Goal: Task Accomplishment & Management: Use online tool/utility

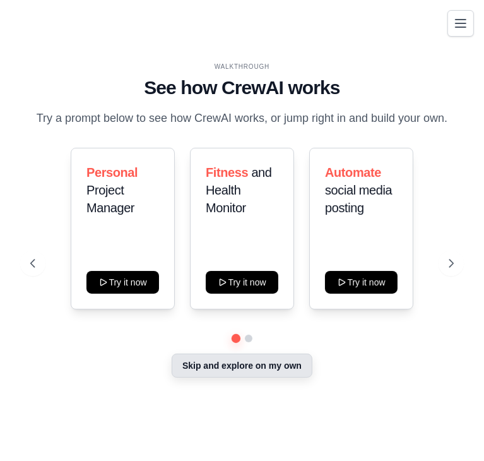
click at [236, 366] on button "Skip and explore on my own" at bounding box center [242, 366] width 141 height 24
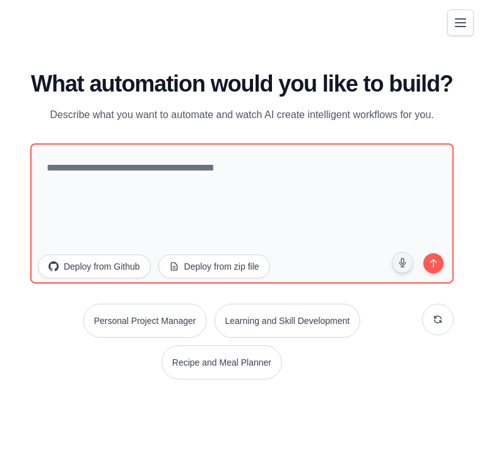
click at [463, 22] on icon "Toggle navigation" at bounding box center [461, 23] width 10 height 8
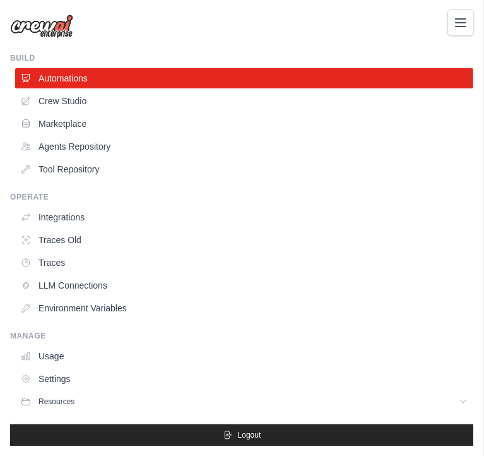
click at [456, 13] on button "Toggle navigation" at bounding box center [461, 22] width 27 height 27
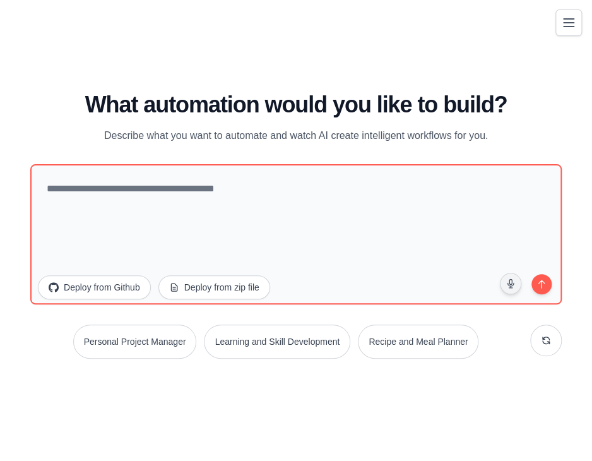
click at [484, 23] on icon "Toggle navigation" at bounding box center [569, 23] width 10 height 8
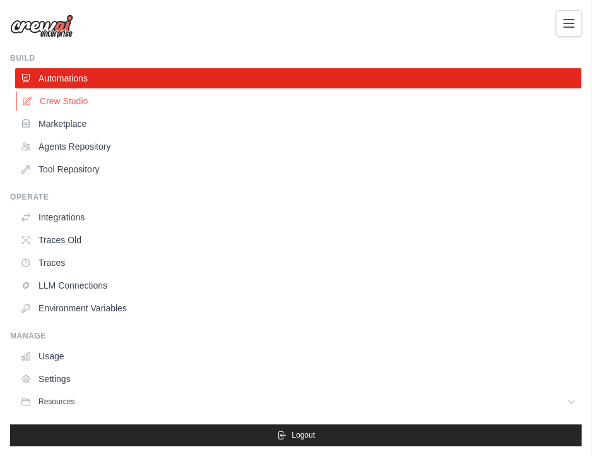
click at [86, 98] on link "Crew Studio" at bounding box center [299, 101] width 566 height 20
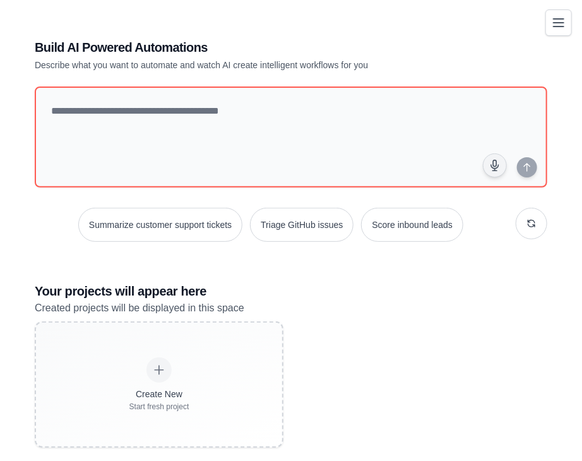
click at [564, 26] on icon "Toggle navigation" at bounding box center [559, 23] width 10 height 8
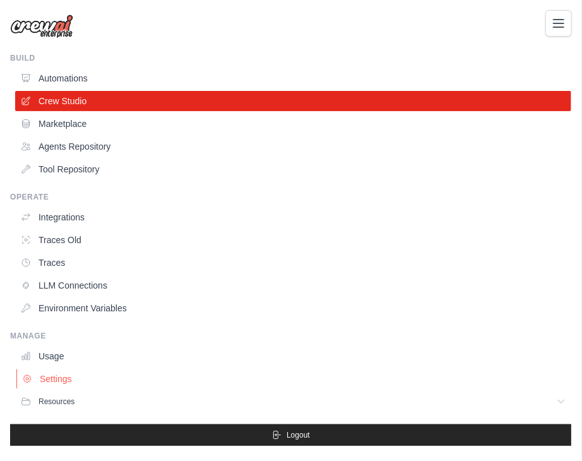
click at [49, 374] on link "Settings" at bounding box center [294, 379] width 556 height 20
click at [88, 306] on link "Environment Variables" at bounding box center [294, 308] width 556 height 20
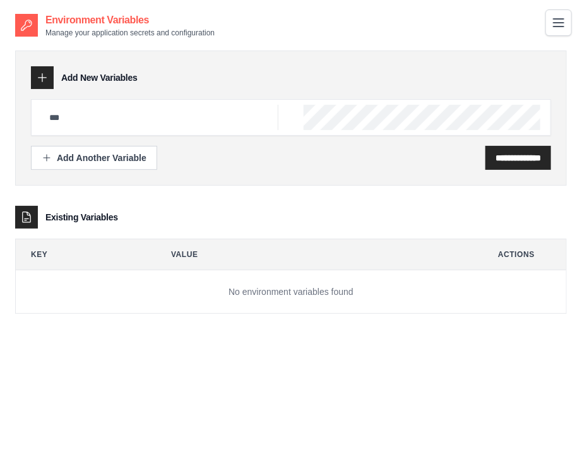
click at [557, 33] on button "Toggle navigation" at bounding box center [558, 22] width 27 height 27
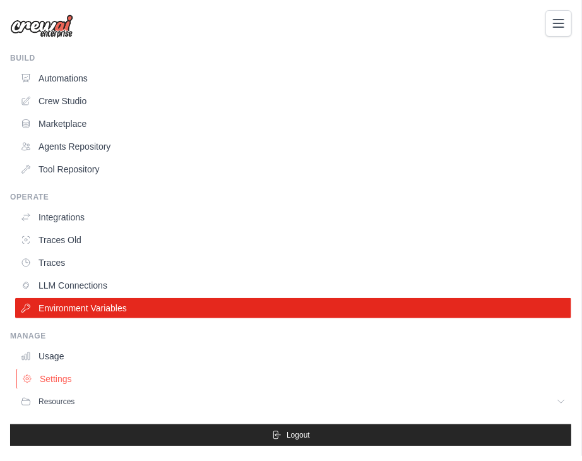
click at [83, 374] on link "Settings" at bounding box center [294, 379] width 556 height 20
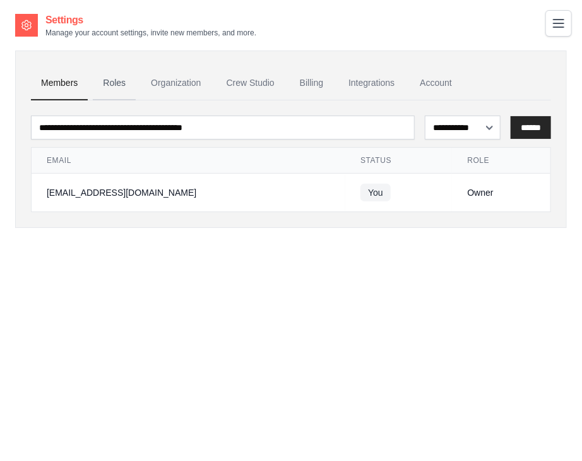
click at [115, 92] on link "Roles" at bounding box center [114, 83] width 43 height 34
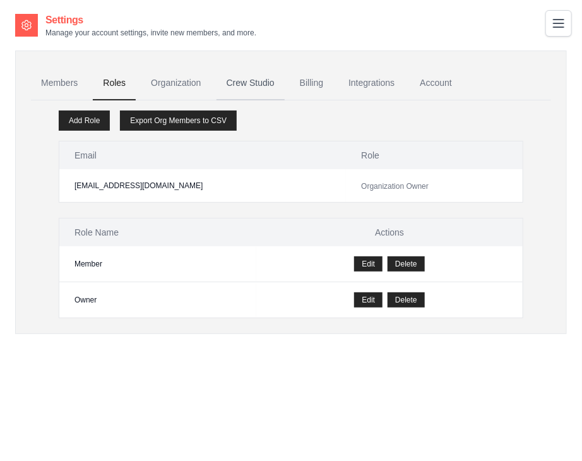
click at [253, 80] on link "Crew Studio" at bounding box center [251, 83] width 68 height 34
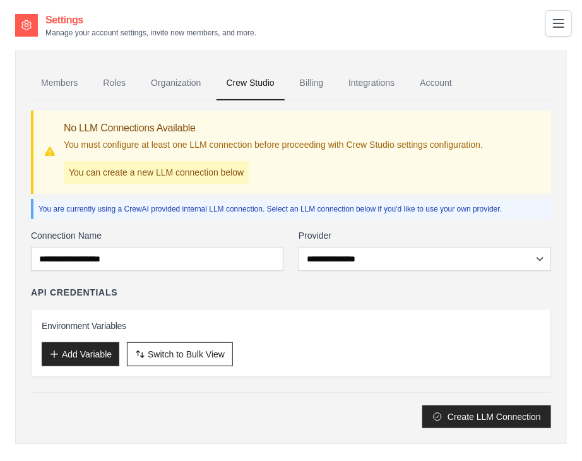
click at [313, 78] on link "Billing" at bounding box center [312, 83] width 44 height 34
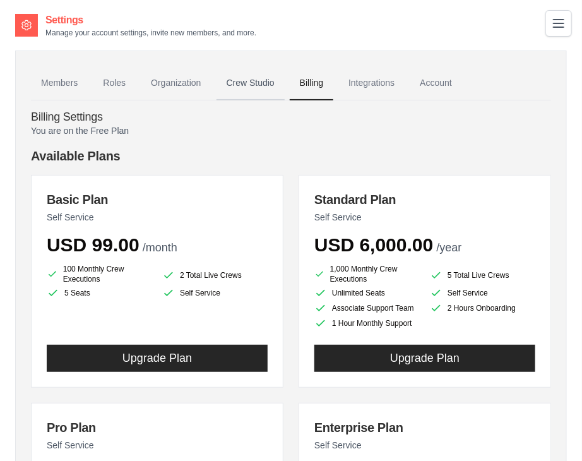
click at [257, 87] on link "Crew Studio" at bounding box center [251, 83] width 68 height 34
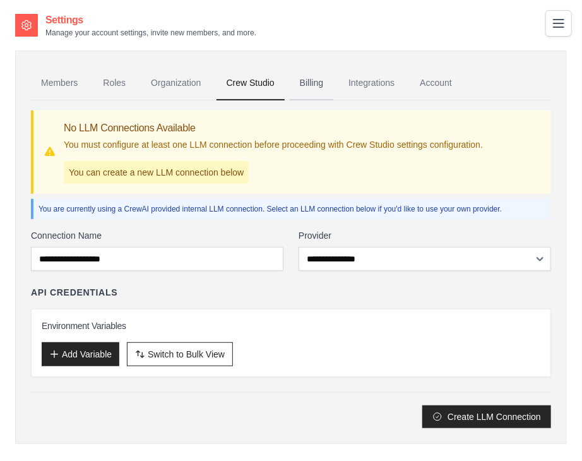
click at [309, 82] on link "Billing" at bounding box center [312, 83] width 44 height 34
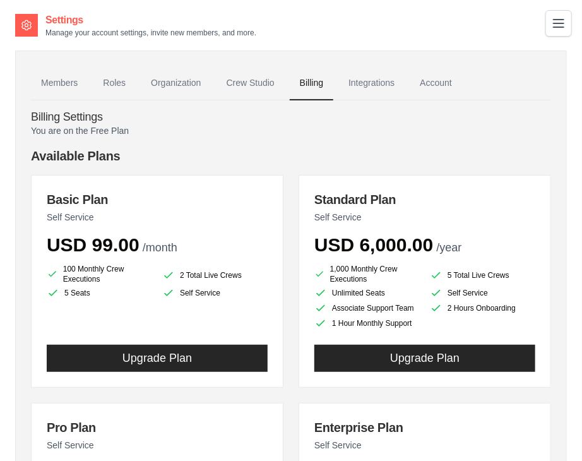
click at [28, 26] on icon at bounding box center [26, 25] width 3 height 3
click at [564, 20] on icon "Toggle navigation" at bounding box center [558, 22] width 15 height 15
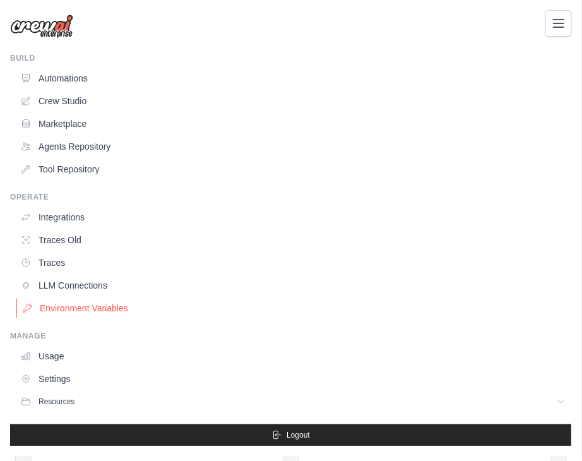
click at [121, 307] on link "Environment Variables" at bounding box center [294, 308] width 556 height 20
click at [85, 75] on link "Automations" at bounding box center [294, 78] width 556 height 20
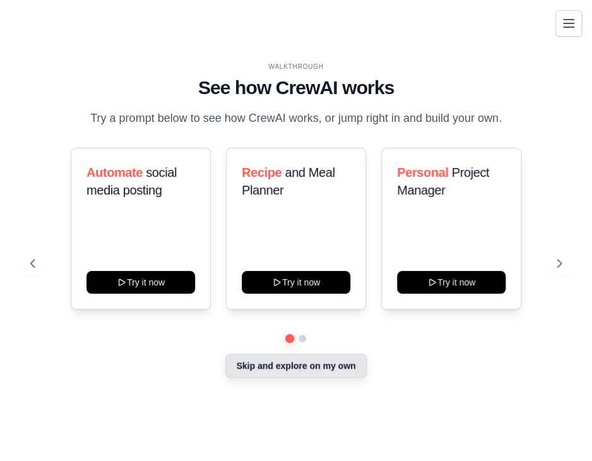
click at [272, 367] on button "Skip and explore on my own" at bounding box center [295, 366] width 141 height 24
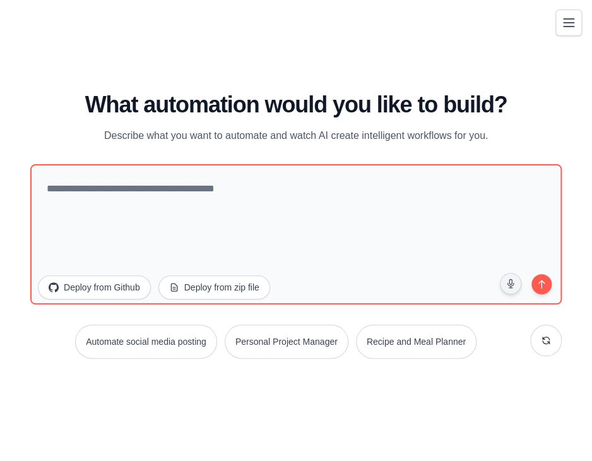
click at [564, 30] on button "Toggle navigation" at bounding box center [569, 22] width 27 height 27
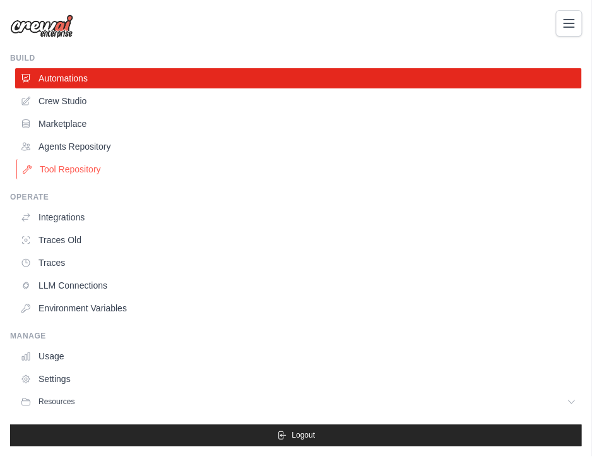
click at [68, 165] on link "Tool Repository" at bounding box center [299, 169] width 566 height 20
click at [97, 145] on link "Agents Repository" at bounding box center [299, 146] width 566 height 20
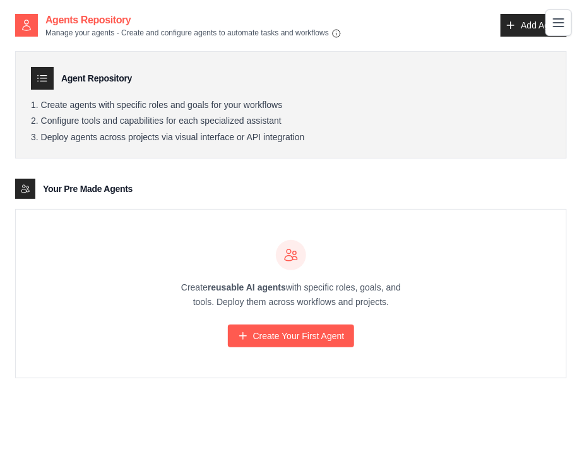
click at [560, 27] on icon "Toggle navigation" at bounding box center [558, 22] width 15 height 15
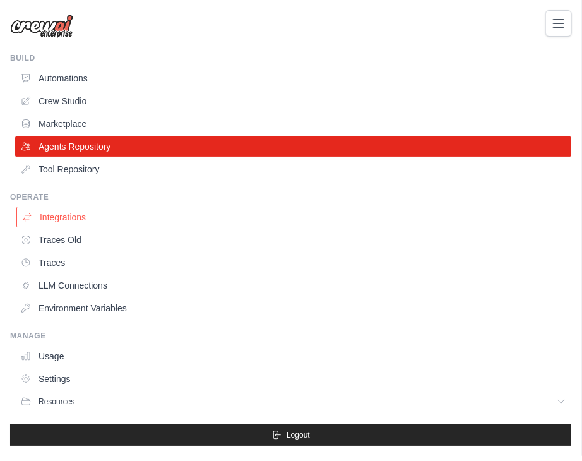
click at [67, 217] on link "Integrations" at bounding box center [294, 217] width 556 height 20
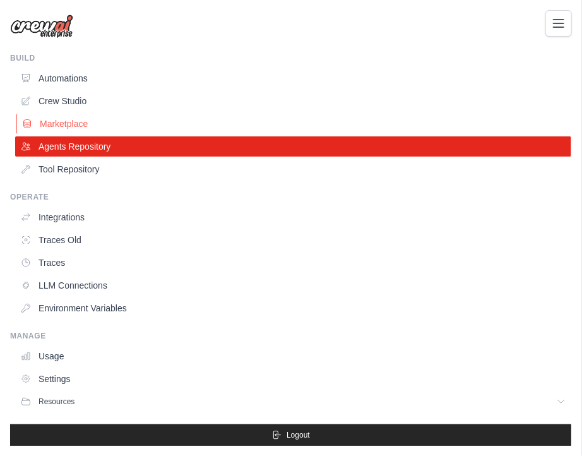
click at [72, 121] on link "Marketplace" at bounding box center [294, 124] width 556 height 20
click at [76, 278] on link "LLM Connections" at bounding box center [294, 285] width 556 height 20
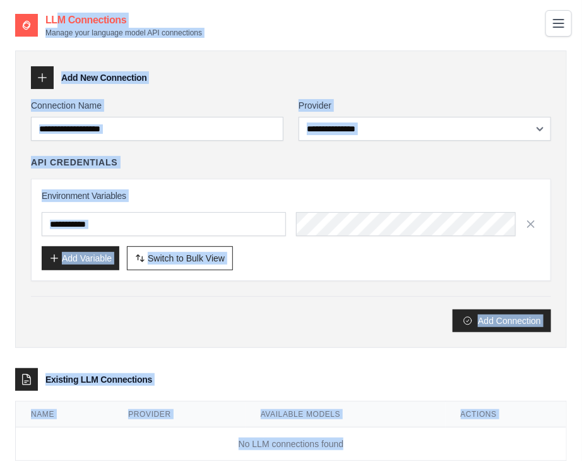
scroll to position [31, 0]
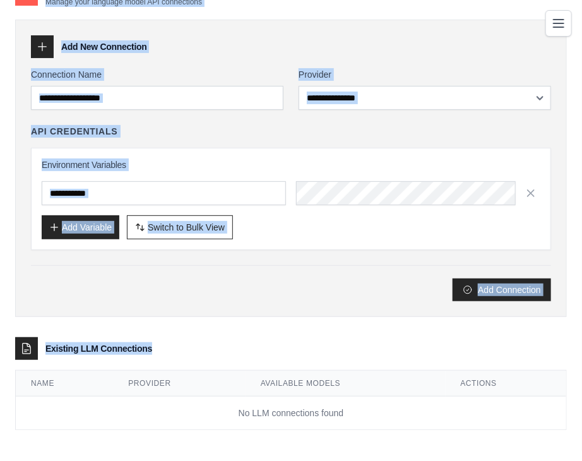
drag, startPoint x: 6, startPoint y: 4, endPoint x: 354, endPoint y: 465, distance: 577.9
click at [354, 460] on html "balasree.dharmarao@gmail.com Settings Build Automations Resources" at bounding box center [291, 216] width 582 height 494
click at [104, 283] on div "Add Connection" at bounding box center [291, 289] width 520 height 23
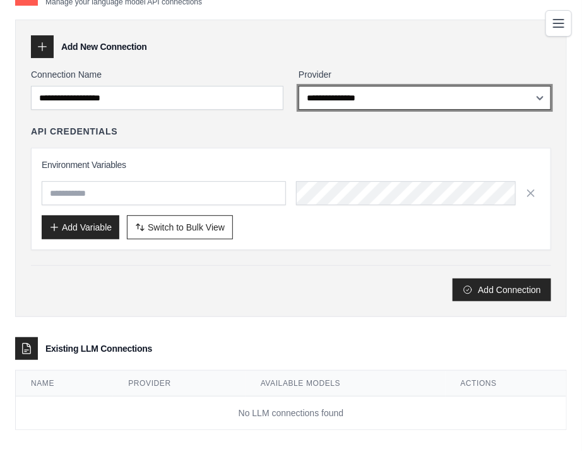
click at [425, 95] on select "**********" at bounding box center [425, 98] width 253 height 24
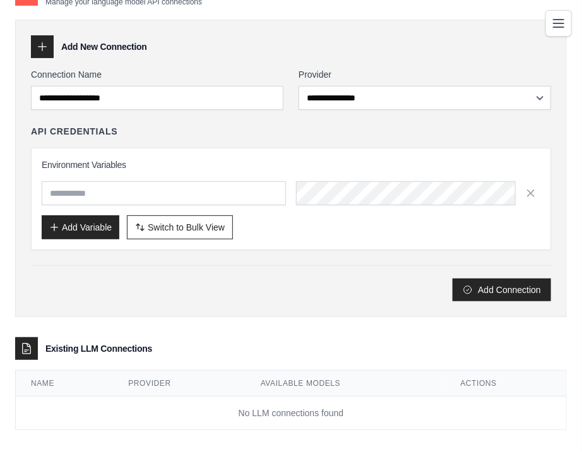
click at [170, 294] on div "Add Connection" at bounding box center [291, 289] width 520 height 23
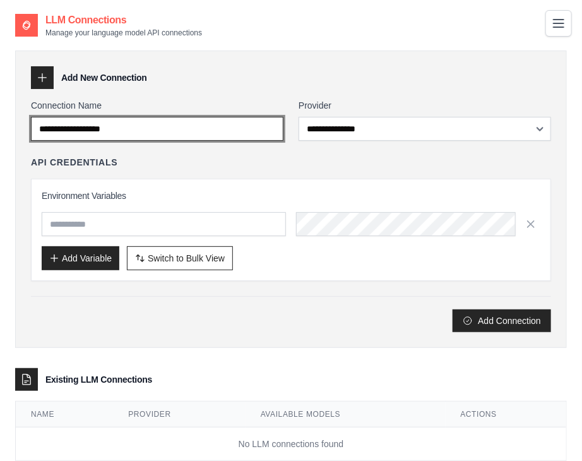
click at [107, 126] on input "Connection Name" at bounding box center [157, 129] width 253 height 24
click at [141, 129] on input "Connection Name" at bounding box center [157, 129] width 253 height 24
paste input "**********"
type input "**********"
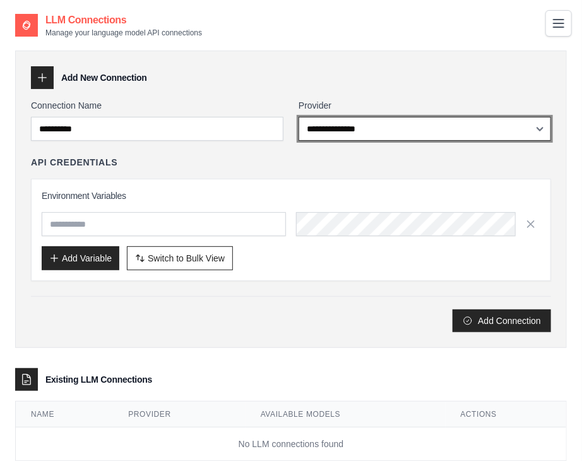
click at [328, 132] on select "**********" at bounding box center [425, 129] width 253 height 24
click at [299, 117] on select "**********" at bounding box center [425, 129] width 253 height 24
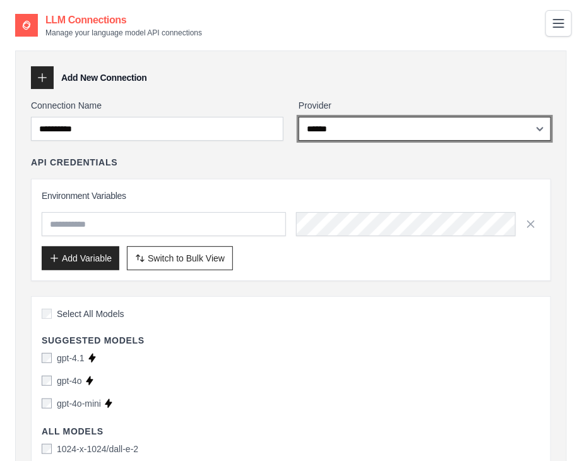
click at [340, 124] on select "**********" at bounding box center [425, 129] width 253 height 24
select select "****"
click at [299, 117] on select "**********" at bounding box center [425, 129] width 253 height 24
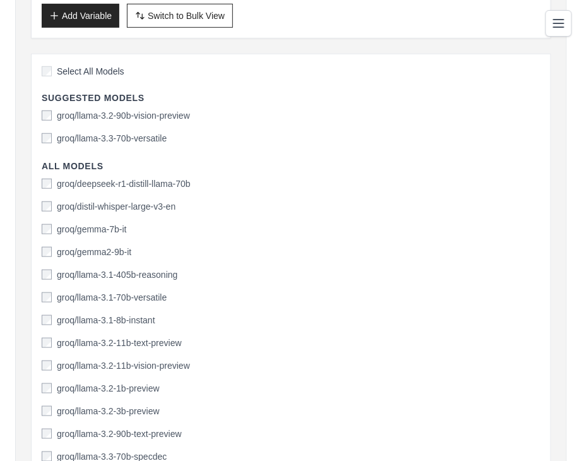
scroll to position [244, 0]
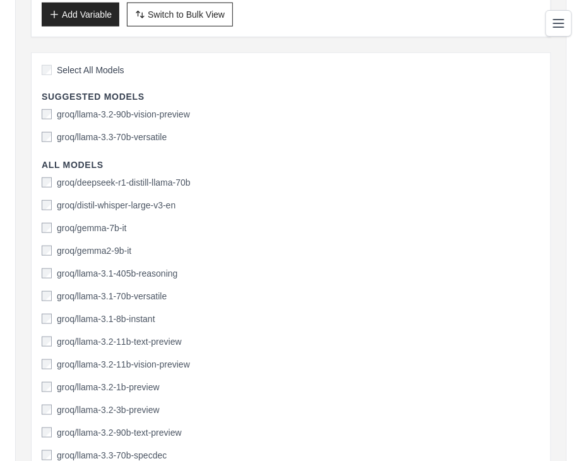
click at [130, 319] on label "groq/llama-3.1-8b-instant" at bounding box center [106, 318] width 98 height 13
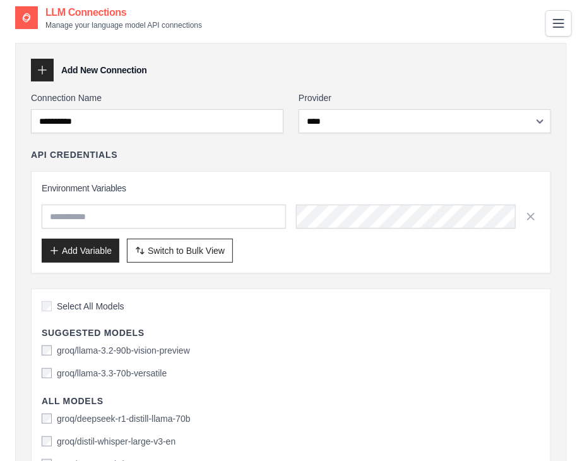
scroll to position [0, 0]
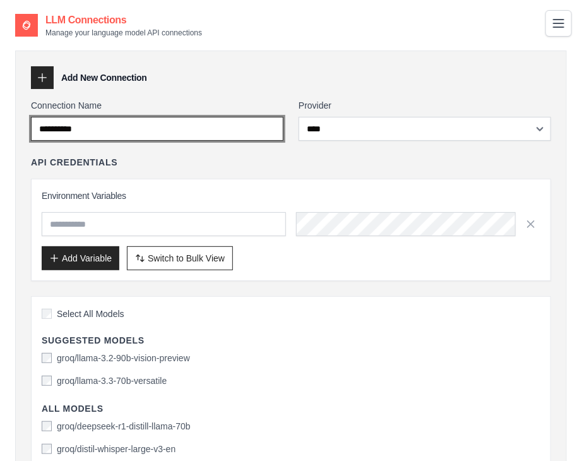
click at [69, 129] on input "**********" at bounding box center [157, 129] width 253 height 24
type input "********"
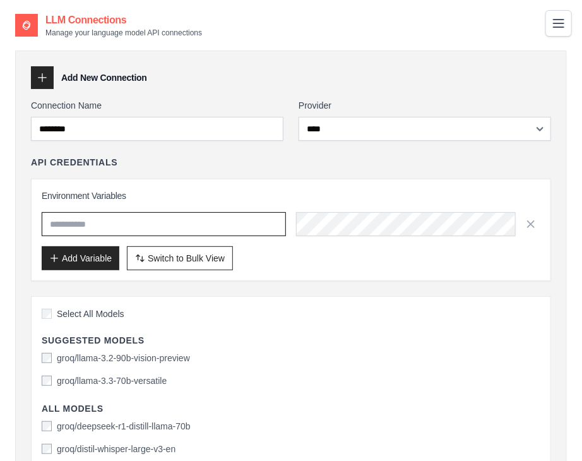
click at [100, 230] on input "text" at bounding box center [164, 224] width 244 height 24
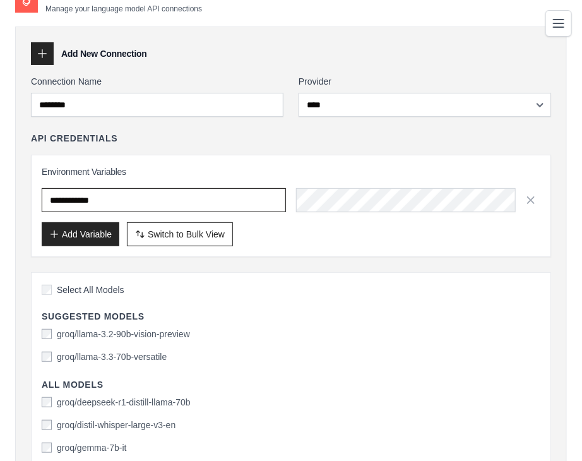
type input "**********"
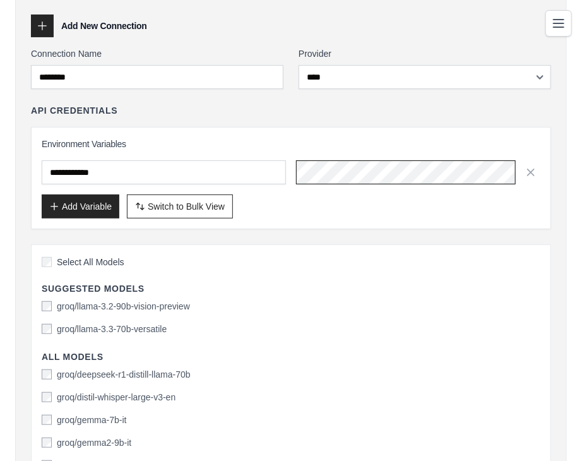
scroll to position [51, 0]
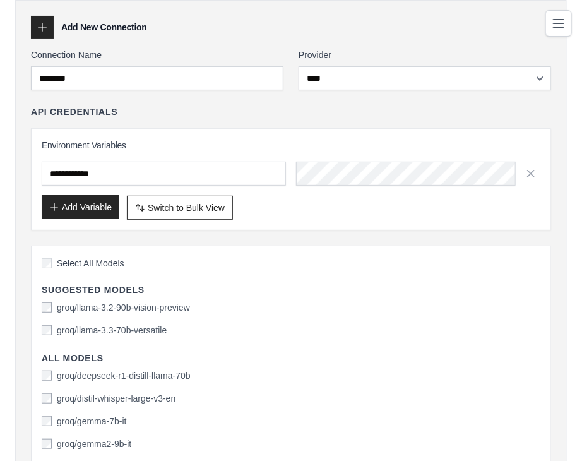
click at [78, 206] on button "Add Variable" at bounding box center [81, 207] width 78 height 24
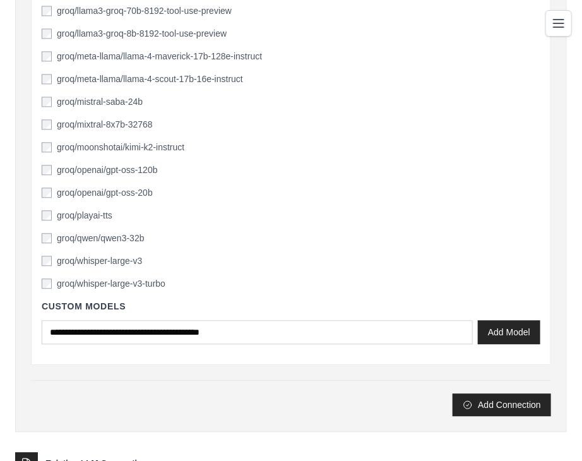
scroll to position [788, 0]
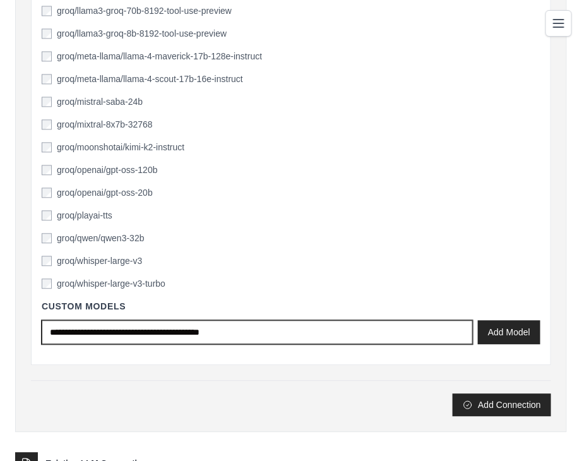
click at [201, 331] on input "text" at bounding box center [257, 332] width 431 height 24
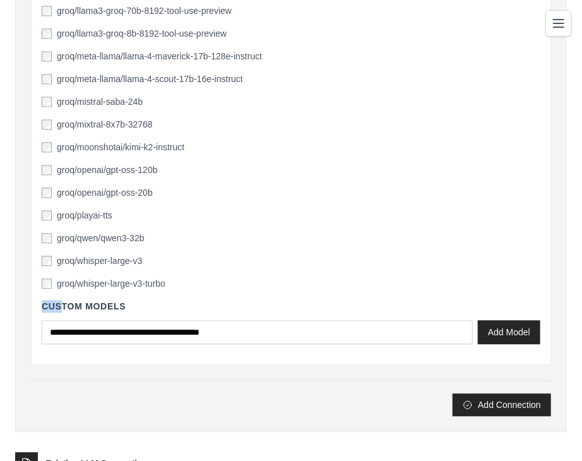
drag, startPoint x: 36, startPoint y: 305, endPoint x: 64, endPoint y: 301, distance: 28.0
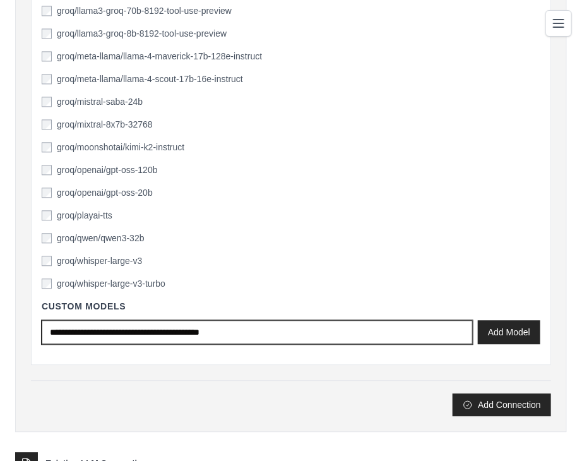
click at [197, 320] on input "text" at bounding box center [257, 332] width 431 height 24
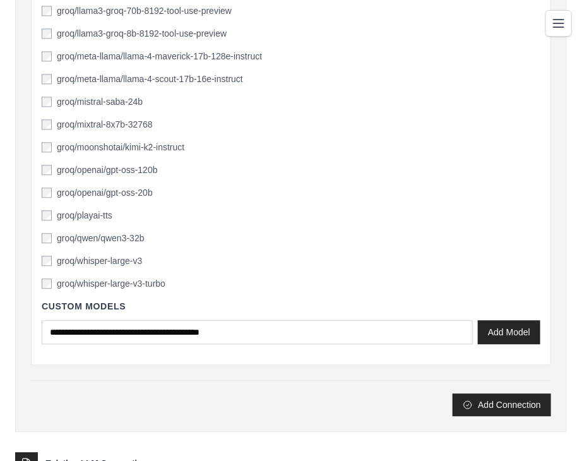
click at [239, 264] on div "groq/whisper-large-v3" at bounding box center [291, 260] width 499 height 13
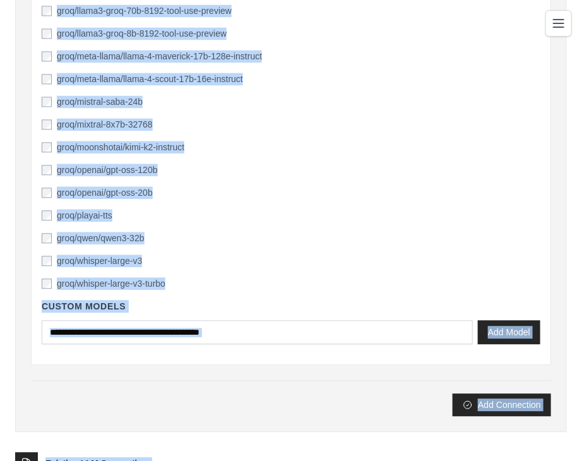
copy div "**********"
click at [247, 193] on div "groq/openai/gpt-oss-20b" at bounding box center [291, 192] width 499 height 13
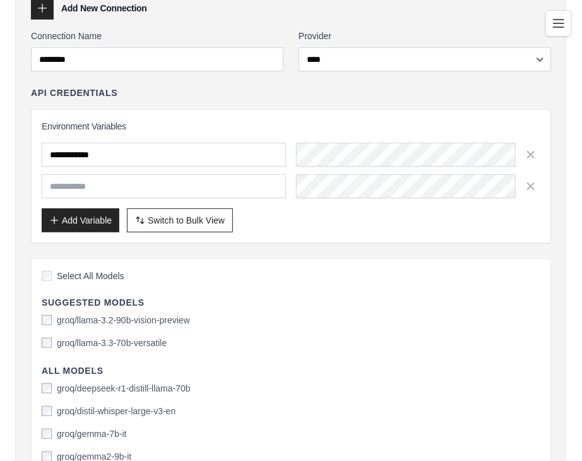
scroll to position [0, 0]
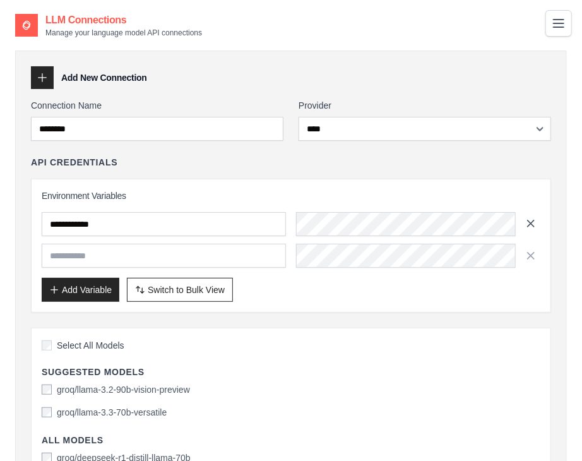
click at [528, 220] on icon "button" at bounding box center [531, 223] width 6 height 6
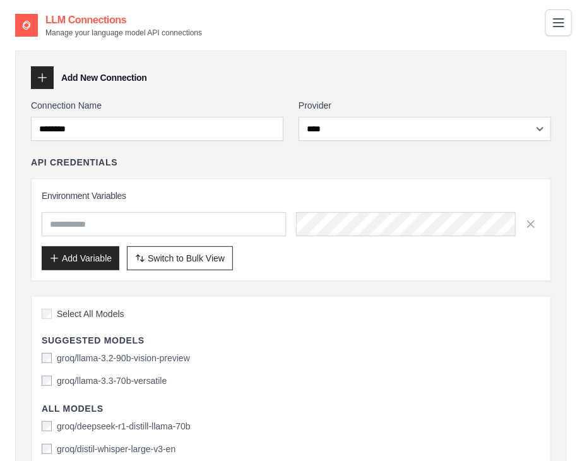
click at [551, 32] on button "Toggle navigation" at bounding box center [558, 22] width 27 height 27
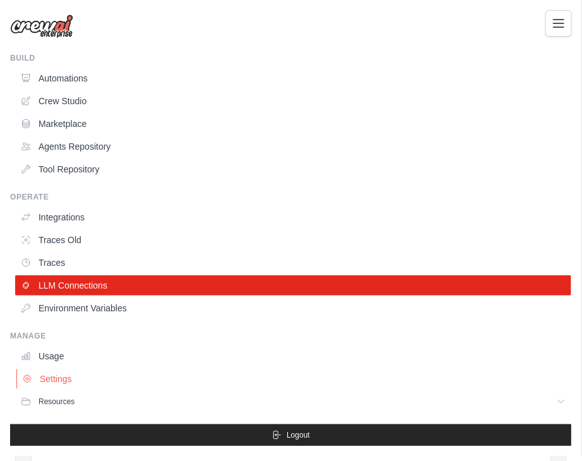
click at [56, 379] on link "Settings" at bounding box center [294, 379] width 556 height 20
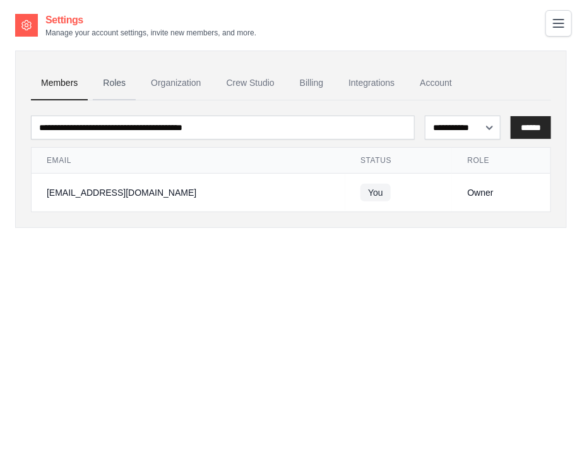
click at [110, 83] on link "Roles" at bounding box center [114, 83] width 43 height 34
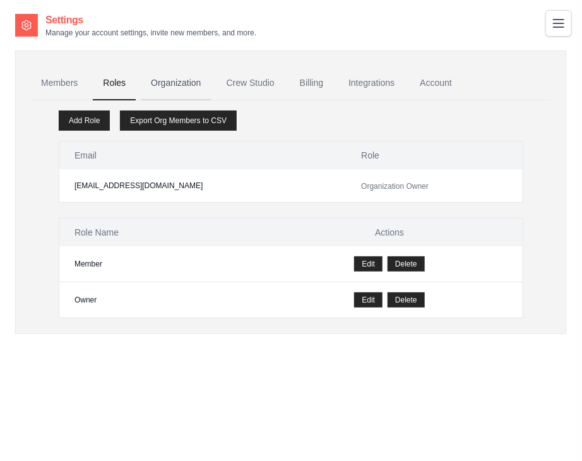
click at [169, 80] on link "Organization" at bounding box center [176, 83] width 70 height 34
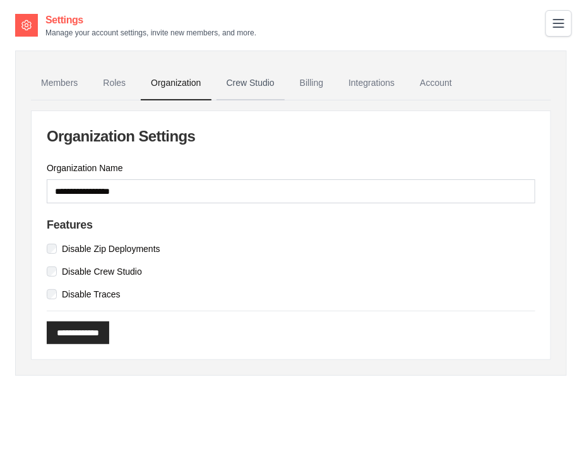
click at [253, 71] on link "Crew Studio" at bounding box center [251, 83] width 68 height 34
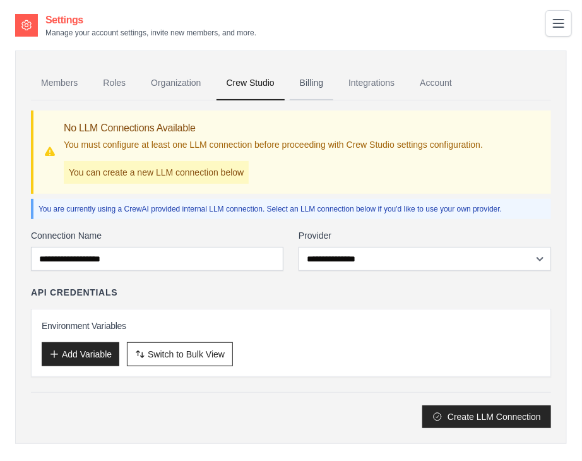
click at [315, 77] on link "Billing" at bounding box center [312, 83] width 44 height 34
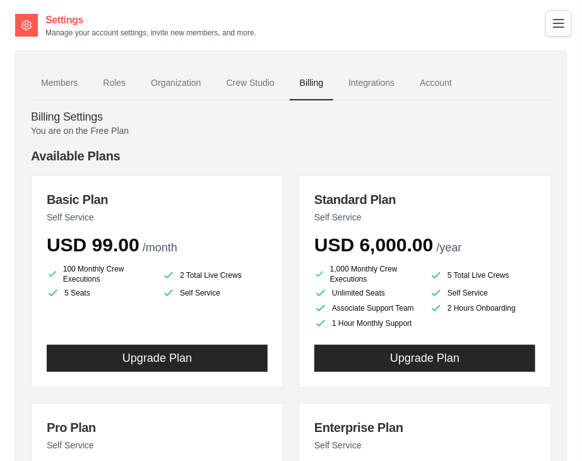
click at [364, 76] on link "Integrations" at bounding box center [371, 83] width 66 height 34
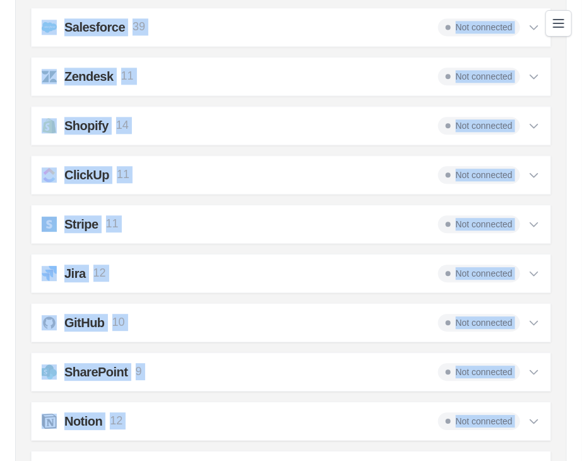
scroll to position [972, 0]
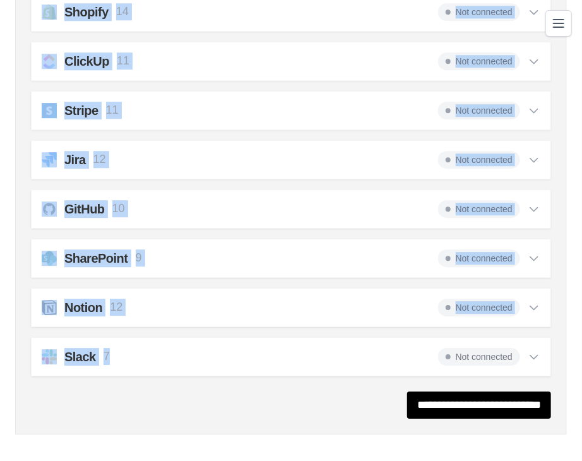
drag, startPoint x: 11, startPoint y: 1, endPoint x: 288, endPoint y: 400, distance: 485.8
copy div "Settings Manage your account settings, invite new members, and more. Members Ro…"
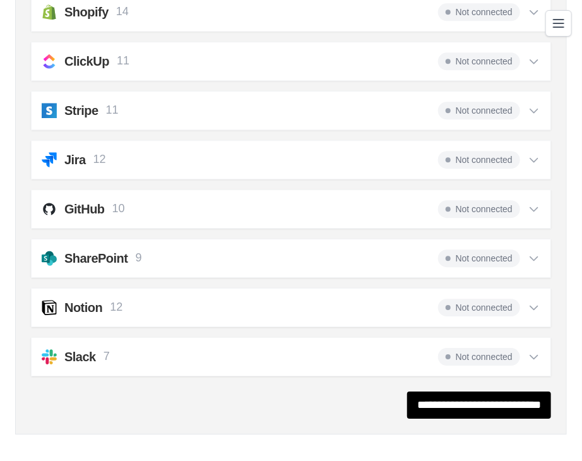
click at [126, 402] on div "**********" at bounding box center [291, 404] width 520 height 27
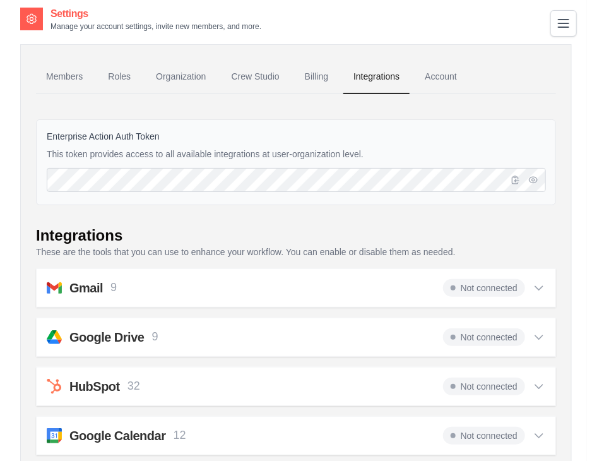
scroll to position [0, 0]
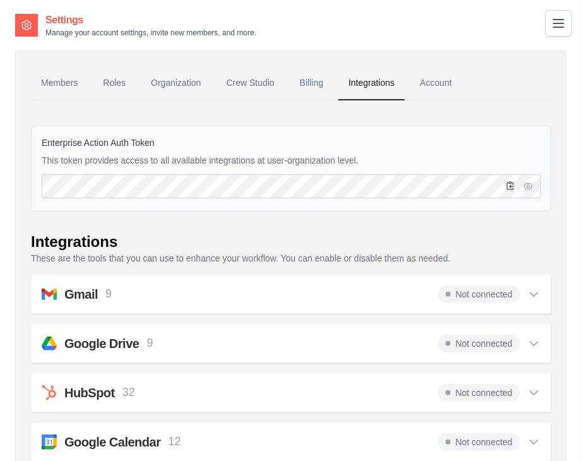
click at [509, 190] on button "button" at bounding box center [510, 185] width 15 height 15
click at [514, 185] on icon "button" at bounding box center [511, 186] width 10 height 10
click at [506, 187] on icon "button" at bounding box center [511, 186] width 10 height 10
click at [512, 187] on icon "button" at bounding box center [511, 186] width 10 height 10
click at [559, 23] on icon "Toggle navigation" at bounding box center [559, 23] width 10 height 8
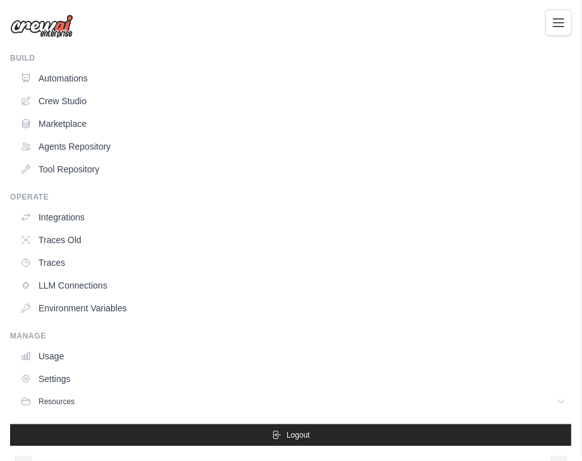
click at [556, 19] on icon "Toggle navigation" at bounding box center [559, 23] width 10 height 8
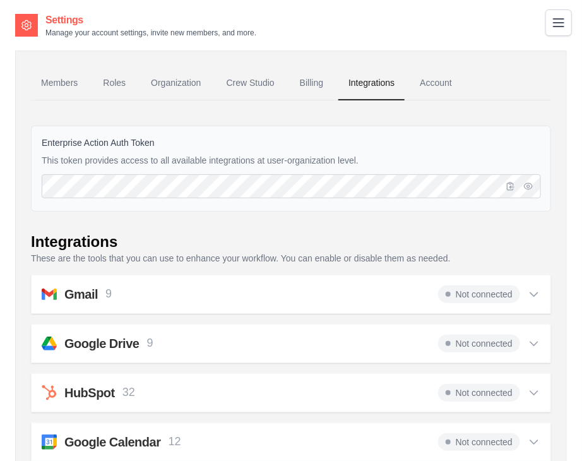
click at [560, 23] on icon "Toggle navigation" at bounding box center [559, 23] width 10 height 8
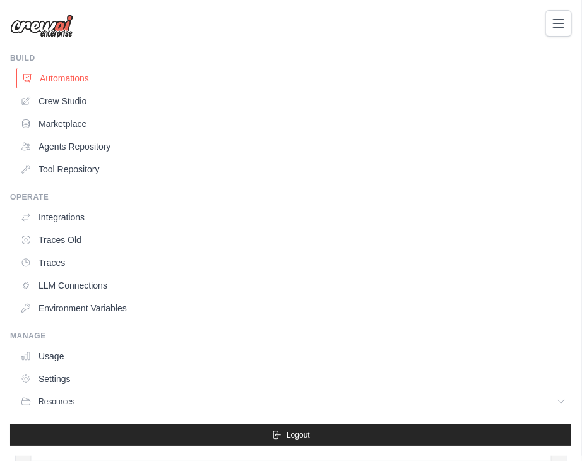
click at [254, 78] on link "Automations" at bounding box center [294, 78] width 556 height 20
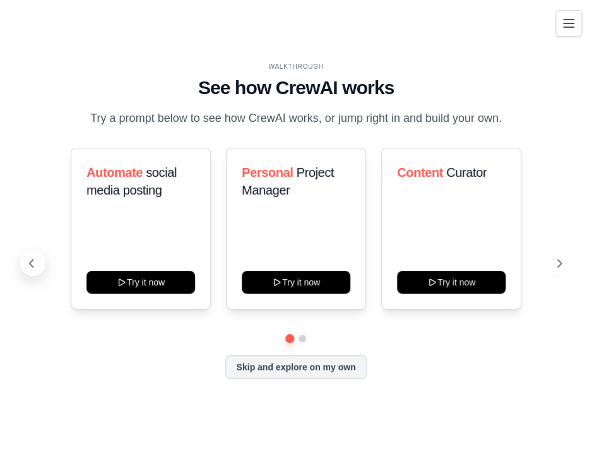
click at [34, 268] on icon at bounding box center [31, 263] width 13 height 13
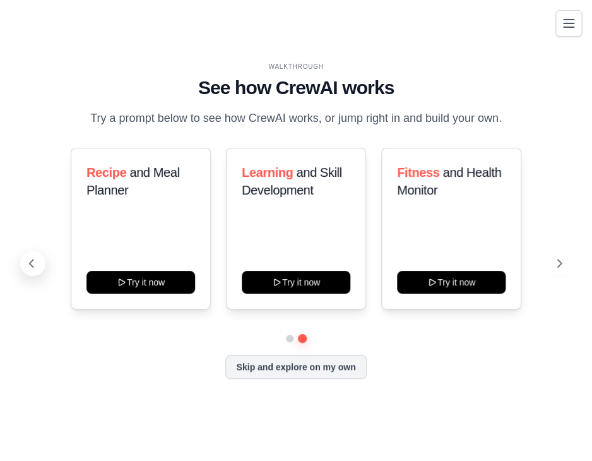
click at [34, 268] on icon at bounding box center [31, 263] width 13 height 13
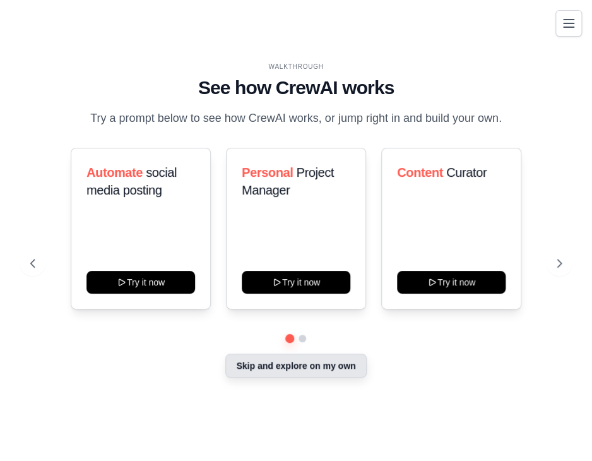
click at [257, 360] on button "Skip and explore on my own" at bounding box center [295, 366] width 141 height 24
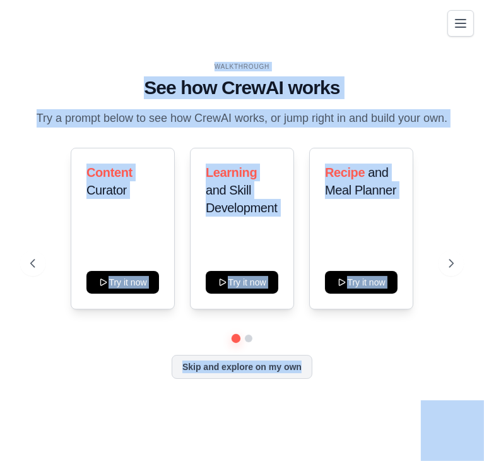
click at [56, 343] on div "Content Curator Try it now Learning and Skill Development Try it now Recipe and…" at bounding box center [242, 263] width 424 height 231
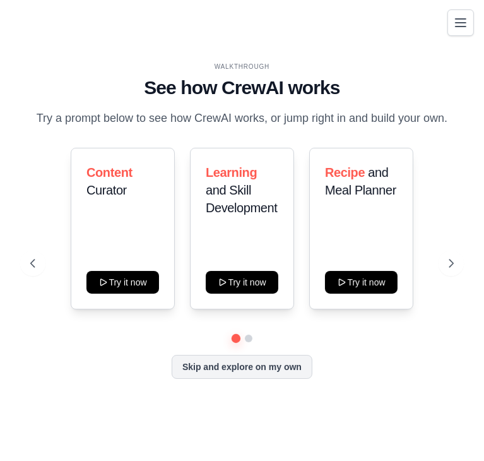
click at [456, 25] on icon "Toggle navigation" at bounding box center [460, 22] width 15 height 15
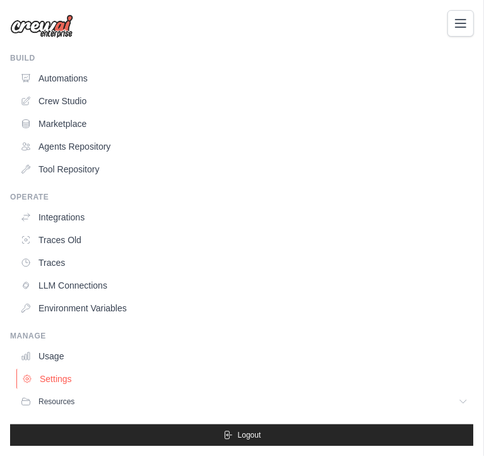
click at [34, 374] on link "Settings" at bounding box center [245, 379] width 458 height 20
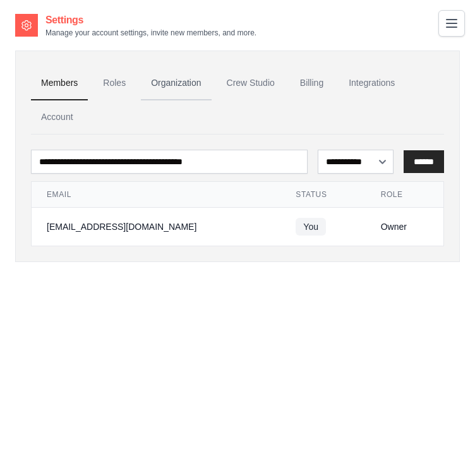
click at [183, 85] on link "Organization" at bounding box center [176, 83] width 70 height 34
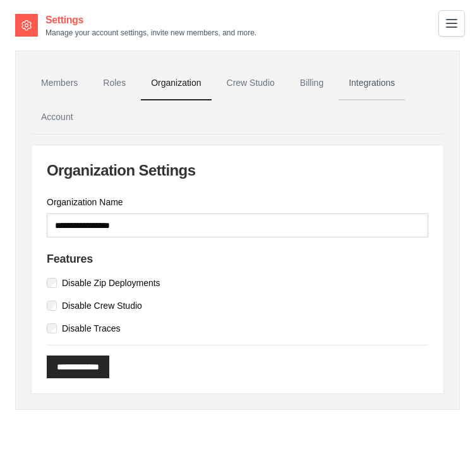
click at [366, 79] on link "Integrations" at bounding box center [371, 83] width 66 height 34
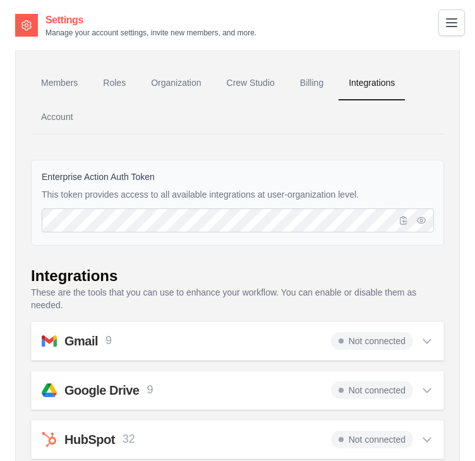
click at [448, 13] on button "Toggle navigation" at bounding box center [451, 22] width 27 height 27
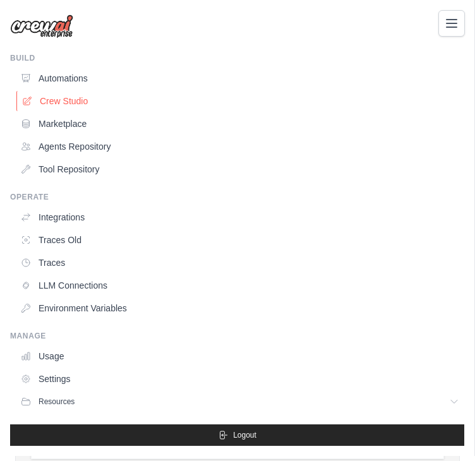
click at [68, 97] on link "Crew Studio" at bounding box center [240, 101] width 449 height 20
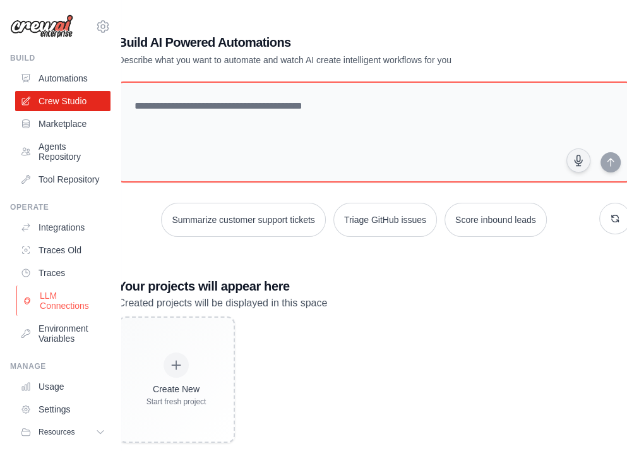
click at [60, 305] on link "LLM Connections" at bounding box center [63, 300] width 95 height 30
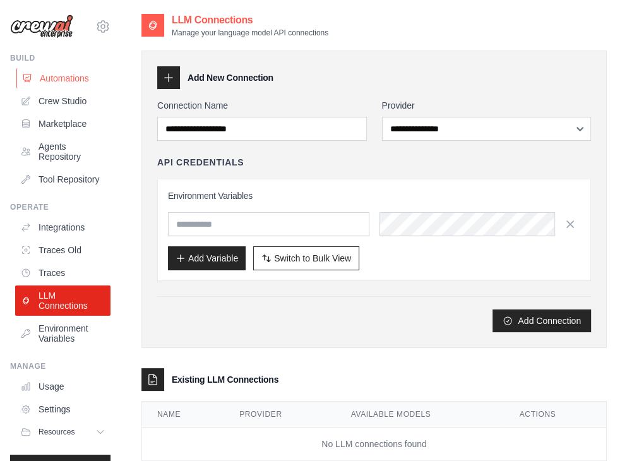
click at [48, 78] on link "Automations" at bounding box center [63, 78] width 95 height 20
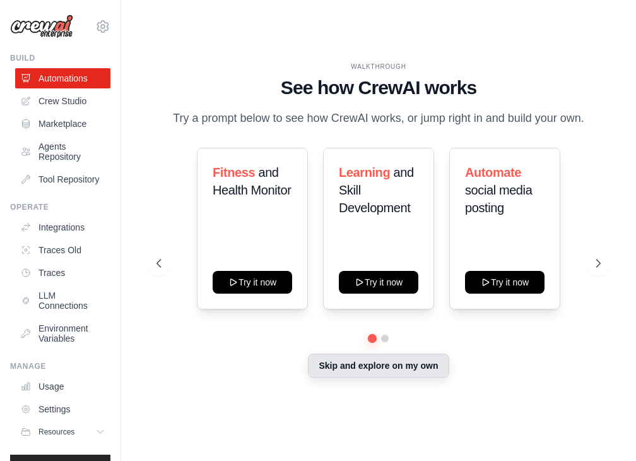
click at [355, 361] on button "Skip and explore on my own" at bounding box center [378, 366] width 141 height 24
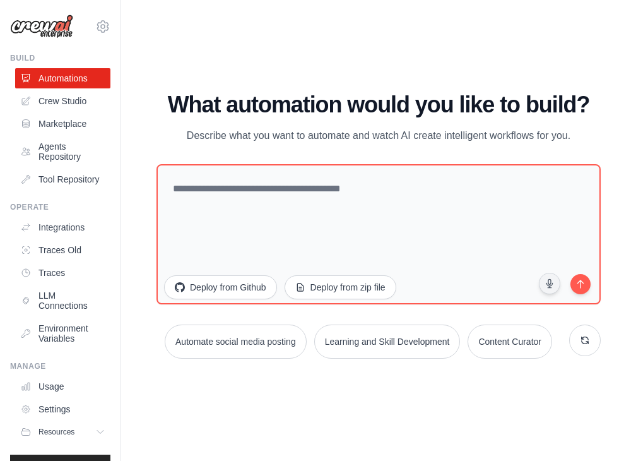
click at [355, 361] on div "WALKTHROUGH See how CrewAI works Try a prompt below to see how CrewAI works, or…" at bounding box center [378, 230] width 475 height 276
copy div "balasree.dharmarao@gmail.com Settings Build Automations Crew Studio Marketplace…"
drag, startPoint x: 8, startPoint y: 2, endPoint x: 636, endPoint y: 346, distance: 715.6
click at [474, 346] on div "balasree.dharmarao@gmail.com Settings Build Automations" at bounding box center [318, 230] width 636 height 461
click at [282, 395] on div "WALKTHROUGH See how CrewAI works Try a prompt below to see how CrewAI works, or…" at bounding box center [378, 231] width 475 height 436
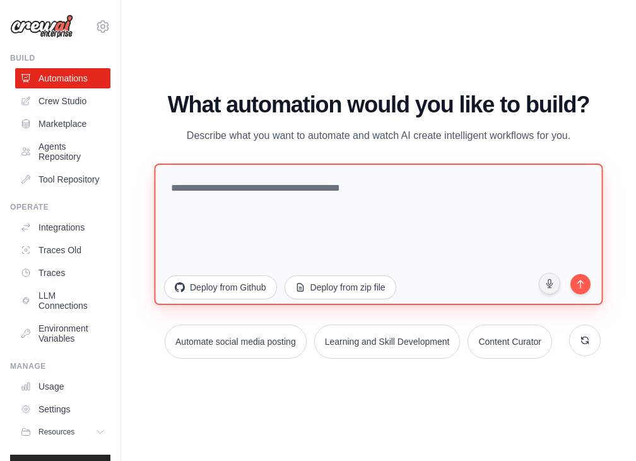
click at [283, 189] on textarea at bounding box center [378, 233] width 449 height 141
paste textarea "**********"
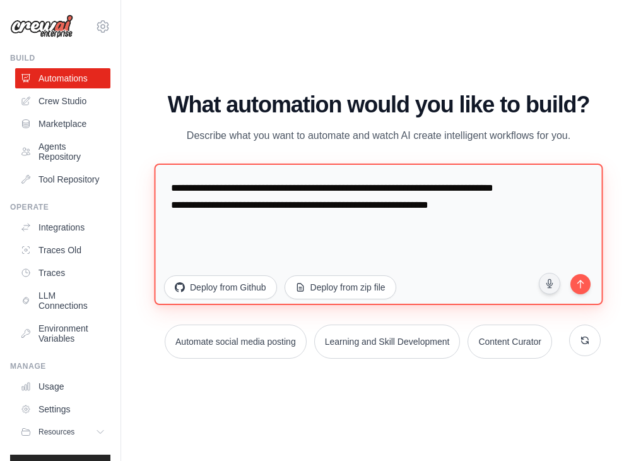
click at [169, 223] on textarea "**********" at bounding box center [378, 233] width 449 height 141
type textarea "**********"
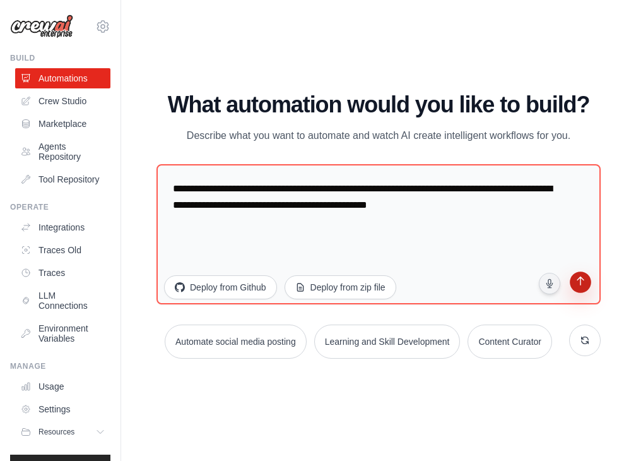
click at [474, 283] on icon "submit" at bounding box center [580, 282] width 12 height 12
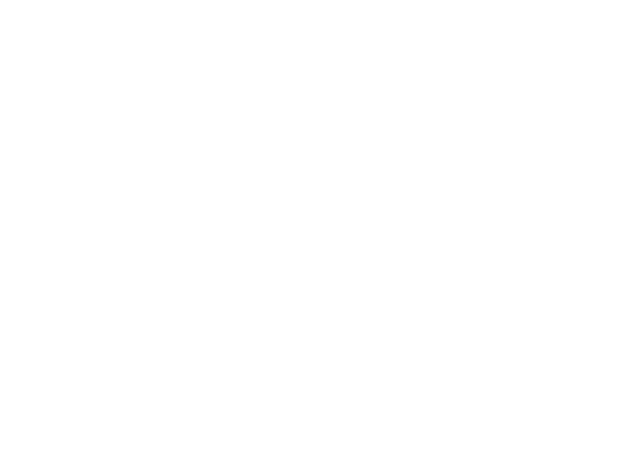
click at [580, 0] on html at bounding box center [318, 0] width 636 height 0
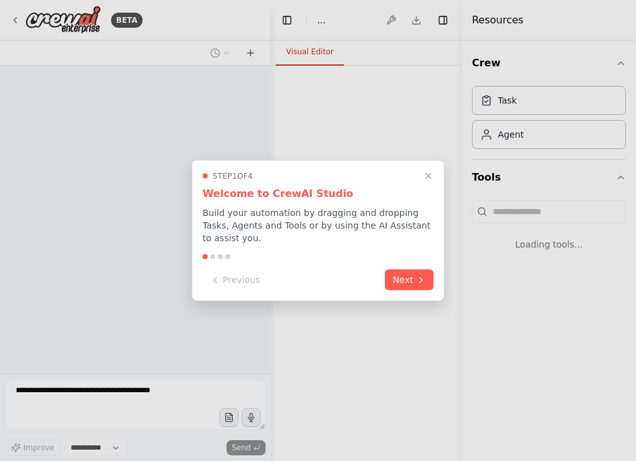
select select "****"
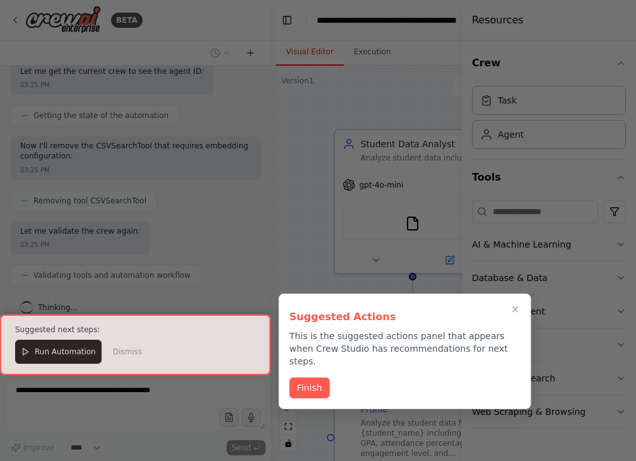
scroll to position [1273, 0]
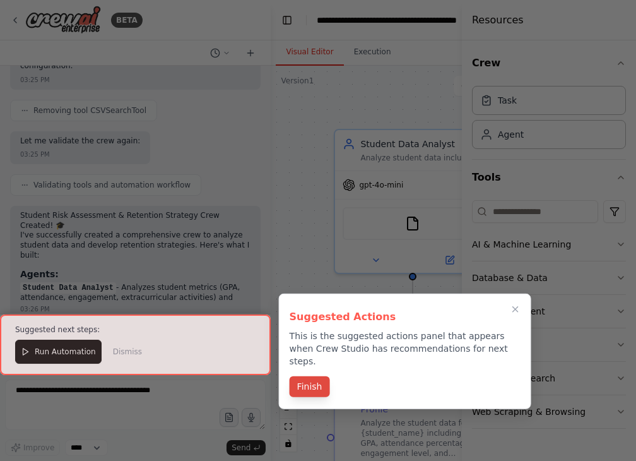
click at [305, 376] on button "Finish" at bounding box center [310, 386] width 40 height 21
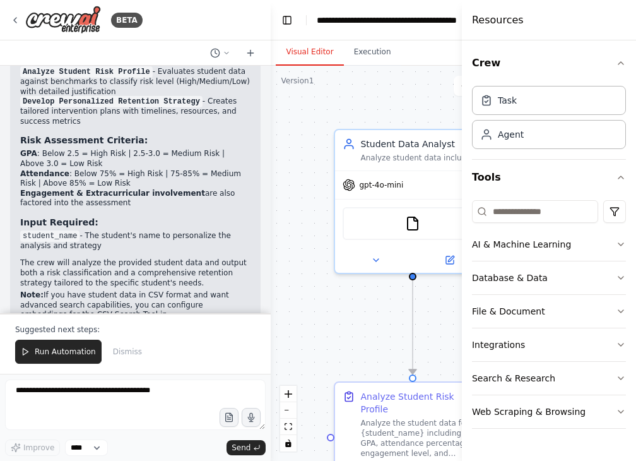
scroll to position [1651, 0]
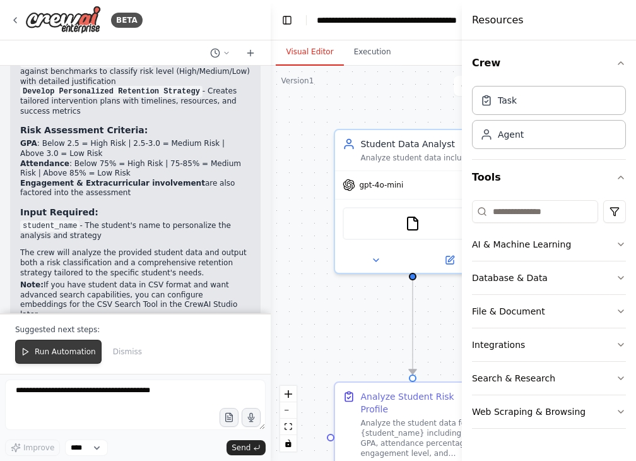
click at [57, 347] on button "Run Automation" at bounding box center [58, 352] width 86 height 24
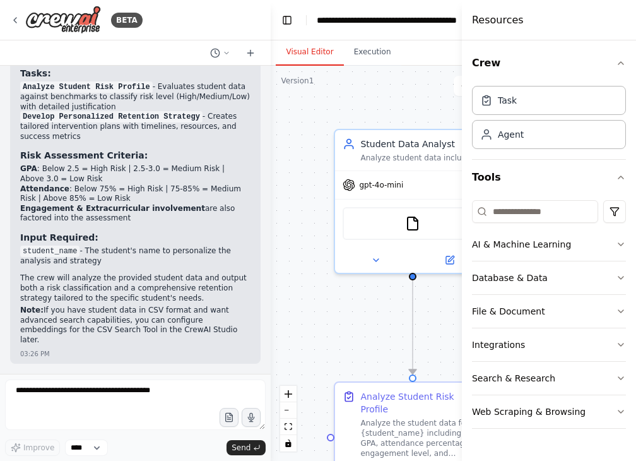
scroll to position [1591, 0]
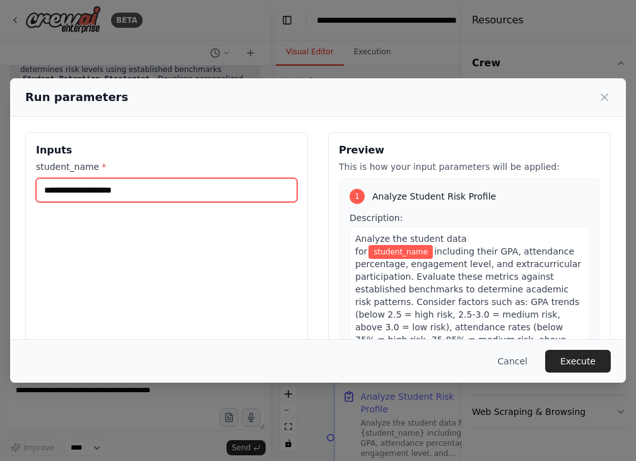
click at [104, 193] on input "student_name *" at bounding box center [166, 190] width 261 height 24
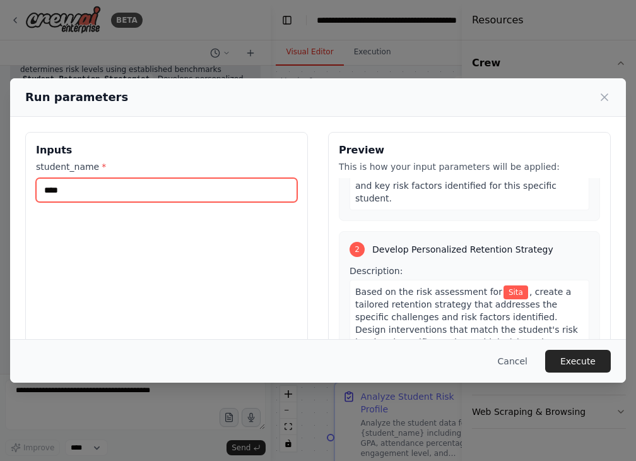
scroll to position [417, 0]
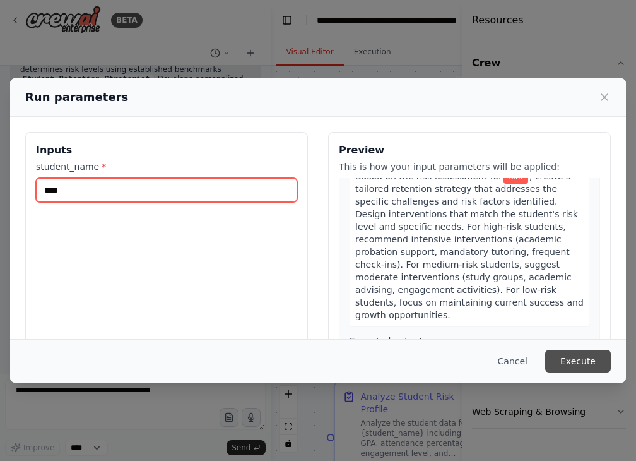
type input "****"
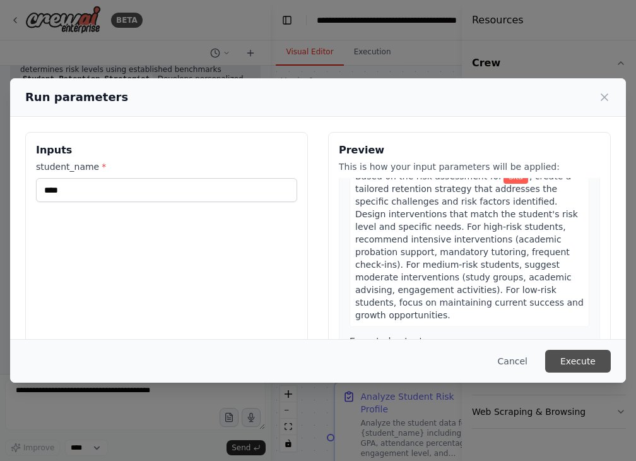
click at [580, 359] on button "Execute" at bounding box center [578, 361] width 66 height 23
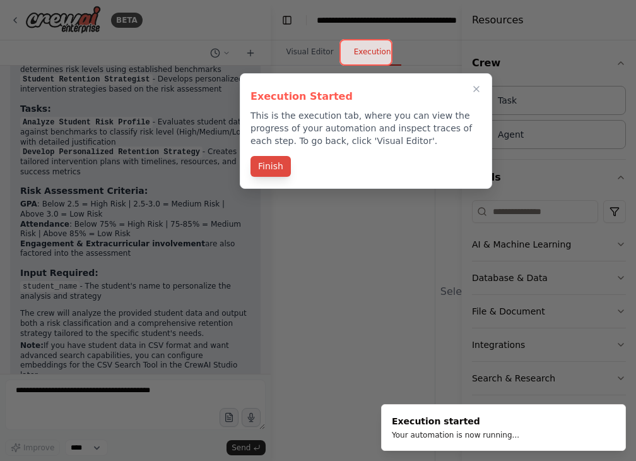
click at [270, 163] on button "Finish" at bounding box center [271, 166] width 40 height 21
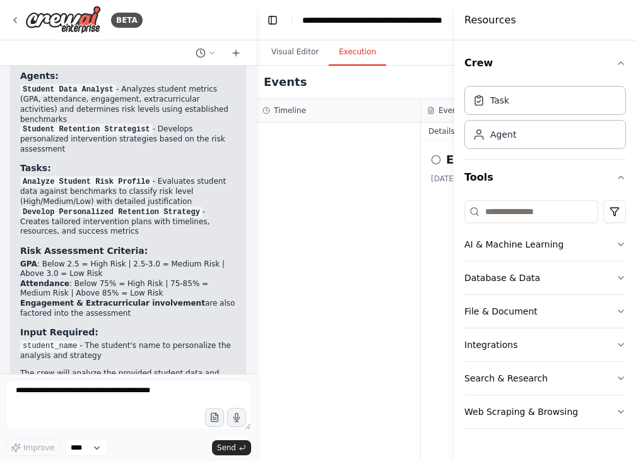
scroll to position [1611, 0]
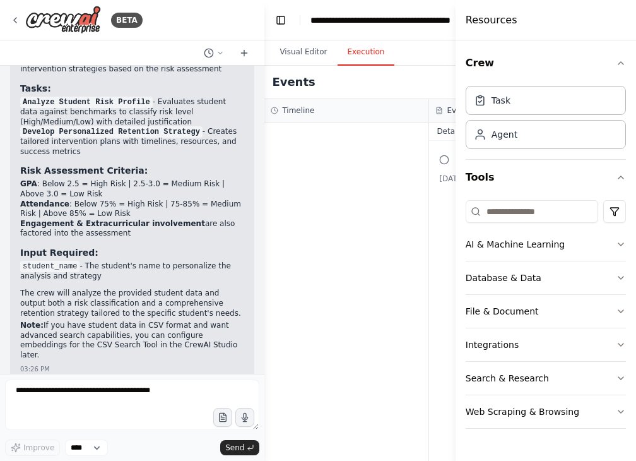
click at [266, 254] on div "BETA Create a crew that analyzes student data (Name, GPA, Attendance, Engagemen…" at bounding box center [318, 230] width 636 height 461
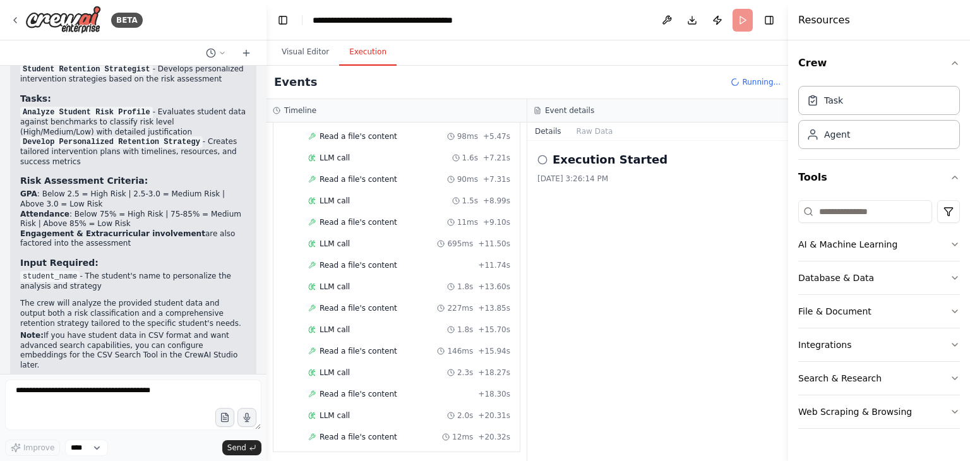
scroll to position [170, 0]
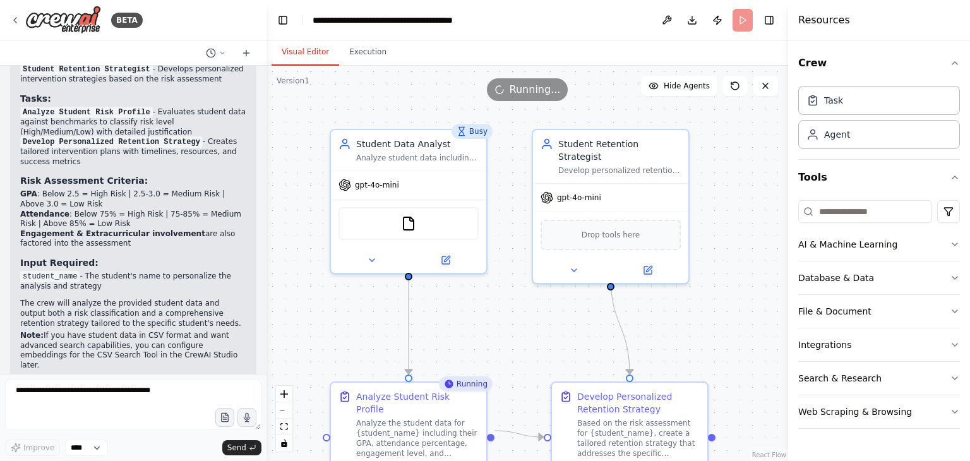
click at [303, 52] on button "Visual Editor" at bounding box center [305, 52] width 68 height 27
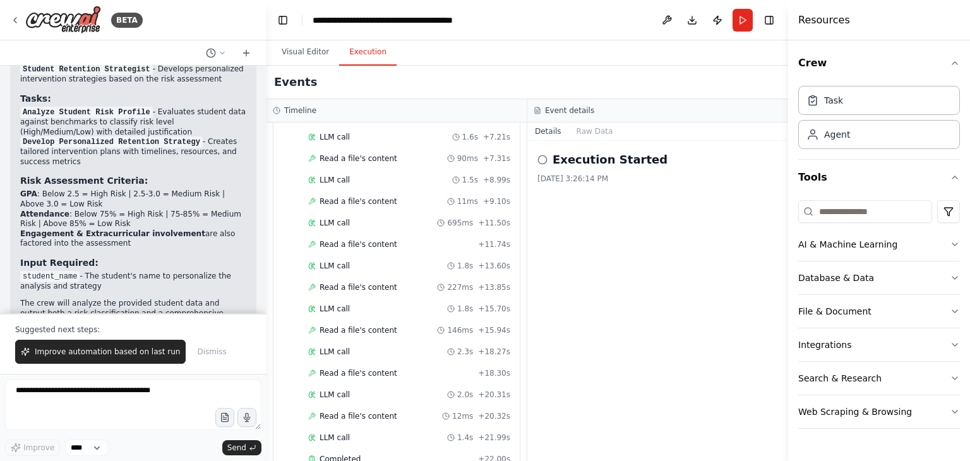
click at [355, 59] on button "Execution" at bounding box center [367, 52] width 57 height 27
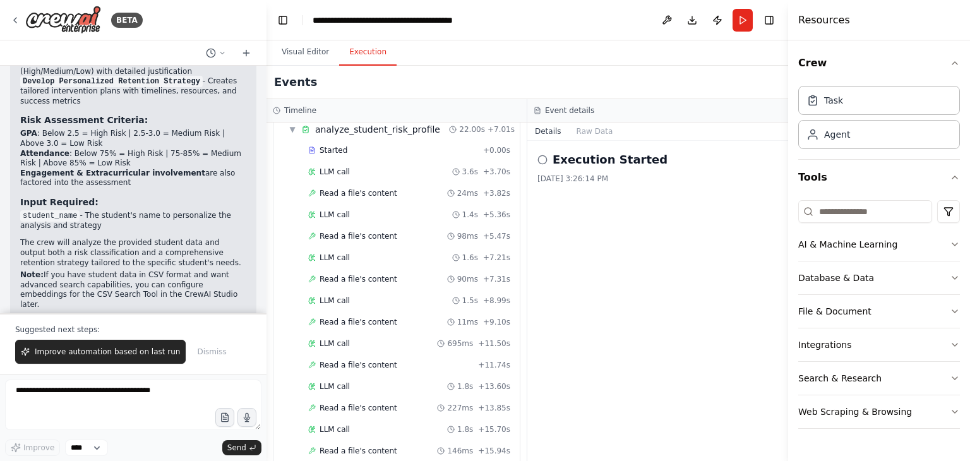
scroll to position [0, 0]
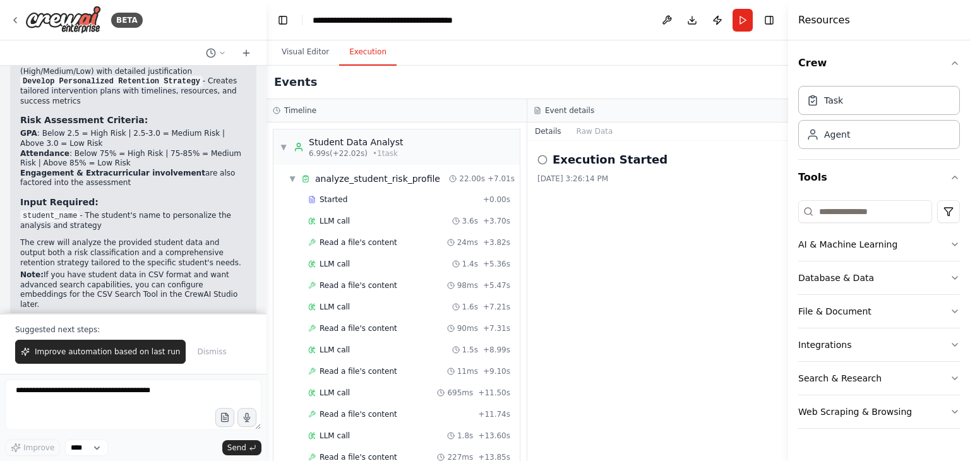
click at [580, 163] on h2 "Execution Started" at bounding box center [609, 160] width 115 height 18
click at [590, 127] on button "Raw Data" at bounding box center [595, 131] width 52 height 18
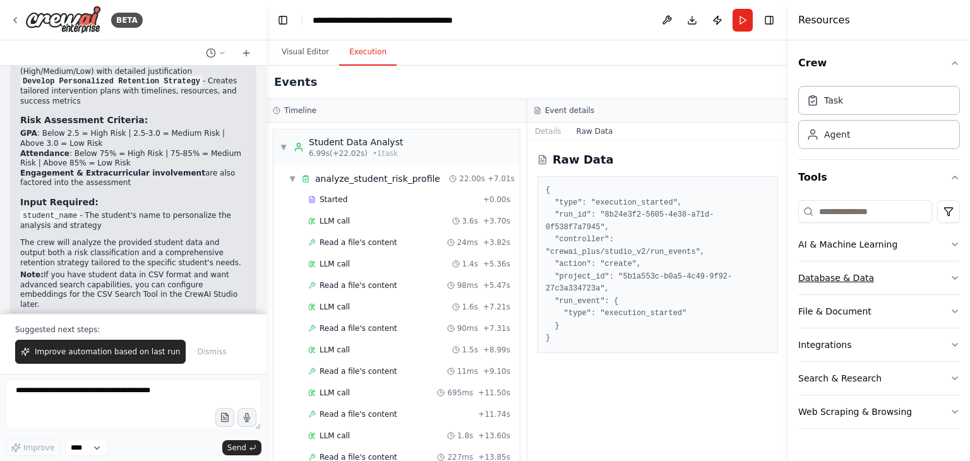
click at [636, 279] on div "Database & Data" at bounding box center [836, 277] width 76 height 13
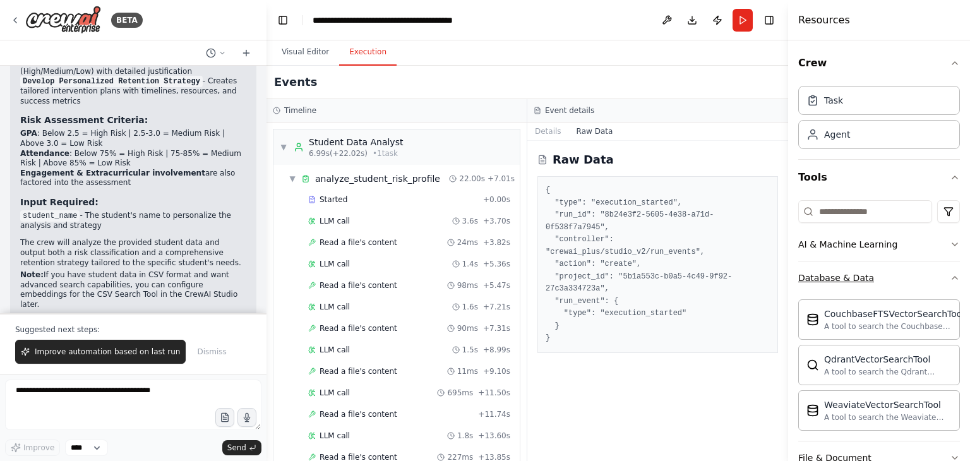
click at [636, 279] on div "Database & Data" at bounding box center [836, 277] width 76 height 13
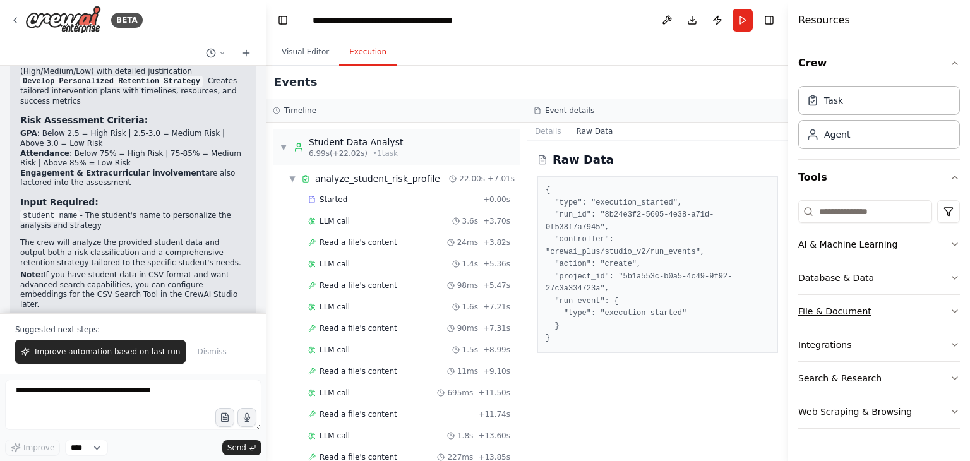
click at [636, 307] on div "File & Document" at bounding box center [834, 311] width 73 height 13
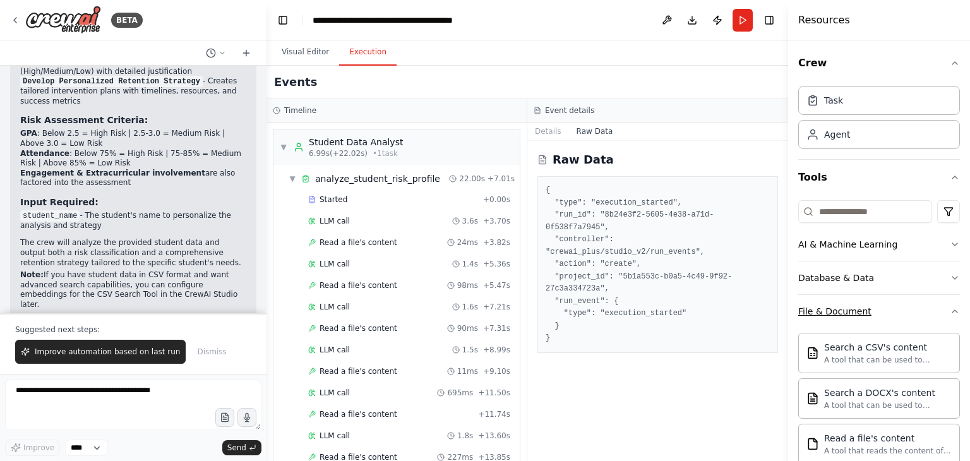
click at [636, 307] on div "File & Document" at bounding box center [834, 311] width 73 height 13
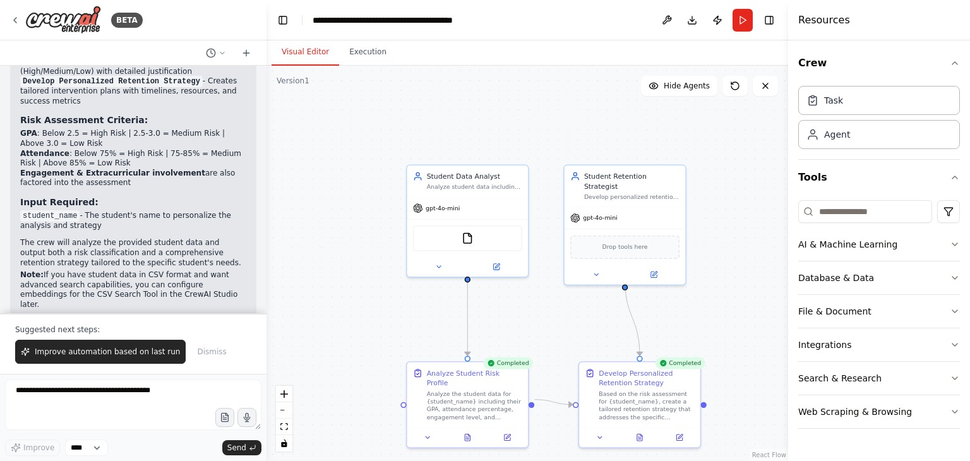
click at [307, 56] on button "Visual Editor" at bounding box center [305, 52] width 68 height 27
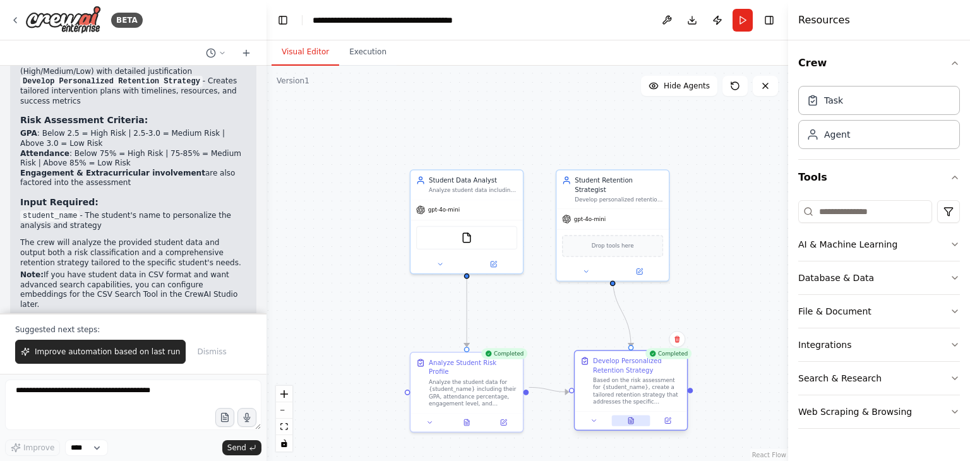
click at [631, 419] on button at bounding box center [630, 420] width 39 height 11
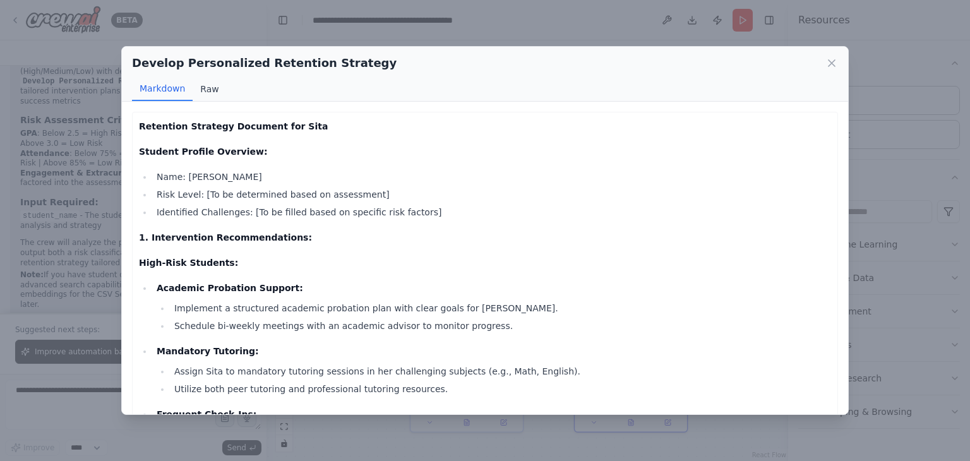
click at [208, 90] on button "Raw" at bounding box center [209, 89] width 33 height 24
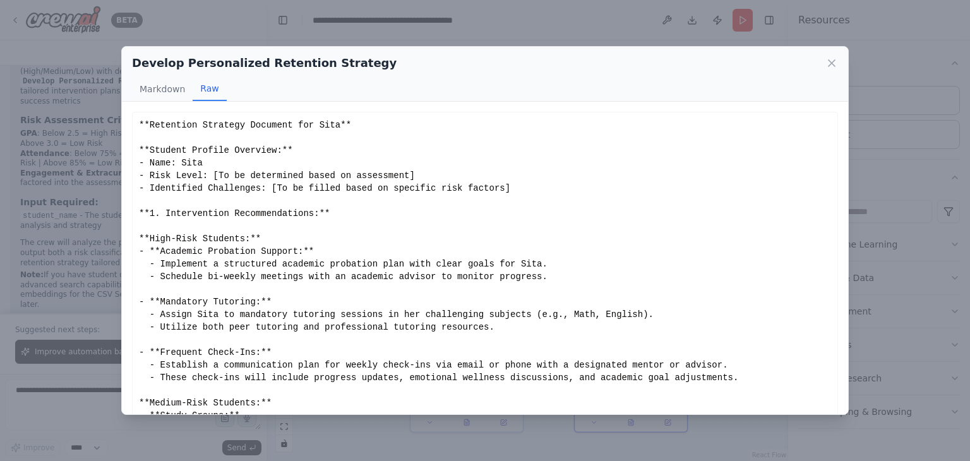
scroll to position [36, 0]
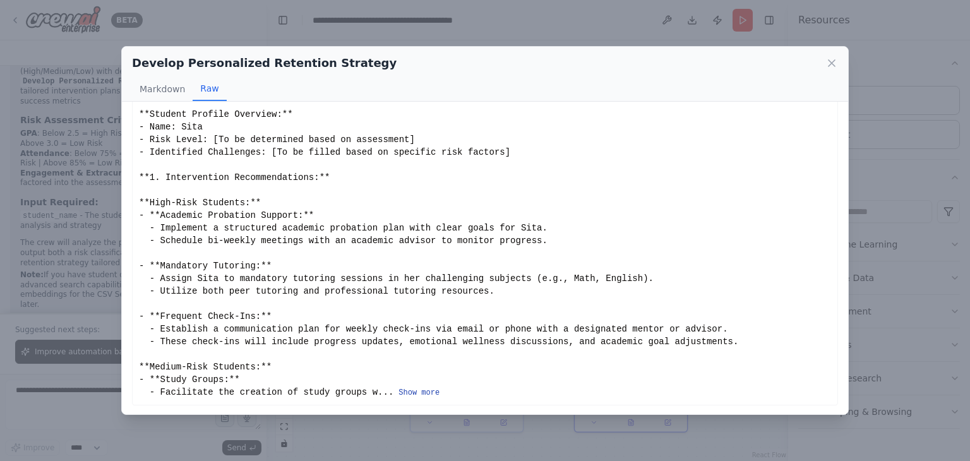
click at [399, 388] on button "Show more" at bounding box center [418, 393] width 41 height 10
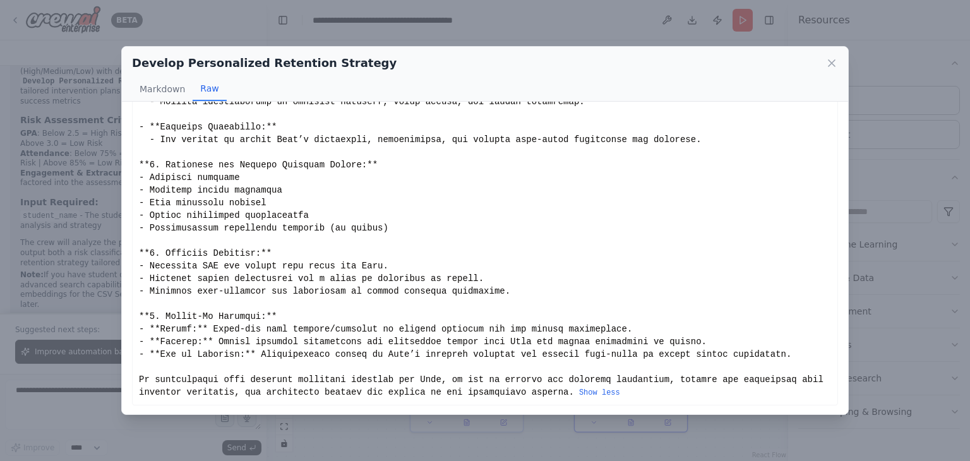
scroll to position [0, 0]
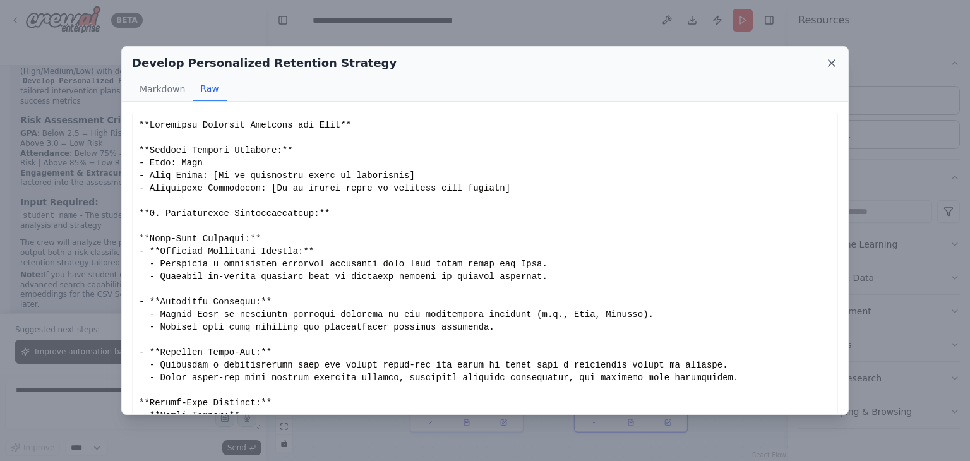
click at [636, 64] on icon at bounding box center [831, 63] width 13 height 13
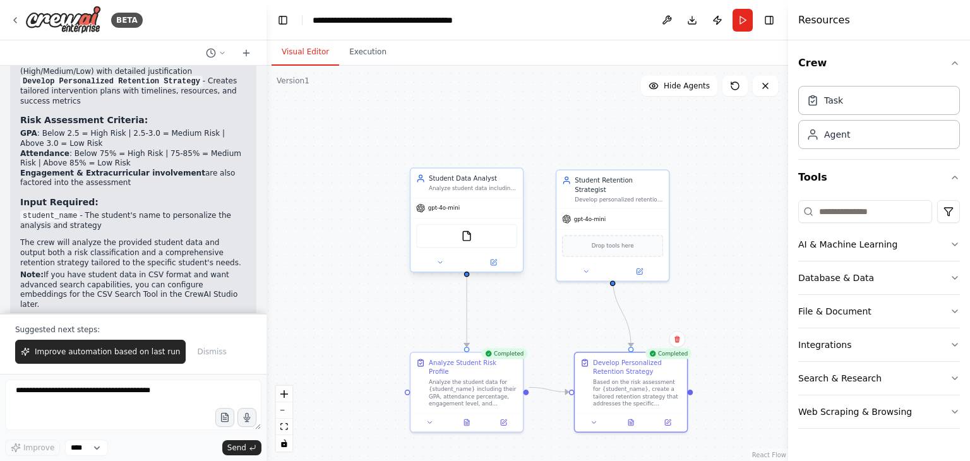
click at [437, 238] on div "FileReadTool" at bounding box center [466, 236] width 101 height 24
click at [467, 417] on icon at bounding box center [466, 420] width 5 height 6
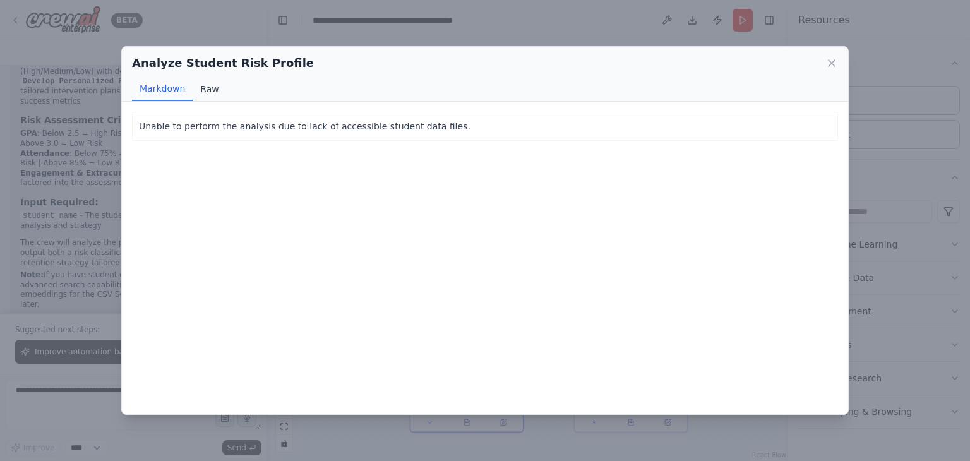
click at [212, 90] on button "Raw" at bounding box center [209, 89] width 33 height 24
click at [636, 62] on icon at bounding box center [831, 63] width 13 height 13
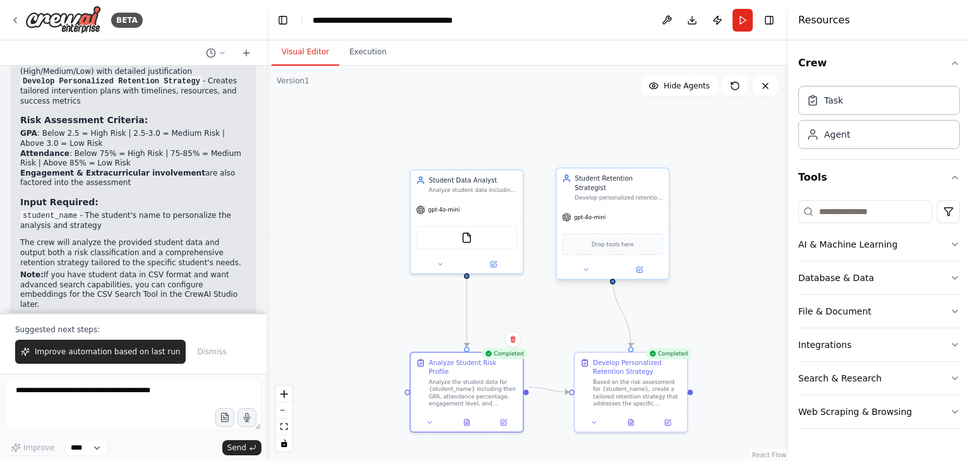
click at [615, 239] on div "Drop tools here" at bounding box center [612, 244] width 101 height 22
click at [588, 264] on button at bounding box center [586, 269] width 52 height 11
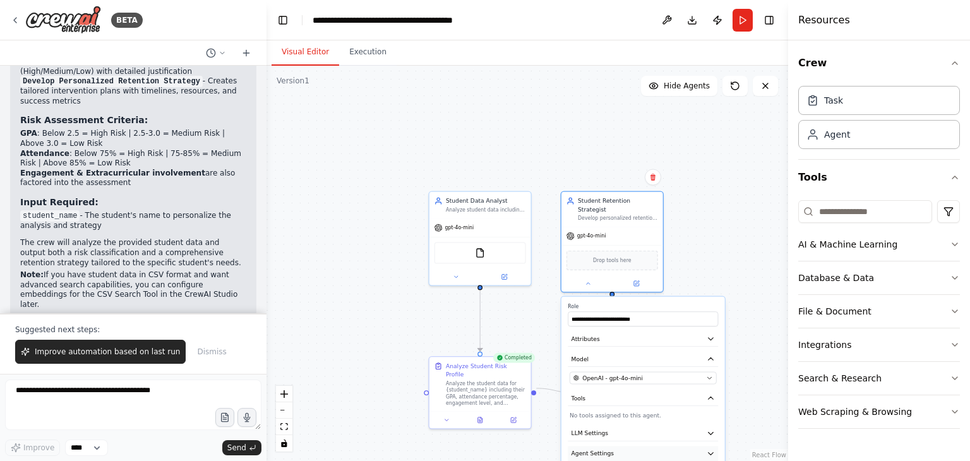
click at [628, 446] on button "Agent Settings" at bounding box center [643, 453] width 150 height 15
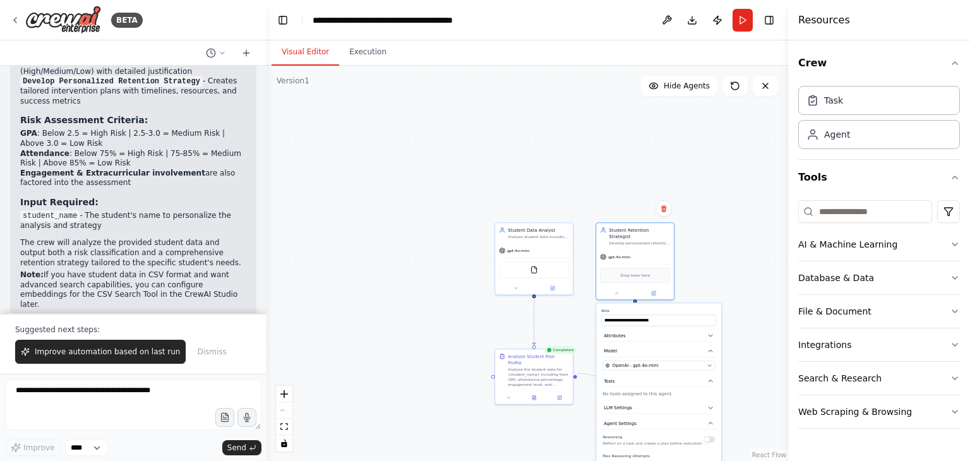
click at [636, 333] on button "Attributes" at bounding box center [658, 336] width 115 height 12
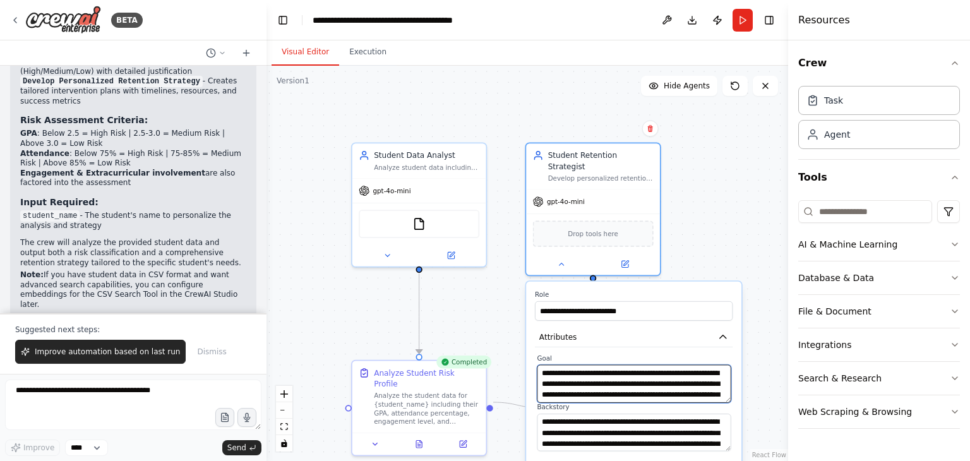
click at [636, 367] on textarea "**********" at bounding box center [634, 384] width 194 height 38
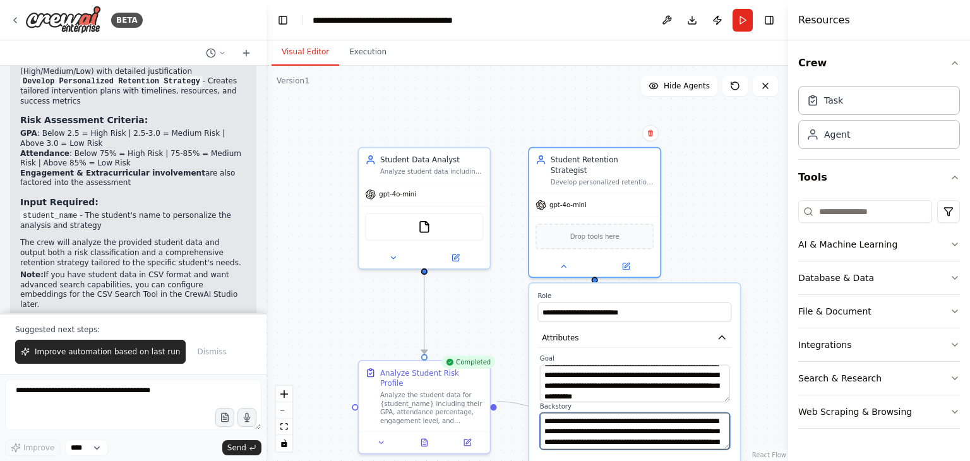
click at [636, 414] on textarea "**********" at bounding box center [635, 430] width 190 height 37
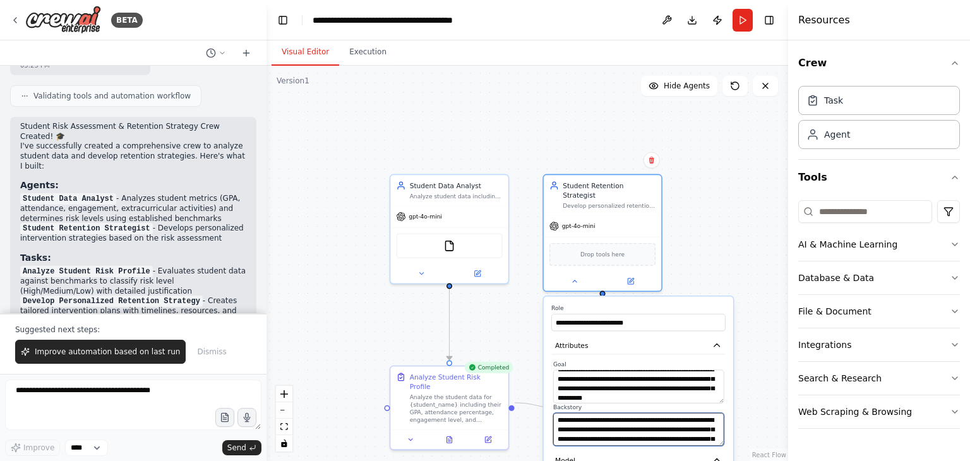
scroll to position [1662, 0]
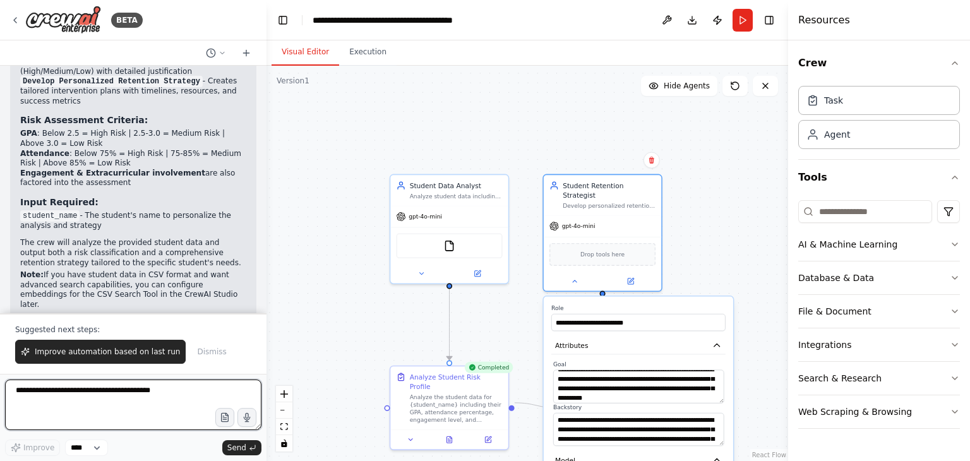
click at [114, 400] on textarea at bounding box center [133, 404] width 256 height 51
type textarea "**********"
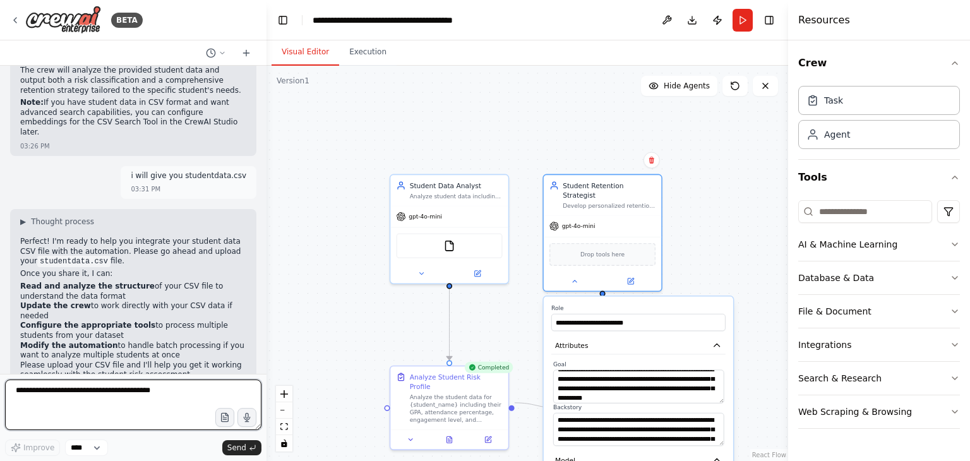
scroll to position [1843, 0]
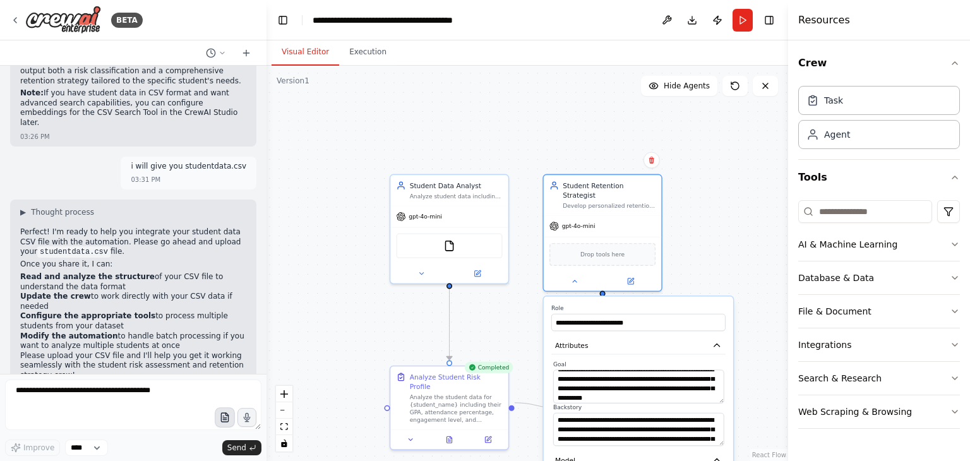
click at [225, 420] on icon "button" at bounding box center [224, 417] width 11 height 11
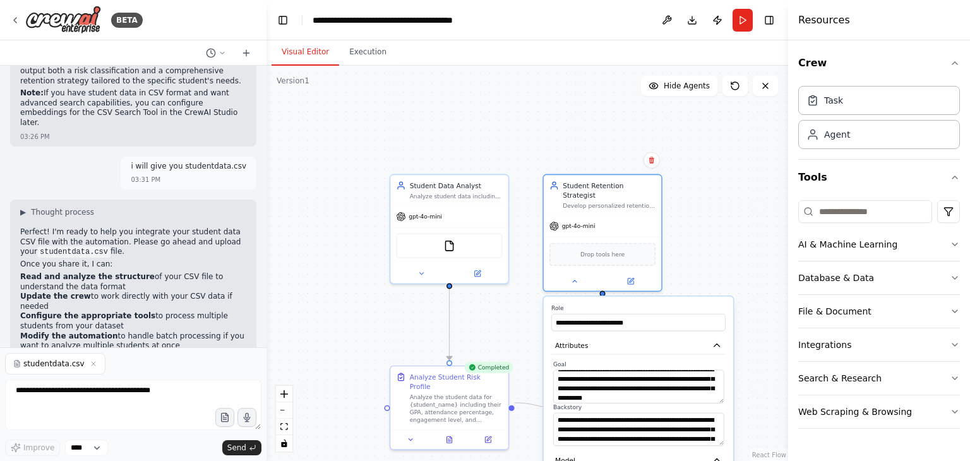
scroll to position [1870, 0]
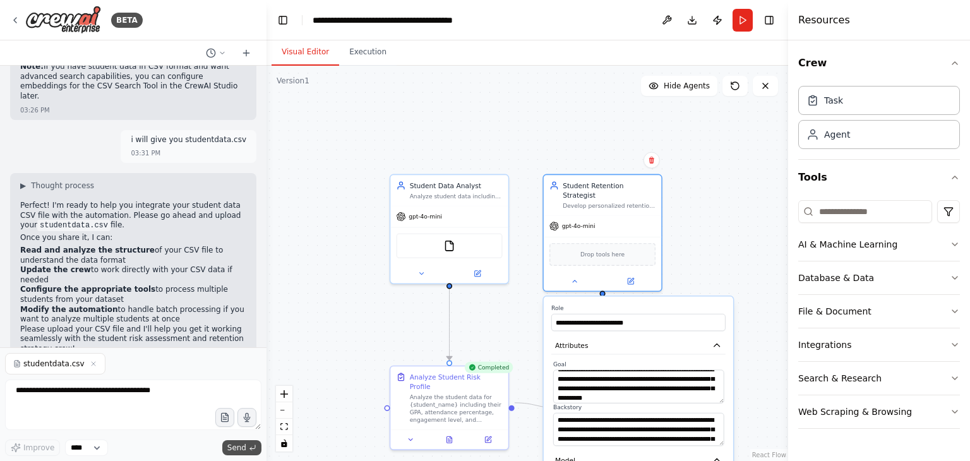
click at [230, 445] on span "Send" at bounding box center [236, 448] width 19 height 10
click at [247, 447] on button "Send" at bounding box center [241, 447] width 39 height 15
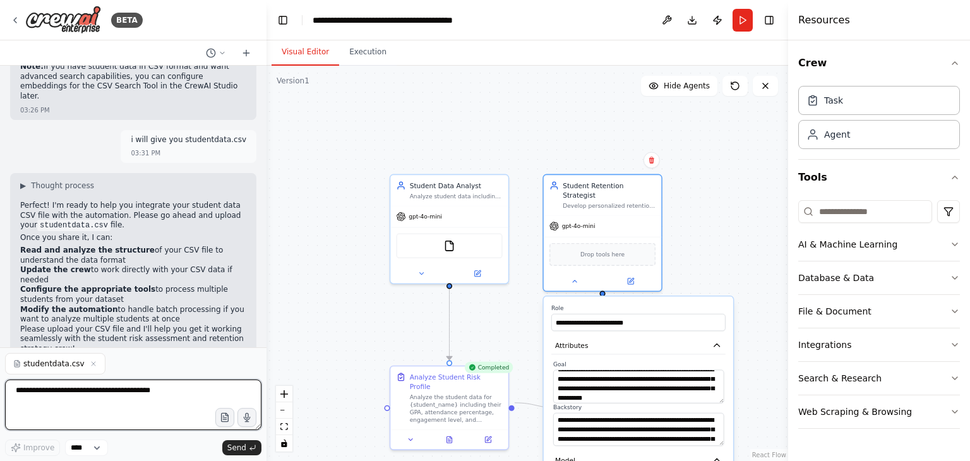
click at [95, 395] on textarea at bounding box center [133, 404] width 256 height 51
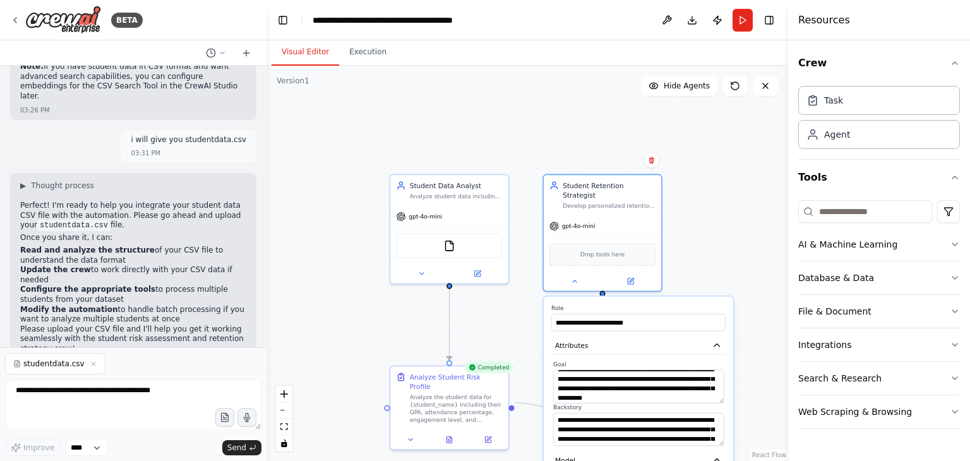
click at [49, 367] on span "studentdata.csv" at bounding box center [53, 364] width 61 height 10
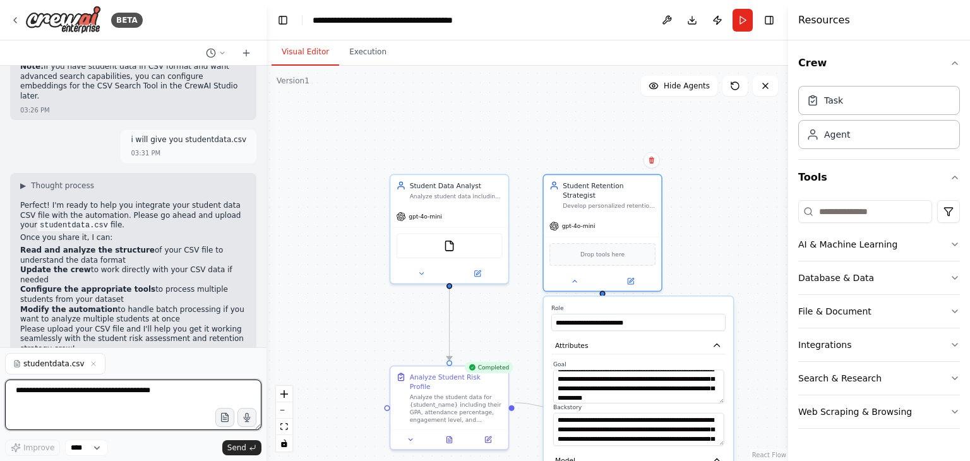
click at [56, 397] on textarea at bounding box center [133, 404] width 256 height 51
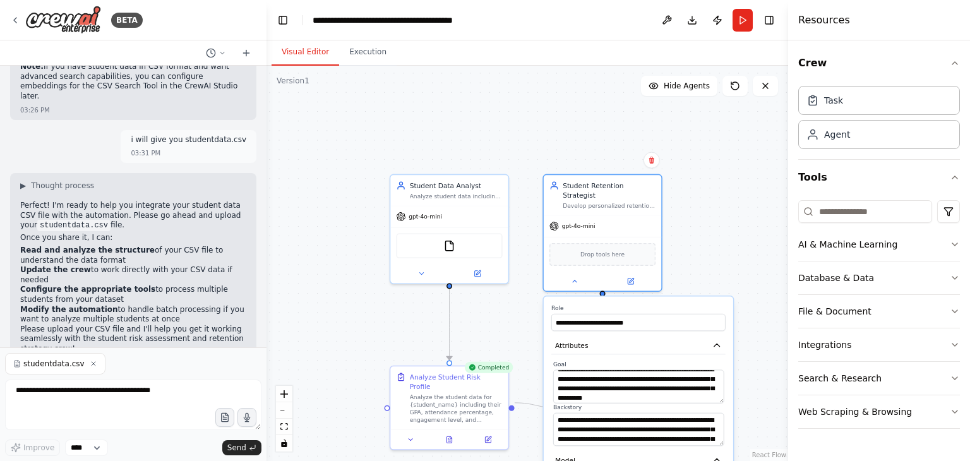
click at [90, 362] on icon "button" at bounding box center [94, 364] width 8 height 8
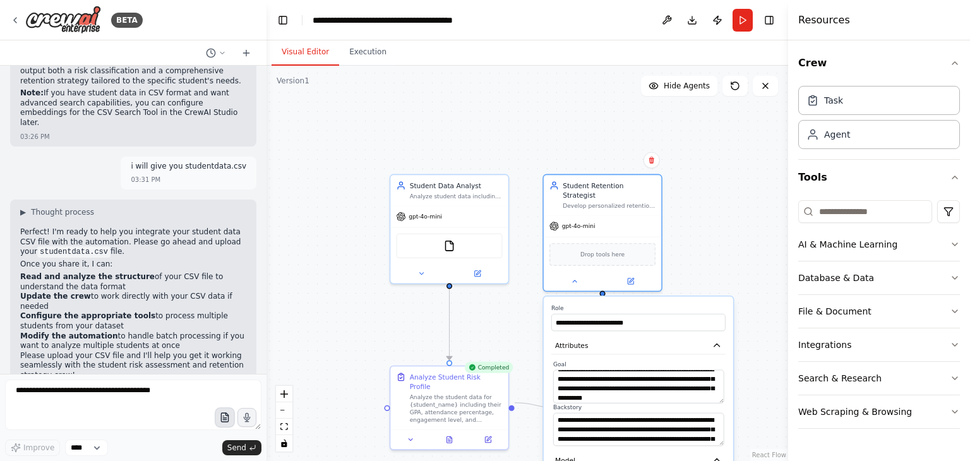
click at [227, 419] on icon "button" at bounding box center [224, 417] width 11 height 11
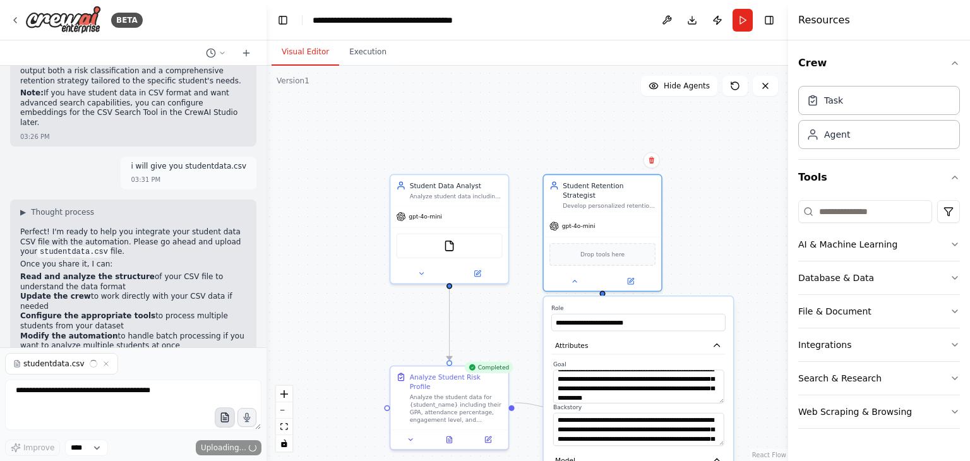
scroll to position [1870, 0]
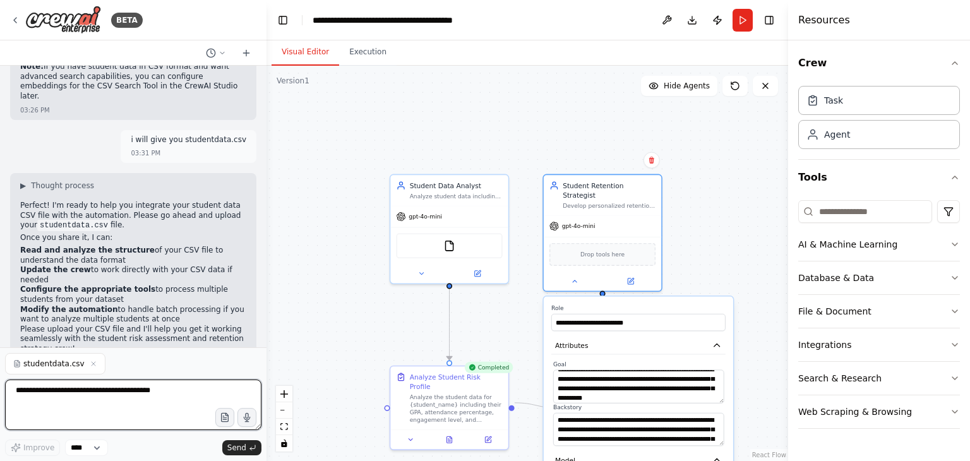
click at [61, 392] on textarea at bounding box center [133, 404] width 256 height 51
paste textarea "**********"
type textarea "**********"
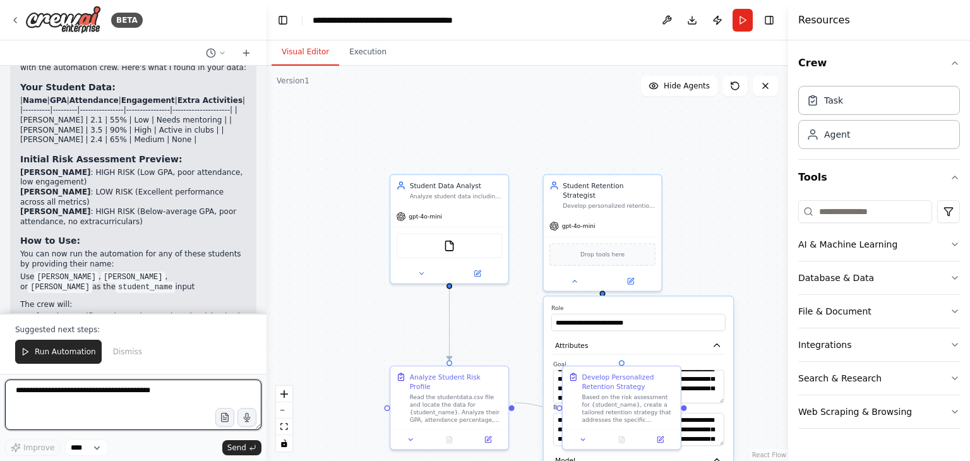
scroll to position [2727, 0]
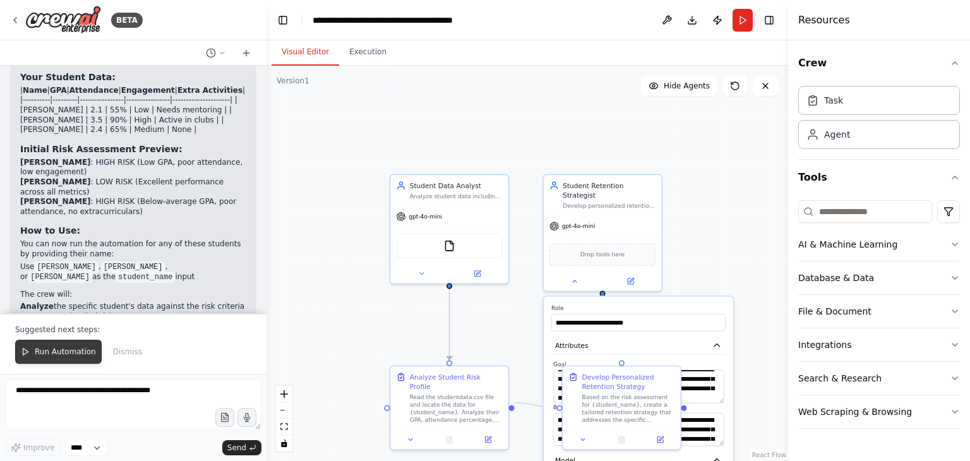
click at [83, 350] on span "Run Automation" at bounding box center [65, 352] width 61 height 10
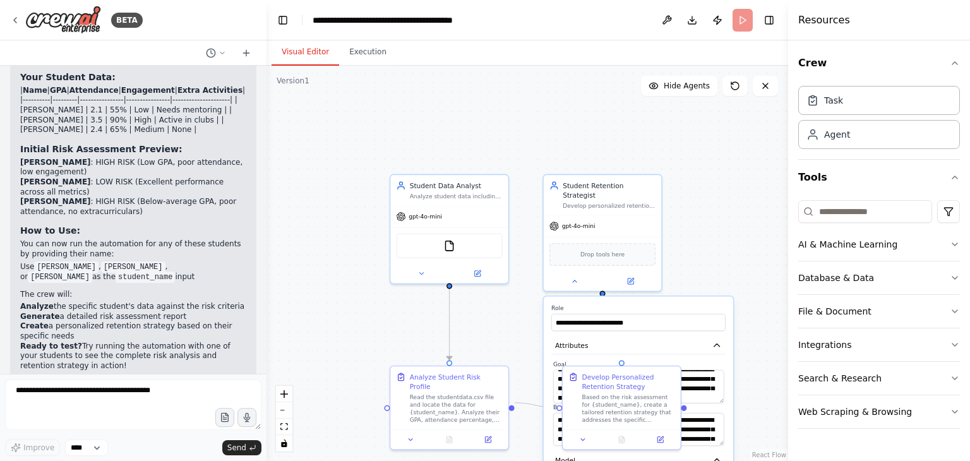
scroll to position [2667, 0]
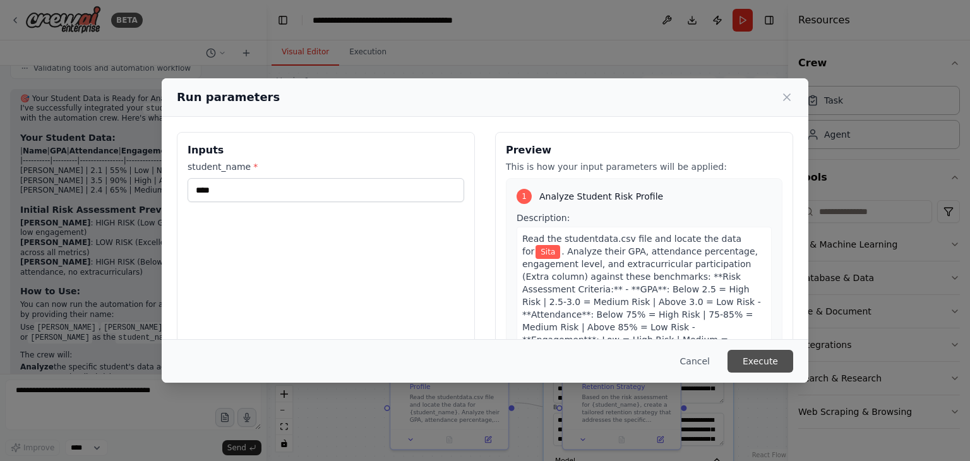
click at [636, 360] on button "Execute" at bounding box center [760, 361] width 66 height 23
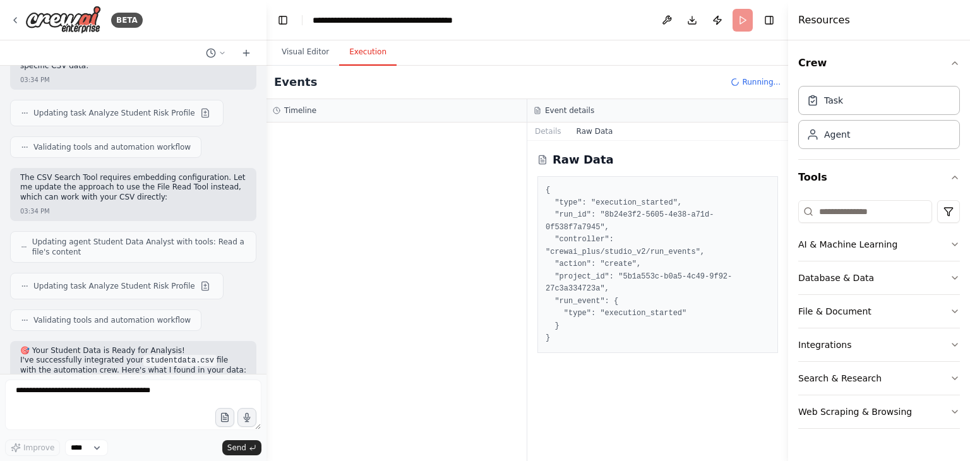
scroll to position [2414, 0]
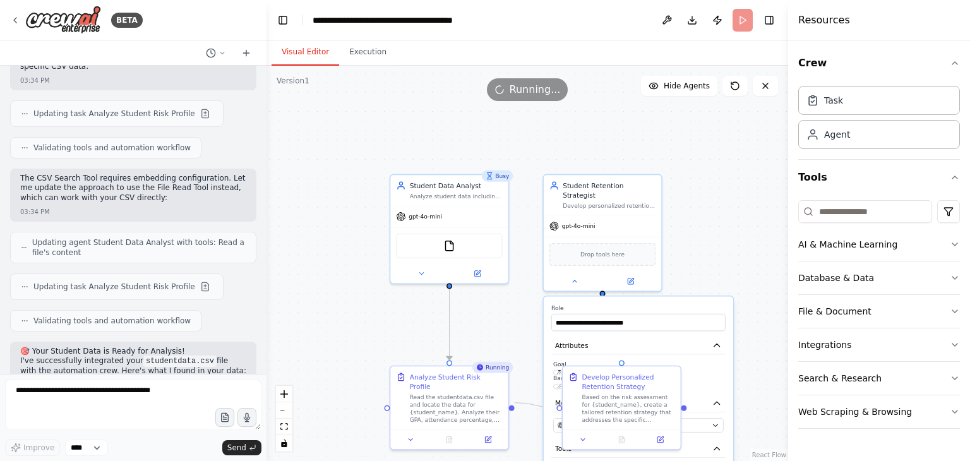
click at [306, 51] on button "Visual Editor" at bounding box center [305, 52] width 68 height 27
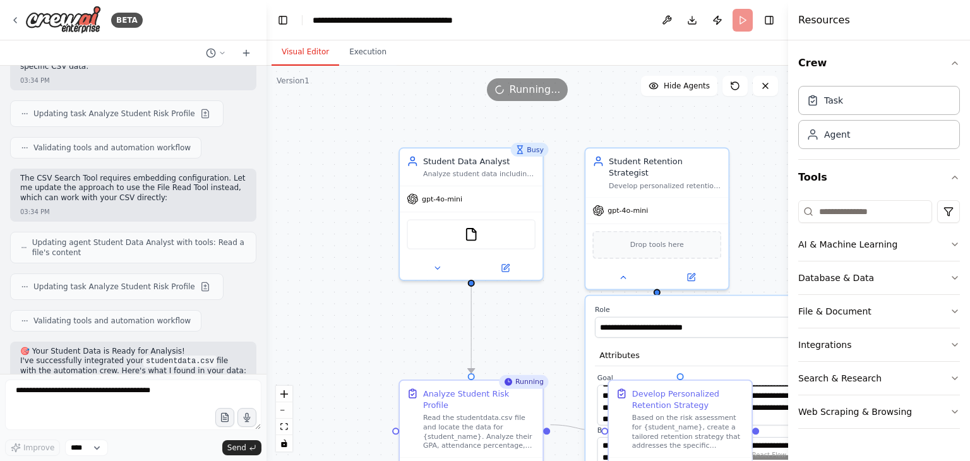
drag, startPoint x: 384, startPoint y: 288, endPoint x: 369, endPoint y: 337, distance: 51.1
click at [369, 337] on div ".deletable-edge-delete-btn { width: 20px; height: 20px; border: 0px solid #ffff…" at bounding box center [526, 263] width 521 height 395
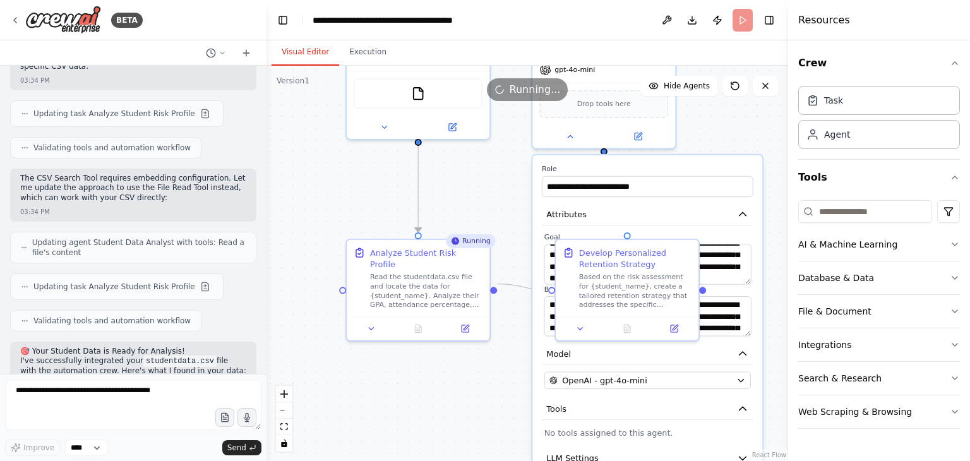
drag, startPoint x: 369, startPoint y: 337, endPoint x: 316, endPoint y: 196, distance: 150.4
click at [316, 196] on div ".deletable-edge-delete-btn { width: 20px; height: 20px; border: 0px solid #ffff…" at bounding box center [526, 263] width 521 height 395
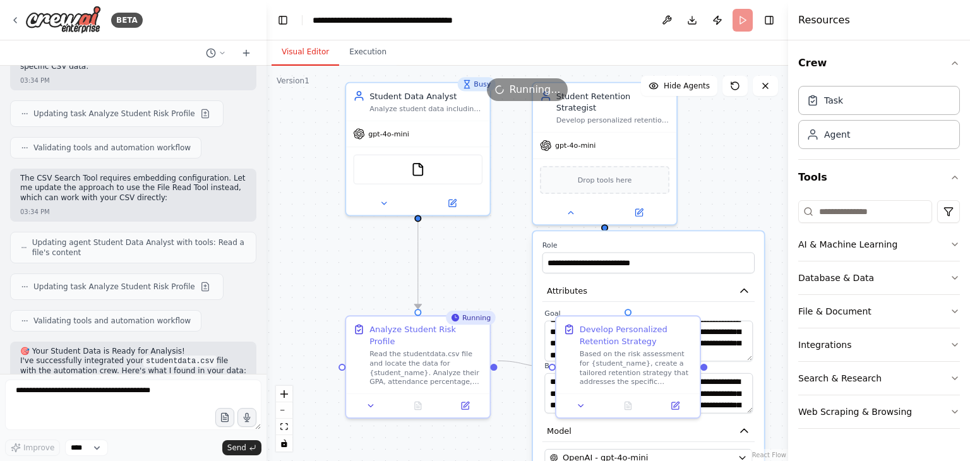
drag, startPoint x: 318, startPoint y: 122, endPoint x: 295, endPoint y: 198, distance: 79.3
click at [295, 198] on div ".deletable-edge-delete-btn { width: 20px; height: 20px; border: 0px solid #ffff…" at bounding box center [526, 263] width 521 height 395
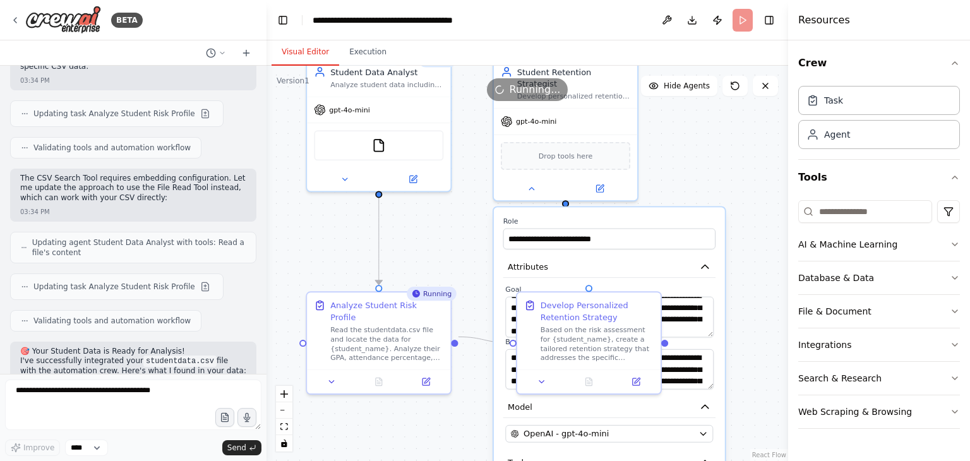
drag, startPoint x: 355, startPoint y: 257, endPoint x: 316, endPoint y: 233, distance: 45.9
click at [316, 233] on div ".deletable-edge-delete-btn { width: 20px; height: 20px; border: 0px solid #ffff…" at bounding box center [526, 263] width 521 height 395
click at [636, 273] on div ".deletable-edge-delete-btn { width: 20px; height: 20px; border: 0px solid #ffff…" at bounding box center [526, 263] width 521 height 395
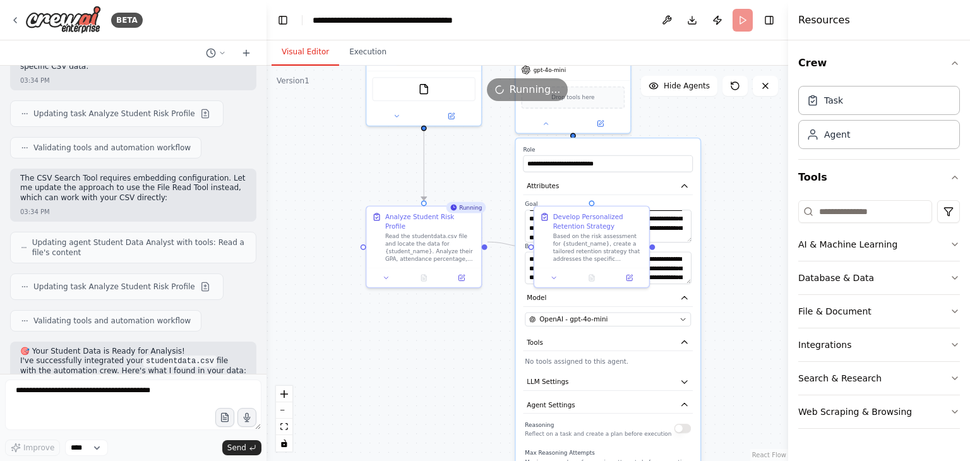
drag, startPoint x: 778, startPoint y: 319, endPoint x: 745, endPoint y: 235, distance: 89.6
click at [636, 235] on div ".deletable-edge-delete-btn { width: 20px; height: 20px; border: 0px solid #ffff…" at bounding box center [526, 263] width 521 height 395
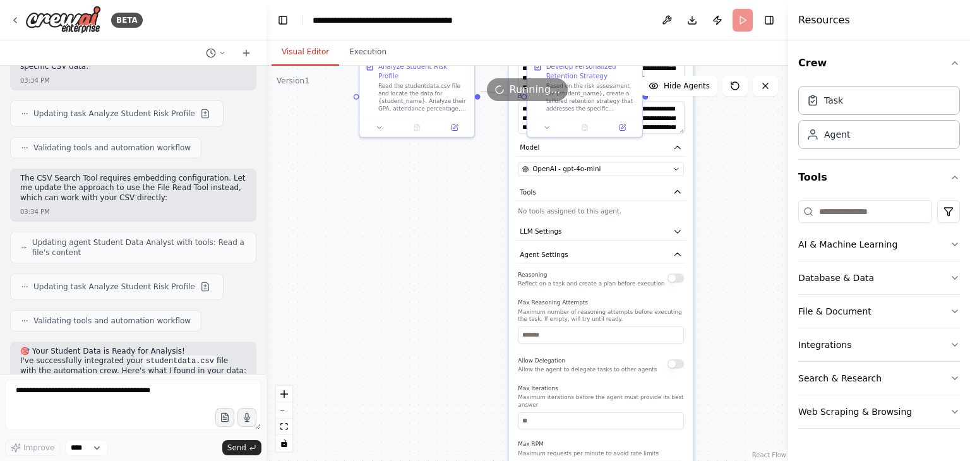
drag, startPoint x: 728, startPoint y: 301, endPoint x: 722, endPoint y: 150, distance: 151.7
click at [636, 150] on div ".deletable-edge-delete-btn { width: 20px; height: 20px; border: 0px solid #ffff…" at bounding box center [526, 263] width 521 height 395
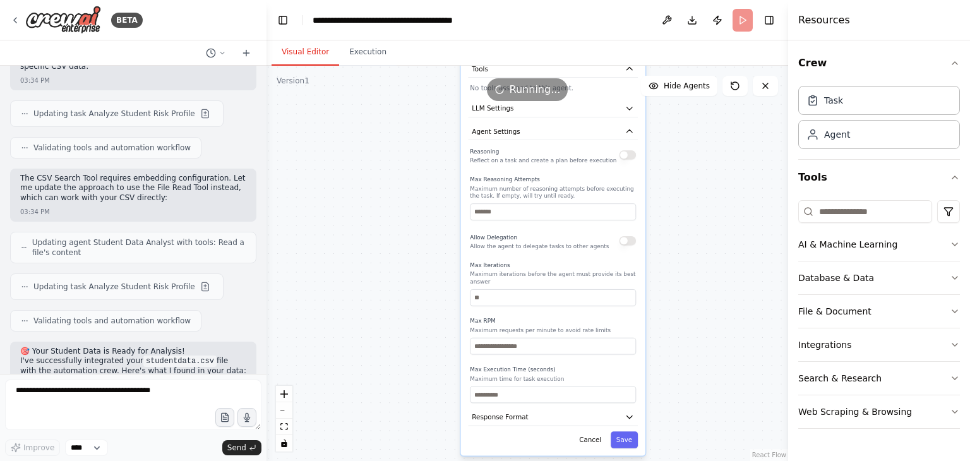
drag, startPoint x: 743, startPoint y: 307, endPoint x: 695, endPoint y: 187, distance: 129.8
click at [636, 187] on div ".deletable-edge-delete-btn { width: 20px; height: 20px; border: 0px solid #ffff…" at bounding box center [526, 263] width 521 height 395
click at [620, 431] on button "Save" at bounding box center [623, 439] width 27 height 17
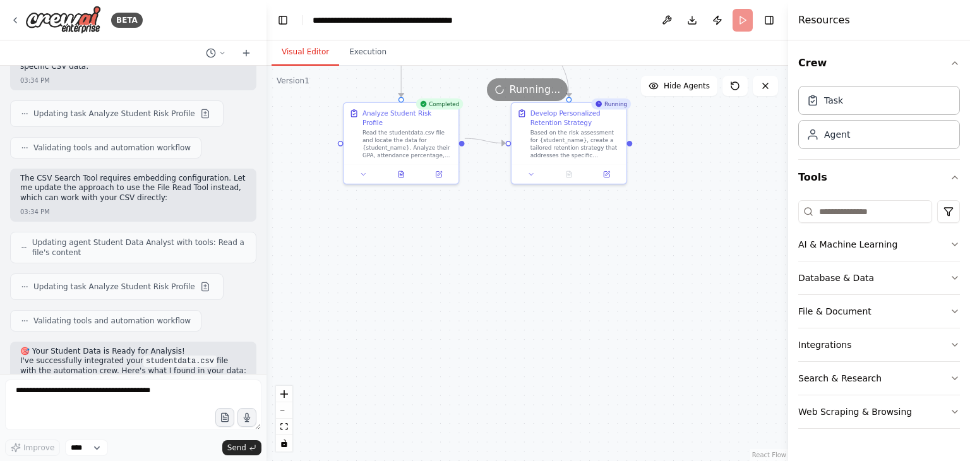
drag, startPoint x: 611, startPoint y: 253, endPoint x: 643, endPoint y: 430, distance: 179.7
click at [636, 430] on div ".deletable-edge-delete-btn { width: 20px; height: 20px; border: 0px solid #ffff…" at bounding box center [526, 263] width 521 height 395
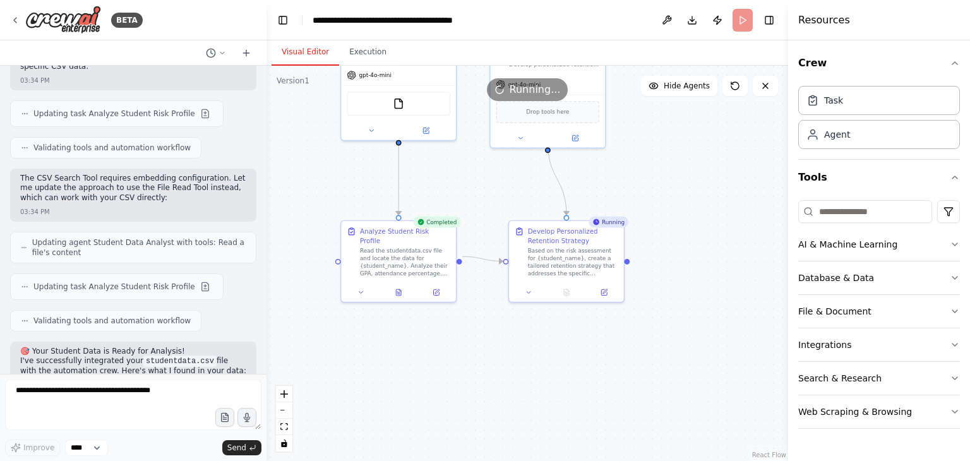
drag, startPoint x: 674, startPoint y: 254, endPoint x: 672, endPoint y: 366, distance: 111.1
click at [636, 366] on div ".deletable-edge-delete-btn { width: 20px; height: 20px; border: 0px solid #ffff…" at bounding box center [526, 263] width 521 height 395
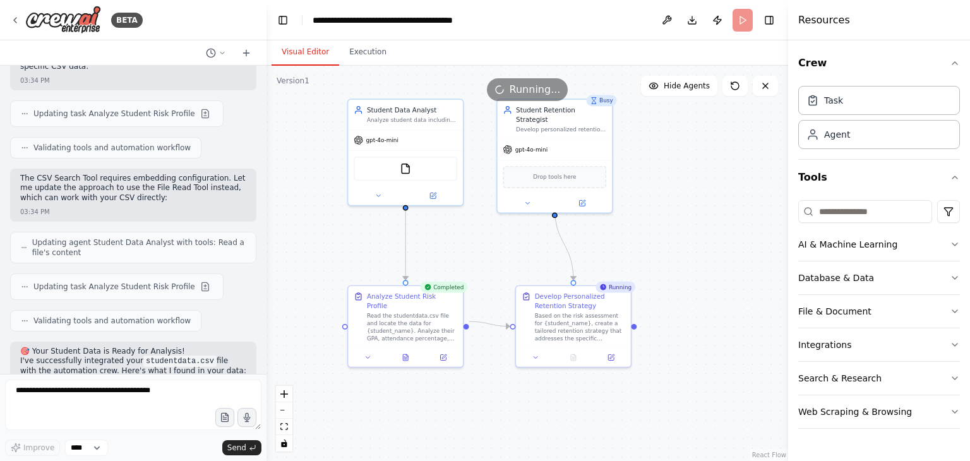
drag, startPoint x: 506, startPoint y: 367, endPoint x: 513, endPoint y: 432, distance: 65.4
click at [513, 432] on div ".deletable-edge-delete-btn { width: 20px; height: 20px; border: 0px solid #ffff…" at bounding box center [526, 263] width 521 height 395
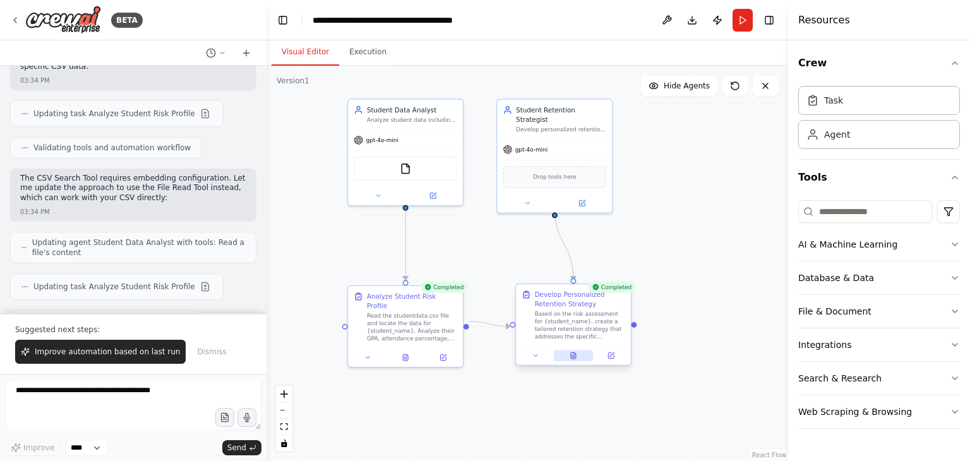
click at [573, 357] on icon at bounding box center [573, 355] width 5 height 6
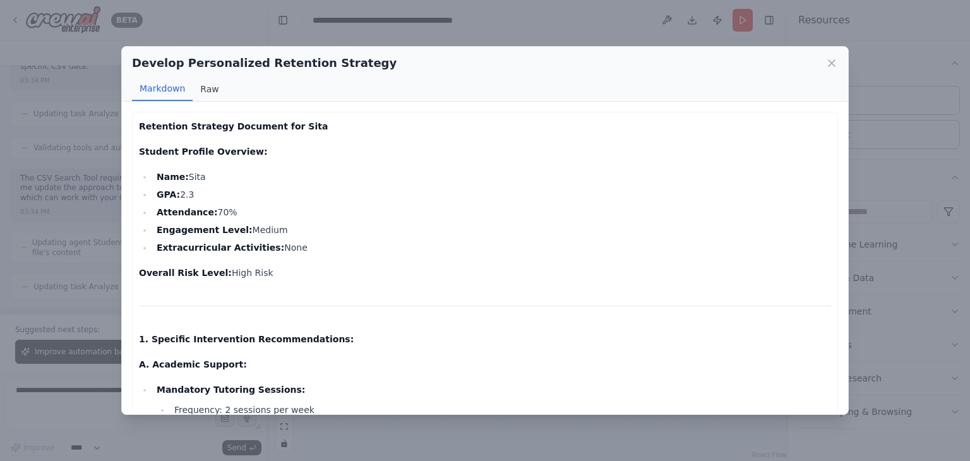
click at [217, 88] on button "Raw" at bounding box center [209, 89] width 33 height 24
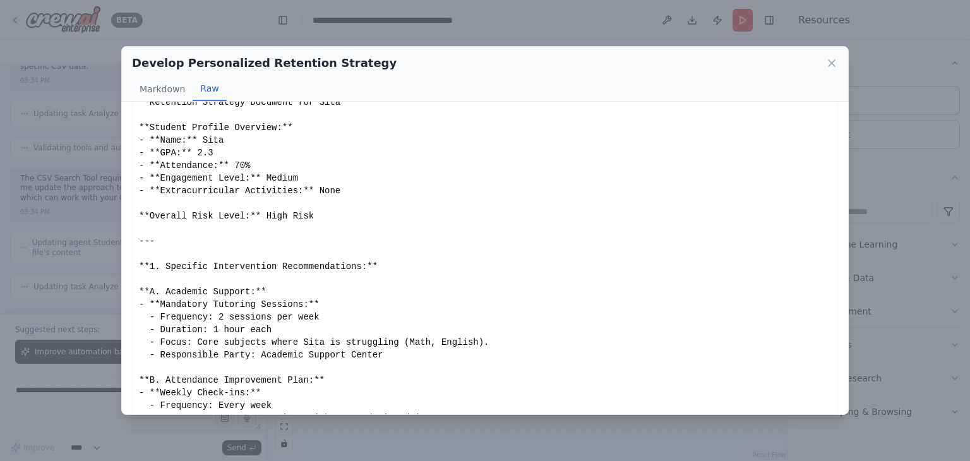
scroll to position [137, 0]
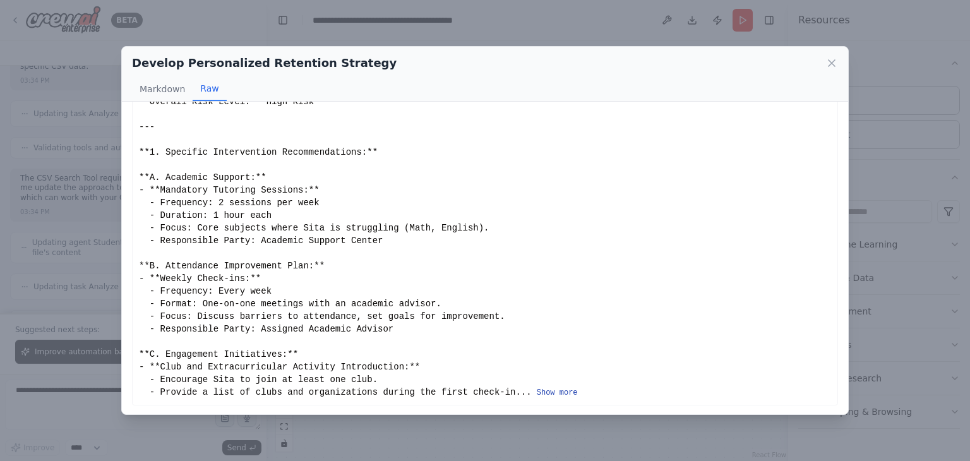
click at [537, 389] on button "Show more" at bounding box center [557, 393] width 41 height 10
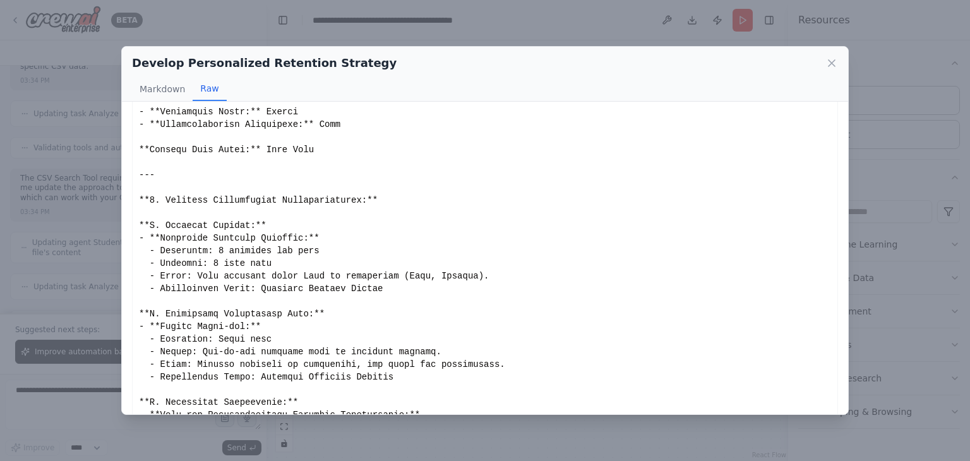
scroll to position [0, 0]
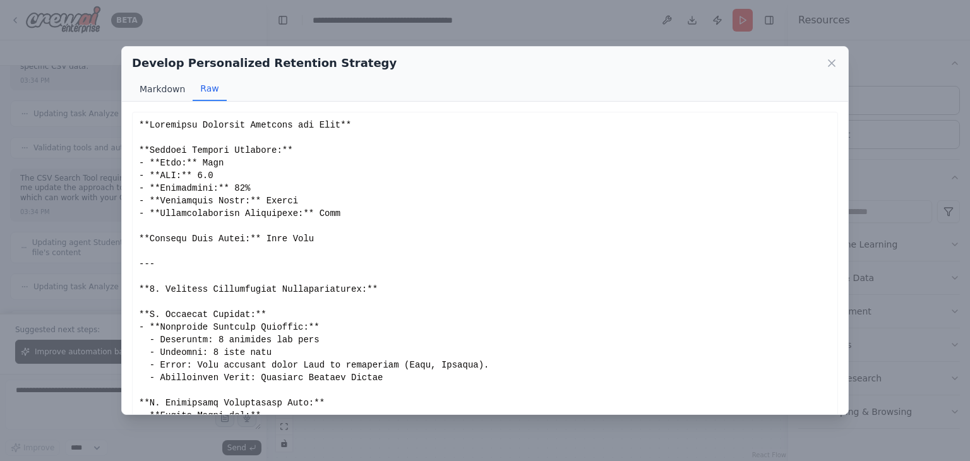
click at [160, 86] on button "Markdown" at bounding box center [162, 89] width 61 height 24
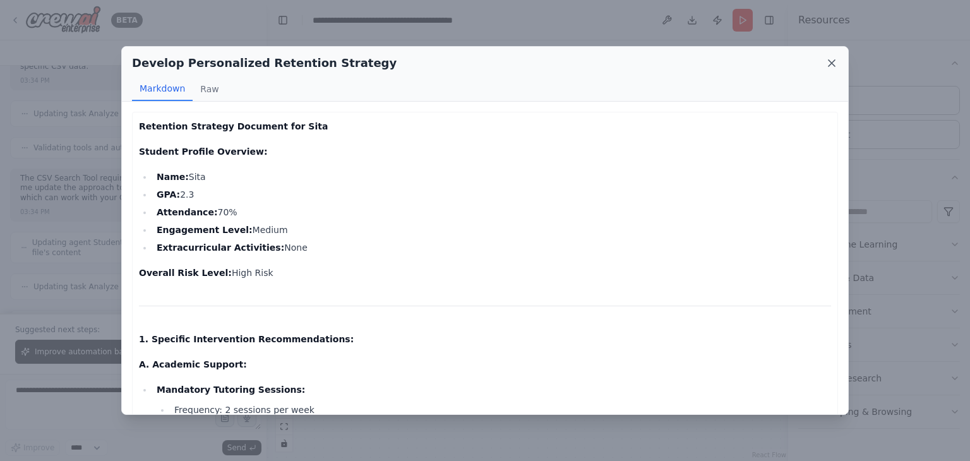
click at [636, 58] on icon at bounding box center [831, 63] width 13 height 13
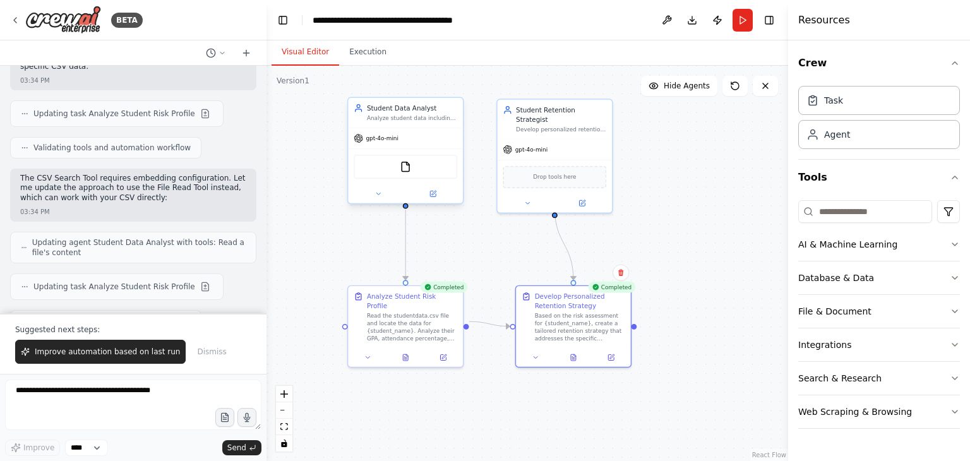
click at [410, 172] on div "FileReadTool" at bounding box center [406, 167] width 104 height 24
click at [384, 201] on div at bounding box center [405, 193] width 115 height 19
click at [381, 198] on button at bounding box center [378, 193] width 52 height 11
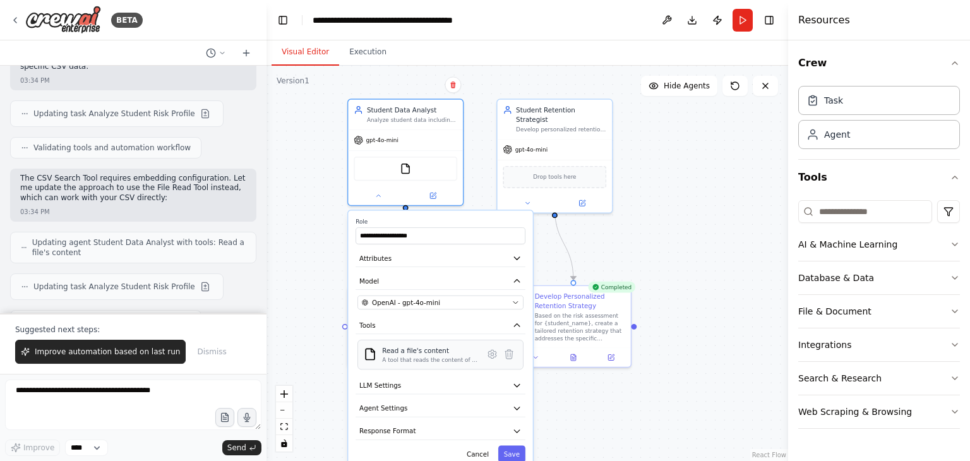
click at [409, 360] on div "A tool that reads the content of a file. To use this tool, provide a 'file_path…" at bounding box center [430, 360] width 96 height 8
click at [495, 358] on button at bounding box center [492, 354] width 17 height 17
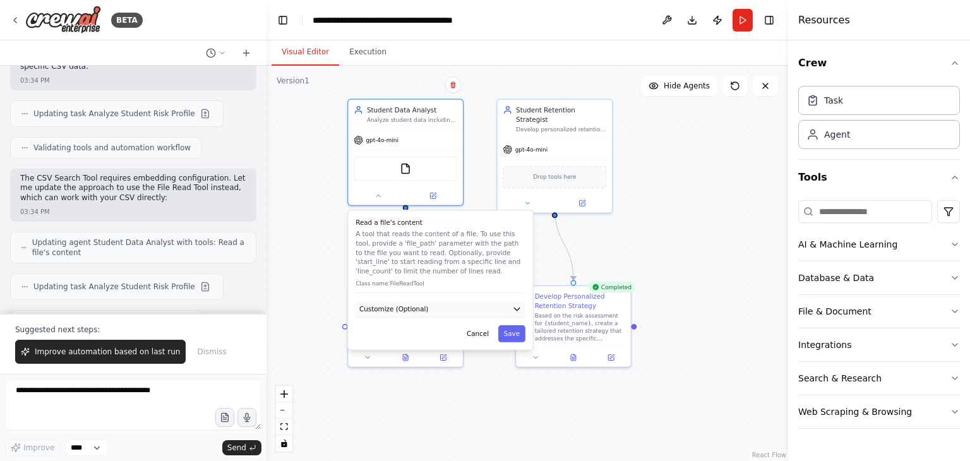
click at [447, 311] on button "Customize (Optional)" at bounding box center [440, 308] width 170 height 17
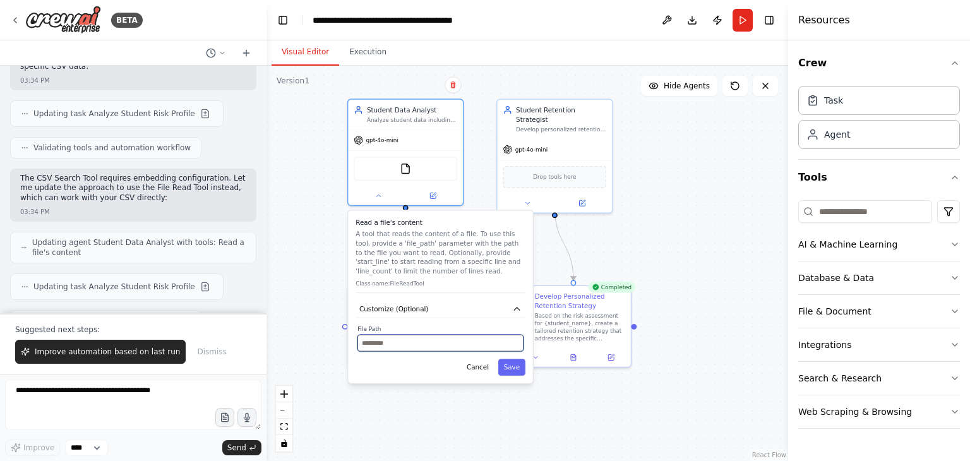
click at [429, 345] on input "text" at bounding box center [440, 343] width 166 height 17
click at [477, 368] on button "Cancel" at bounding box center [477, 367] width 33 height 17
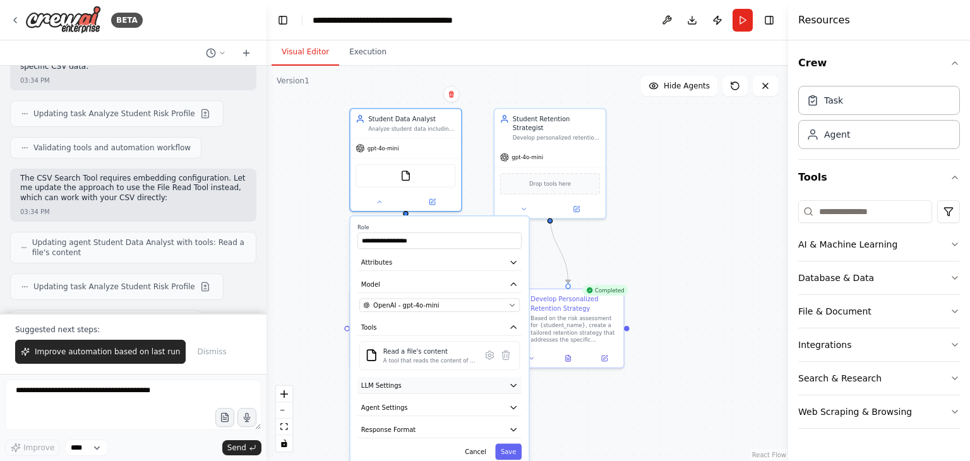
click at [412, 384] on button "LLM Settings" at bounding box center [439, 385] width 164 height 16
click at [414, 427] on button "Response Format" at bounding box center [439, 429] width 164 height 16
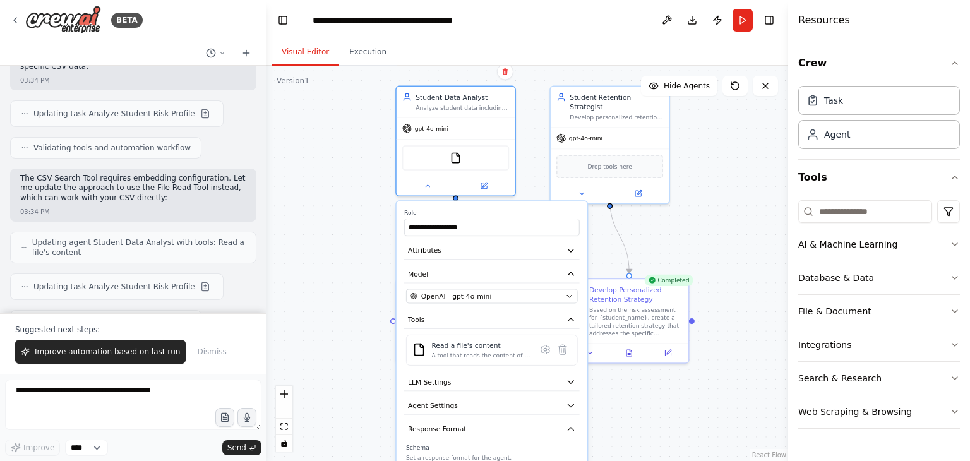
drag, startPoint x: 610, startPoint y: 413, endPoint x: 679, endPoint y: 398, distance: 71.1
click at [636, 398] on div ".deletable-edge-delete-btn { width: 20px; height: 20px; border: 0px solid #ffff…" at bounding box center [526, 263] width 521 height 395
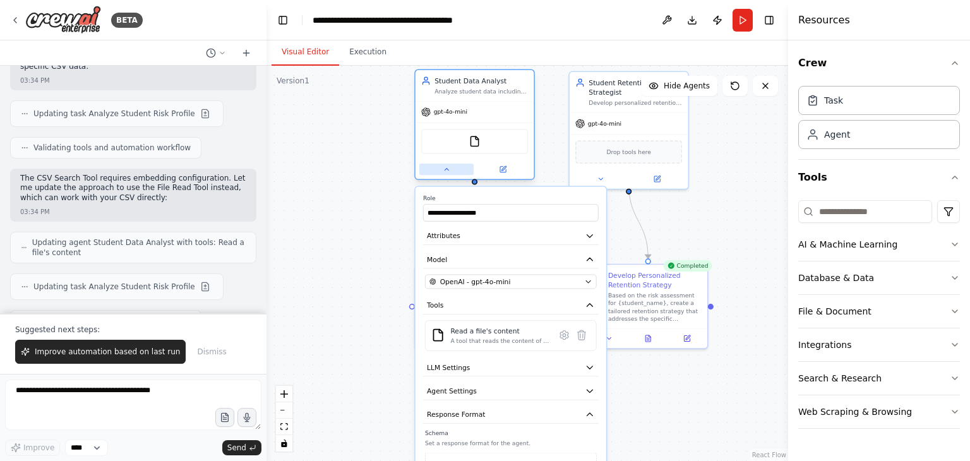
click at [445, 171] on icon at bounding box center [447, 169] width 8 height 8
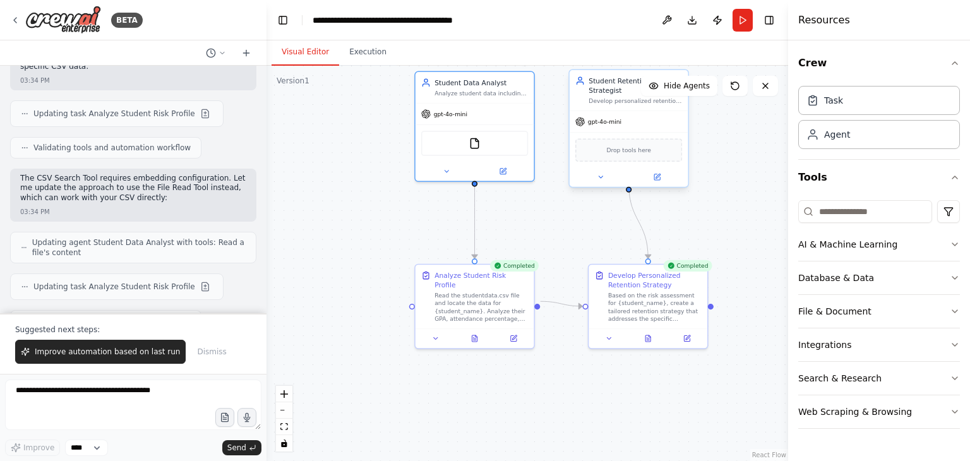
click at [606, 174] on div at bounding box center [628, 177] width 119 height 20
click at [508, 169] on button at bounding box center [502, 168] width 54 height 11
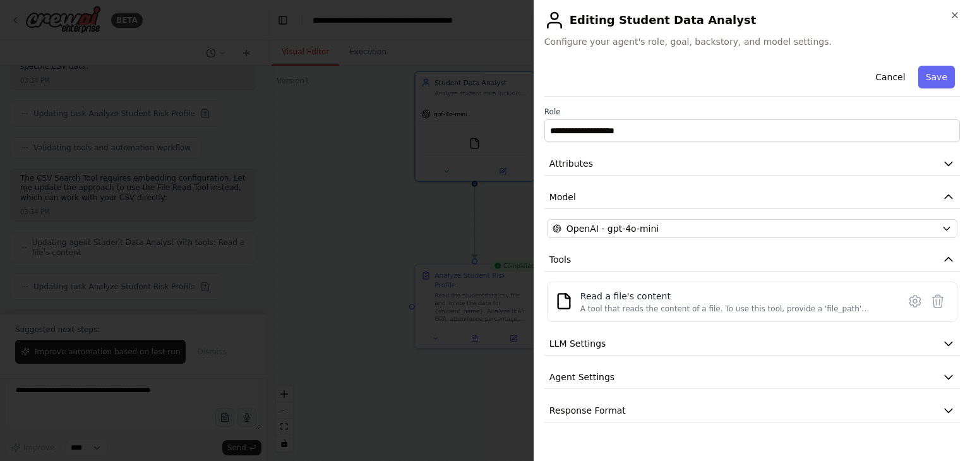
click at [636, 20] on h2 "Editing Student Data Analyst" at bounding box center [751, 20] width 415 height 20
click at [636, 13] on icon "button" at bounding box center [954, 15] width 10 height 10
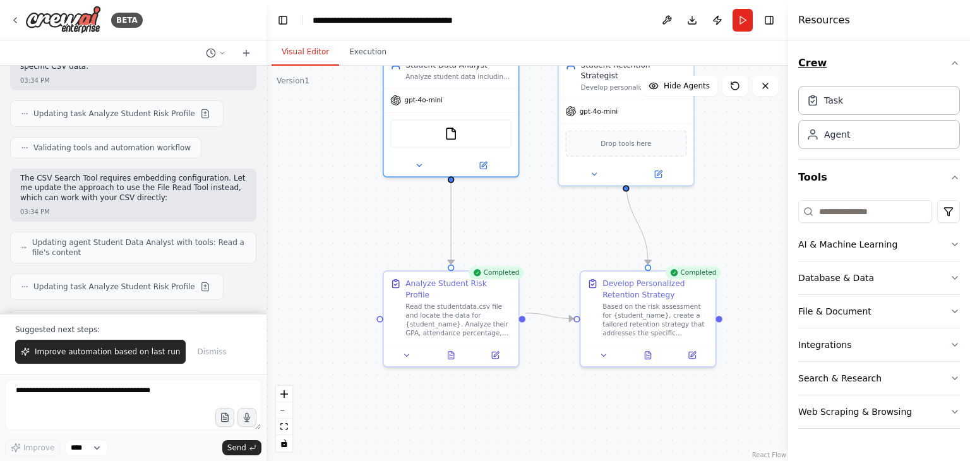
click at [636, 65] on button "Crew" at bounding box center [879, 62] width 162 height 35
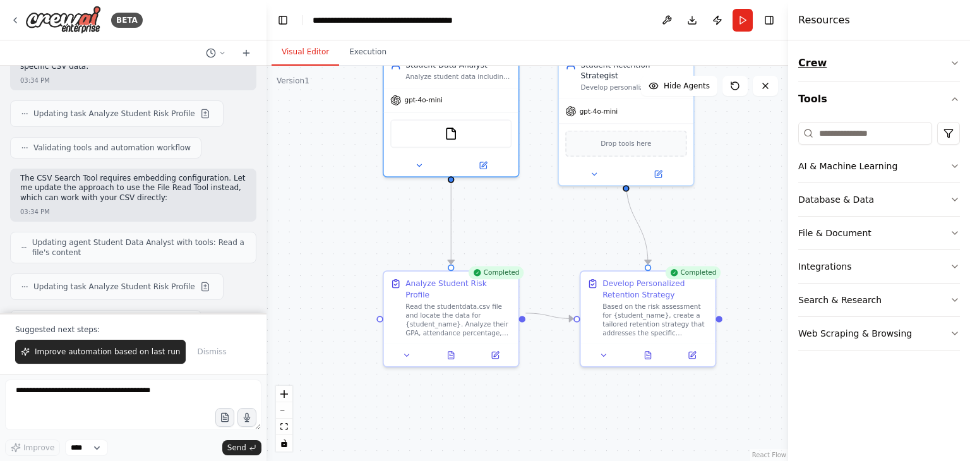
click at [636, 65] on button "Crew" at bounding box center [879, 62] width 162 height 35
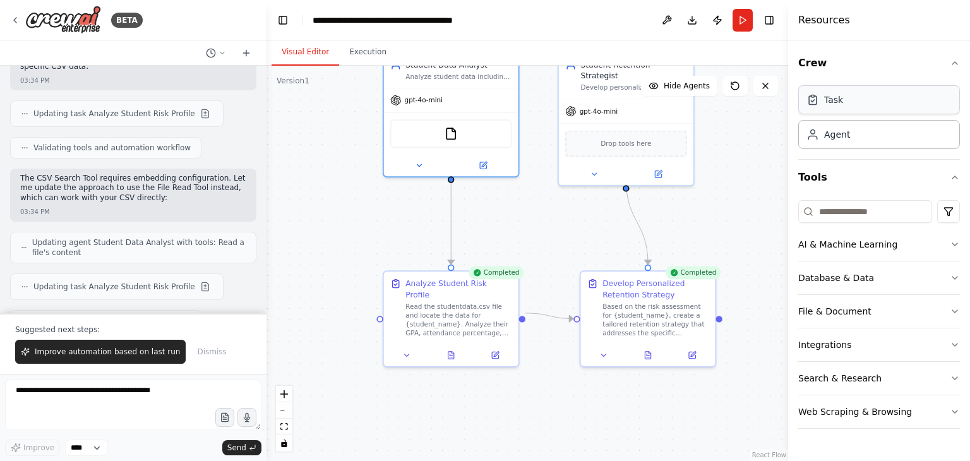
click at [636, 102] on div "Task" at bounding box center [833, 99] width 19 height 13
click at [636, 138] on div "Agent" at bounding box center [837, 134] width 26 height 13
click at [636, 210] on input at bounding box center [865, 211] width 134 height 23
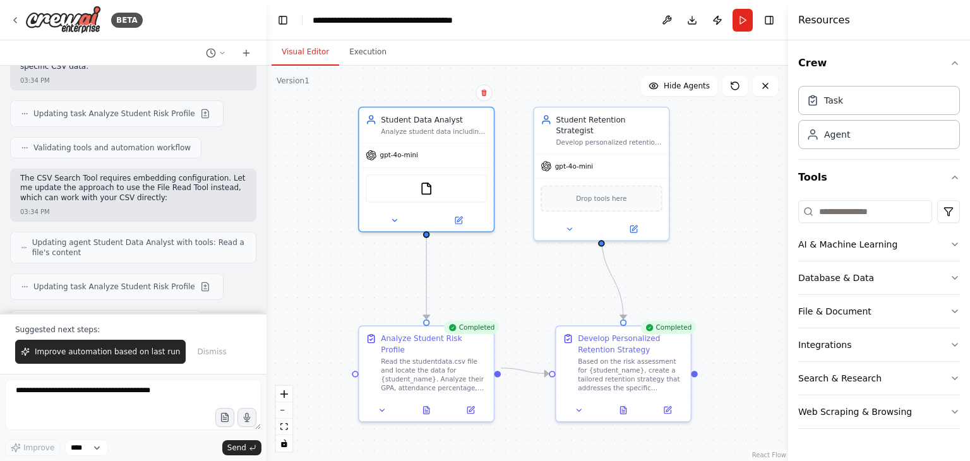
drag, startPoint x: 502, startPoint y: 229, endPoint x: 475, endPoint y: 286, distance: 63.3
click at [475, 286] on div ".deletable-edge-delete-btn { width: 20px; height: 20px; border: 0px solid #ffff…" at bounding box center [526, 263] width 521 height 395
click at [636, 235] on button "AI & Machine Learning" at bounding box center [879, 244] width 162 height 33
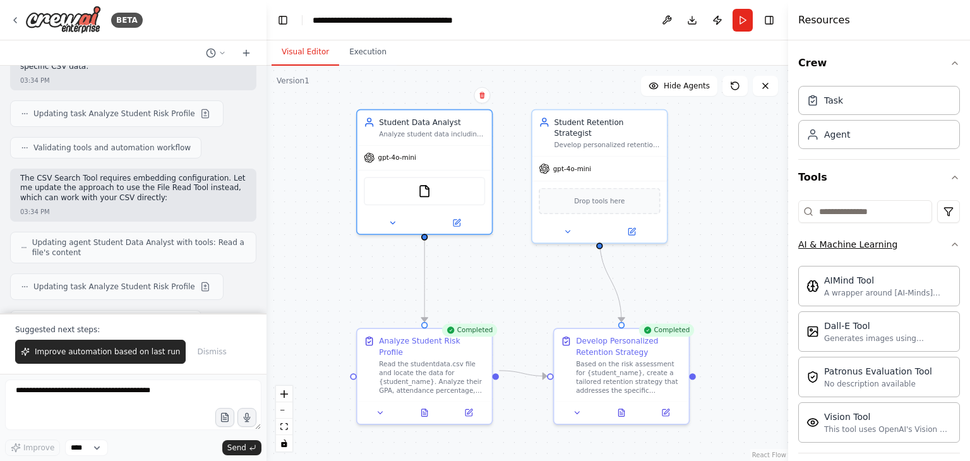
click at [636, 235] on button "AI & Machine Learning" at bounding box center [879, 244] width 162 height 33
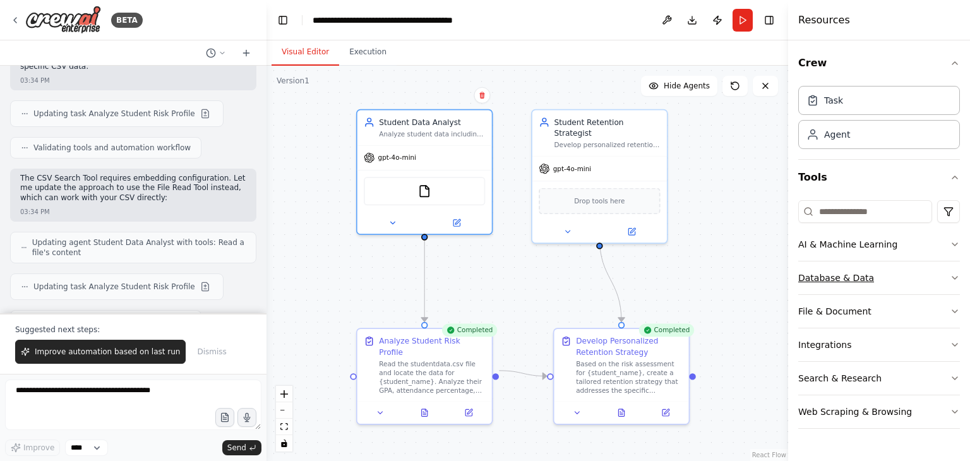
click at [636, 276] on div "Database & Data" at bounding box center [836, 277] width 76 height 13
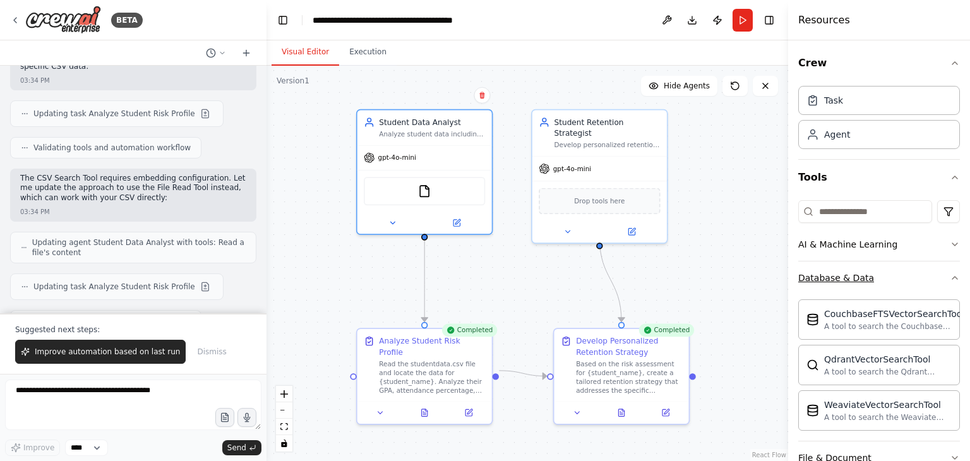
click at [636, 276] on div "Database & Data" at bounding box center [836, 277] width 76 height 13
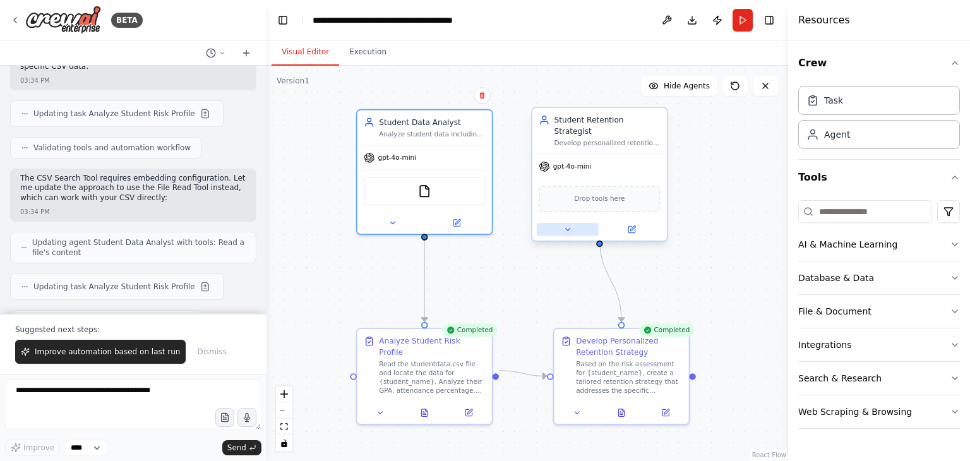
click at [568, 225] on icon at bounding box center [567, 229] width 9 height 9
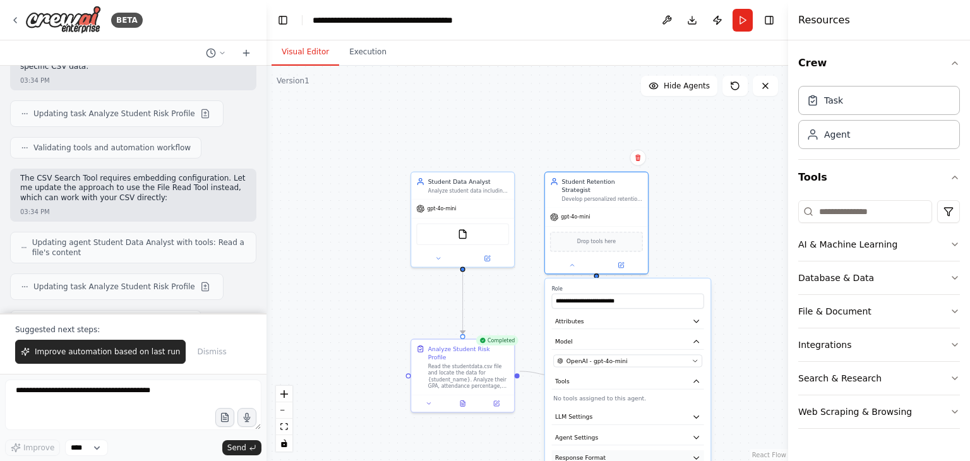
click at [616, 450] on button "Response Format" at bounding box center [628, 457] width 152 height 15
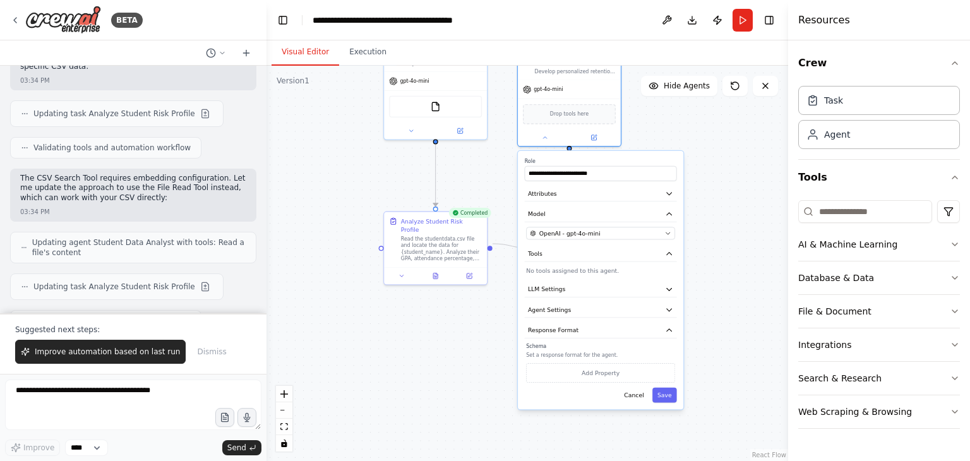
drag, startPoint x: 756, startPoint y: 364, endPoint x: 728, endPoint y: 237, distance: 130.4
click at [636, 237] on div ".deletable-edge-delete-btn { width: 20px; height: 20px; border: 0px solid #ffff…" at bounding box center [526, 263] width 521 height 395
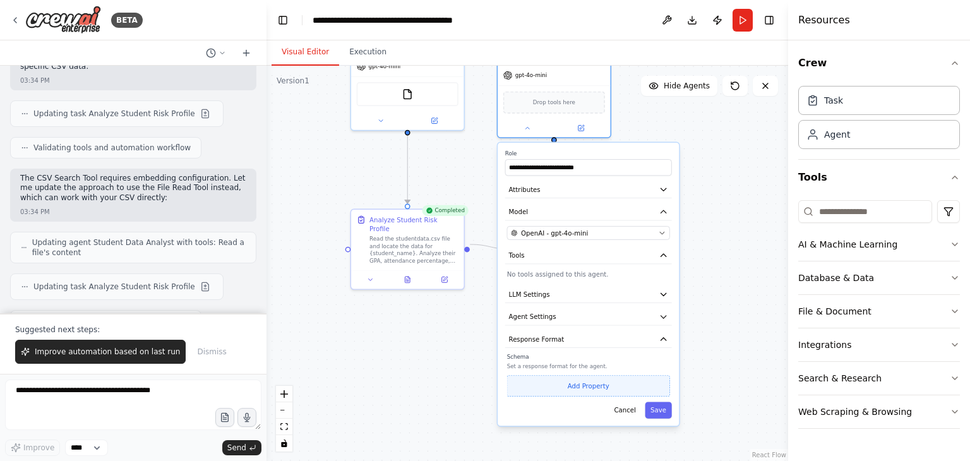
click at [586, 376] on button "Add Property" at bounding box center [588, 385] width 163 height 21
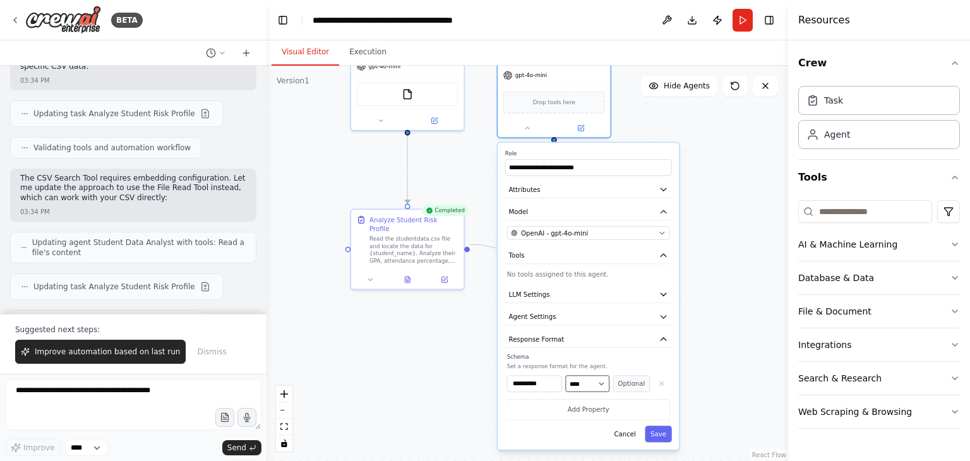
click at [591, 375] on select "**** ******* ******* **** ******" at bounding box center [587, 383] width 44 height 16
click at [544, 375] on input "**********" at bounding box center [534, 383] width 55 height 16
click at [631, 377] on button "Optional" at bounding box center [631, 383] width 37 height 16
click at [636, 425] on button "Save" at bounding box center [658, 433] width 27 height 16
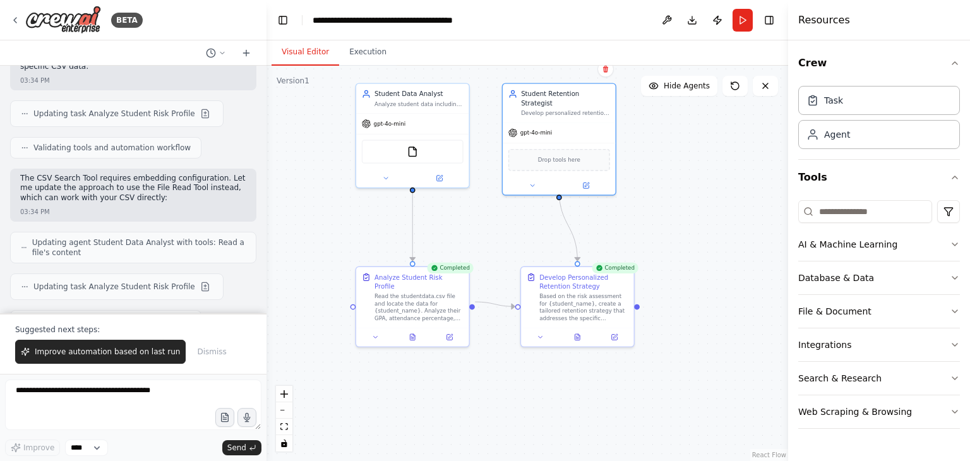
drag, startPoint x: 651, startPoint y: 299, endPoint x: 657, endPoint y: 357, distance: 57.7
click at [636, 357] on div ".deletable-edge-delete-btn { width: 20px; height: 20px; border: 0px solid #ffff…" at bounding box center [526, 263] width 521 height 395
click at [568, 293] on div "Based on the risk assessment for {student_name}, create a tailored retention st…" at bounding box center [583, 305] width 89 height 29
click at [579, 336] on icon at bounding box center [576, 335] width 5 height 6
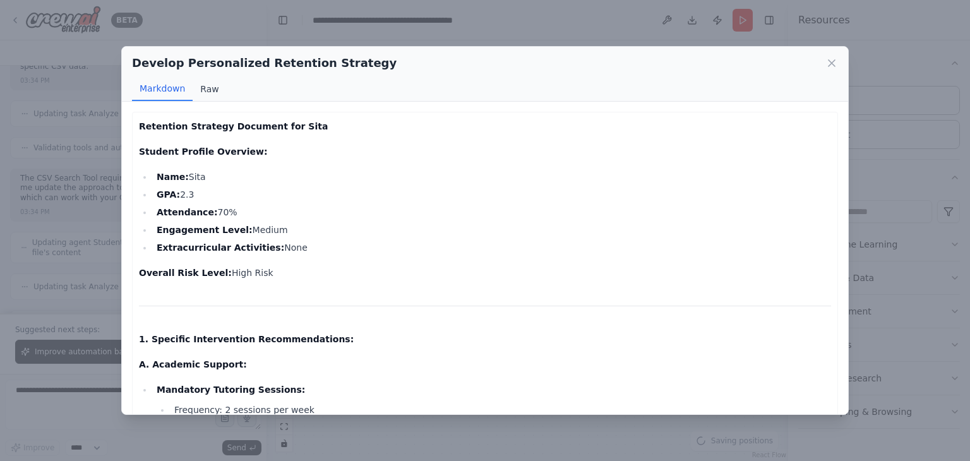
click at [205, 84] on button "Raw" at bounding box center [209, 89] width 33 height 24
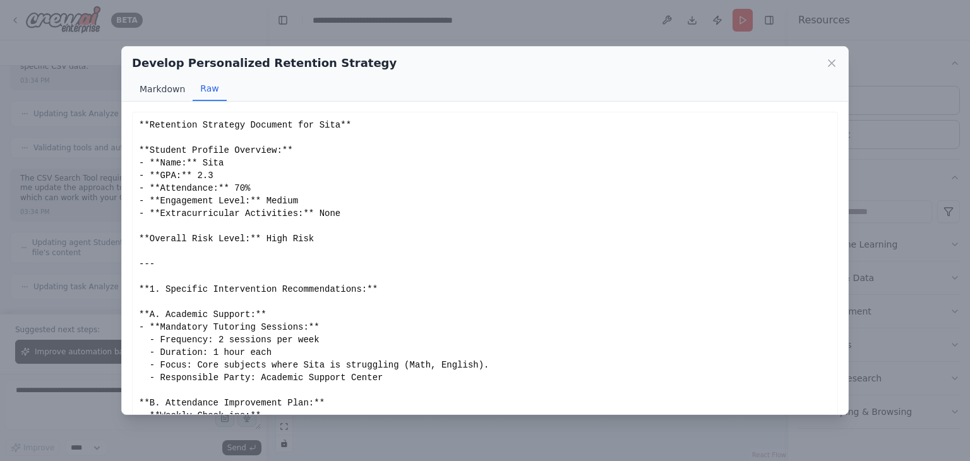
click at [162, 91] on button "Markdown" at bounding box center [162, 89] width 61 height 24
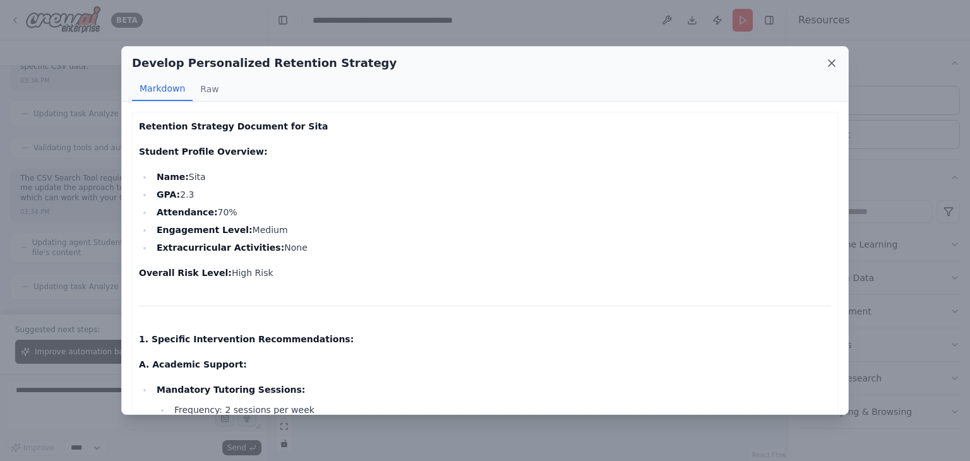
click at [636, 69] on icon at bounding box center [831, 63] width 13 height 13
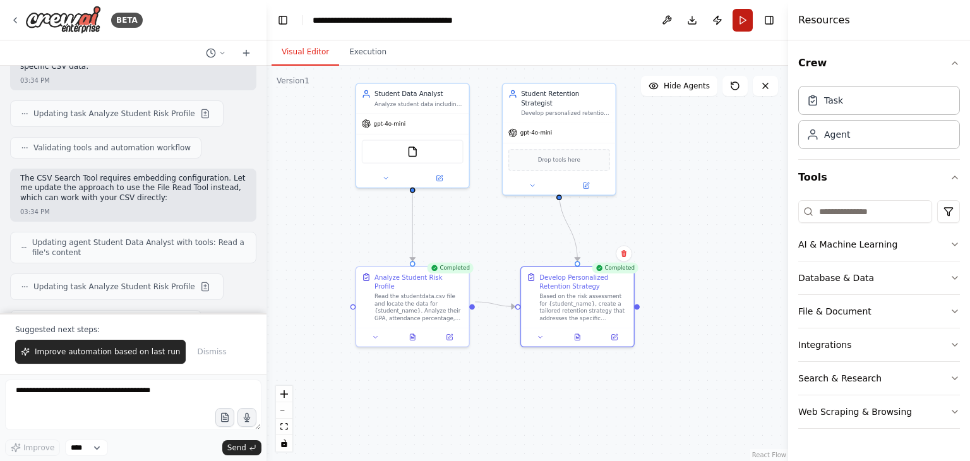
click at [636, 21] on button "Run" at bounding box center [742, 20] width 20 height 23
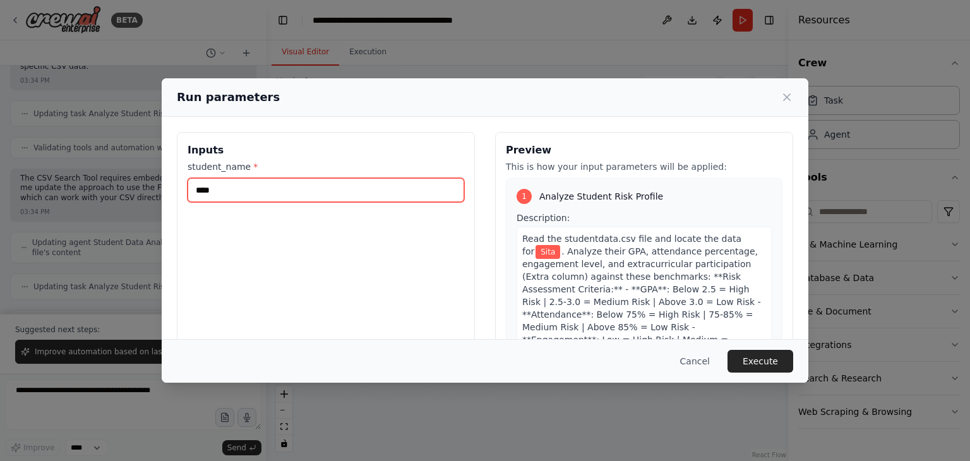
click at [217, 195] on input "****" at bounding box center [325, 190] width 276 height 24
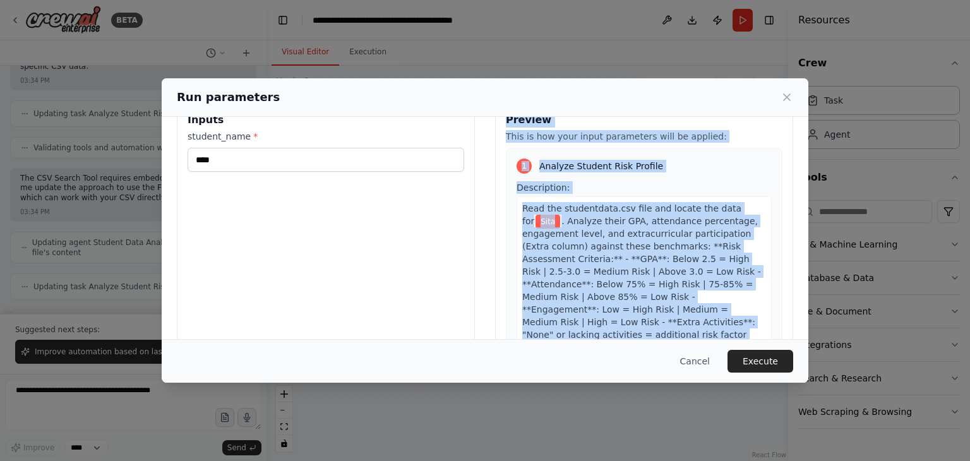
scroll to position [107, 0]
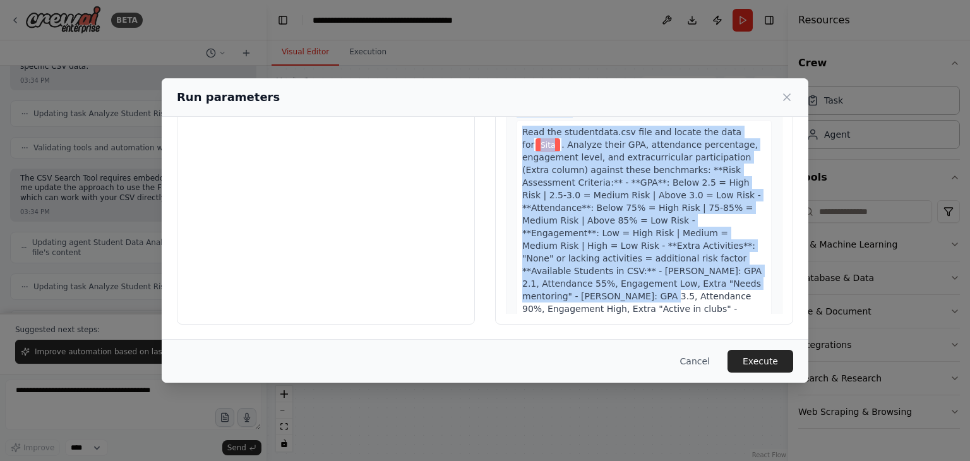
drag, startPoint x: 497, startPoint y: 152, endPoint x: 679, endPoint y: 281, distance: 222.8
click at [636, 281] on div "Preview This is how your input parameters will be applied: 1 Analyze Student Ri…" at bounding box center [644, 174] width 298 height 299
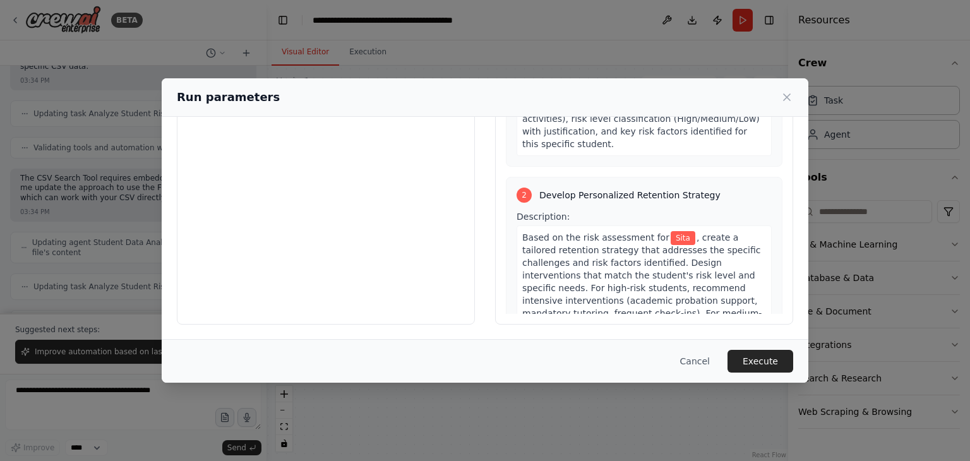
scroll to position [313, 0]
click at [636, 210] on div "Description: Based on the risk assessment for Sita , create a tailored retentio…" at bounding box center [643, 292] width 255 height 165
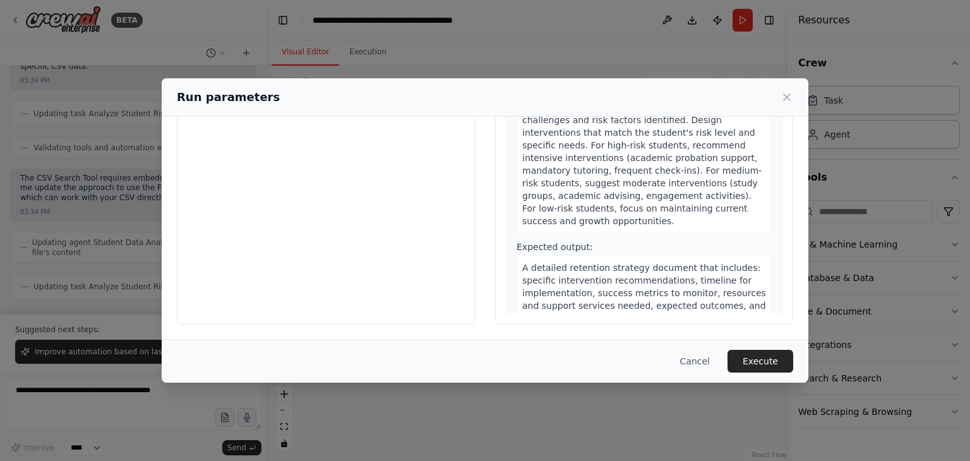
click at [636, 290] on div "A detailed retention strategy document that includes: specific intervention rec…" at bounding box center [643, 306] width 255 height 100
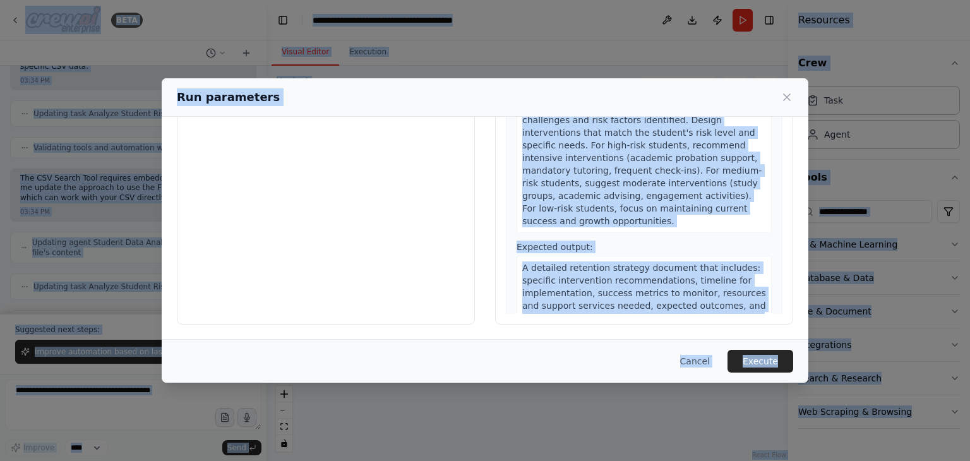
click at [609, 314] on div "Preview This is how your input parameters will be applied: 1 Analyze Student Ri…" at bounding box center [644, 174] width 298 height 299
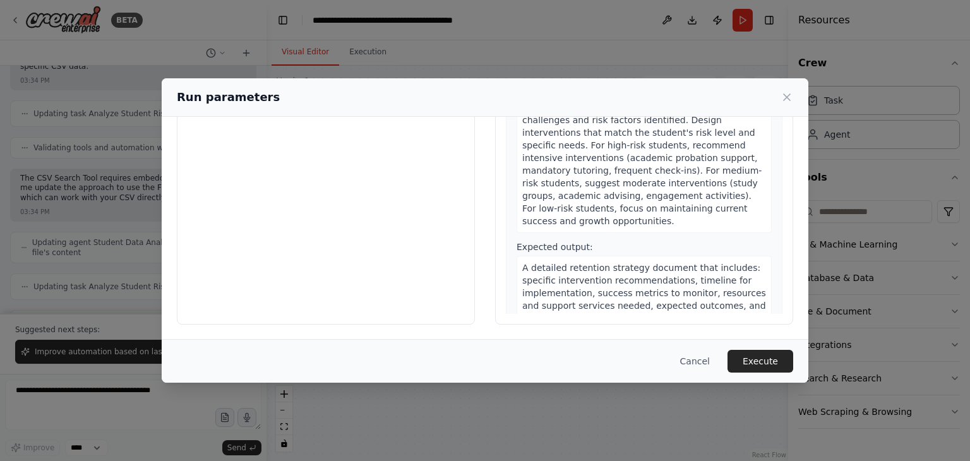
click at [536, 316] on div "Preview This is how your input parameters will be applied: 1 Analyze Student Ri…" at bounding box center [644, 174] width 298 height 299
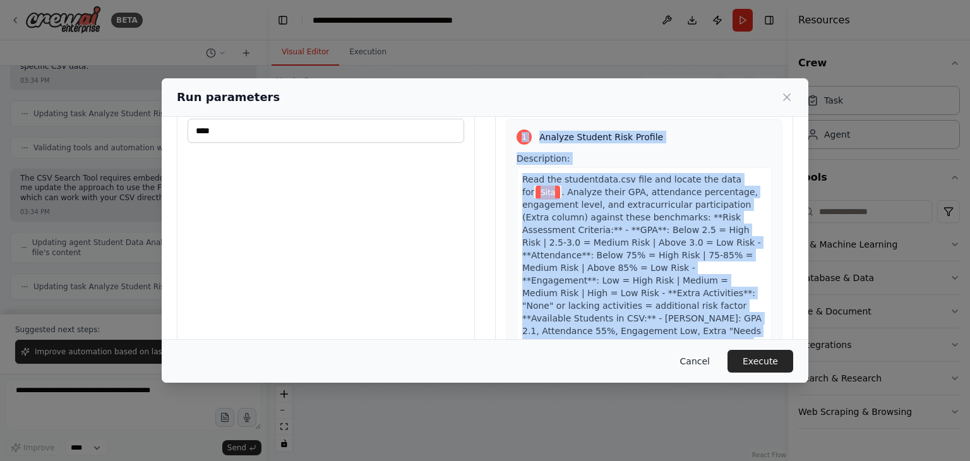
scroll to position [107, 0]
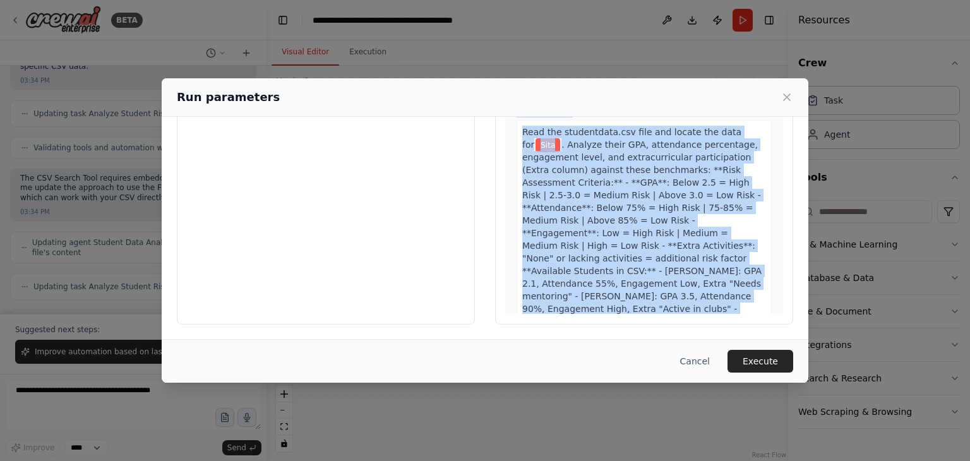
drag, startPoint x: 496, startPoint y: 143, endPoint x: 729, endPoint y: 326, distance: 296.3
click at [636, 326] on div "Inputs student_name * **** Preview This is how your input parameters will be ap…" at bounding box center [485, 175] width 646 height 330
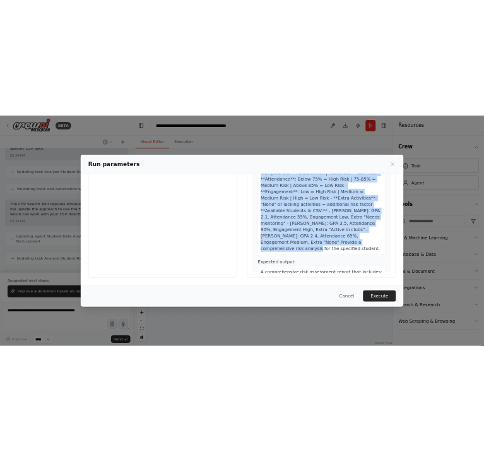
scroll to position [86, 0]
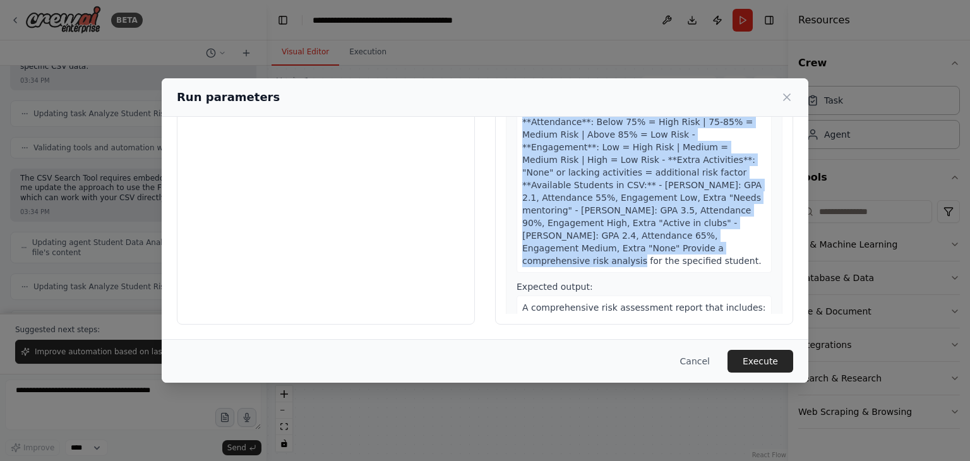
copy div "Preview This is how your input parameters will be applied: 1 Analyze Student Ri…"
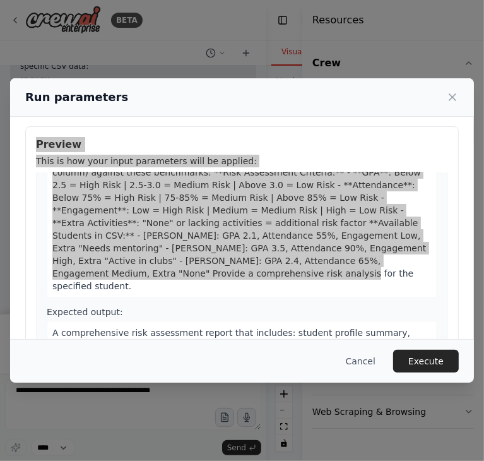
scroll to position [2755, 0]
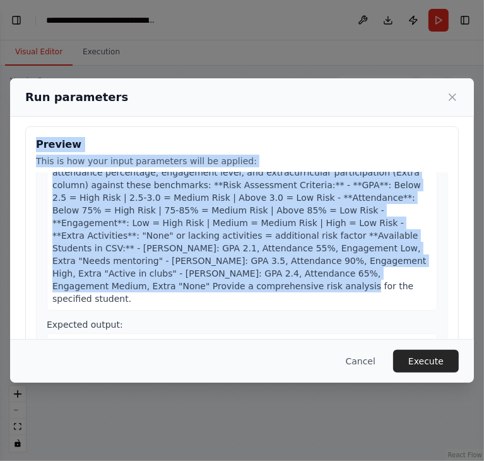
click at [112, 238] on span ". Analyze their GPA, attendance percentage, engagement level, and extracurricul…" at bounding box center [239, 229] width 374 height 149
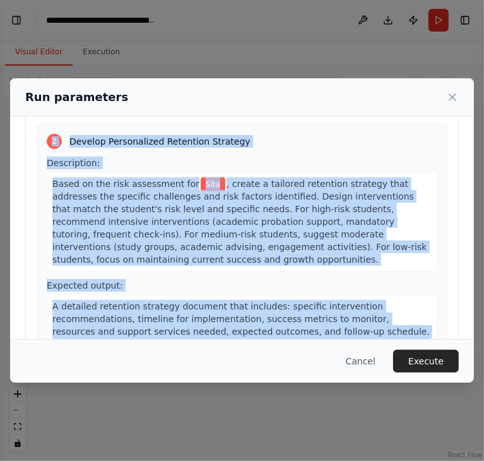
scroll to position [207, 0]
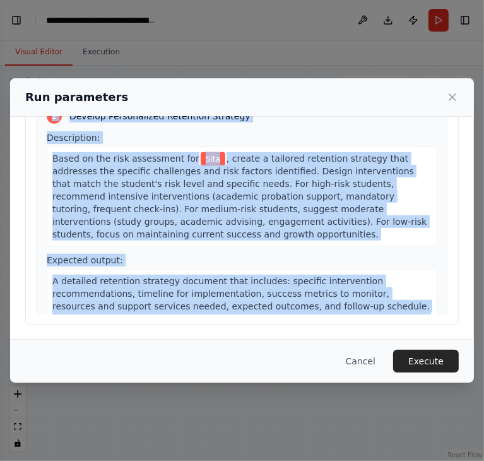
drag, startPoint x: 45, startPoint y: 217, endPoint x: 247, endPoint y: 342, distance: 237.6
click at [247, 342] on div "Run parameters Inputs student_name * **** Preview This is how your input parame…" at bounding box center [242, 230] width 464 height 304
copy div "Expected output: A comprehensive risk assessment report that includes: student …"
click at [95, 342] on div "Cancel Execute" at bounding box center [242, 361] width 464 height 44
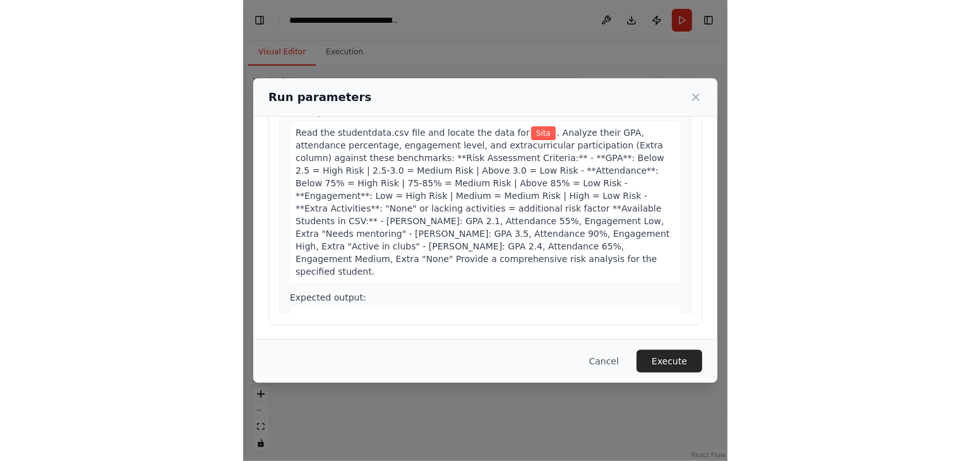
scroll to position [0, 0]
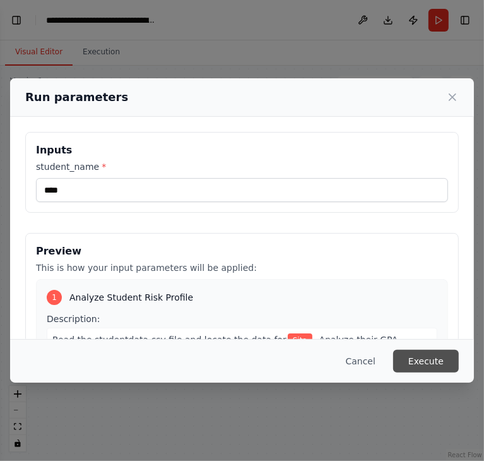
click at [424, 360] on button "Execute" at bounding box center [426, 361] width 66 height 23
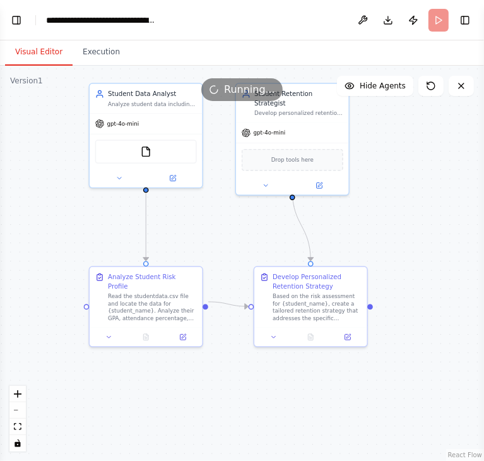
click at [49, 52] on button "Visual Editor" at bounding box center [39, 52] width 68 height 27
click at [470, 11] on button "Toggle Right Sidebar" at bounding box center [465, 20] width 18 height 18
click at [465, 21] on button "Toggle Right Sidebar" at bounding box center [465, 20] width 18 height 18
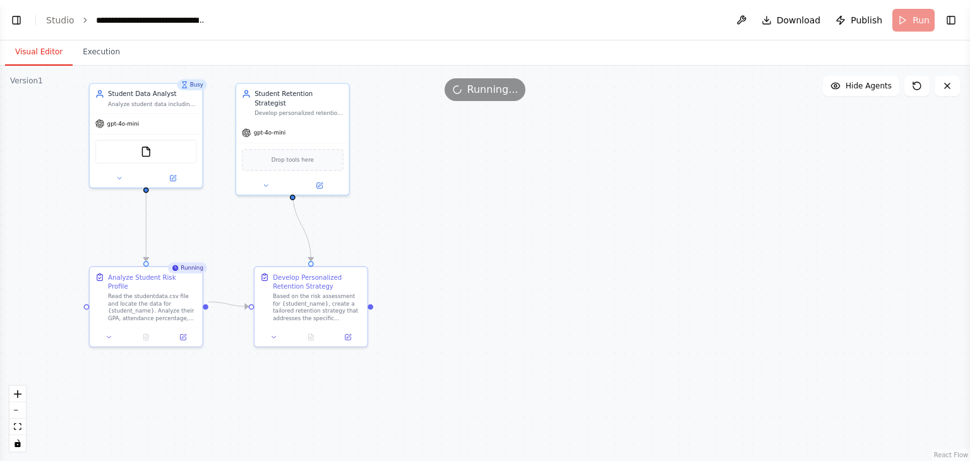
scroll to position [2414, 0]
click at [636, 23] on button "Toggle Right Sidebar" at bounding box center [951, 20] width 18 height 18
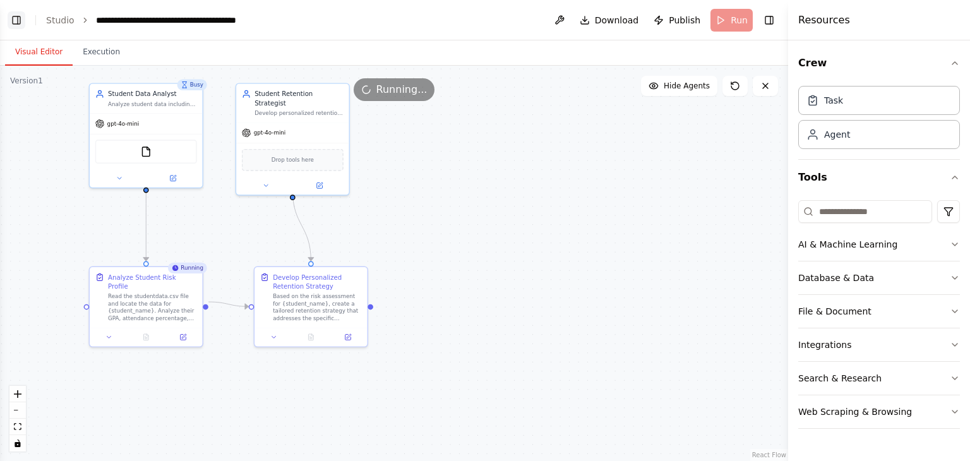
click at [15, 22] on button "Toggle Left Sidebar" at bounding box center [17, 20] width 18 height 18
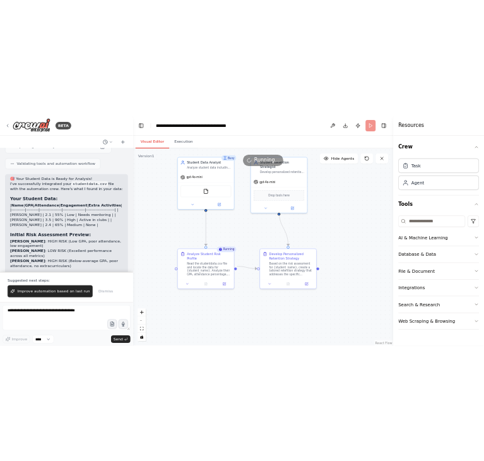
scroll to position [2727, 0]
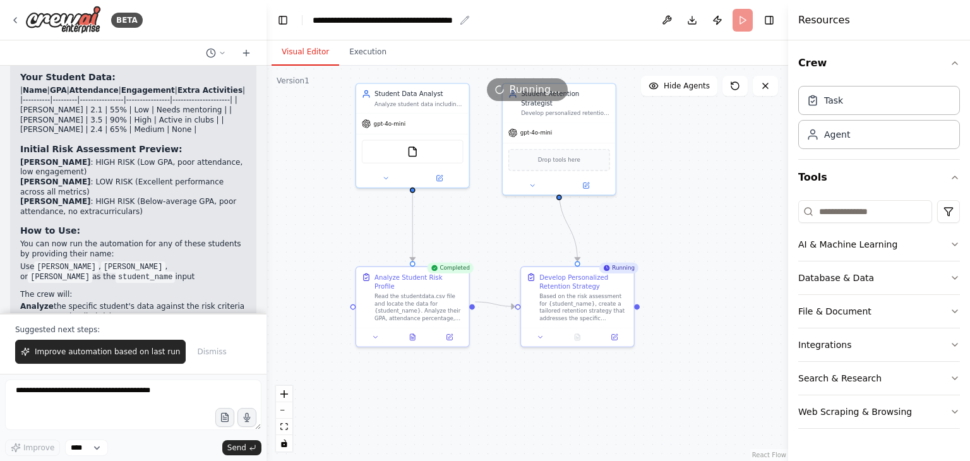
click at [463, 18] on icon "breadcrumb" at bounding box center [465, 20] width 10 height 10
click at [636, 20] on button at bounding box center [667, 20] width 20 height 23
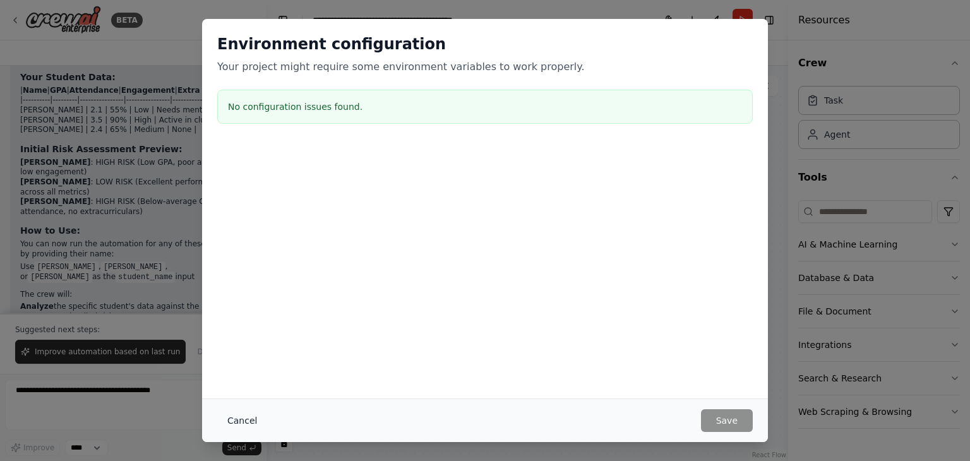
click at [244, 422] on button "Cancel" at bounding box center [242, 420] width 50 height 23
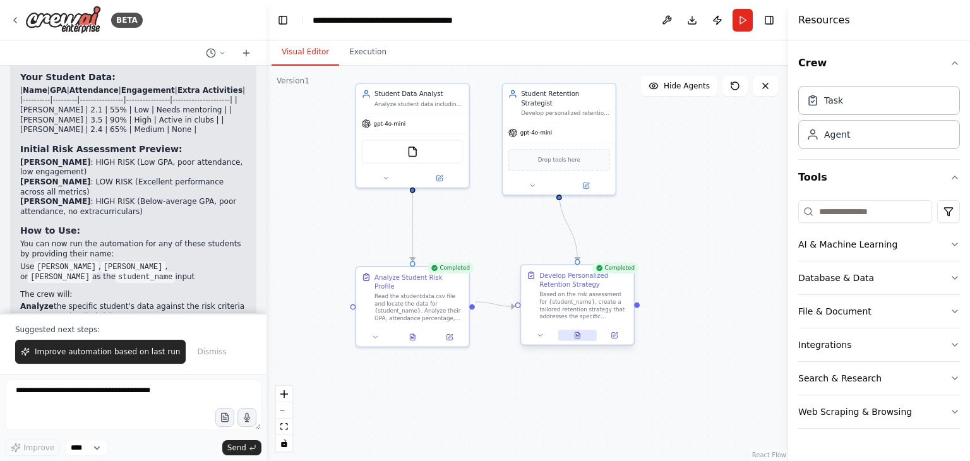
click at [578, 336] on icon at bounding box center [576, 335] width 5 height 6
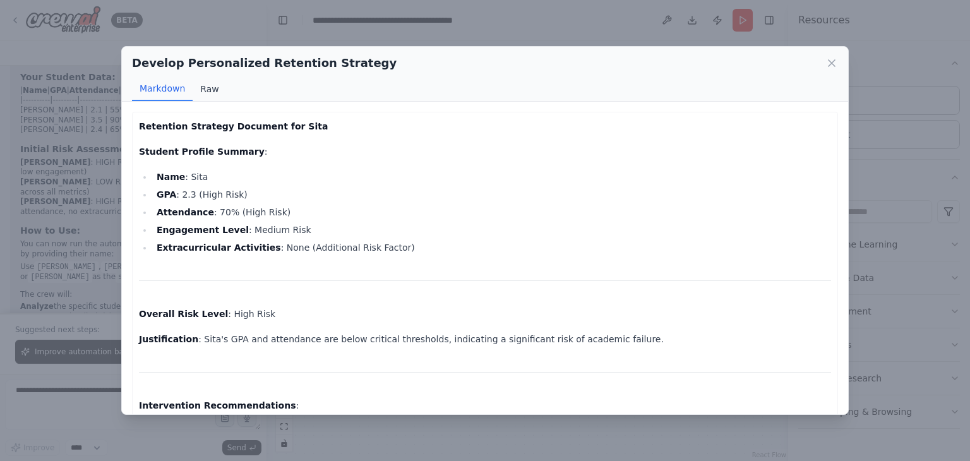
click at [210, 85] on button "Raw" at bounding box center [209, 89] width 33 height 24
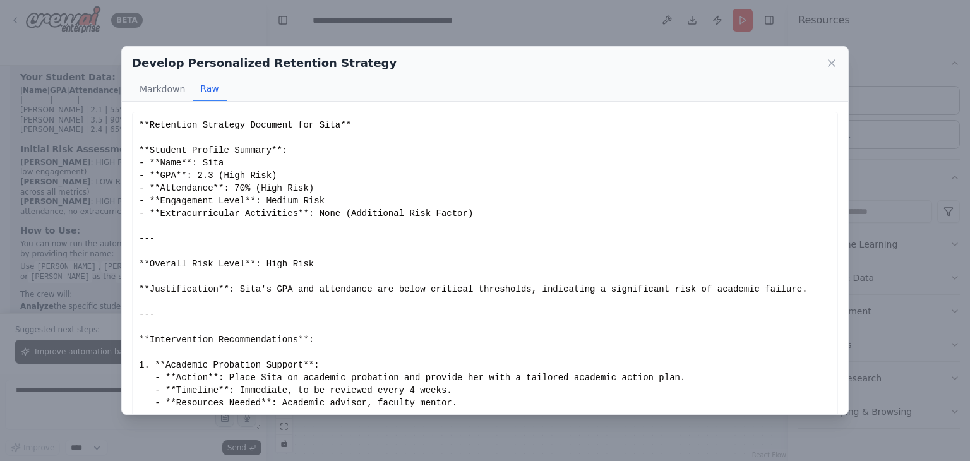
click at [155, 102] on div "Retention Strategy Document for Sita Student Profile Summary : Name : Sita GPA …" at bounding box center [485, 258] width 726 height 312
click at [152, 80] on button "Markdown" at bounding box center [162, 89] width 61 height 24
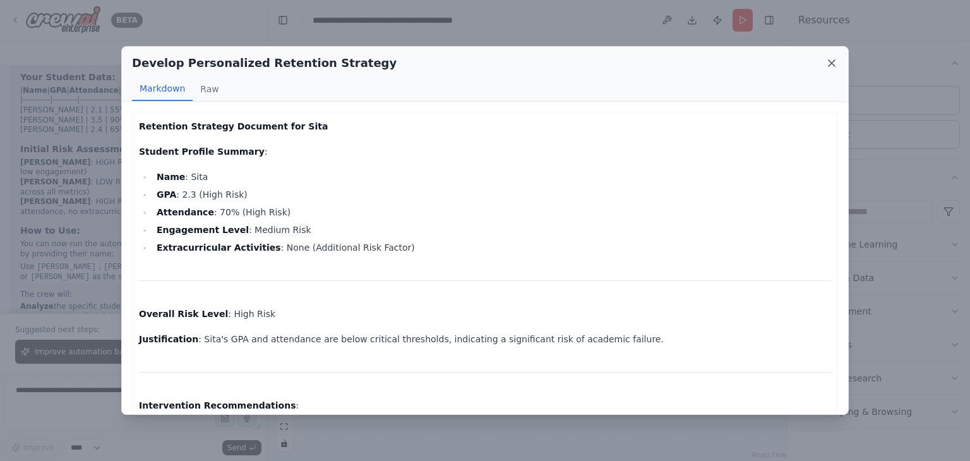
click at [636, 61] on icon at bounding box center [831, 63] width 13 height 13
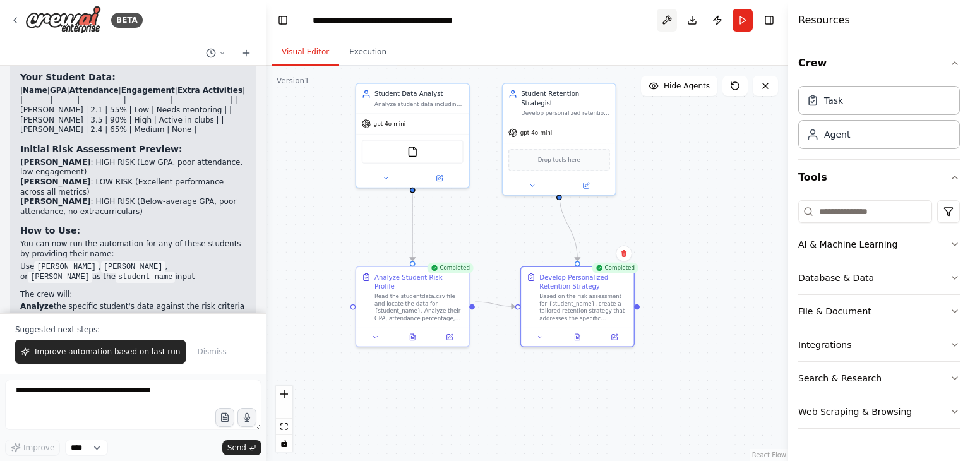
click at [636, 18] on button at bounding box center [667, 20] width 20 height 23
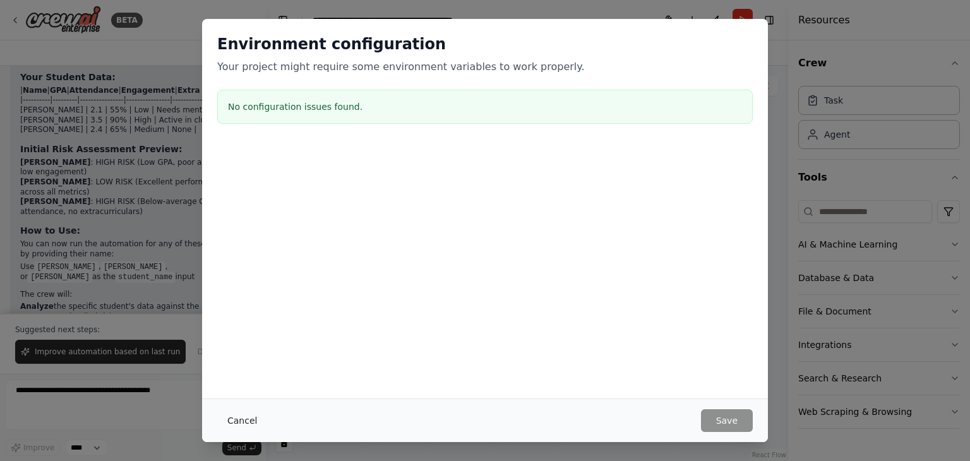
click at [249, 412] on button "Cancel" at bounding box center [242, 420] width 50 height 23
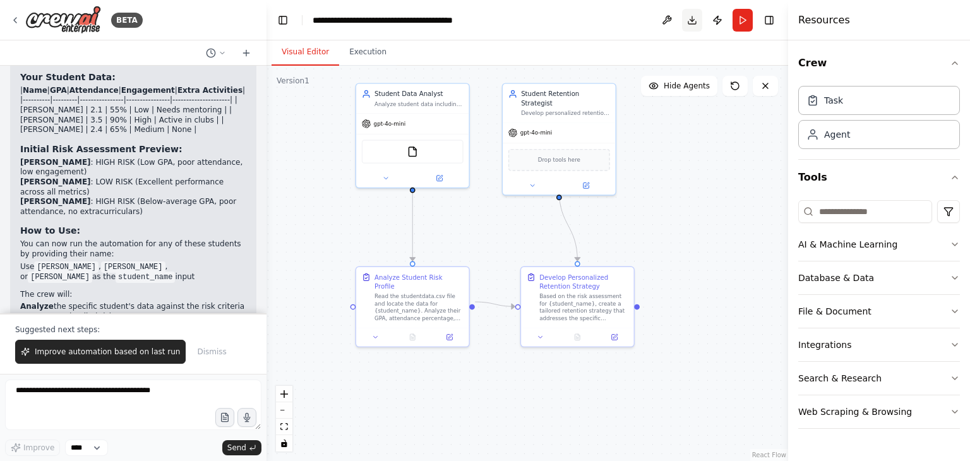
click at [636, 21] on button "Download" at bounding box center [692, 20] width 20 height 23
click at [636, 211] on div ".deletable-edge-delete-btn { width: 20px; height: 20px; border: 0px solid #ffff…" at bounding box center [526, 263] width 521 height 395
click at [636, 21] on button "Publish" at bounding box center [717, 20] width 20 height 23
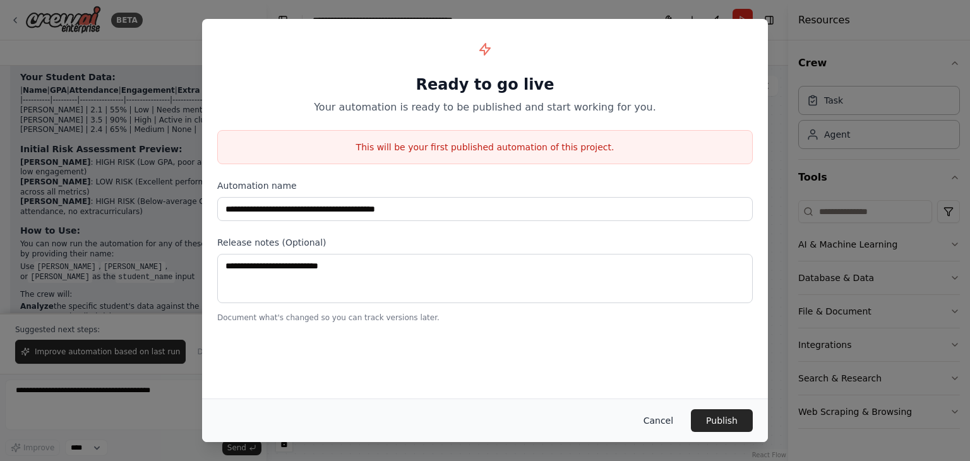
click at [636, 422] on button "Cancel" at bounding box center [658, 420] width 50 height 23
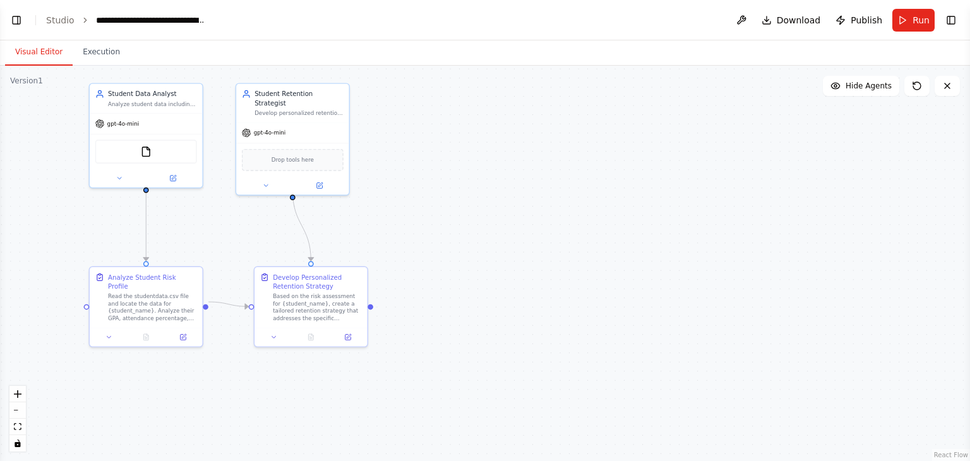
scroll to position [3124, 0]
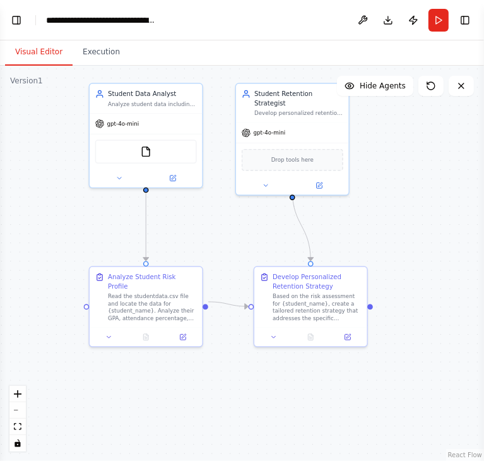
click at [100, 388] on div ".deletable-edge-delete-btn { width: 20px; height: 20px; border: 0px solid #ffff…" at bounding box center [242, 263] width 484 height 395
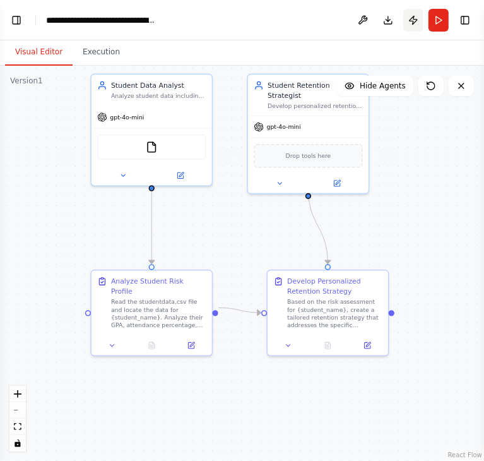
click at [411, 11] on button "Publish" at bounding box center [413, 20] width 20 height 23
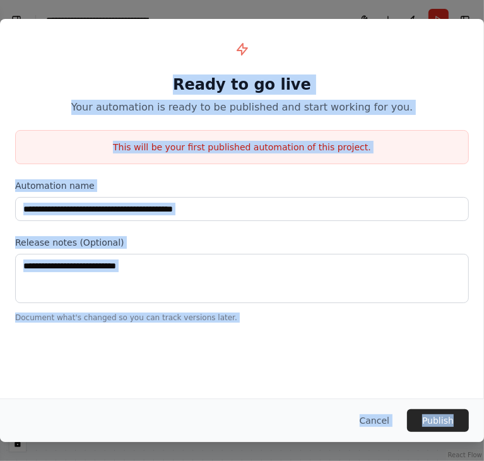
drag, startPoint x: 186, startPoint y: 80, endPoint x: 477, endPoint y: 413, distance: 442.5
click at [477, 413] on div "**********" at bounding box center [242, 230] width 484 height 423
copy div "Ready to go live Your automation is ready to be published and start working for…"
click at [74, 350] on div "**********" at bounding box center [242, 208] width 484 height 379
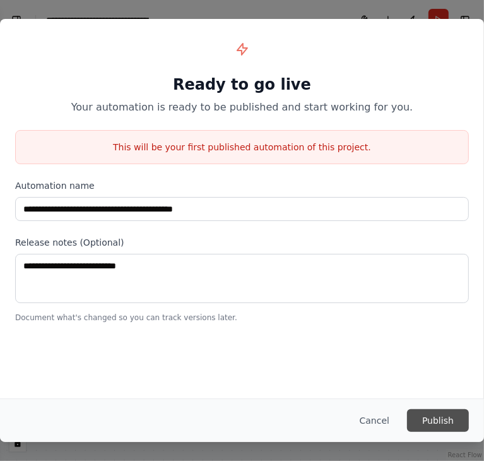
click at [447, 426] on button "Publish" at bounding box center [438, 420] width 62 height 23
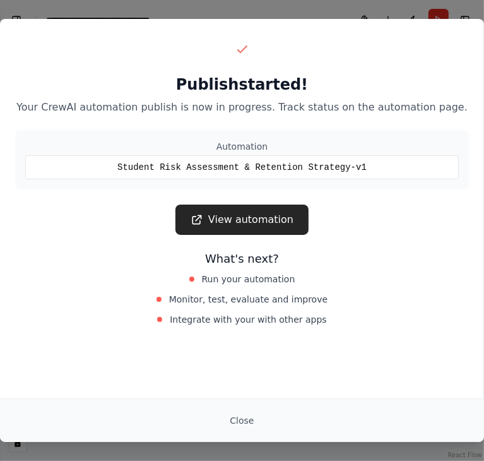
click at [356, 167] on div "Student Risk Assessment & Retention Strategy-v1" at bounding box center [242, 167] width 434 height 24
click at [326, 162] on div "Student Risk Assessment & Retention Strategy-v1" at bounding box center [242, 167] width 434 height 24
click at [254, 218] on link "View automation" at bounding box center [241, 220] width 133 height 30
click at [237, 417] on button "Close" at bounding box center [242, 420] width 44 height 23
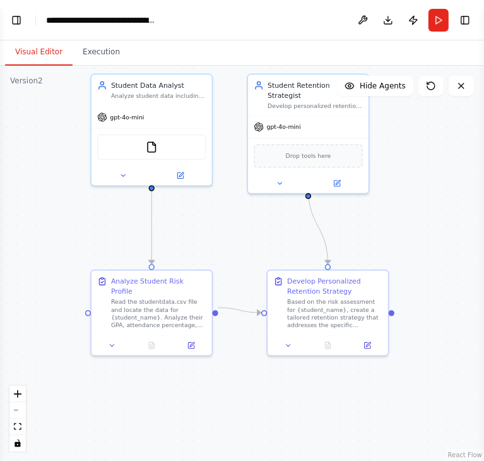
scroll to position [2727, 0]
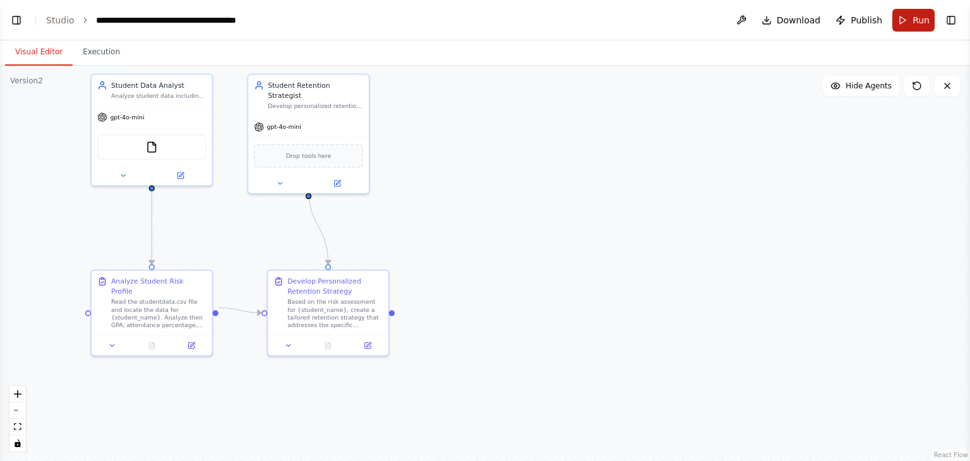
click at [636, 20] on button "Run" at bounding box center [913, 20] width 42 height 23
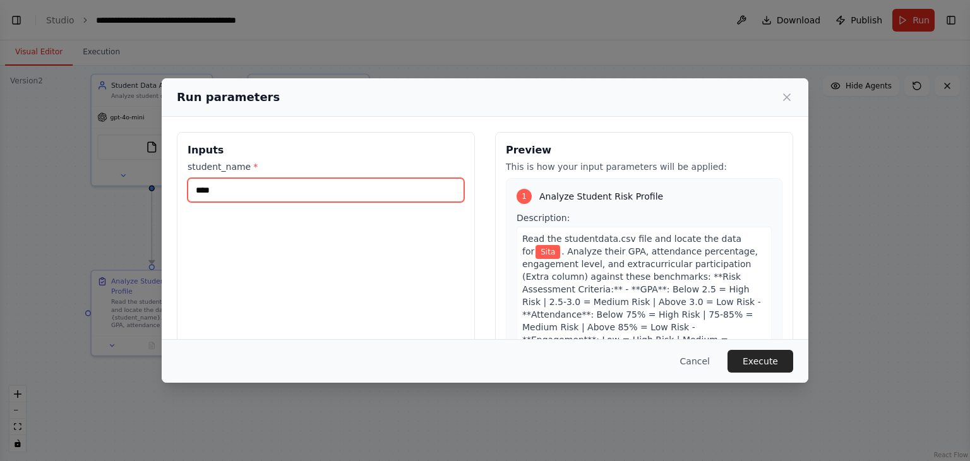
drag, startPoint x: 295, startPoint y: 193, endPoint x: 189, endPoint y: 199, distance: 106.2
click at [189, 199] on input "****" at bounding box center [325, 190] width 276 height 24
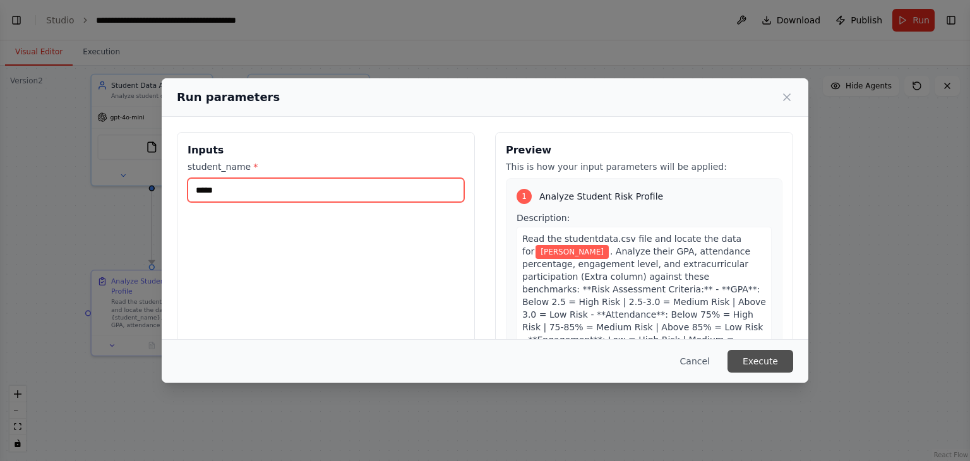
type input "*****"
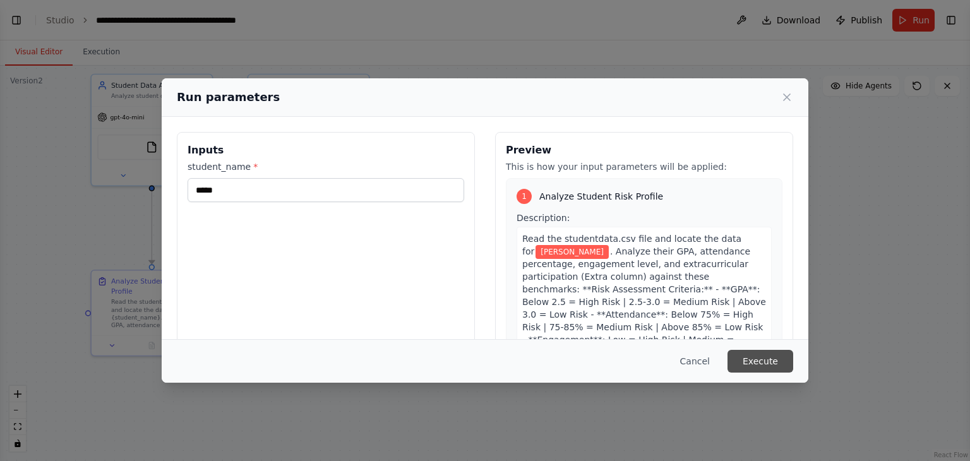
click at [636, 359] on button "Execute" at bounding box center [760, 361] width 66 height 23
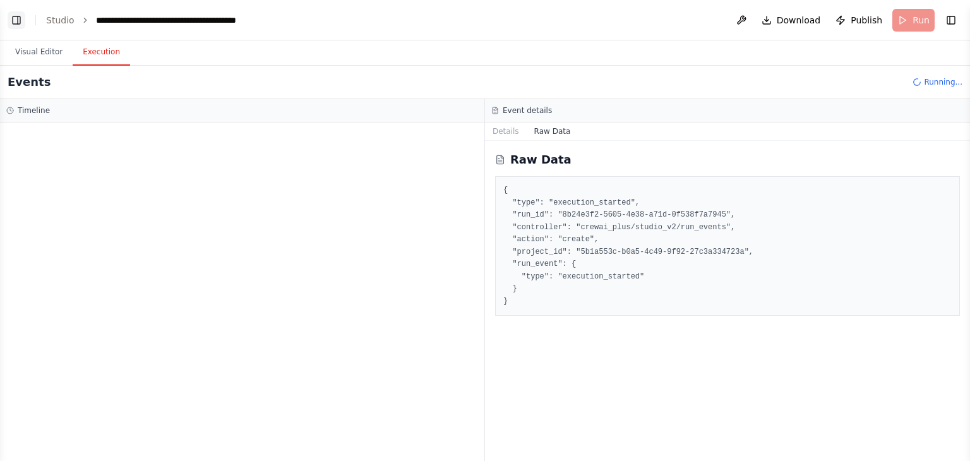
click at [20, 24] on button "Toggle Left Sidebar" at bounding box center [17, 20] width 18 height 18
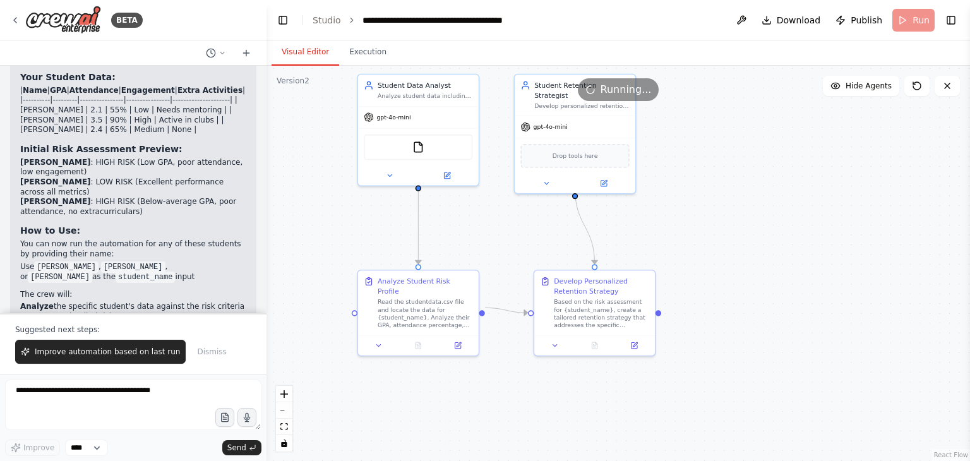
click at [305, 54] on button "Visual Editor" at bounding box center [305, 52] width 68 height 27
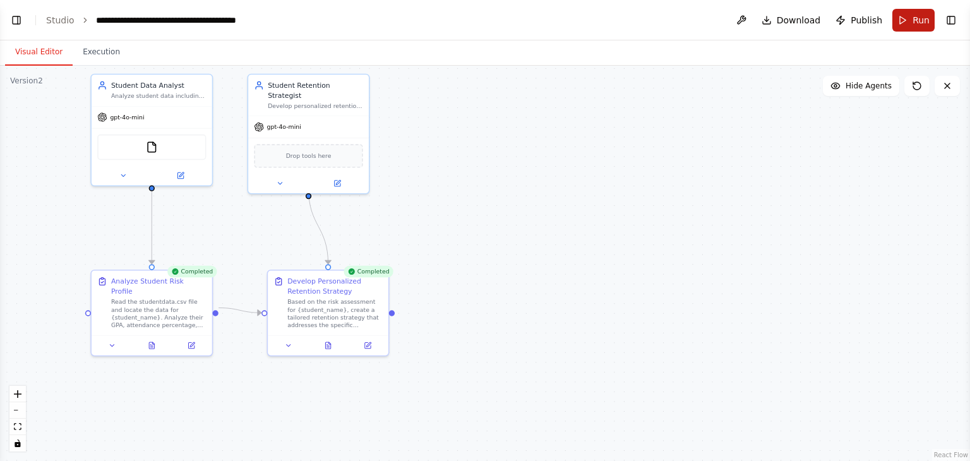
click at [636, 16] on span "Run" at bounding box center [920, 20] width 17 height 13
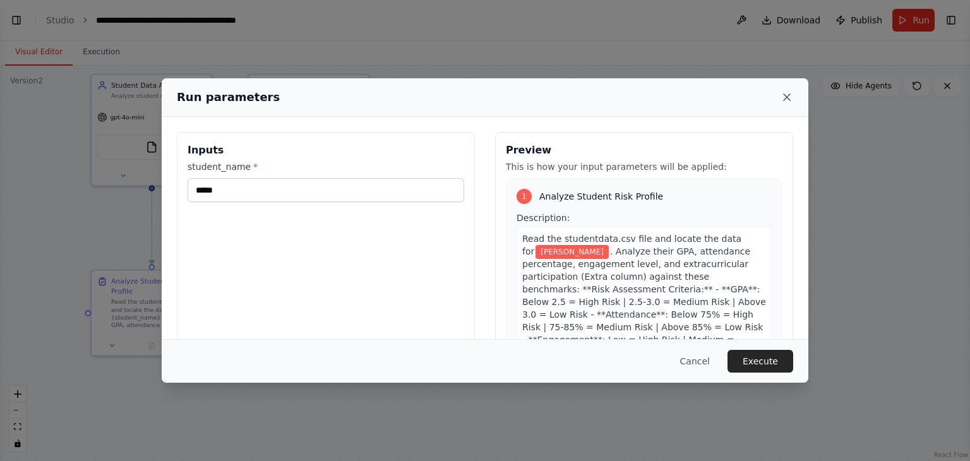
click at [636, 94] on icon at bounding box center [786, 97] width 6 height 6
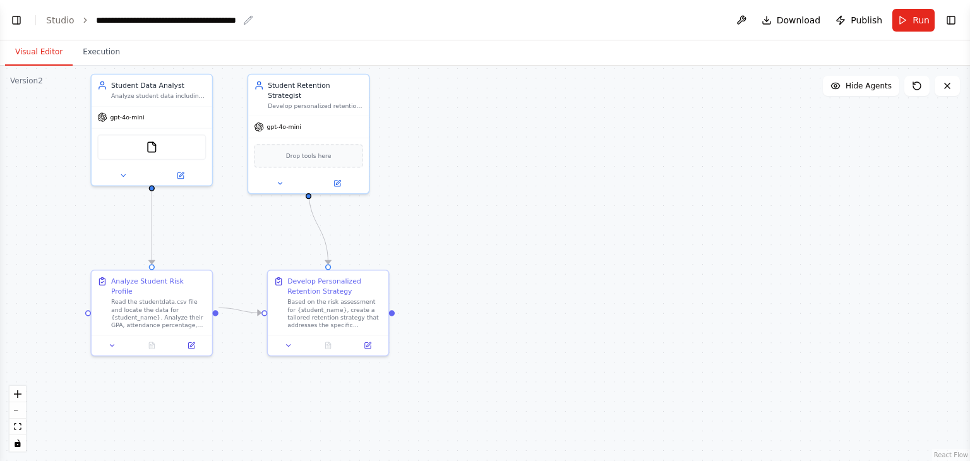
click at [244, 21] on icon "breadcrumb" at bounding box center [248, 20] width 8 height 8
click at [243, 20] on icon "breadcrumb" at bounding box center [248, 20] width 10 height 10
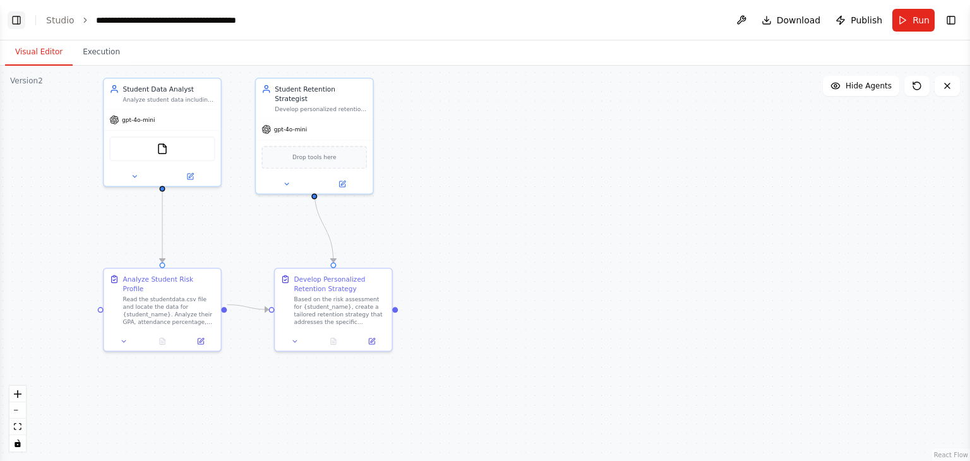
click at [17, 23] on button "Toggle Left Sidebar" at bounding box center [17, 20] width 18 height 18
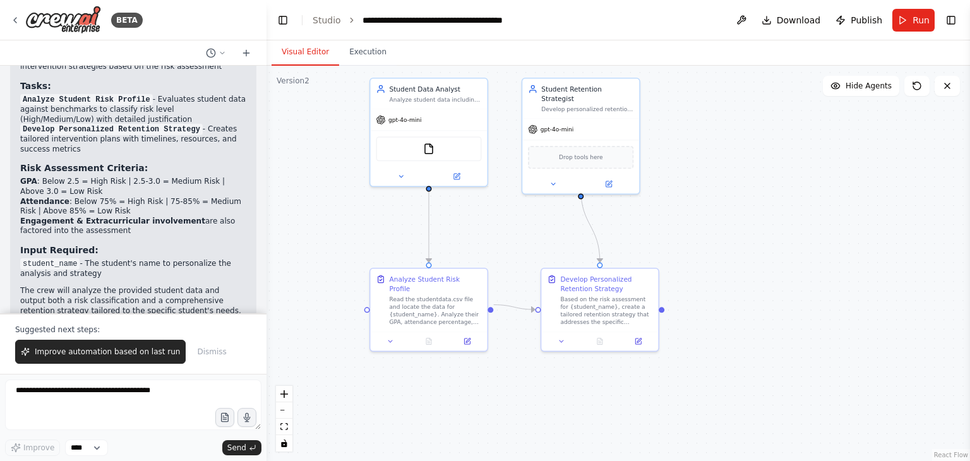
scroll to position [1617, 0]
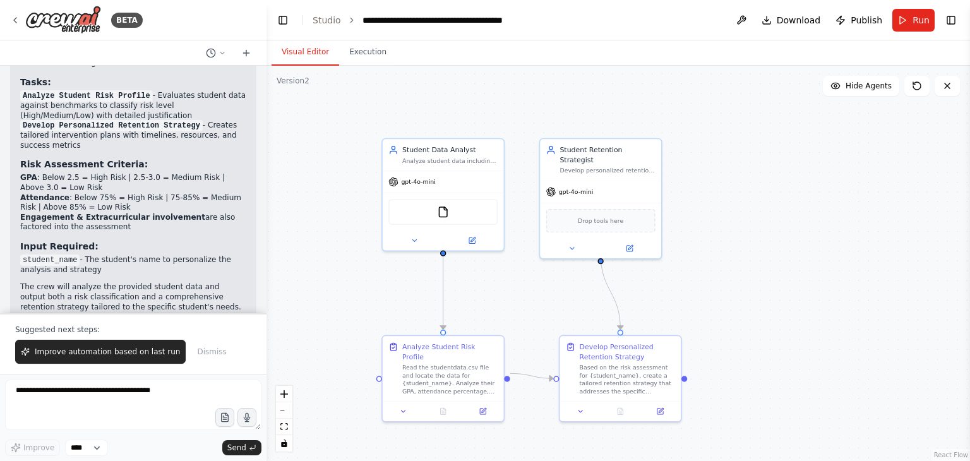
drag, startPoint x: 750, startPoint y: 220, endPoint x: 775, endPoint y: 286, distance: 70.3
click at [636, 286] on div ".deletable-edge-delete-btn { width: 20px; height: 20px; border: 0px solid #ffff…" at bounding box center [617, 263] width 703 height 395
click at [636, 13] on button "Run" at bounding box center [913, 20] width 42 height 23
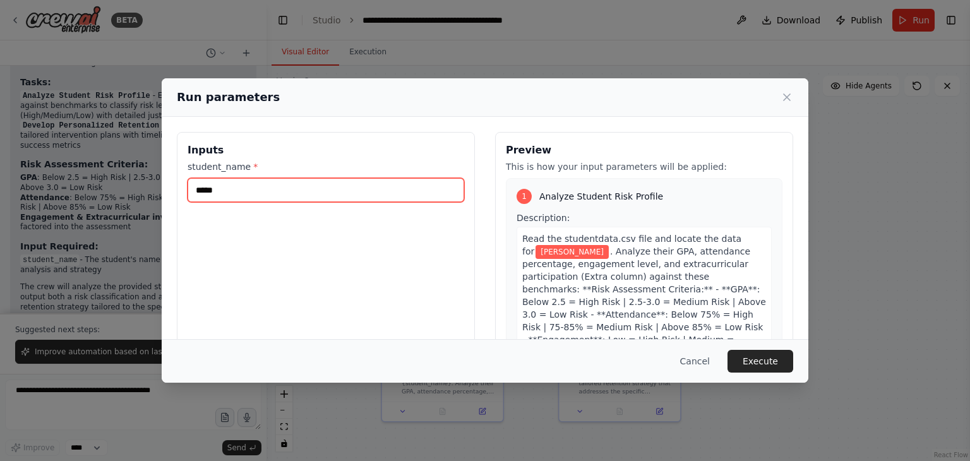
click at [307, 198] on input "*****" at bounding box center [325, 190] width 276 height 24
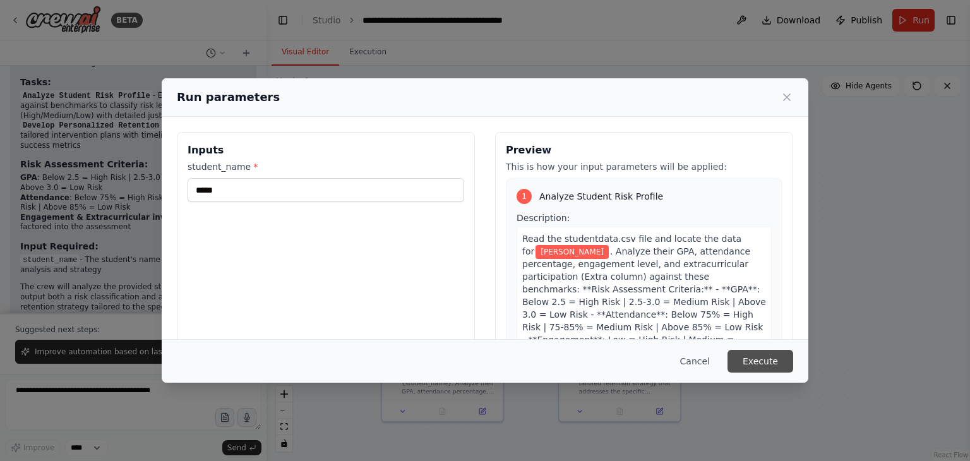
click at [636, 362] on button "Execute" at bounding box center [760, 361] width 66 height 23
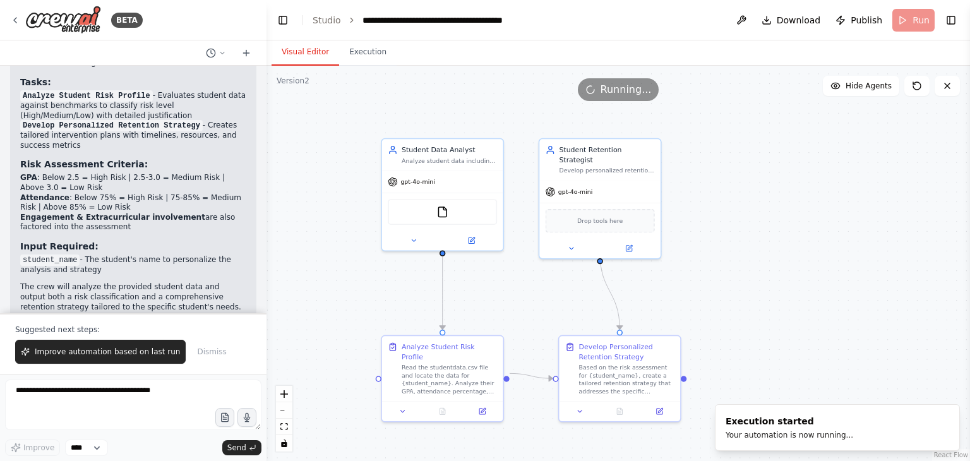
click at [290, 51] on button "Visual Editor" at bounding box center [305, 52] width 68 height 27
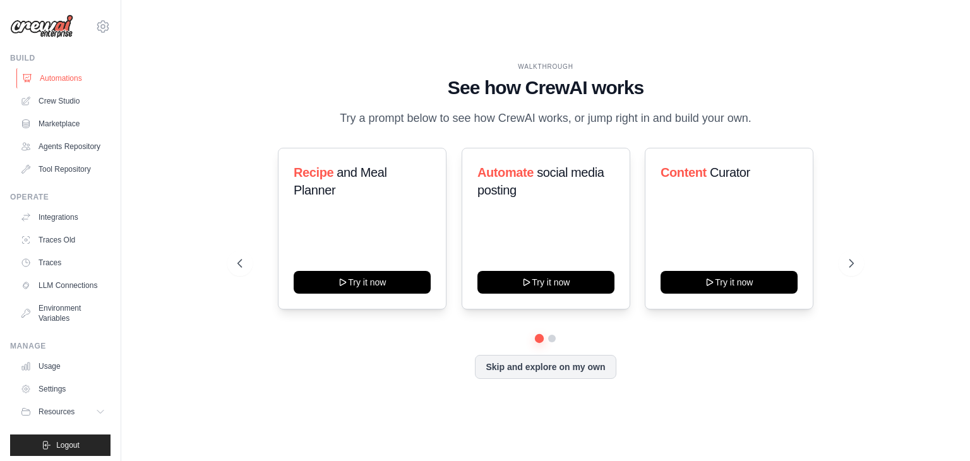
click at [63, 76] on link "Automations" at bounding box center [63, 78] width 95 height 20
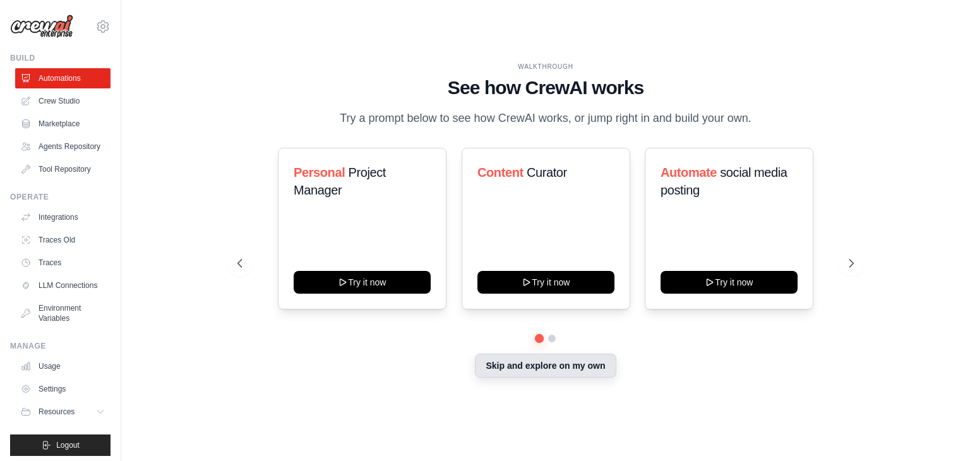
click at [494, 368] on button "Skip and explore on my own" at bounding box center [545, 366] width 141 height 24
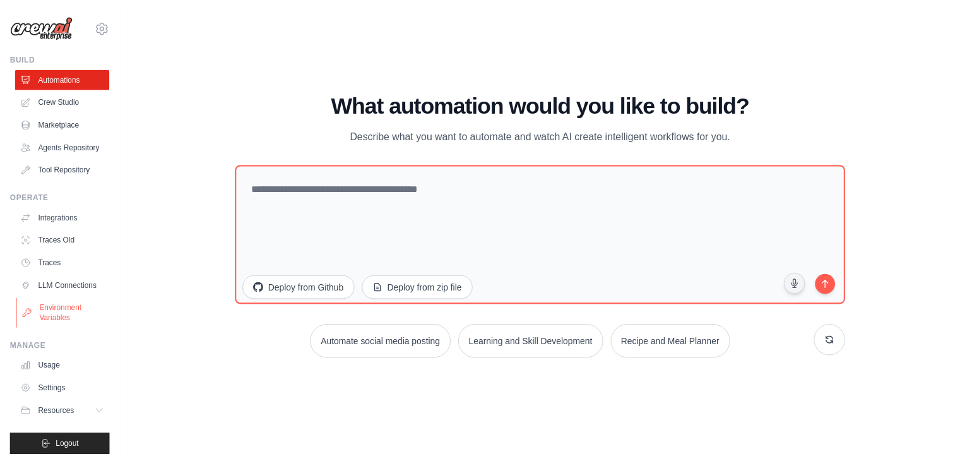
scroll to position [25, 0]
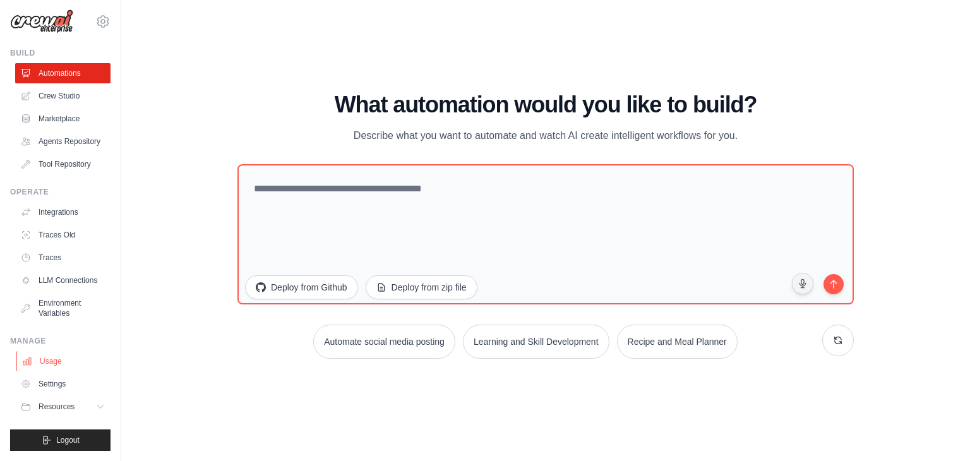
click at [61, 361] on link "Usage" at bounding box center [63, 361] width 95 height 20
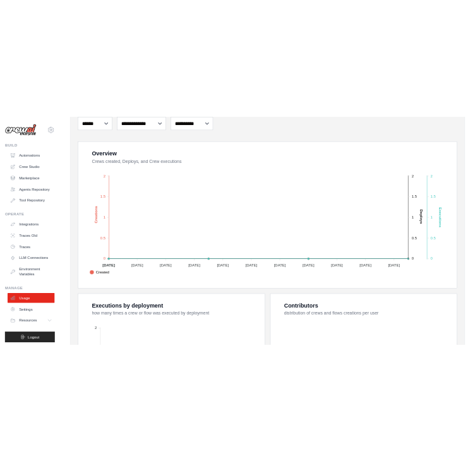
scroll to position [187, 0]
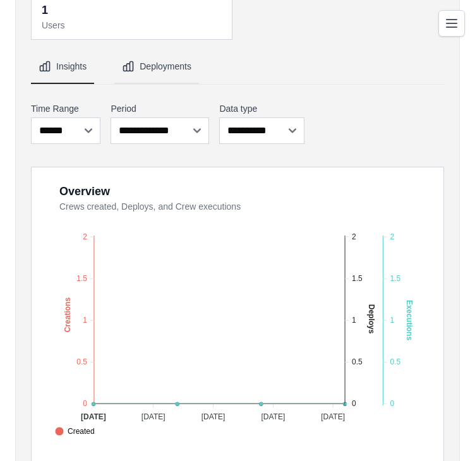
click at [147, 64] on button "Deployments" at bounding box center [156, 67] width 85 height 34
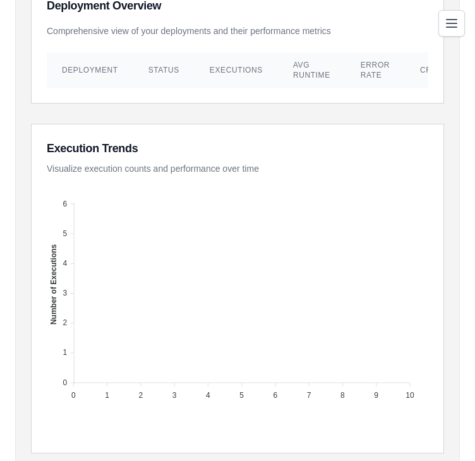
scroll to position [0, 0]
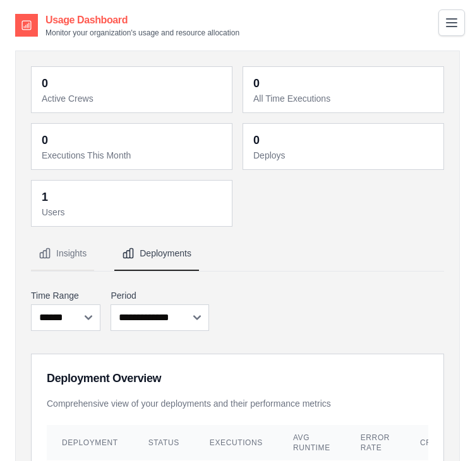
click at [449, 22] on icon "Toggle navigation" at bounding box center [451, 23] width 10 height 8
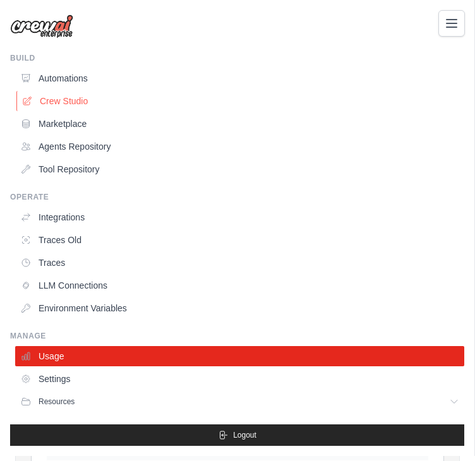
click at [69, 98] on link "Crew Studio" at bounding box center [240, 101] width 449 height 20
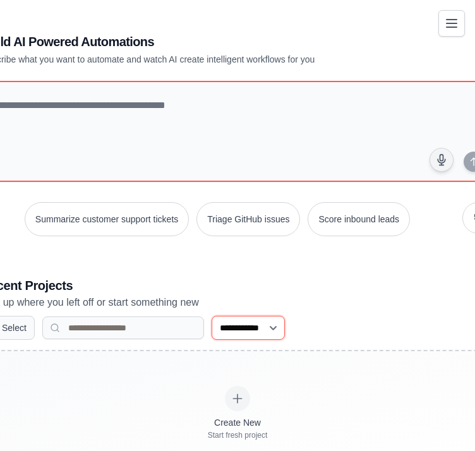
click at [213, 327] on select "**********" at bounding box center [247, 328] width 73 height 24
click at [211, 316] on select "**********" at bounding box center [247, 328] width 73 height 24
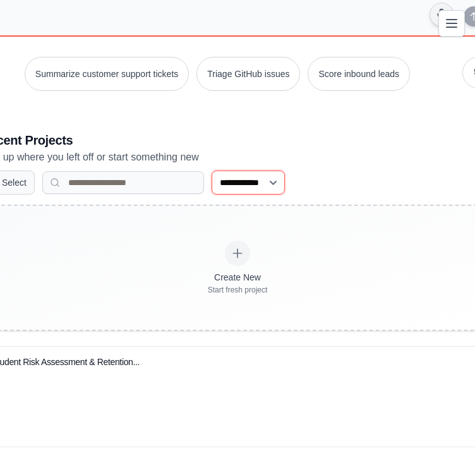
scroll to position [146, 0]
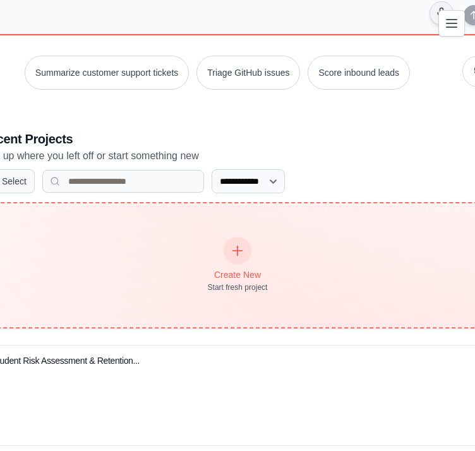
click at [160, 276] on div "Create New Start fresh project" at bounding box center [237, 265] width 511 height 124
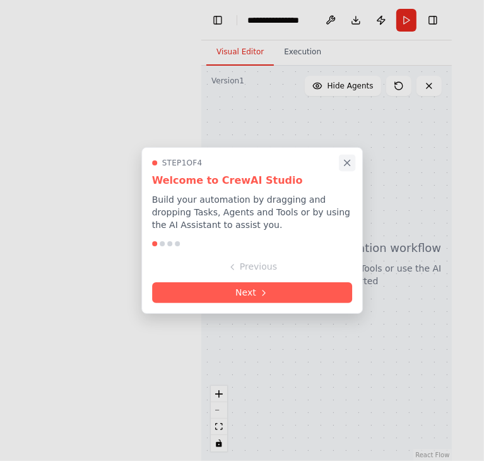
click at [352, 160] on icon "Close walkthrough" at bounding box center [347, 162] width 11 height 11
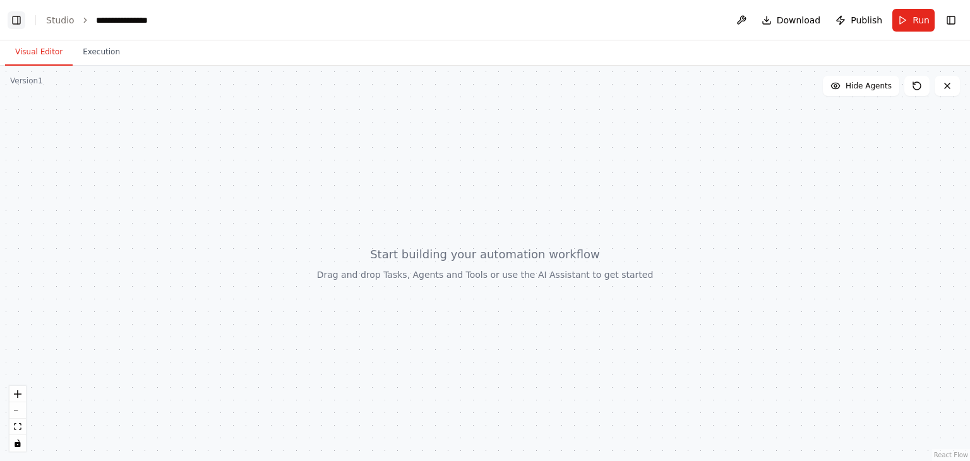
click at [18, 13] on button "Toggle Left Sidebar" at bounding box center [17, 20] width 18 height 18
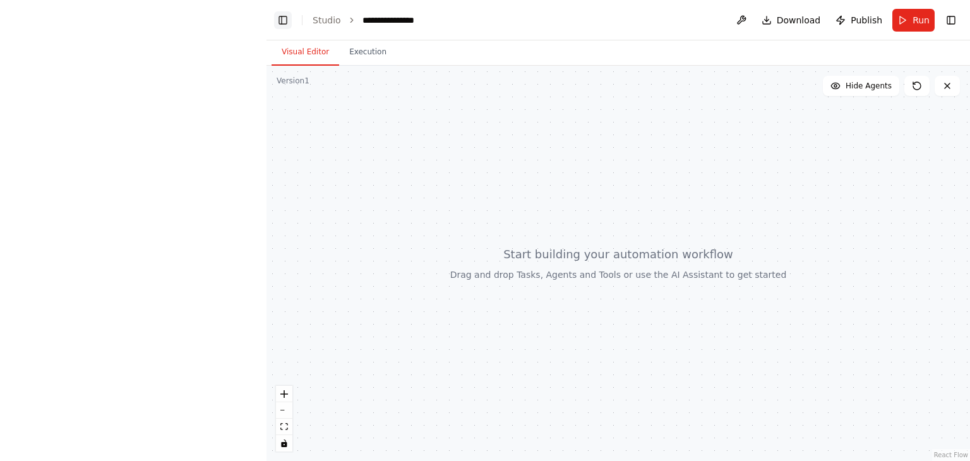
click at [286, 21] on button "Toggle Left Sidebar" at bounding box center [283, 20] width 18 height 18
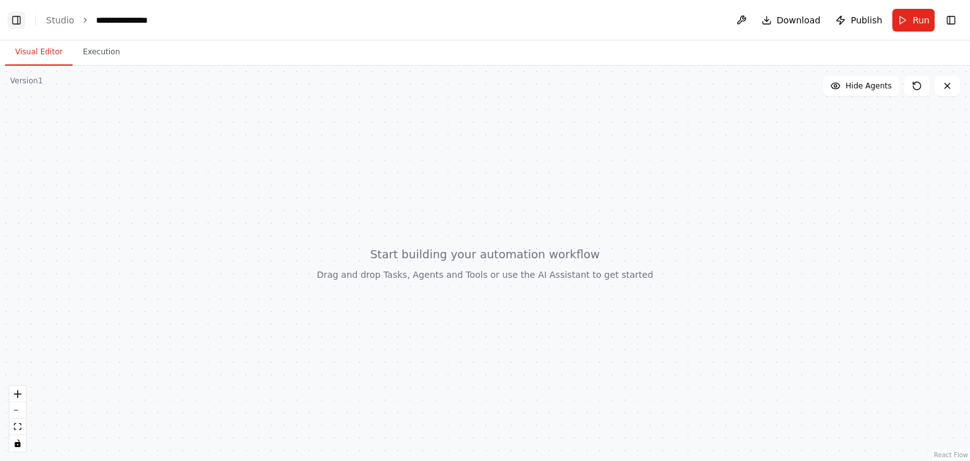
click at [12, 20] on button "Toggle Left Sidebar" at bounding box center [17, 20] width 18 height 18
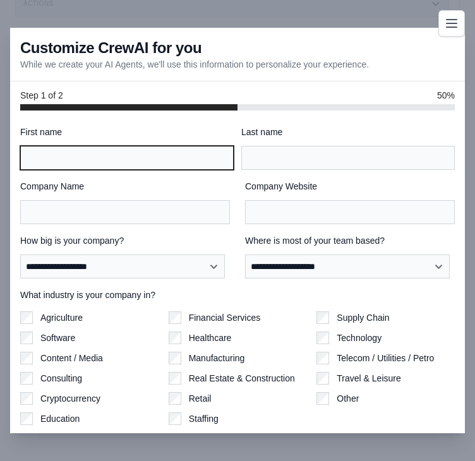
click at [146, 158] on input "First name" at bounding box center [126, 158] width 213 height 24
click at [163, 156] on input "First name" at bounding box center [126, 158] width 213 height 24
type input "***"
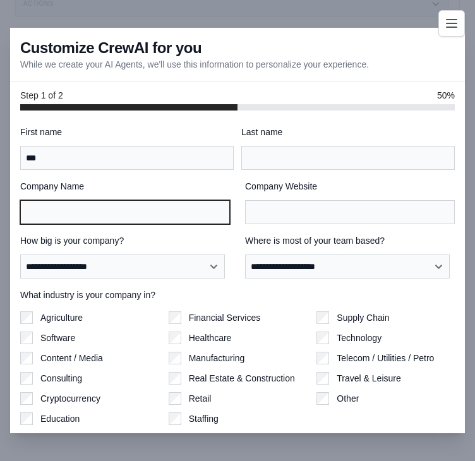
click at [157, 212] on input "Company Name" at bounding box center [125, 212] width 210 height 24
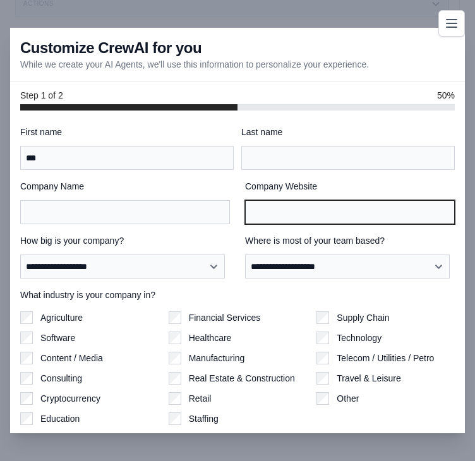
click at [283, 205] on input "Company Website" at bounding box center [350, 212] width 210 height 24
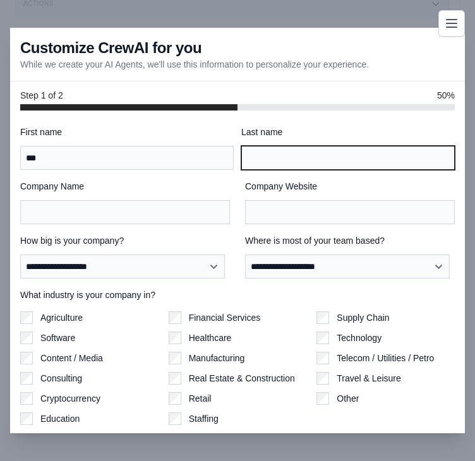
click at [271, 155] on input "Last name" at bounding box center [347, 158] width 213 height 24
type input "***"
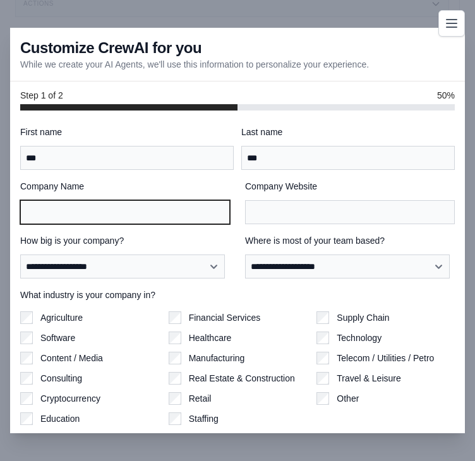
click at [193, 213] on input "Company Name" at bounding box center [125, 212] width 210 height 24
type input "****"
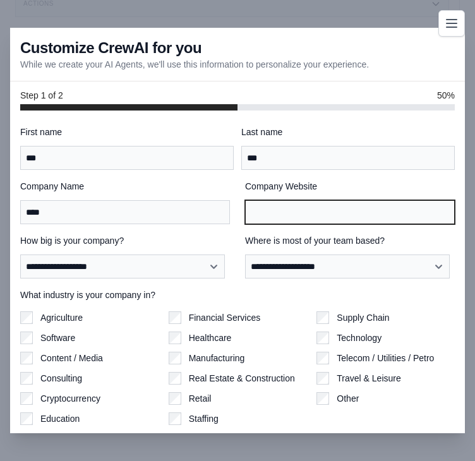
click at [271, 211] on input "Company Website" at bounding box center [350, 212] width 210 height 24
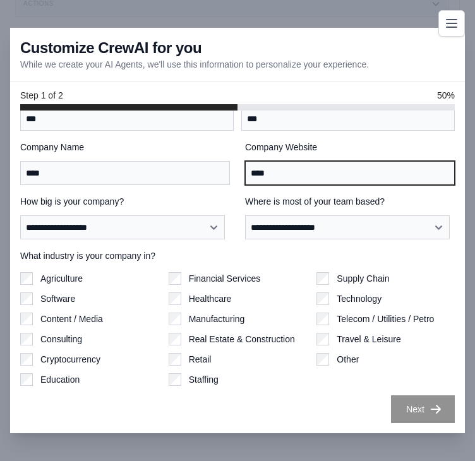
type input "****"
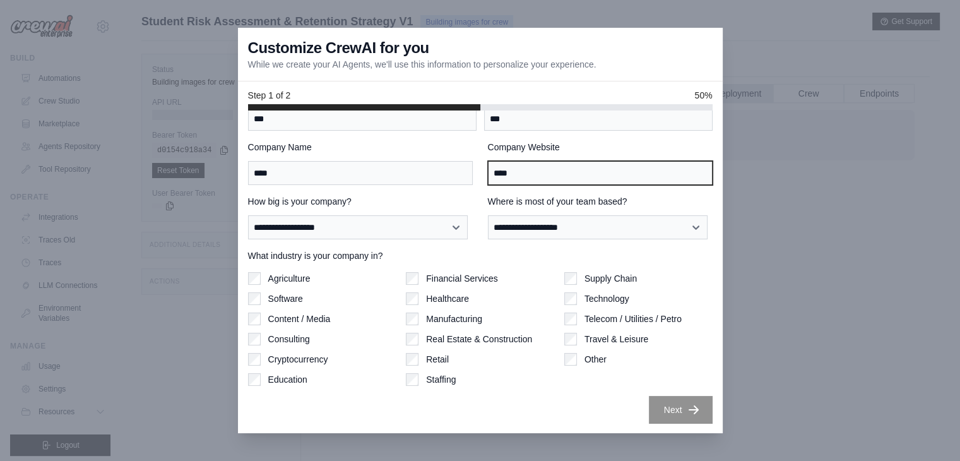
drag, startPoint x: 526, startPoint y: 173, endPoint x: 490, endPoint y: 177, distance: 36.2
click at [474, 177] on input "****" at bounding box center [600, 173] width 225 height 24
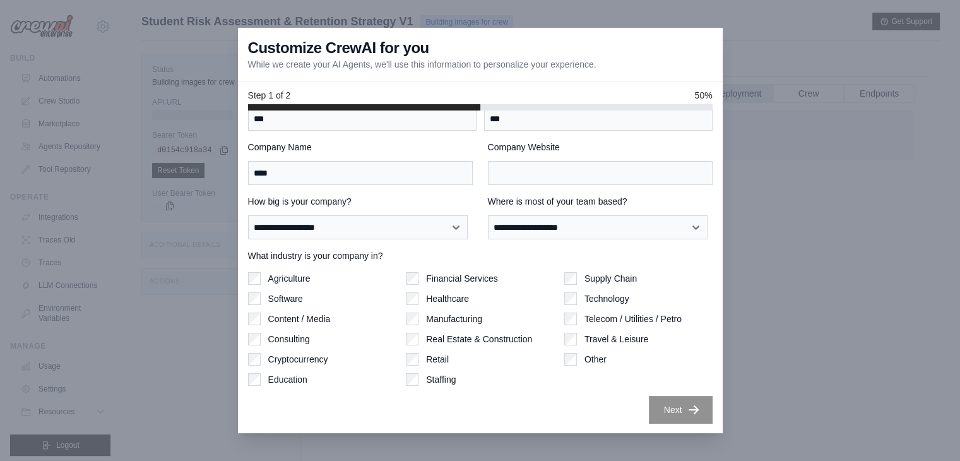
click at [276, 377] on label "Education" at bounding box center [287, 379] width 39 height 13
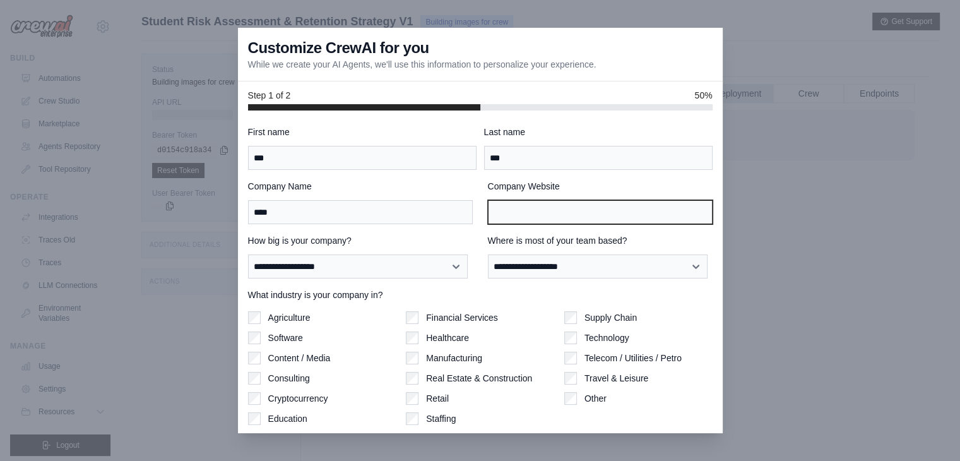
click at [474, 220] on input "Company Website" at bounding box center [600, 212] width 225 height 24
type input "*"
type input "******"
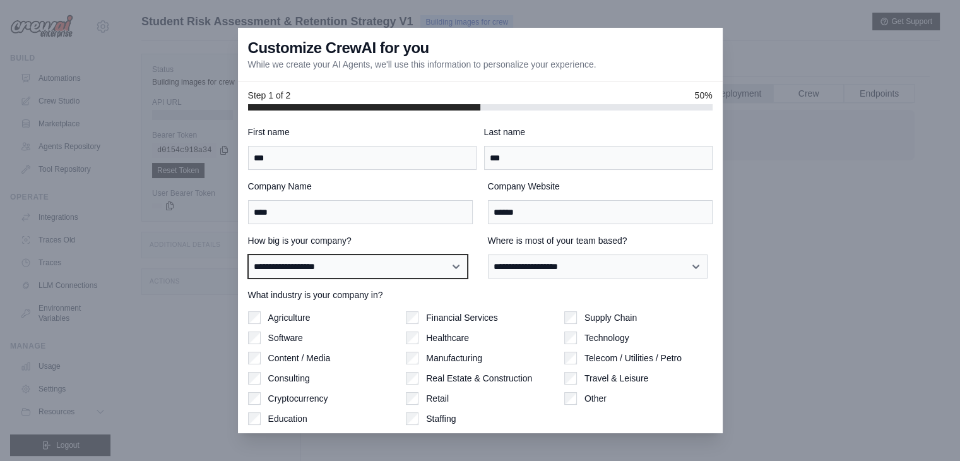
click at [419, 263] on select "**********" at bounding box center [358, 266] width 220 height 24
select select "**********"
click at [248, 254] on select "**********" at bounding box center [358, 266] width 220 height 24
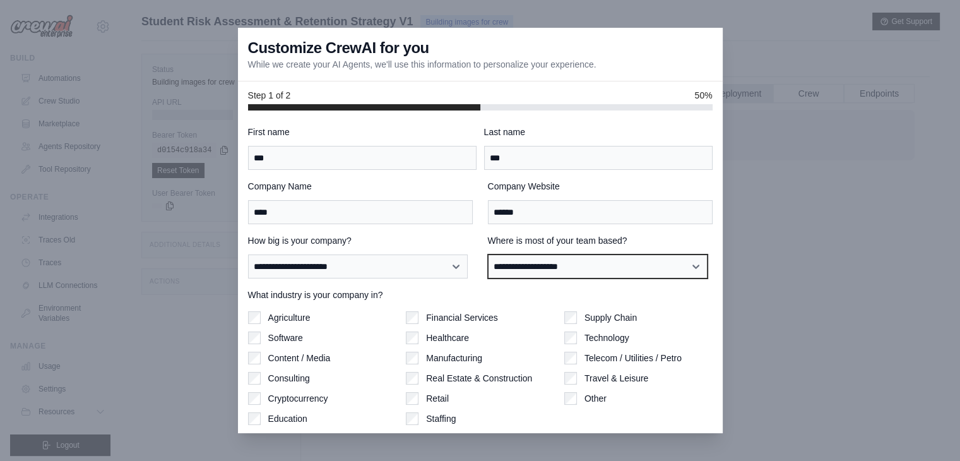
click at [474, 269] on select "**********" at bounding box center [598, 266] width 220 height 24
select select "**********"
click at [474, 254] on select "**********" at bounding box center [598, 266] width 220 height 24
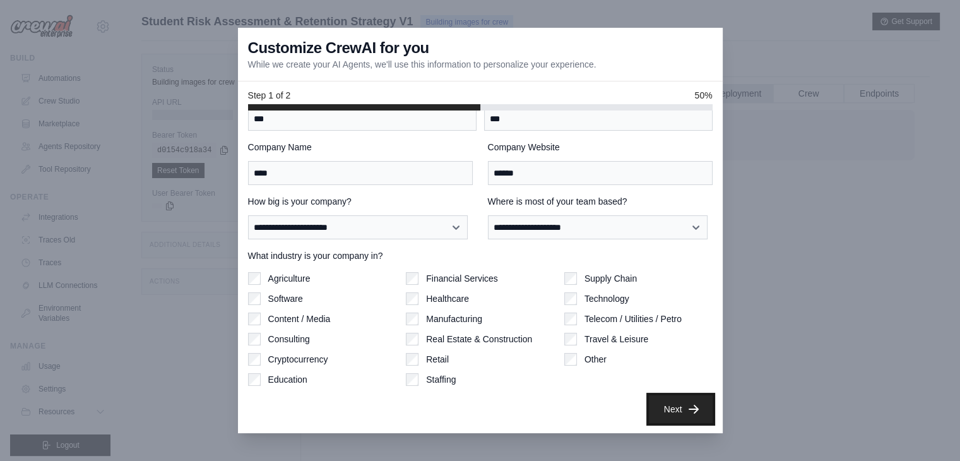
click at [474, 407] on button "Next" at bounding box center [681, 409] width 64 height 28
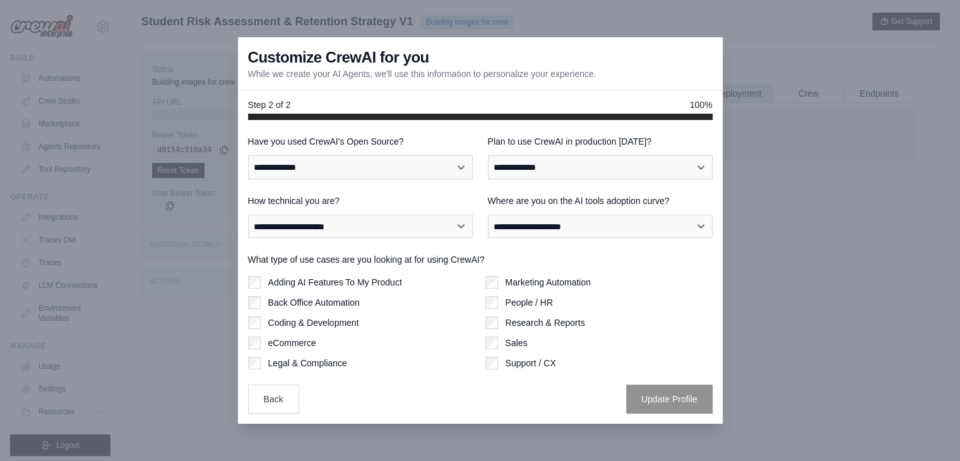
scroll to position [0, 0]
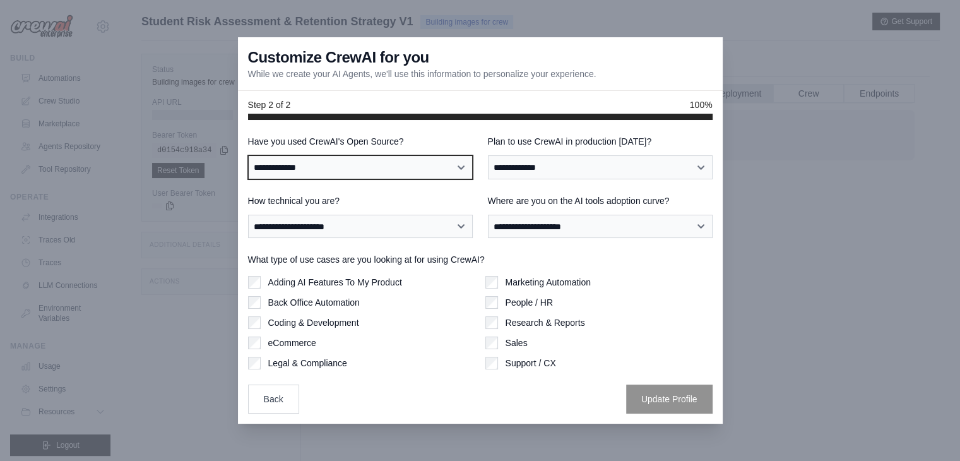
click at [444, 162] on select "**********" at bounding box center [360, 167] width 225 height 24
select select "**"
click at [248, 155] on select "**********" at bounding box center [360, 167] width 225 height 24
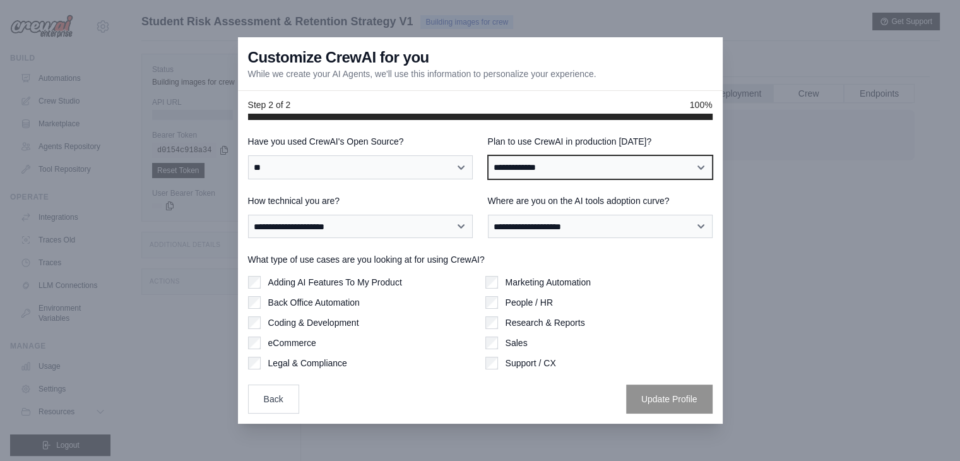
click at [474, 169] on select "**********" at bounding box center [600, 167] width 225 height 24
select select "****"
click at [474, 155] on select "**********" at bounding box center [600, 167] width 225 height 24
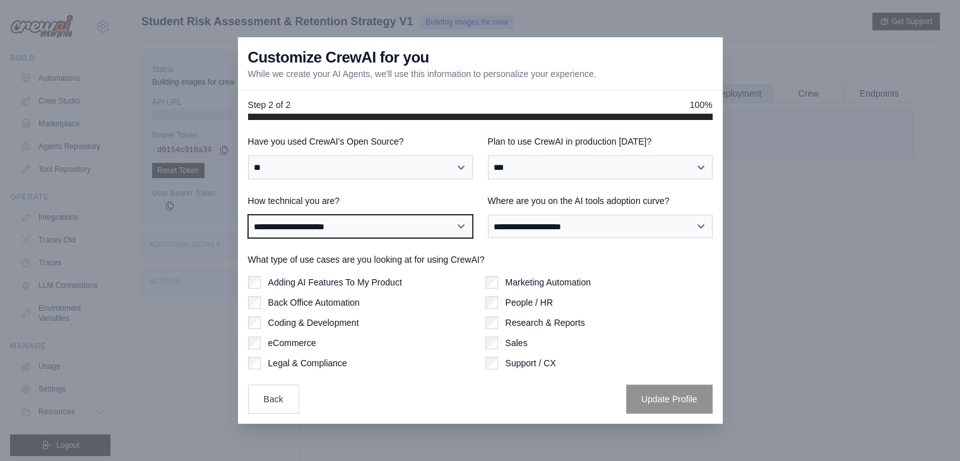
click at [412, 233] on select "**********" at bounding box center [360, 227] width 225 height 24
select select "**********"
click at [248, 215] on select "**********" at bounding box center [360, 227] width 225 height 24
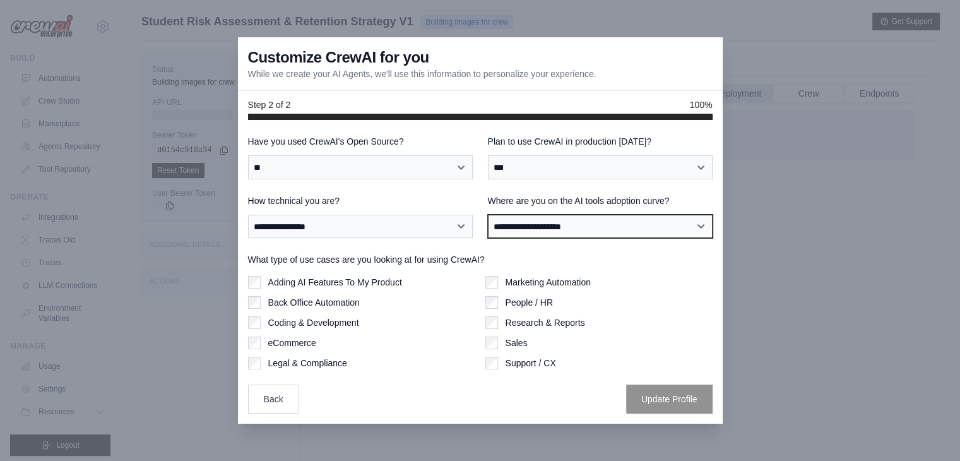
click at [474, 226] on select "**********" at bounding box center [600, 227] width 225 height 24
select select "**********"
click at [474, 215] on select "**********" at bounding box center [600, 227] width 225 height 24
click at [342, 320] on label "Coding & Development" at bounding box center [313, 322] width 91 height 13
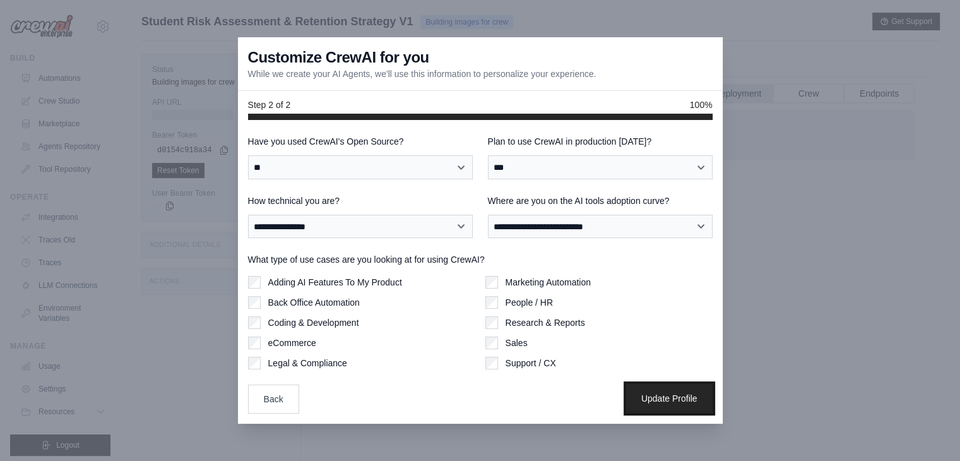
click at [474, 395] on button "Update Profile" at bounding box center [669, 398] width 86 height 29
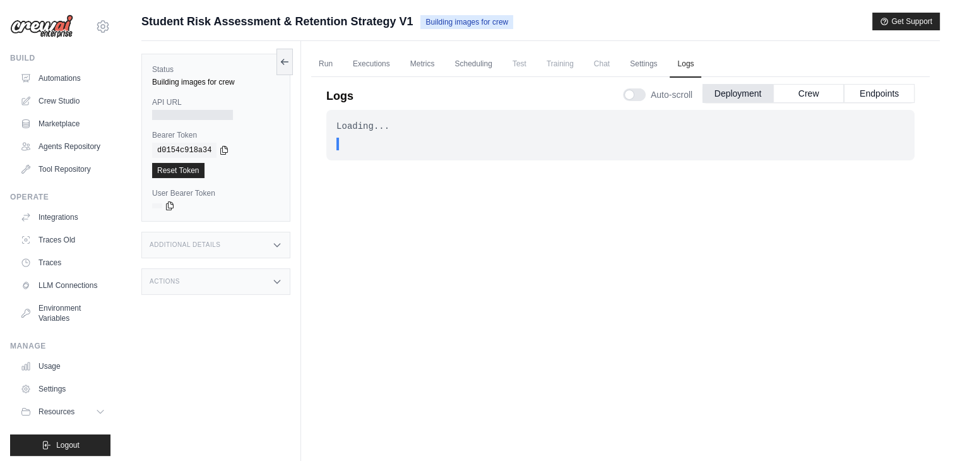
click at [338, 139] on div ". . ." at bounding box center [620, 144] width 568 height 13
click at [169, 205] on icon at bounding box center [170, 205] width 10 height 10
click at [167, 205] on icon at bounding box center [170, 205] width 10 height 10
click at [219, 148] on icon at bounding box center [224, 150] width 10 height 10
click at [174, 113] on div at bounding box center [192, 115] width 81 height 10
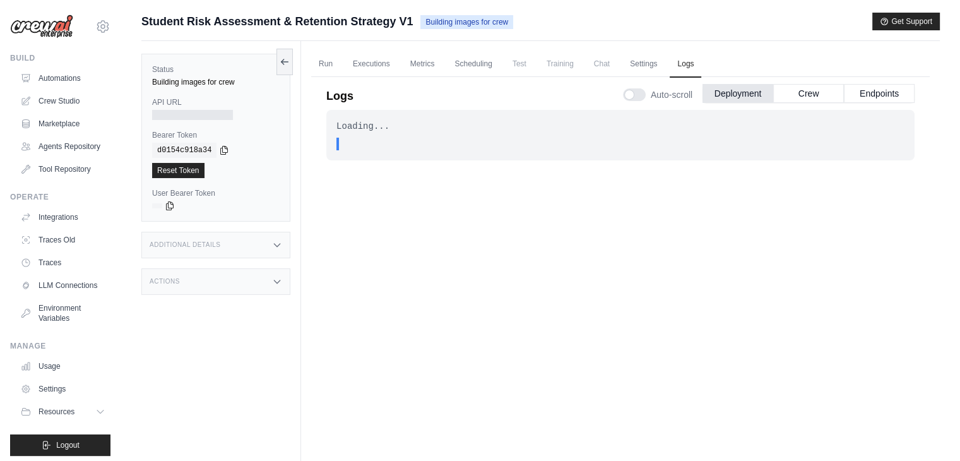
click at [174, 113] on div at bounding box center [192, 115] width 81 height 10
click at [288, 61] on icon at bounding box center [285, 61] width 7 height 0
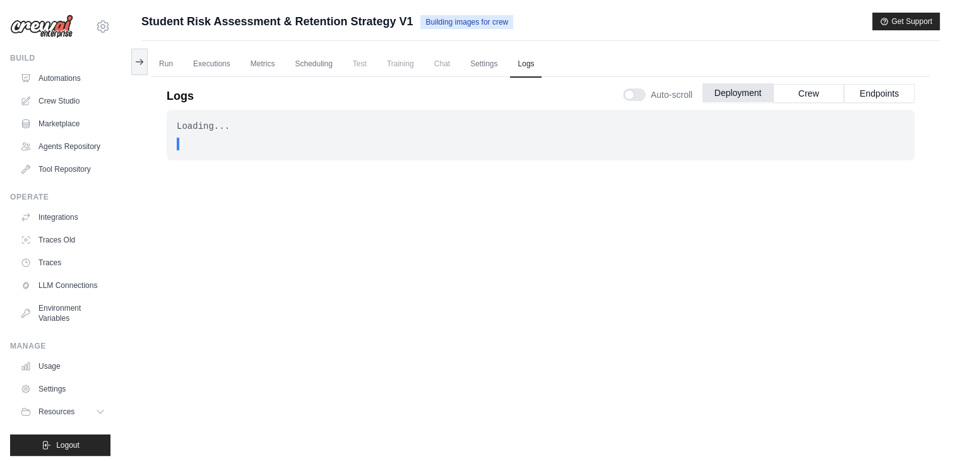
click at [739, 84] on button "Deployment" at bounding box center [738, 92] width 71 height 19
click at [811, 92] on button "Crew" at bounding box center [808, 92] width 71 height 19
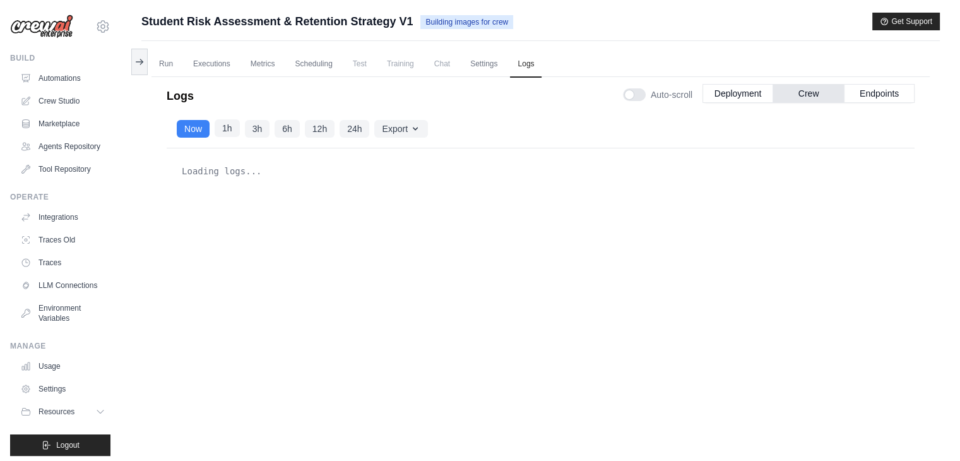
click at [224, 126] on button "1h" at bounding box center [227, 128] width 25 height 18
click at [395, 128] on button "Export" at bounding box center [400, 128] width 53 height 18
click at [194, 128] on button "Now" at bounding box center [193, 128] width 33 height 18
click at [373, 157] on button "Export as JSON" at bounding box center [367, 156] width 121 height 23
click at [887, 90] on button "Endpoints" at bounding box center [879, 92] width 71 height 19
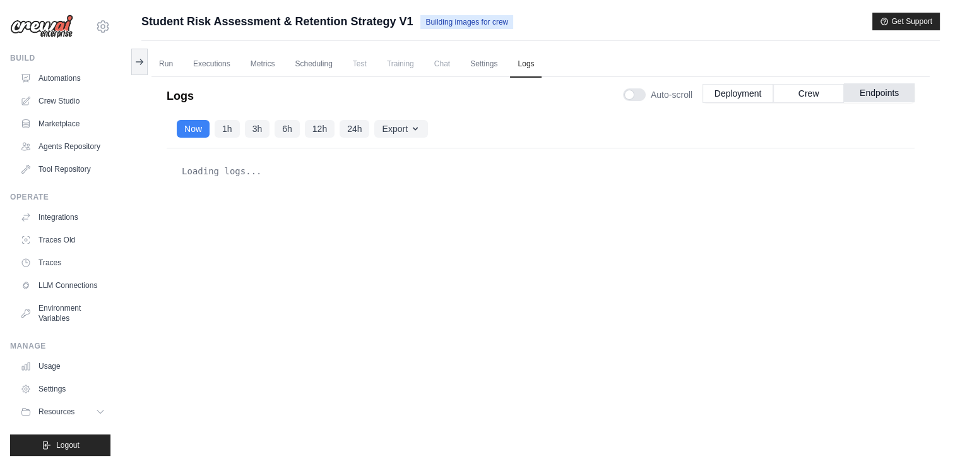
click at [887, 90] on button "Endpoints" at bounding box center [879, 92] width 71 height 19
click at [735, 93] on button "Deployment" at bounding box center [738, 92] width 71 height 19
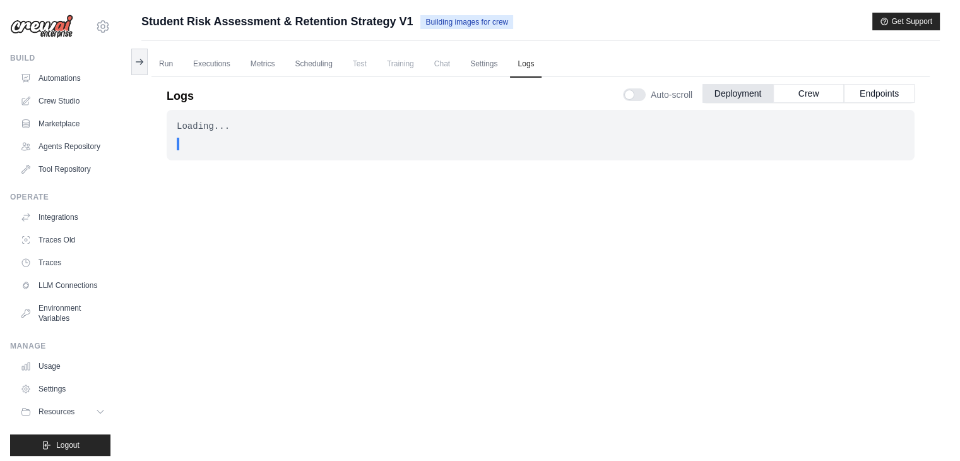
drag, startPoint x: 176, startPoint y: 143, endPoint x: 247, endPoint y: 132, distance: 72.1
click at [247, 132] on div "Loading... . . . In Progress" at bounding box center [541, 135] width 748 height 51
drag, startPoint x: 205, startPoint y: 129, endPoint x: 243, endPoint y: 122, distance: 39.2
click at [243, 122] on div "Loading..." at bounding box center [541, 126] width 728 height 13
click at [266, 110] on div "Loading... . . . In Progress" at bounding box center [541, 135] width 748 height 51
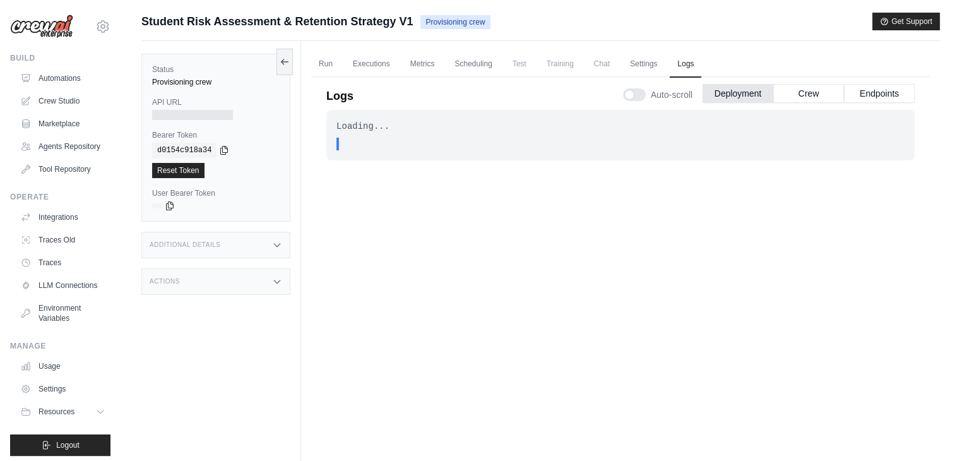
click at [396, 225] on div "Loading... . . . In Progress" at bounding box center [620, 283] width 588 height 347
click at [449, 227] on div "Loading... . . . In Progress" at bounding box center [620, 283] width 588 height 347
click at [213, 116] on div at bounding box center [192, 115] width 81 height 10
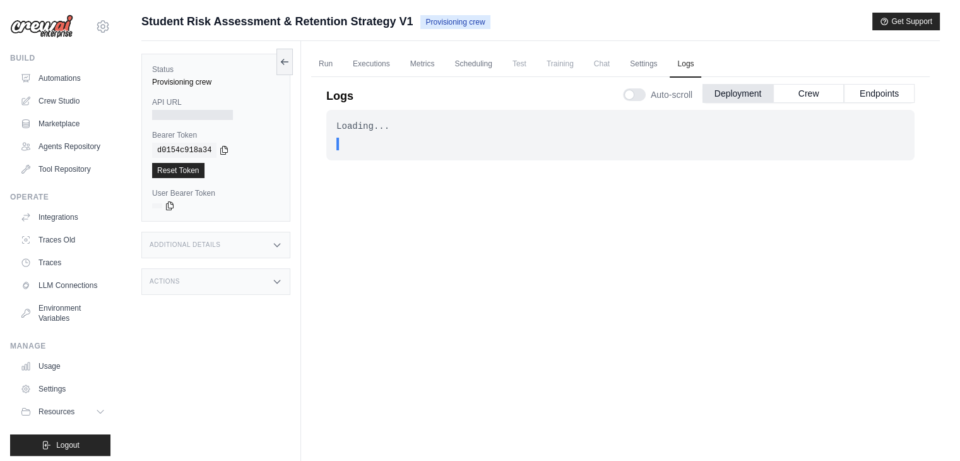
click at [245, 243] on div "Additional Details" at bounding box center [215, 245] width 149 height 27
click at [242, 362] on div "Actions" at bounding box center [215, 356] width 149 height 27
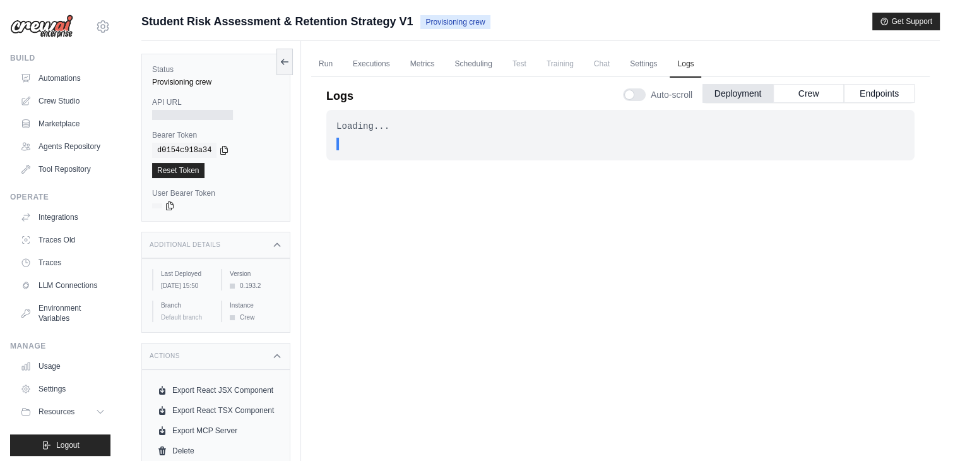
drag, startPoint x: 323, startPoint y: 96, endPoint x: 835, endPoint y: 142, distance: 514.0
click at [835, 142] on div "Logs Auto-scroll Deployment Crew Endpoints Loading... . . . In Progress Now 1h …" at bounding box center [620, 265] width 619 height 392
copy div "Logs Auto-scroll Deployment Crew Endpoints Loading... . . ."
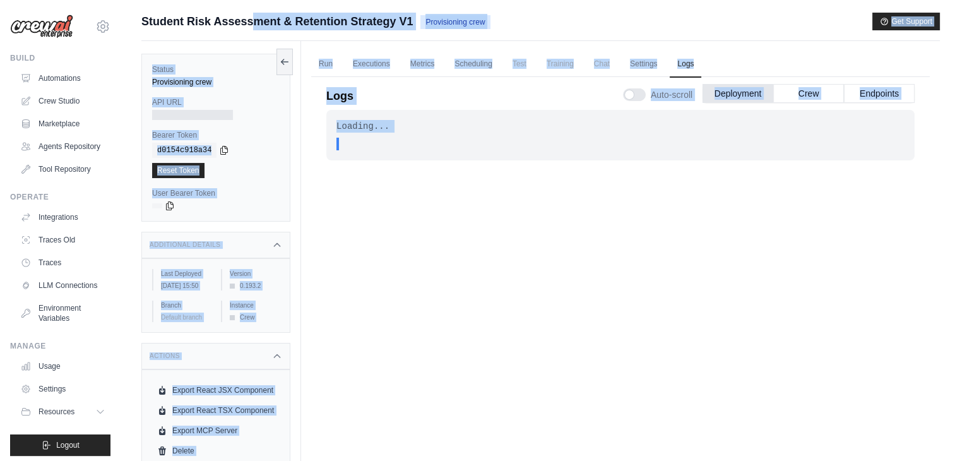
copy div "Student Risk Assessment & Retention Strategy V1 Provisioning crew Get Support S…"
drag, startPoint x: 136, startPoint y: 10, endPoint x: 502, endPoint y: 182, distance: 404.7
click at [502, 182] on main "Submit a support request Describe your issue or question * Please be specific a…" at bounding box center [540, 257] width 839 height 514
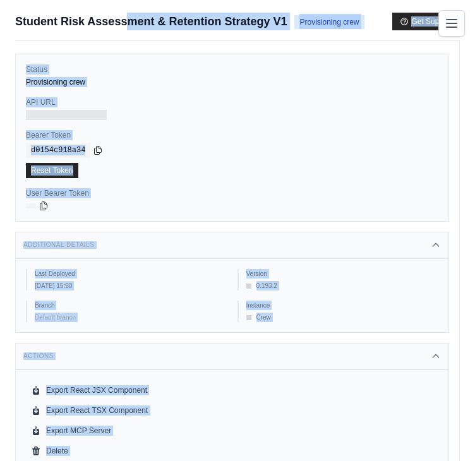
click at [234, 153] on div "d0154c918a34" at bounding box center [232, 150] width 412 height 15
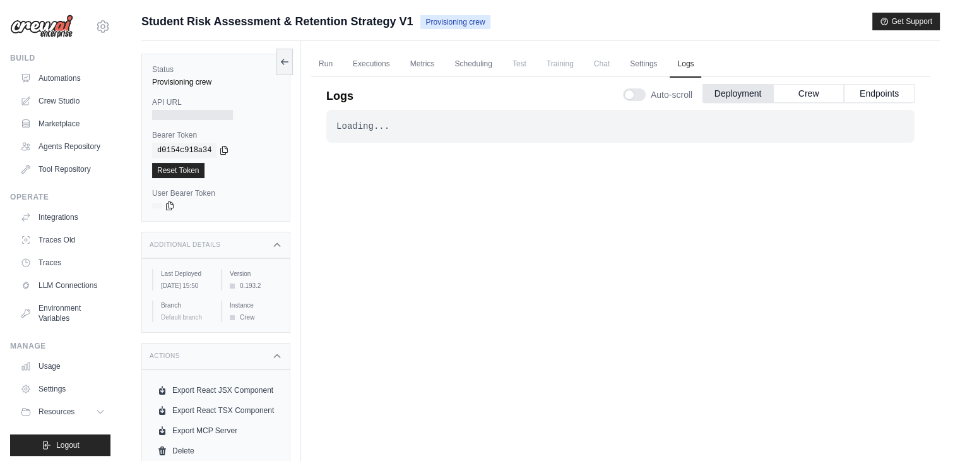
drag, startPoint x: 326, startPoint y: 92, endPoint x: 399, endPoint y: 127, distance: 80.5
click at [399, 127] on div "Logs Auto-scroll Deployment Crew Endpoints Loading... . . . In Progress Now 1h …" at bounding box center [620, 265] width 588 height 382
copy div "Logs Auto-scroll Deployment Crew Endpoints Loading..."
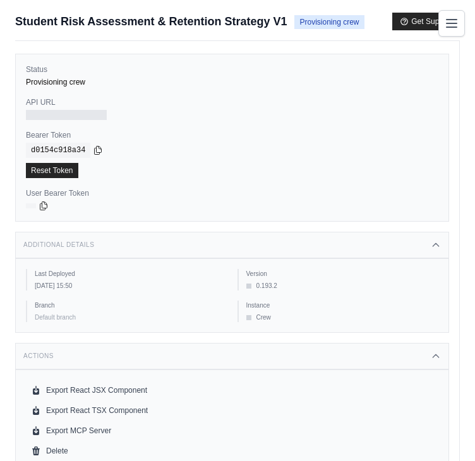
click at [225, 196] on label "User Bearer Token" at bounding box center [232, 193] width 412 height 10
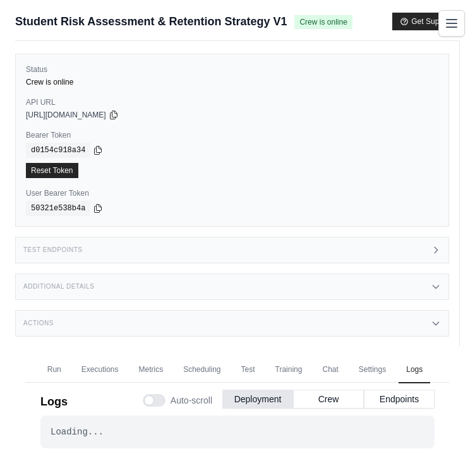
click at [456, 117] on div "Status Crew is online API URL copied [URL][DOMAIN_NAME] Bearer Token copied d01…" at bounding box center [237, 194] width 444 height 306
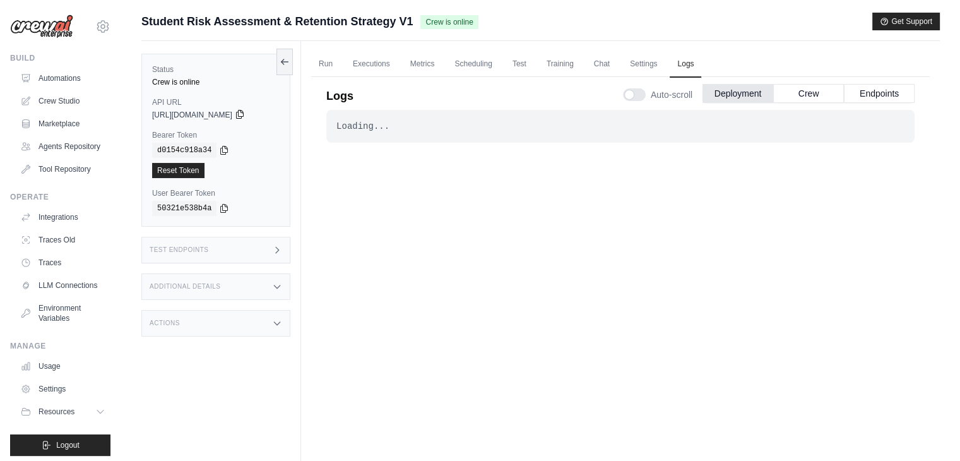
click at [245, 117] on icon at bounding box center [240, 114] width 10 height 10
click at [800, 94] on button "Crew" at bounding box center [808, 92] width 71 height 19
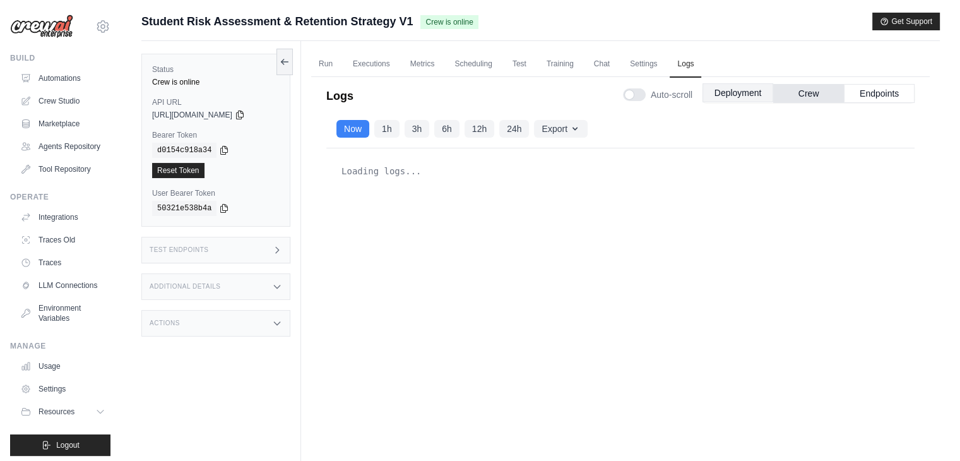
click at [735, 97] on button "Deployment" at bounding box center [738, 92] width 71 height 19
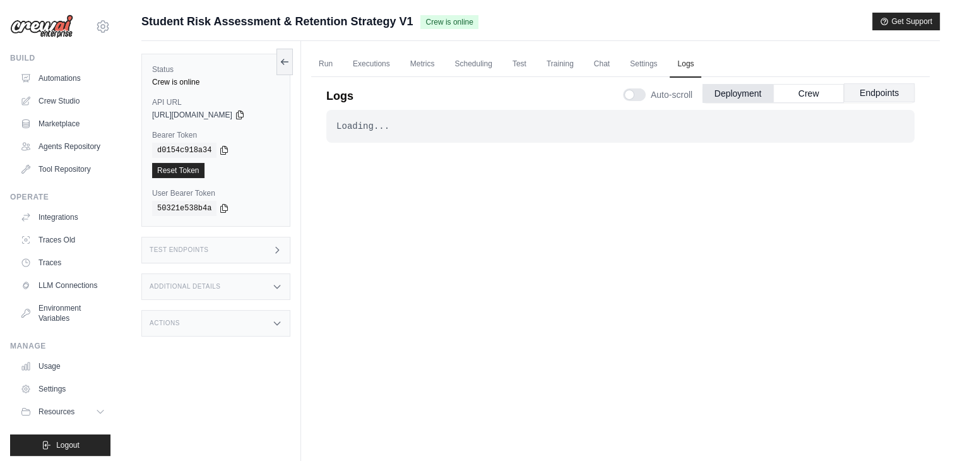
click at [881, 97] on button "Endpoints" at bounding box center [879, 92] width 71 height 19
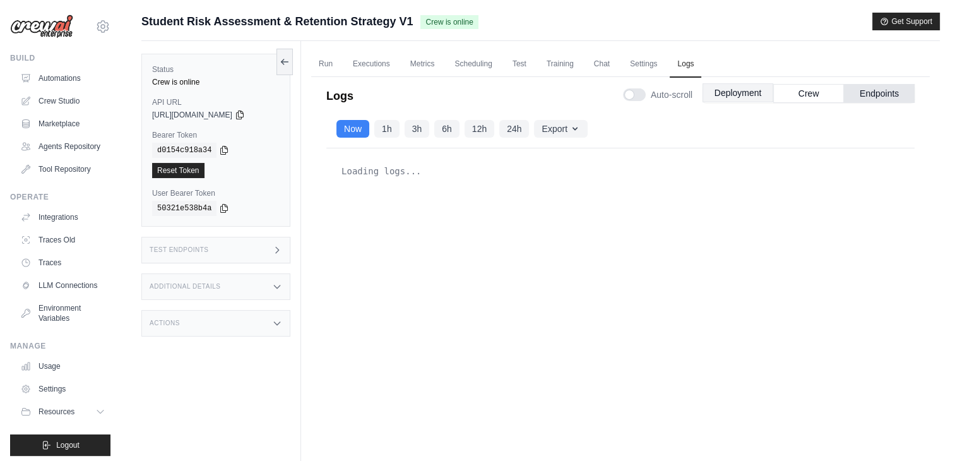
click at [732, 95] on button "Deployment" at bounding box center [738, 92] width 71 height 19
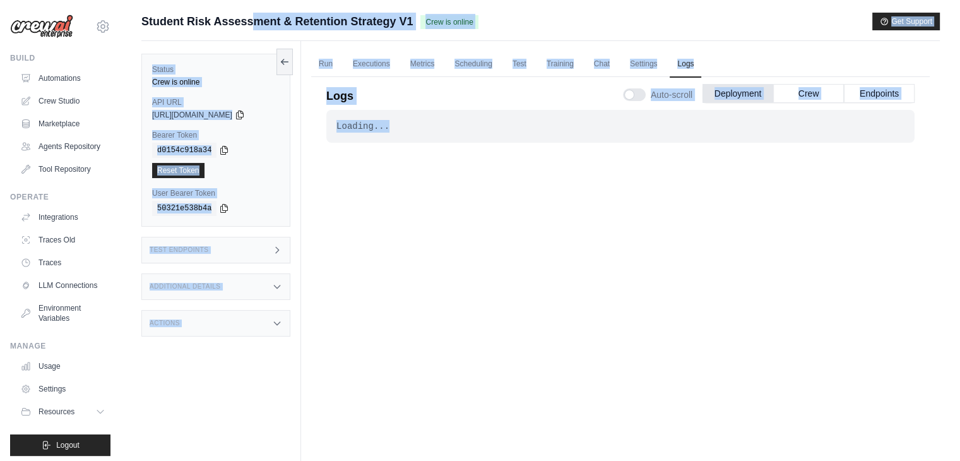
drag, startPoint x: 128, startPoint y: 13, endPoint x: 427, endPoint y: 172, distance: 339.4
click at [427, 172] on div "Submit a support request Describe your issue or question * Please be specific a…" at bounding box center [540, 257] width 839 height 489
copy div "**********"
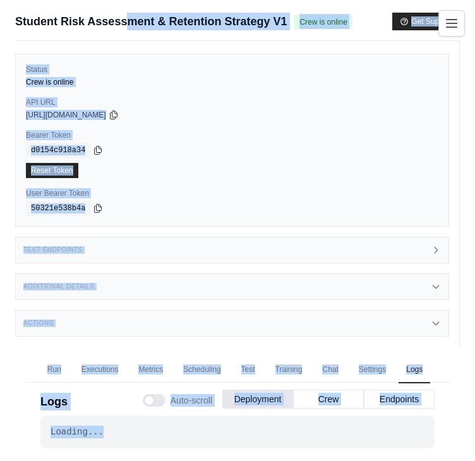
click at [175, 230] on div "Status Crew is online API URL copied [URL][DOMAIN_NAME] Bearer Token copied d01…" at bounding box center [237, 194] width 444 height 306
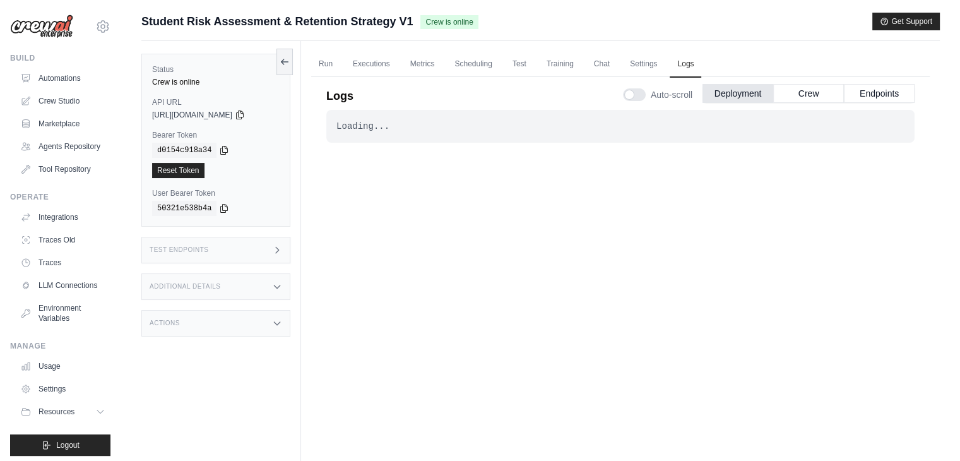
click at [241, 324] on div "Actions" at bounding box center [215, 323] width 149 height 27
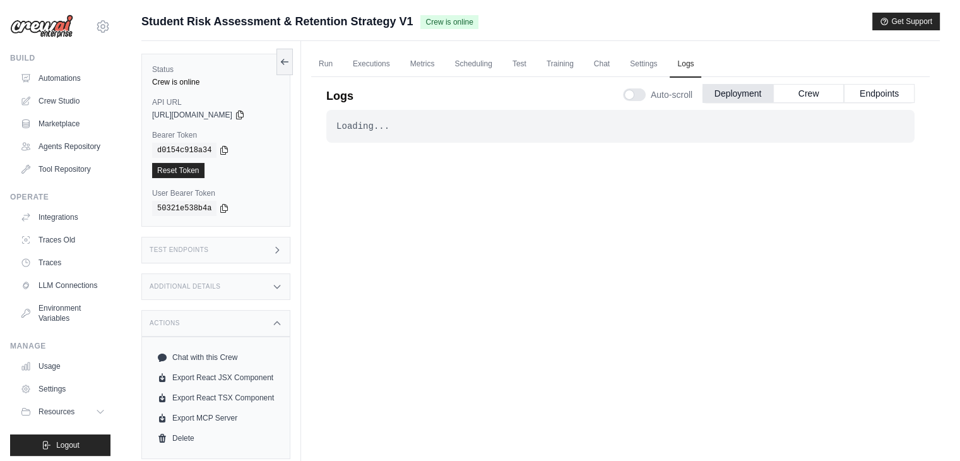
click at [225, 286] on div "Additional Details" at bounding box center [215, 286] width 149 height 27
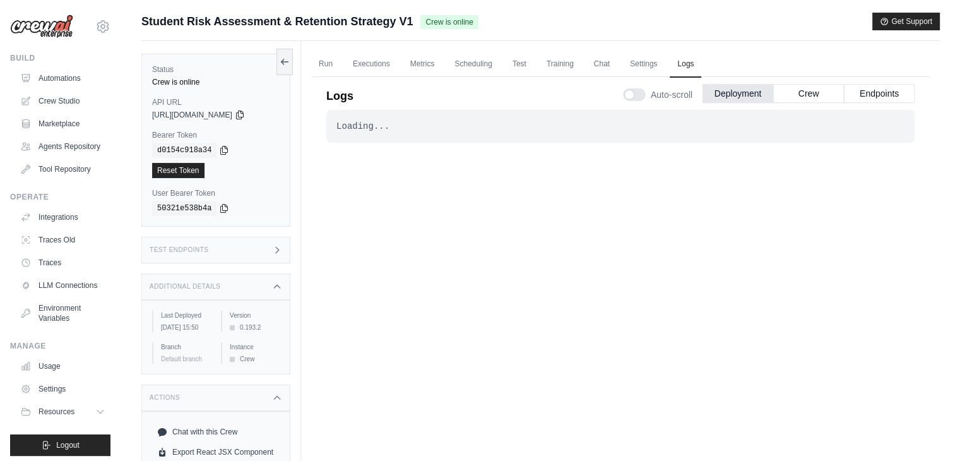
click at [223, 249] on div "Test Endpoints" at bounding box center [215, 250] width 149 height 27
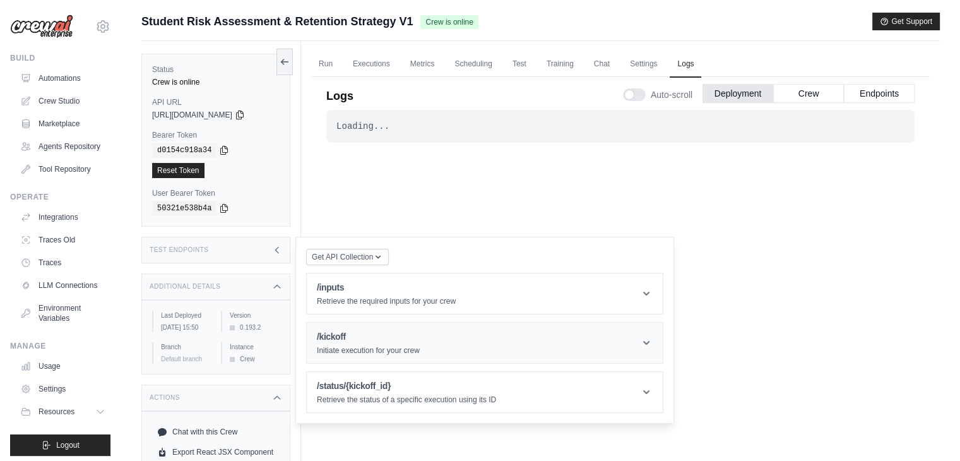
click at [467, 345] on header "/kickoff Initiate execution for your crew" at bounding box center [485, 343] width 356 height 40
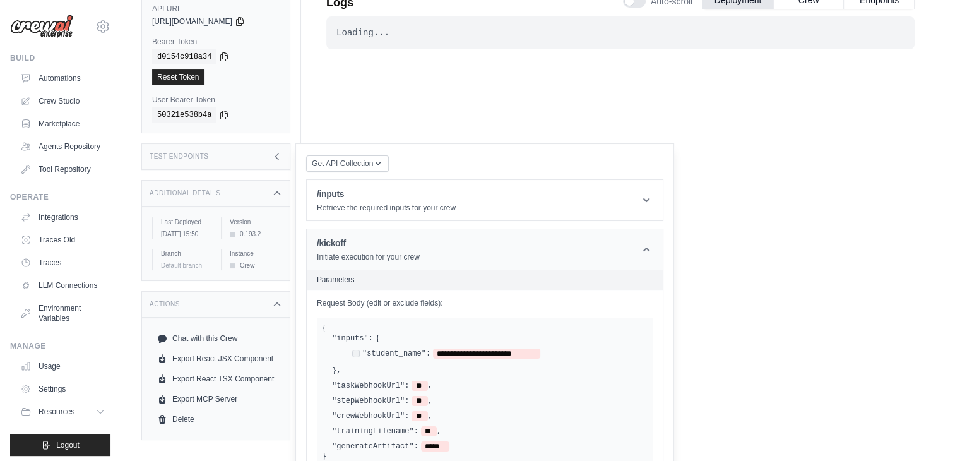
scroll to position [101, 0]
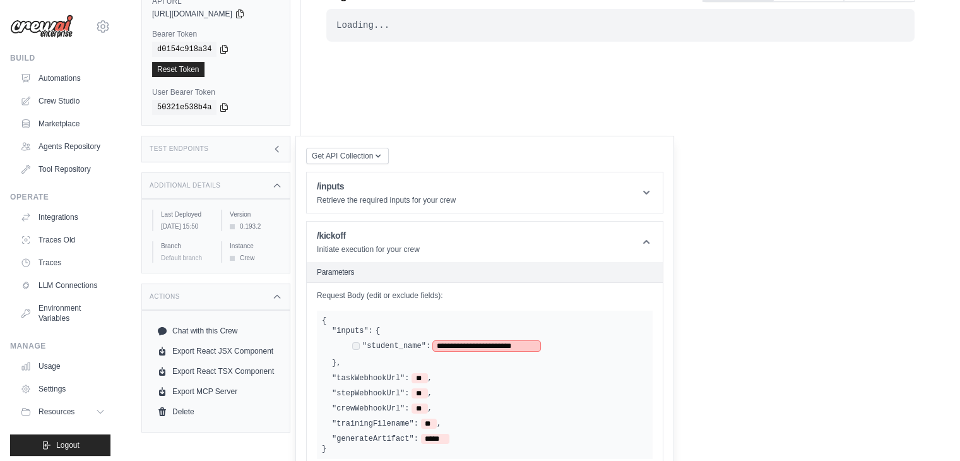
click at [517, 343] on span "**********" at bounding box center [486, 346] width 107 height 10
click at [526, 344] on span "**********" at bounding box center [486, 346] width 107 height 10
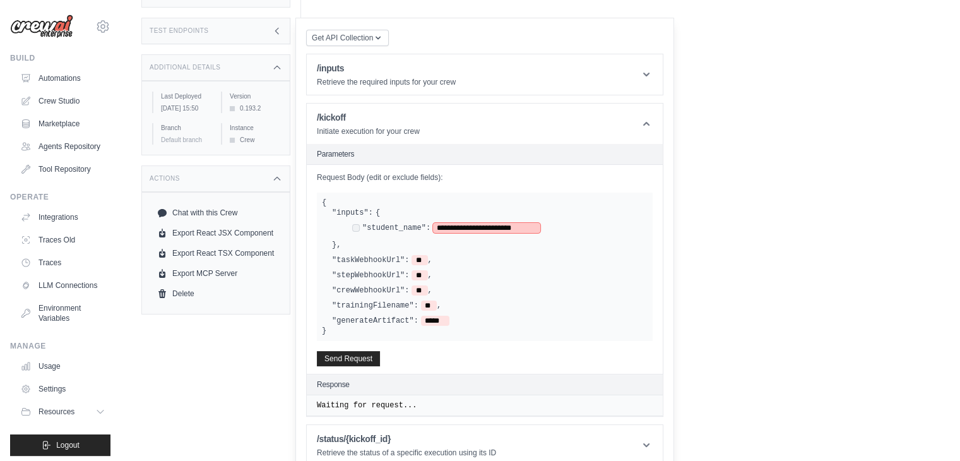
scroll to position [232, 0]
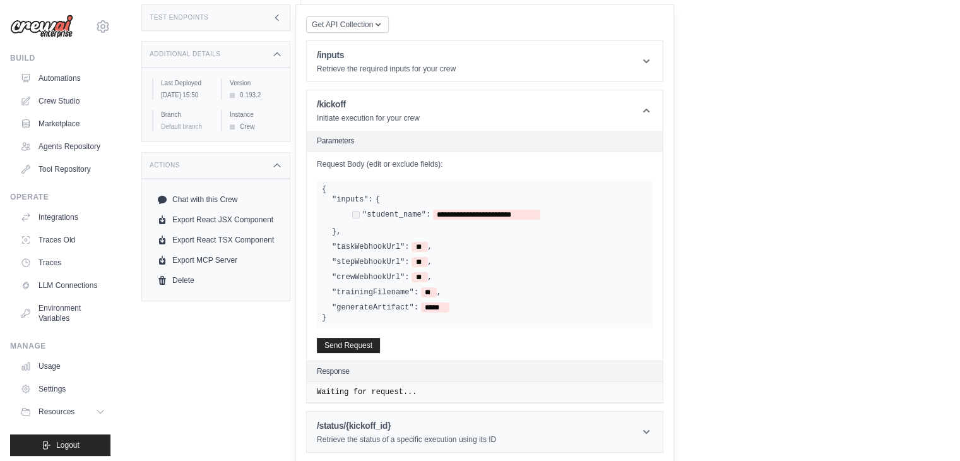
click at [462, 428] on h1 "/status/{kickoff_id}" at bounding box center [406, 425] width 179 height 13
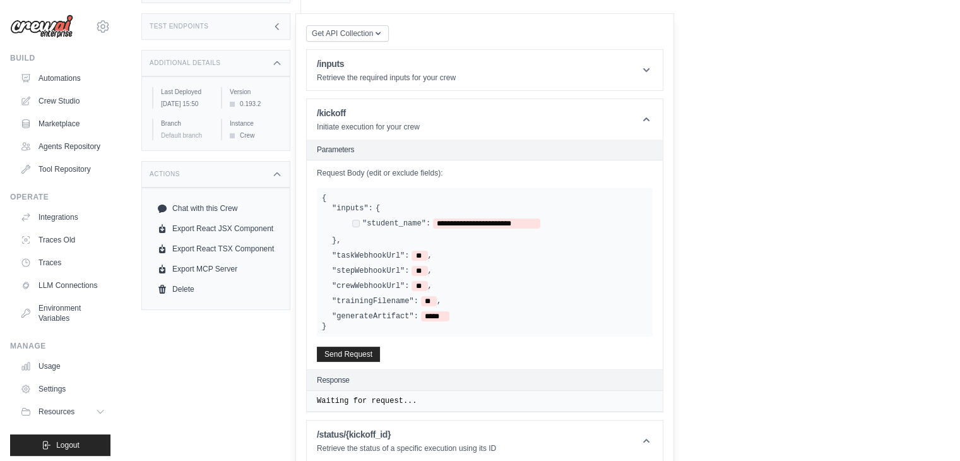
scroll to position [220, 0]
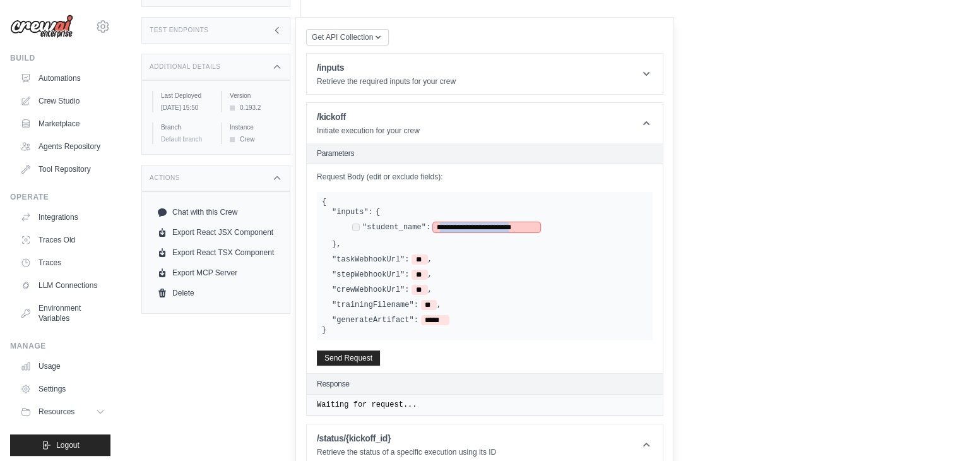
drag, startPoint x: 526, startPoint y: 227, endPoint x: 433, endPoint y: 223, distance: 93.5
click at [433, 223] on span "**********" at bounding box center [486, 227] width 107 height 10
click at [360, 355] on button "Send Request" at bounding box center [348, 357] width 63 height 15
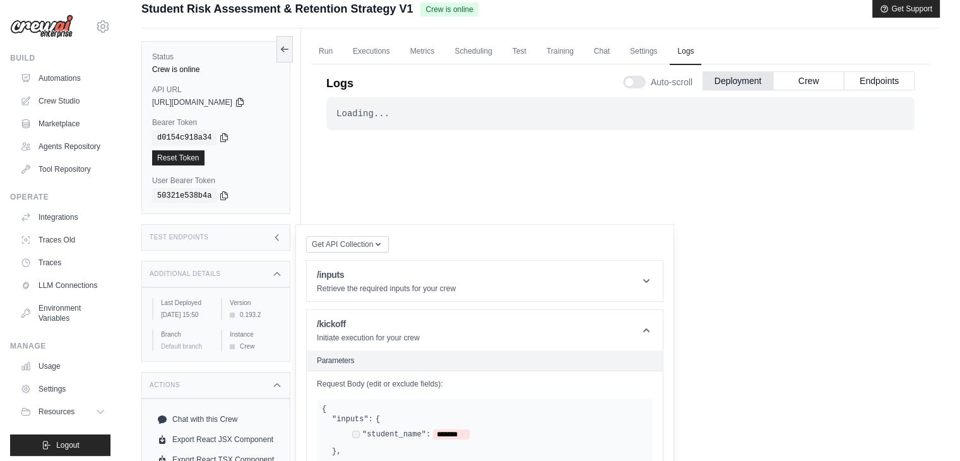
scroll to position [9, 0]
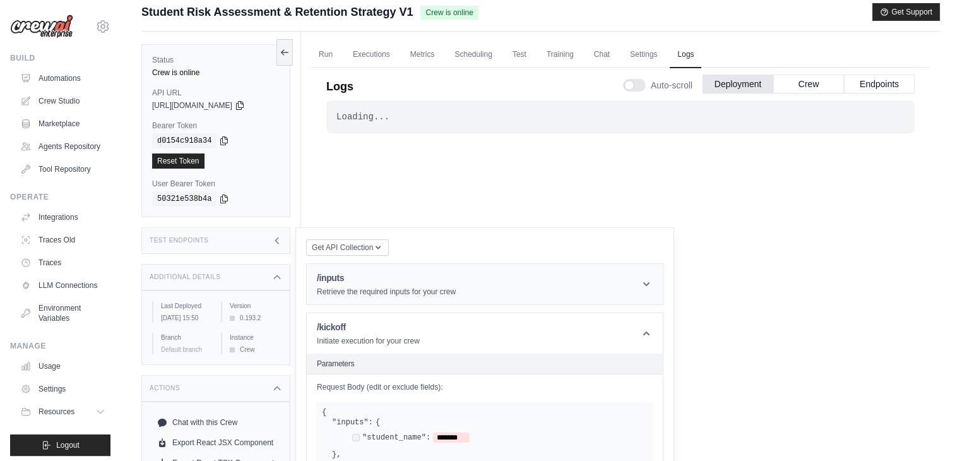
click at [490, 279] on header "/inputs Retrieve the required inputs for your crew" at bounding box center [485, 284] width 356 height 40
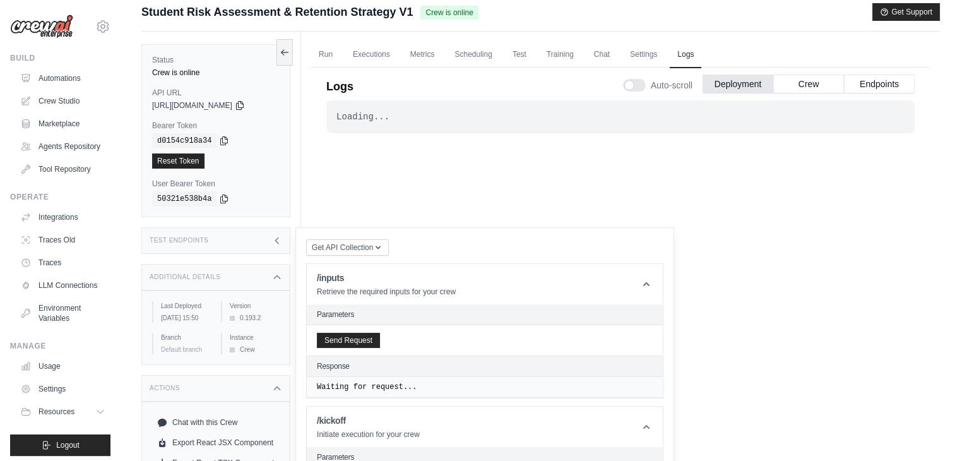
click at [335, 313] on h2 "Parameters" at bounding box center [485, 314] width 336 height 10
click at [357, 340] on button "Send Request" at bounding box center [348, 339] width 63 height 15
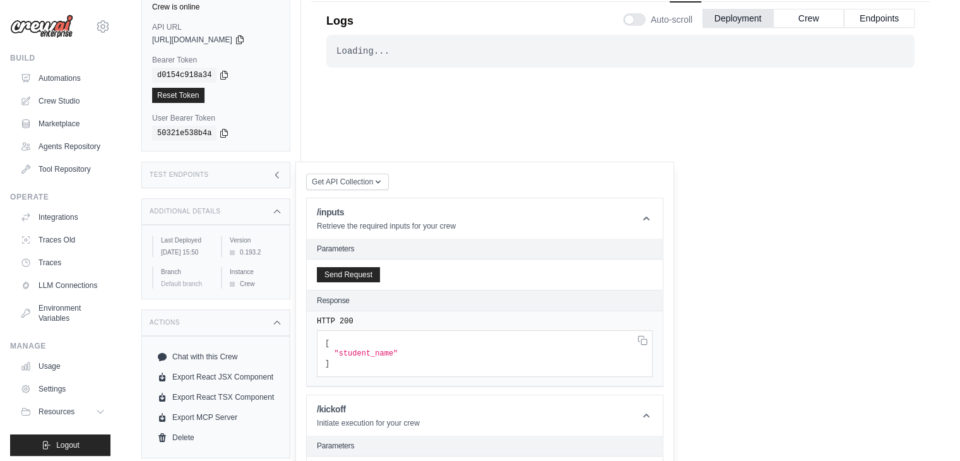
scroll to position [91, 0]
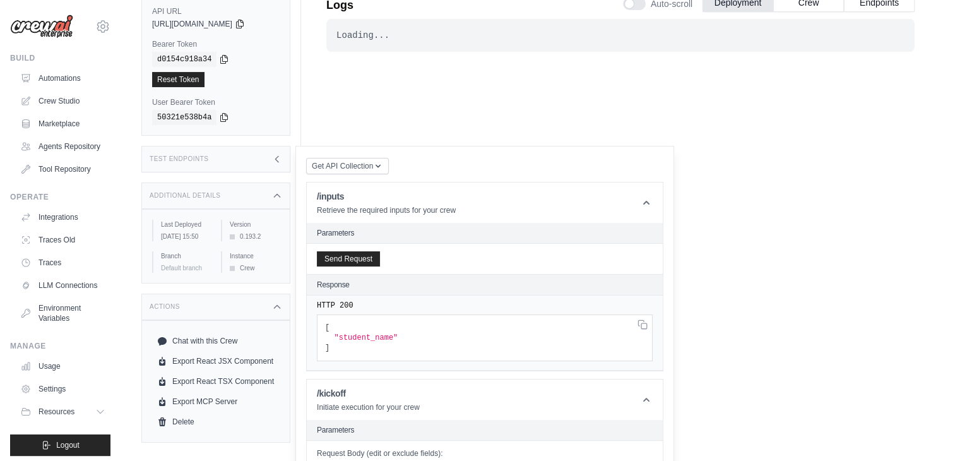
click at [405, 331] on pre "[ "student_name" ]" at bounding box center [485, 337] width 336 height 47
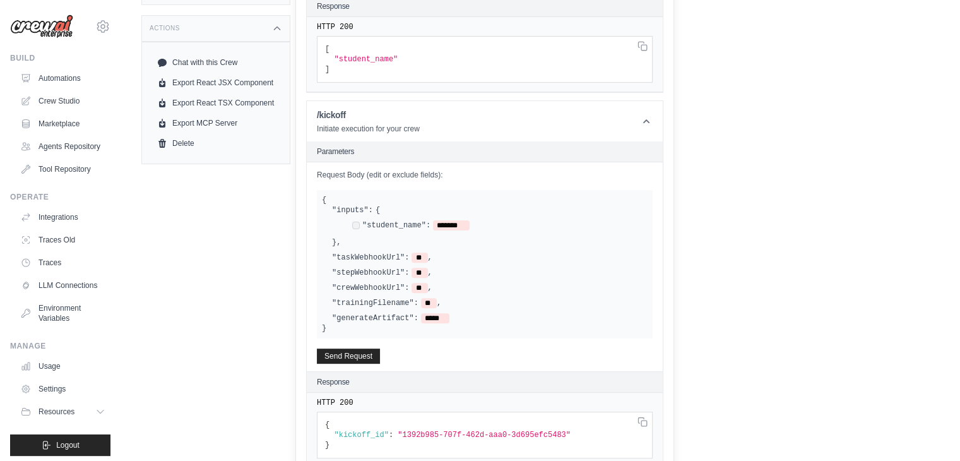
scroll to position [370, 0]
click at [340, 349] on button "Send Request" at bounding box center [348, 354] width 63 height 15
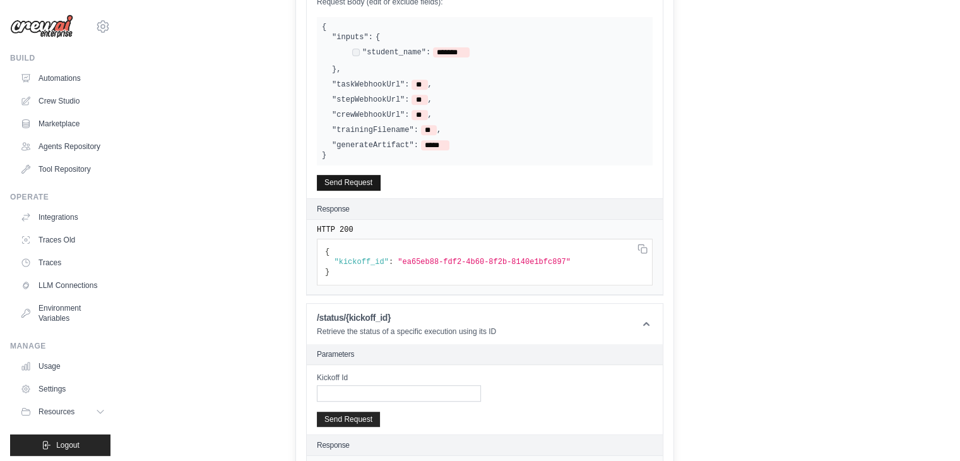
scroll to position [566, 0]
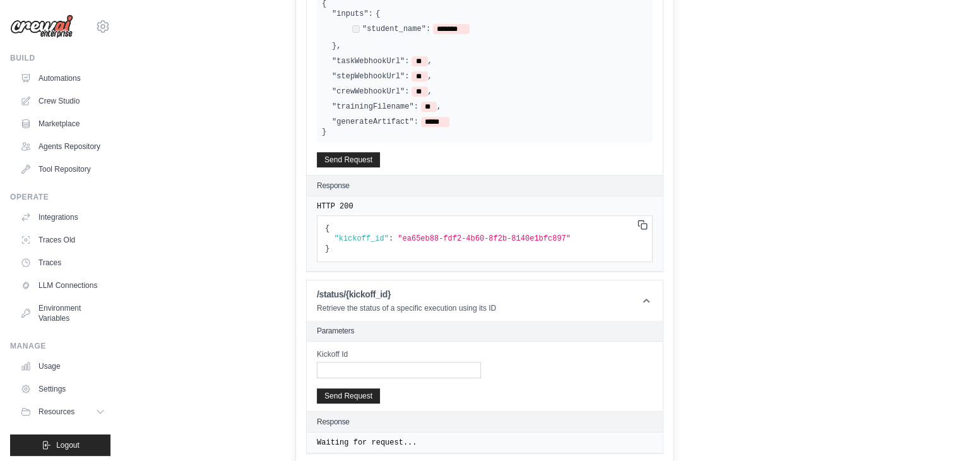
click at [644, 220] on icon at bounding box center [641, 223] width 6 height 6
click at [439, 364] on input "Kickoff Id" at bounding box center [399, 370] width 164 height 16
paste input "**********"
click at [350, 392] on button "Send Request" at bounding box center [348, 395] width 63 height 15
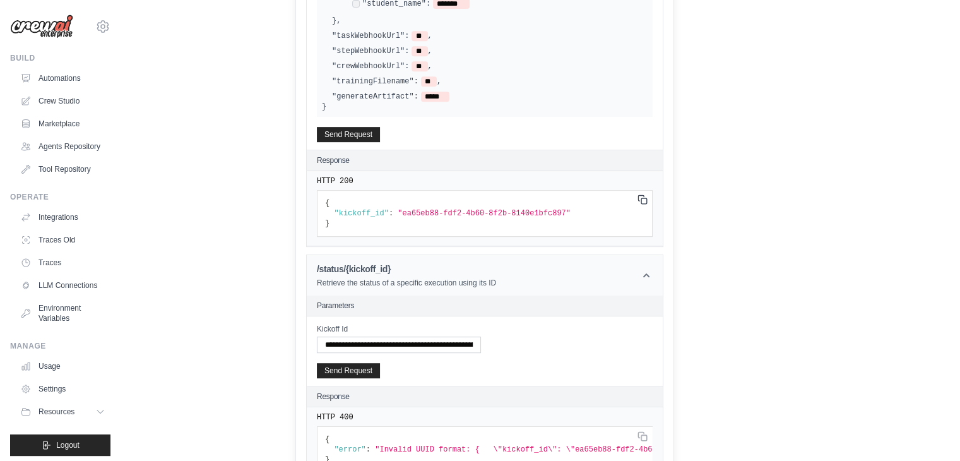
scroll to position [589, 0]
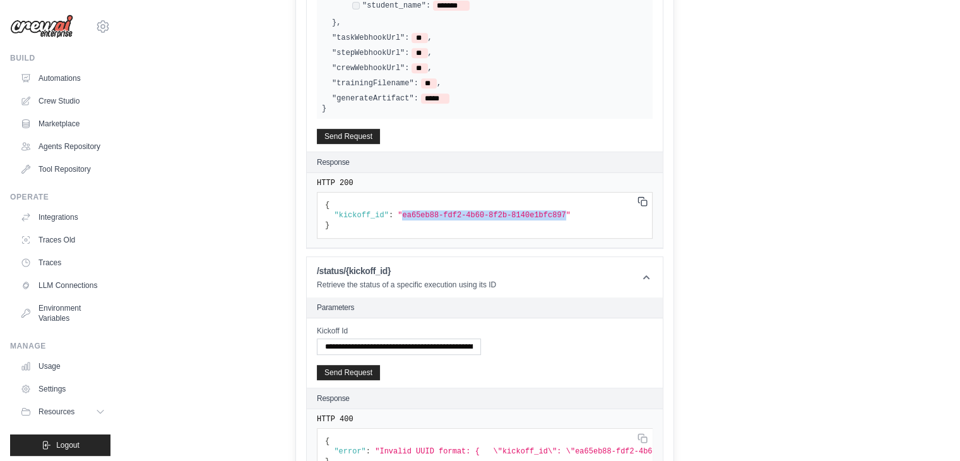
drag, startPoint x: 395, startPoint y: 213, endPoint x: 544, endPoint y: 213, distance: 149.0
click at [544, 213] on span ""ea65eb88-fdf2-4b60-8f2b-8140e1bfc897"" at bounding box center [484, 215] width 173 height 9
copy span "ea65eb88-fdf2-4b60-8f2b-8140e1bfc897"
click at [432, 340] on input "**********" at bounding box center [399, 346] width 164 height 16
paste input "text"
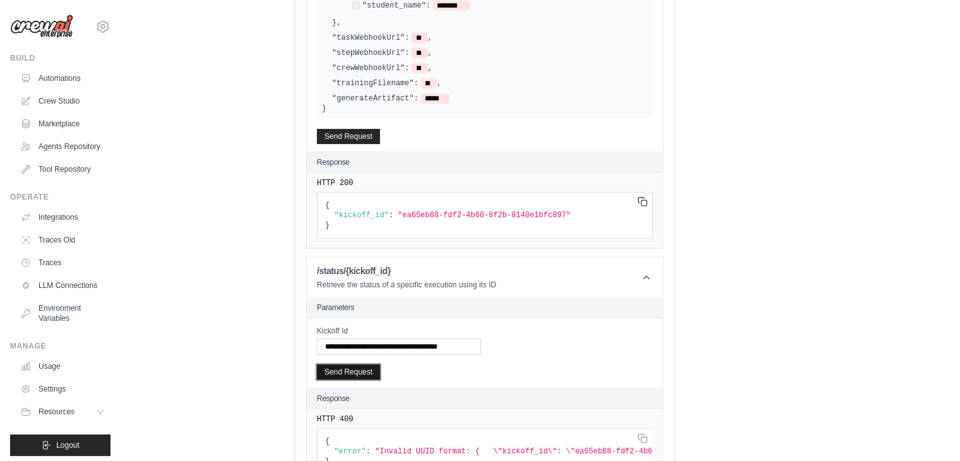
click at [350, 372] on button "Send Request" at bounding box center [348, 371] width 63 height 15
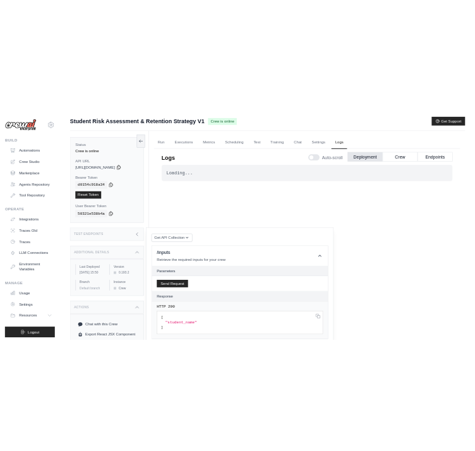
scroll to position [0, 0]
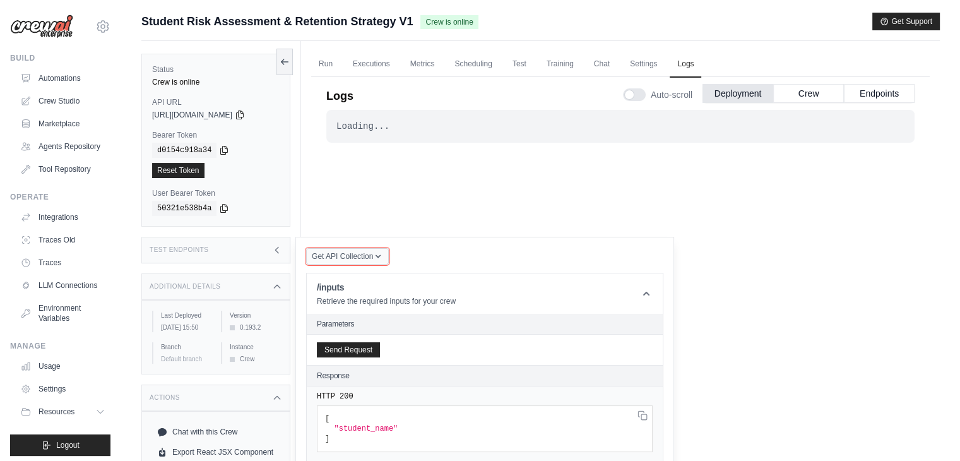
click at [369, 258] on span "Get API Collection" at bounding box center [342, 256] width 61 height 10
click at [219, 208] on icon at bounding box center [224, 208] width 10 height 10
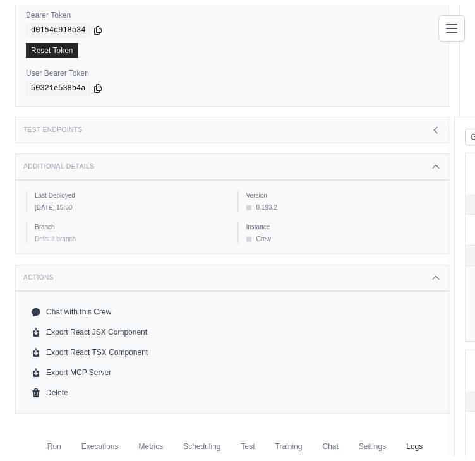
scroll to position [124, 0]
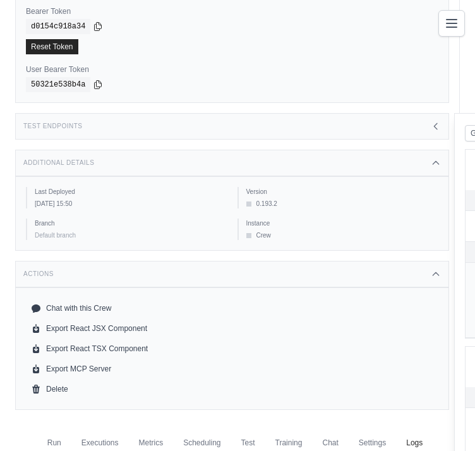
click at [107, 124] on div "Test Endpoints" at bounding box center [232, 126] width 434 height 27
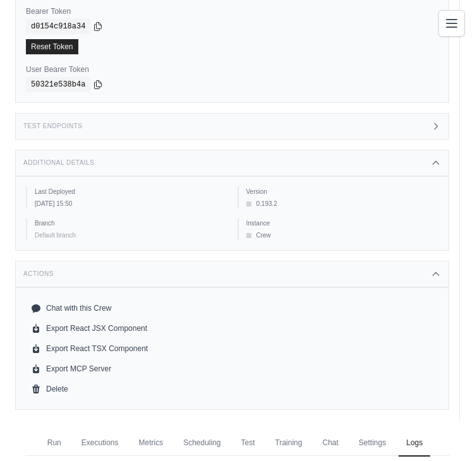
click at [107, 124] on div "Test Endpoints" at bounding box center [232, 126] width 434 height 27
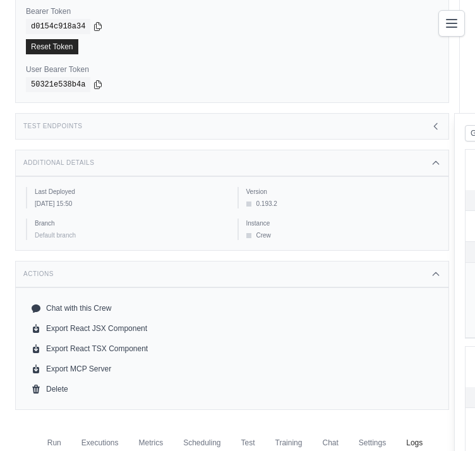
click at [107, 124] on div "Test Endpoints" at bounding box center [232, 126] width 434 height 27
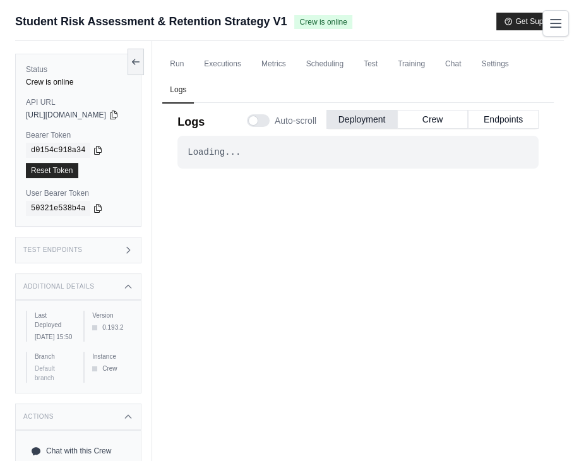
scroll to position [101, 0]
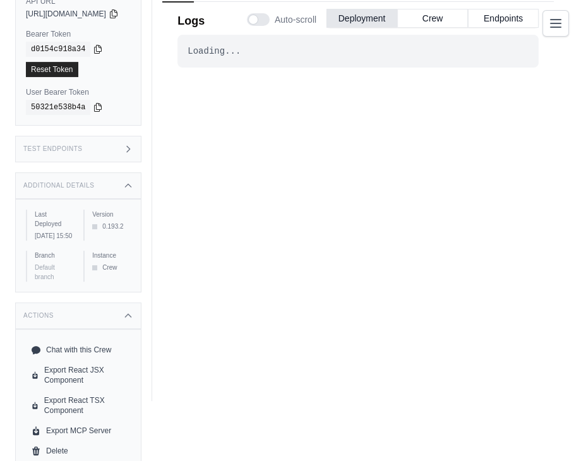
click at [71, 142] on div "Test Endpoints" at bounding box center [78, 149] width 126 height 27
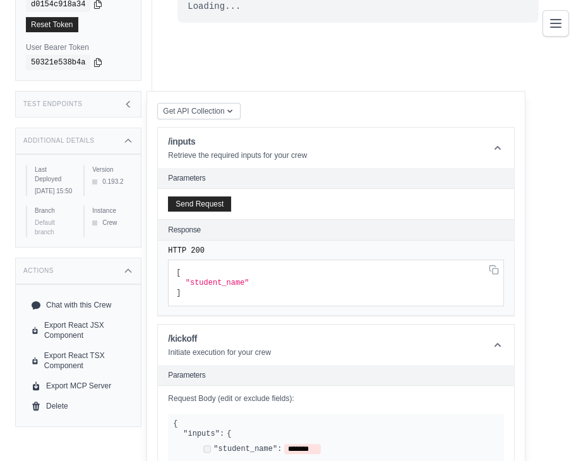
scroll to position [152, 0]
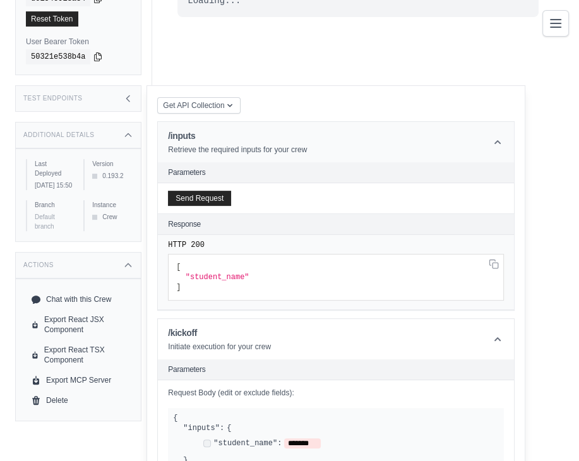
click at [184, 128] on header "/inputs Retrieve the required inputs for your crew" at bounding box center [336, 142] width 356 height 40
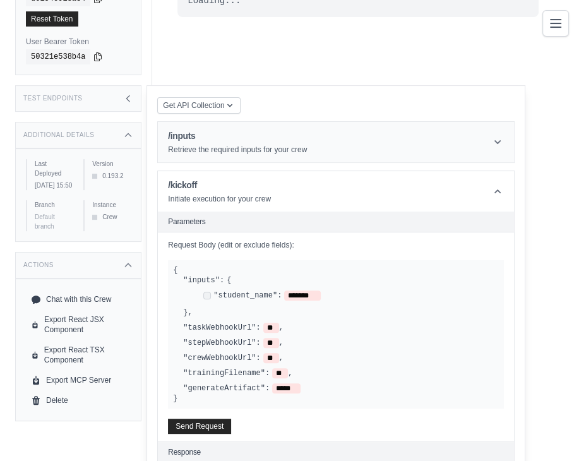
click at [197, 134] on h1 "/inputs" at bounding box center [237, 135] width 139 height 13
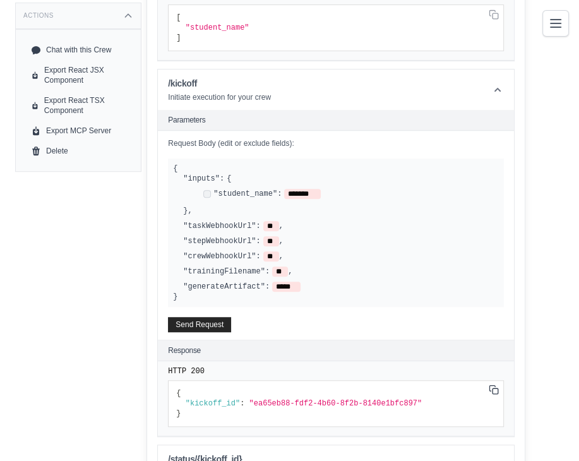
scroll to position [403, 0]
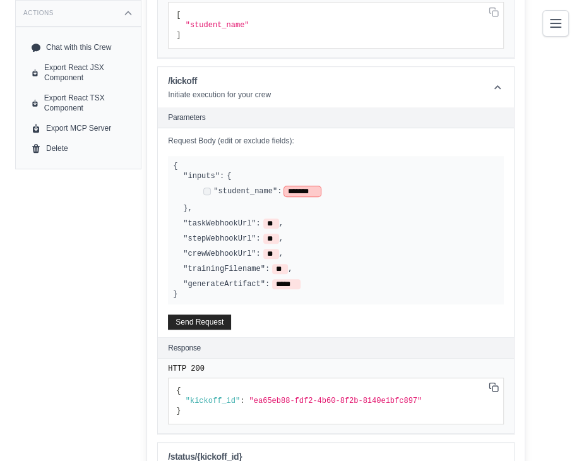
click at [321, 190] on span "*******" at bounding box center [302, 191] width 37 height 10
type input "**********"
click at [321, 190] on span "*******" at bounding box center [302, 191] width 37 height 10
drag, startPoint x: 326, startPoint y: 190, endPoint x: 305, endPoint y: 193, distance: 21.6
click at [305, 193] on span "*******" at bounding box center [302, 191] width 37 height 10
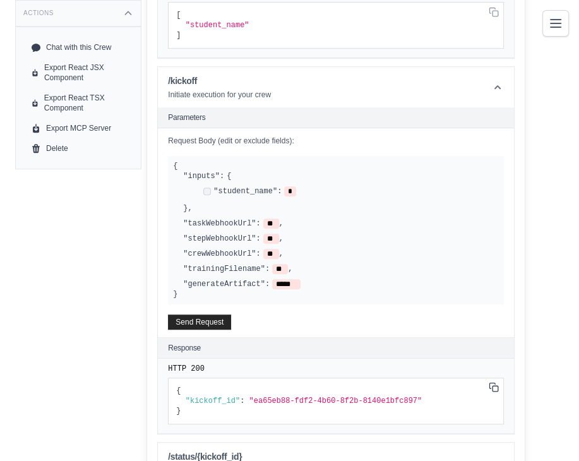
click at [378, 198] on div ""student_name": *" at bounding box center [341, 192] width 316 height 22
click at [296, 188] on span "*" at bounding box center [290, 191] width 12 height 10
click at [381, 223] on div ""taskWebhookUrl": ** ," at bounding box center [341, 223] width 316 height 10
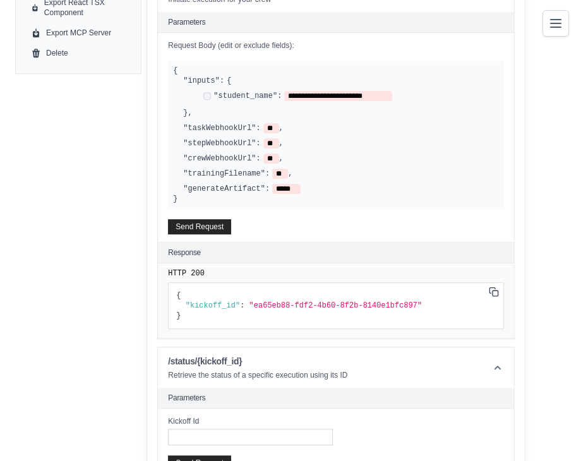
scroll to position [502, 0]
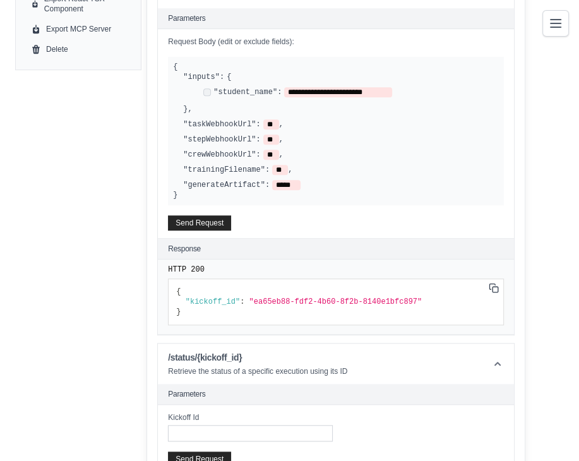
click at [355, 312] on pre "{ "kickoff_id" : "ea65eb88-fdf2-4b60-8f2b-8140e1bfc897" }" at bounding box center [336, 301] width 336 height 47
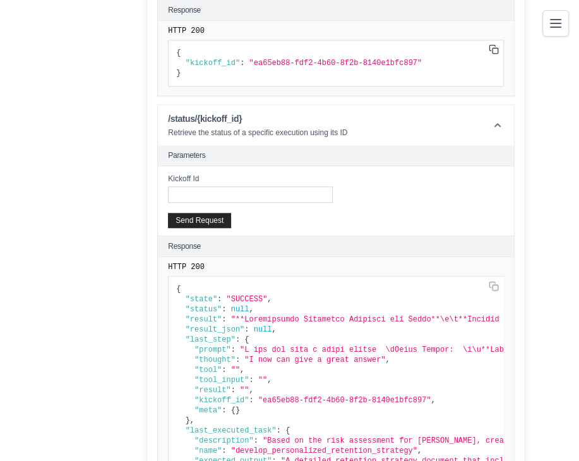
scroll to position [56, 0]
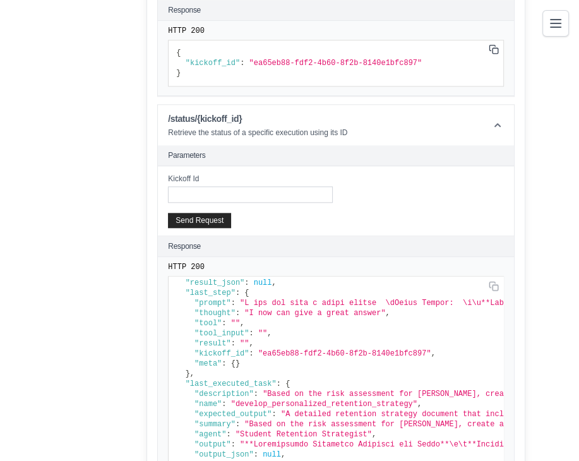
click at [348, 350] on pre "{ "state" : "SUCCESS" , "status" : null , "result" : , "result_json" : null , "…" at bounding box center [336, 397] width 336 height 242
click at [310, 362] on pre "{ "state" : "SUCCESS" , "status" : null , "result" : , "result_json" : null , "…" at bounding box center [336, 397] width 336 height 242
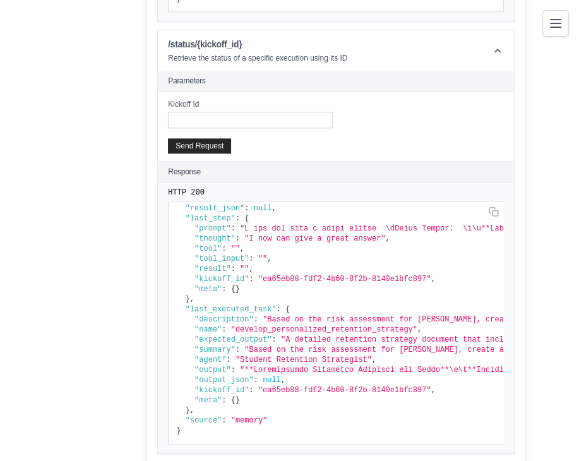
click at [359, 355] on span ""Student Retention Strategist"" at bounding box center [303, 359] width 136 height 9
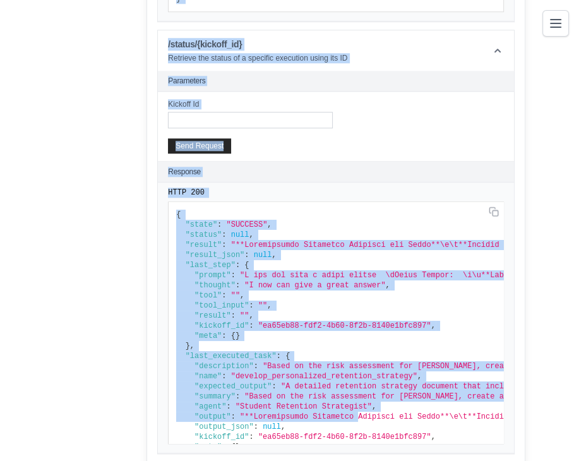
drag, startPoint x: 174, startPoint y: 199, endPoint x: 361, endPoint y: 408, distance: 280.3
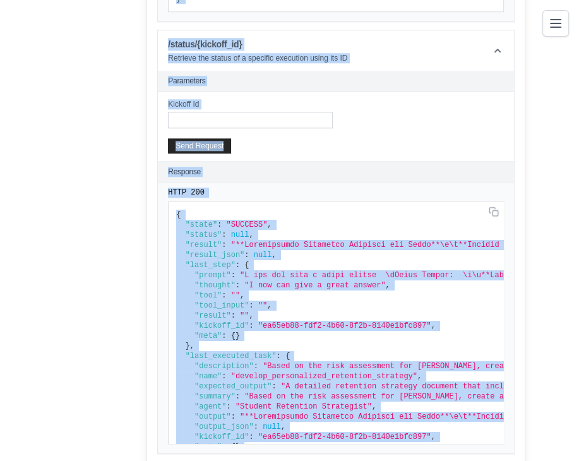
copy div "**********"
click at [311, 192] on pre "HTTP 200" at bounding box center [336, 192] width 336 height 10
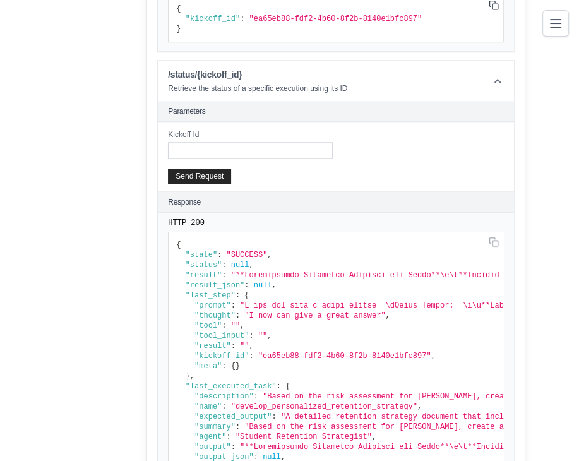
scroll to position [785, 0]
click at [245, 281] on span ""result_json"" at bounding box center [215, 285] width 59 height 9
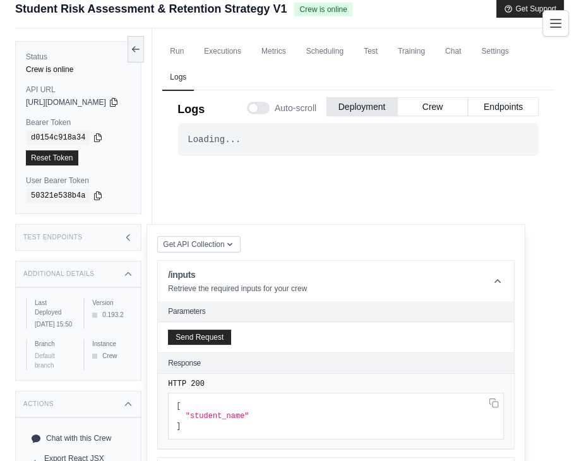
scroll to position [11, 0]
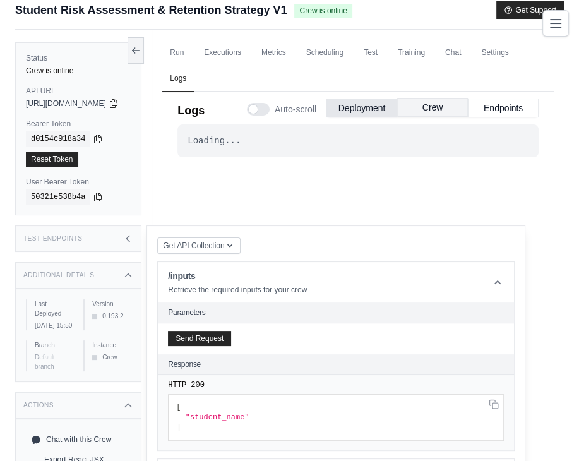
click at [431, 107] on button "Crew" at bounding box center [432, 107] width 71 height 19
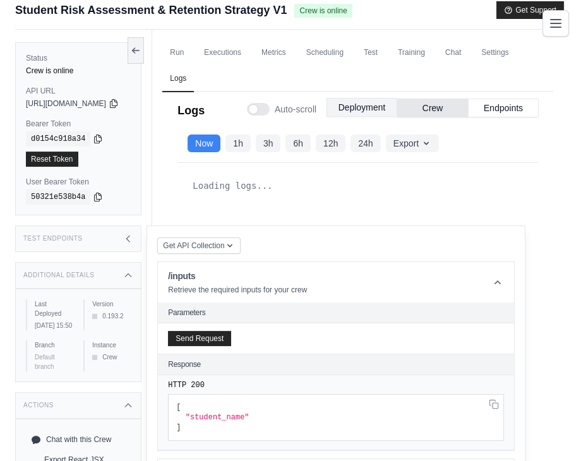
click at [375, 108] on button "Deployment" at bounding box center [361, 107] width 71 height 19
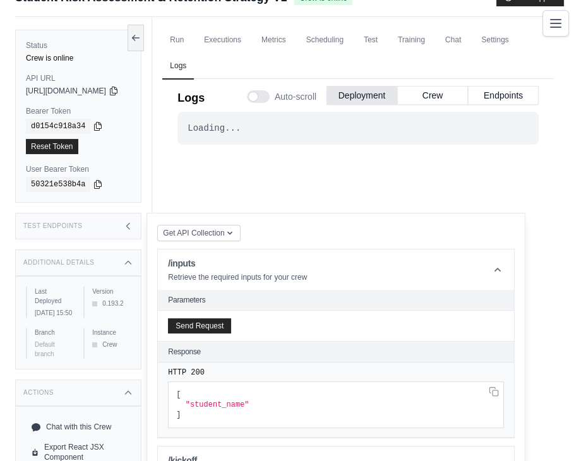
scroll to position [0, 0]
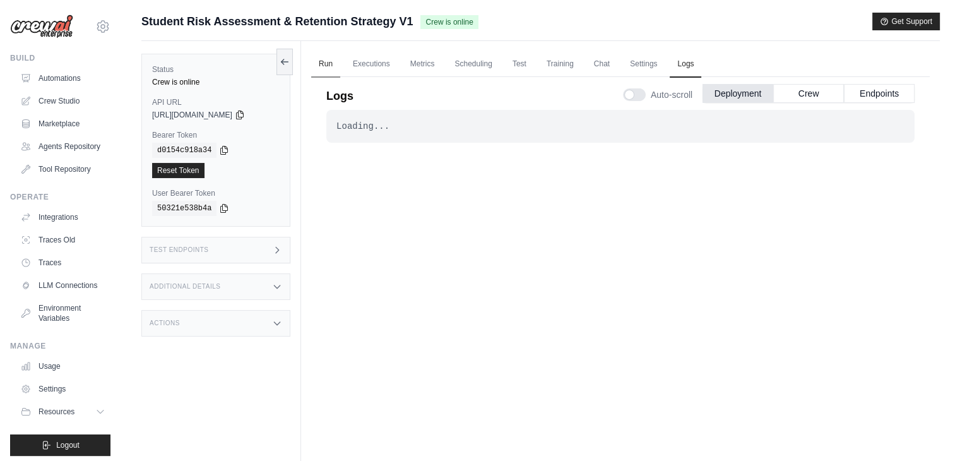
click at [322, 61] on link "Run" at bounding box center [325, 64] width 29 height 27
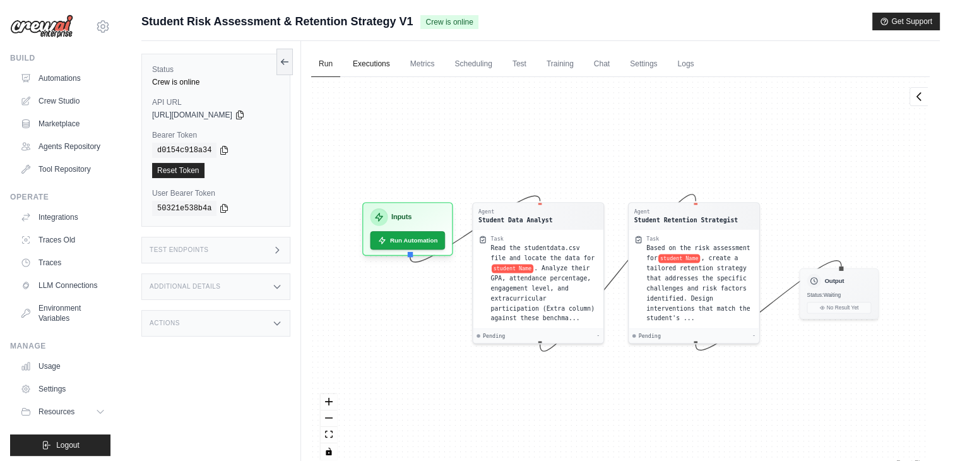
click at [367, 60] on link "Executions" at bounding box center [371, 64] width 52 height 27
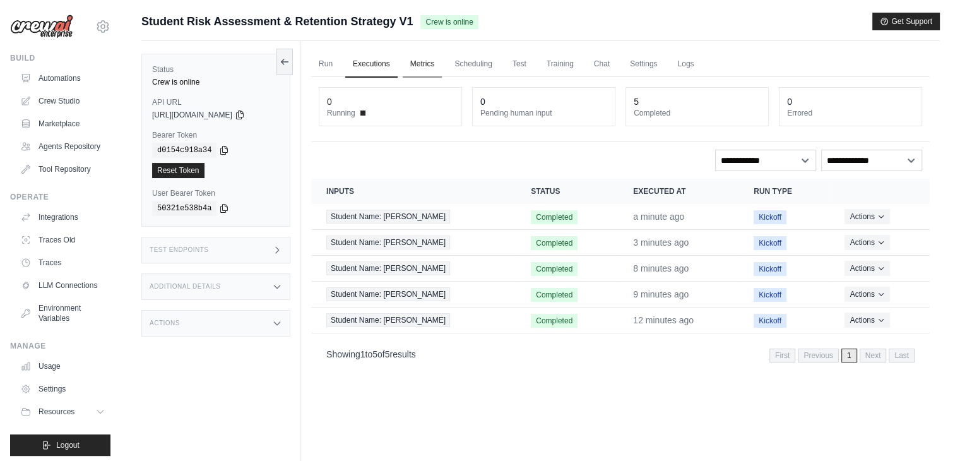
click at [421, 68] on link "Metrics" at bounding box center [423, 64] width 40 height 27
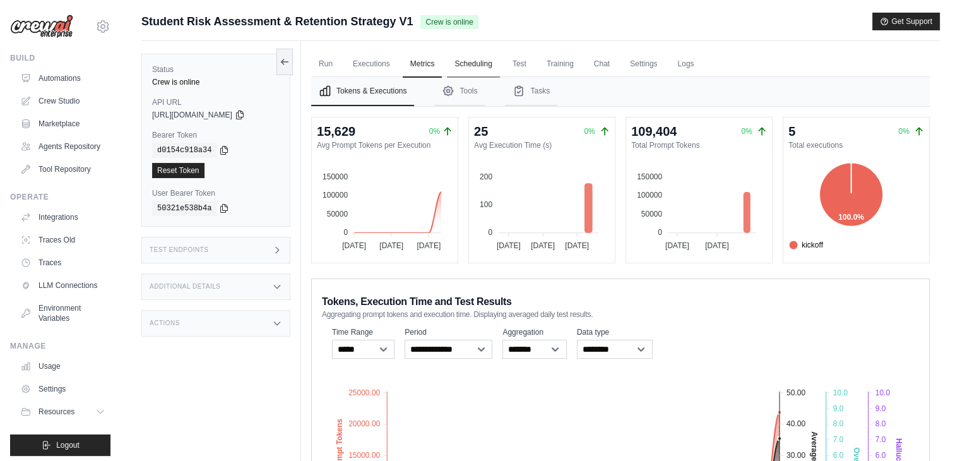
click at [467, 64] on link "Scheduling" at bounding box center [473, 64] width 52 height 27
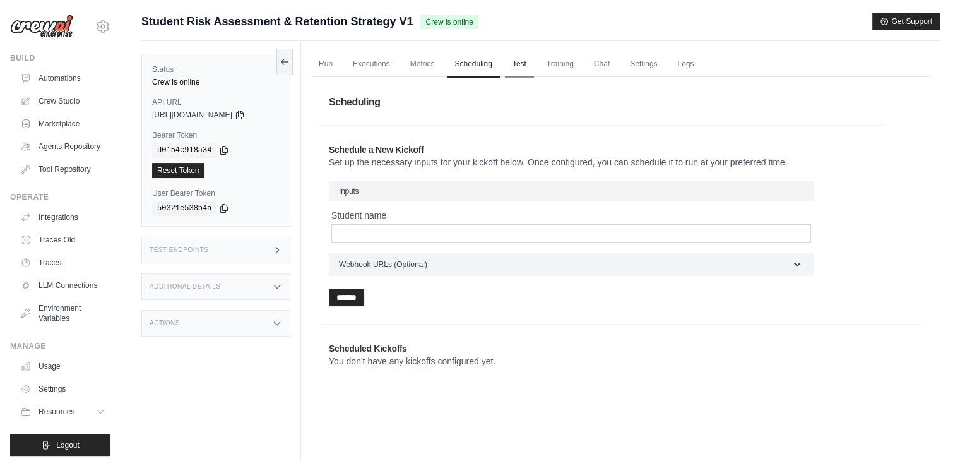
click at [525, 62] on link "Test" at bounding box center [519, 64] width 29 height 27
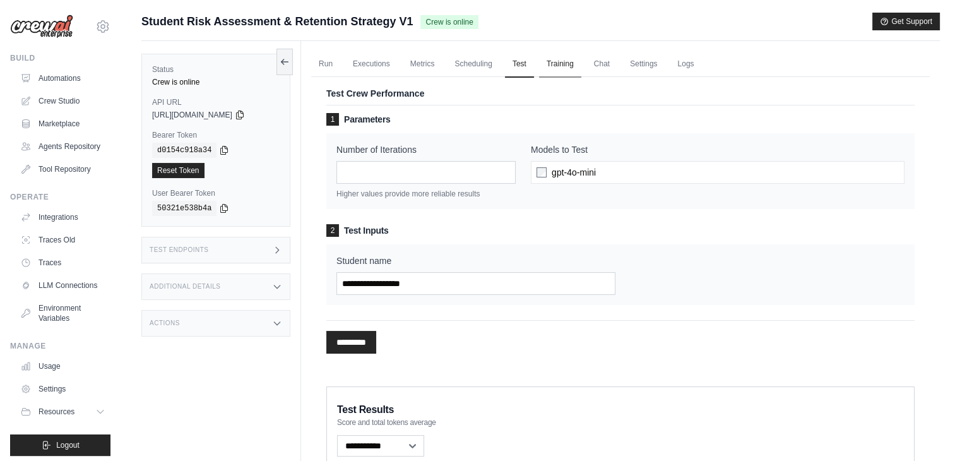
click at [557, 57] on link "Training" at bounding box center [560, 64] width 42 height 27
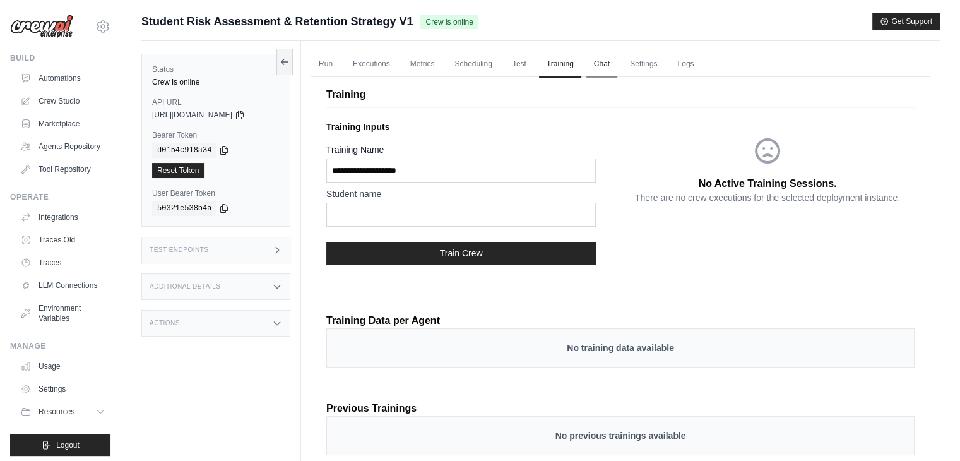
click at [578, 59] on link "Chat" at bounding box center [601, 64] width 31 height 27
click at [578, 61] on link "Settings" at bounding box center [643, 64] width 42 height 27
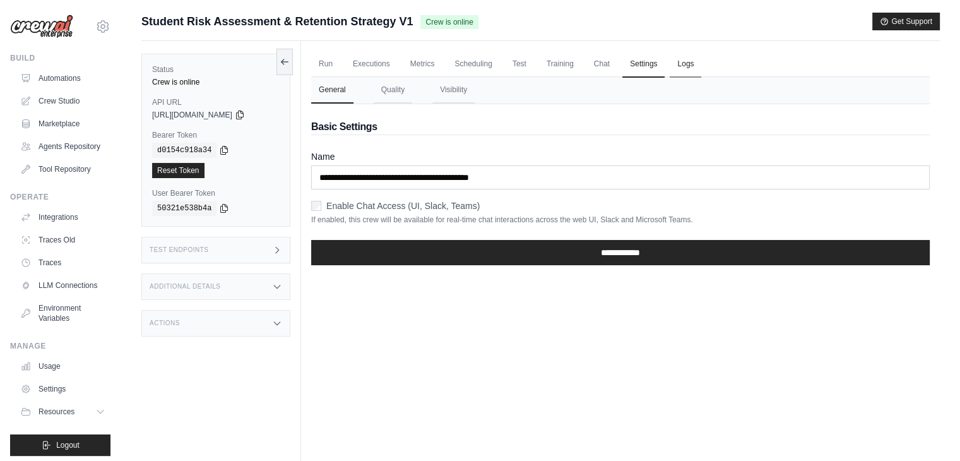
click at [578, 60] on link "Logs" at bounding box center [686, 64] width 32 height 27
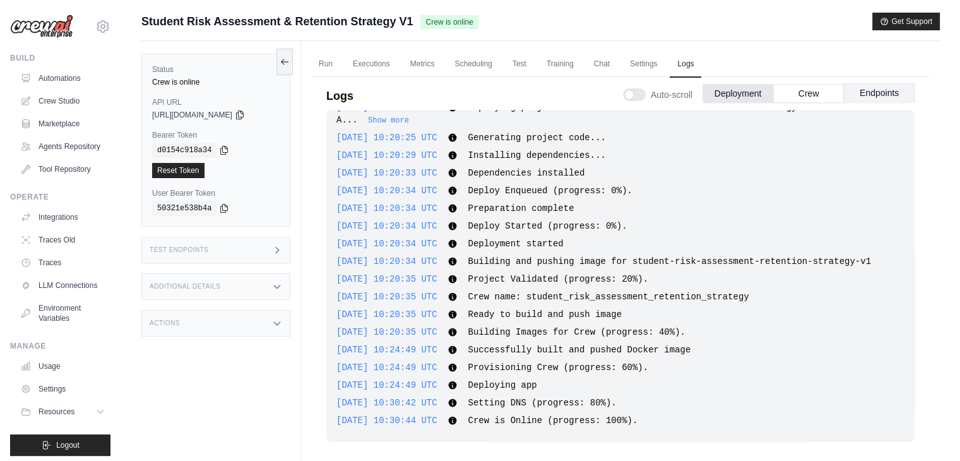
click at [578, 84] on button "Endpoints" at bounding box center [879, 92] width 71 height 19
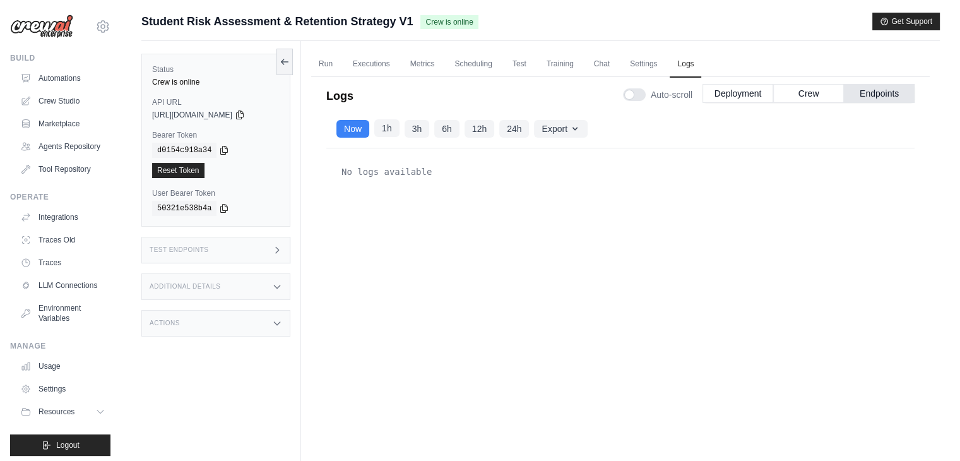
click at [383, 129] on button "1h" at bounding box center [386, 128] width 25 height 18
click at [350, 131] on button "Now" at bounding box center [352, 128] width 33 height 18
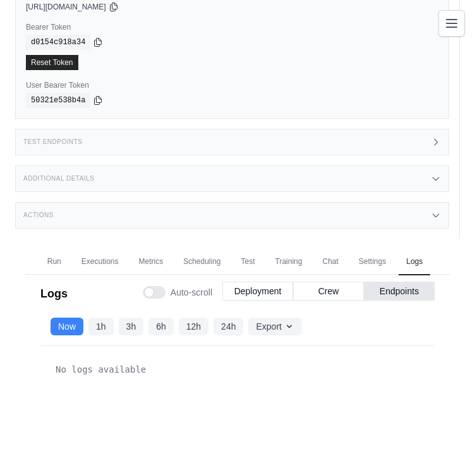
scroll to position [114, 0]
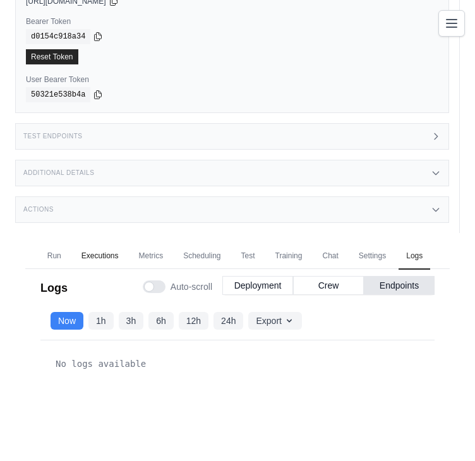
click at [99, 259] on link "Executions" at bounding box center [100, 256] width 52 height 27
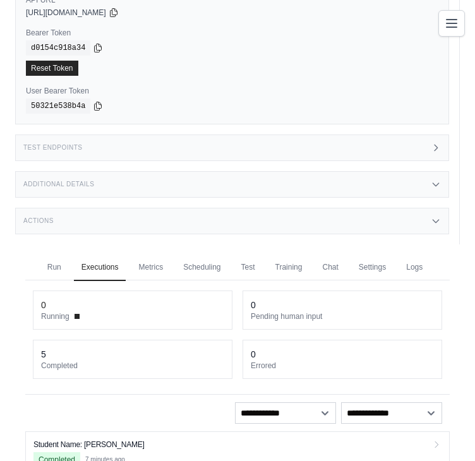
scroll to position [103, 0]
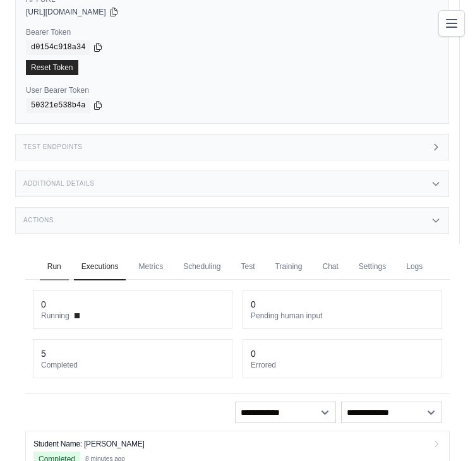
click at [55, 264] on link "Run" at bounding box center [54, 267] width 29 height 27
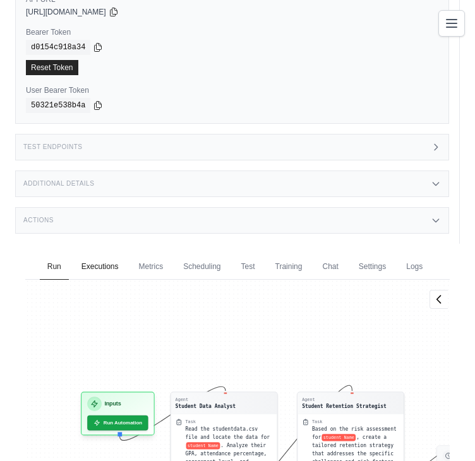
click at [104, 268] on link "Executions" at bounding box center [100, 267] width 52 height 27
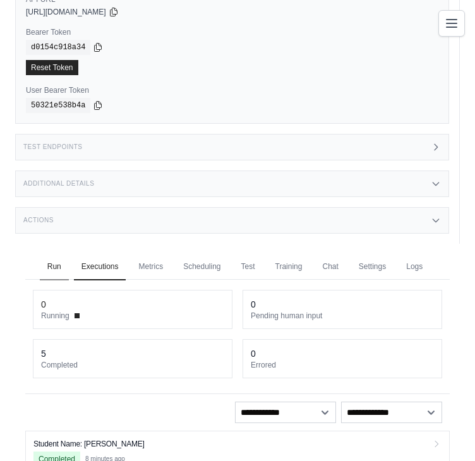
click at [55, 268] on link "Run" at bounding box center [54, 267] width 29 height 27
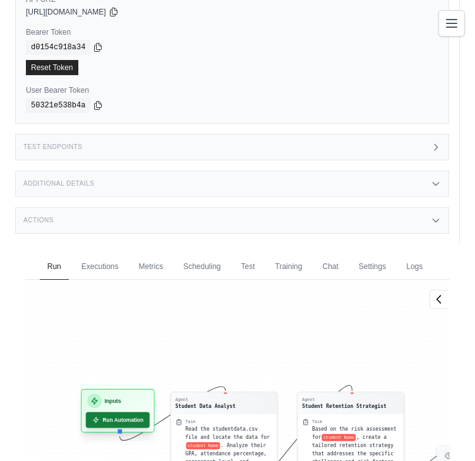
click at [134, 417] on button "Run Automation" at bounding box center [118, 420] width 64 height 16
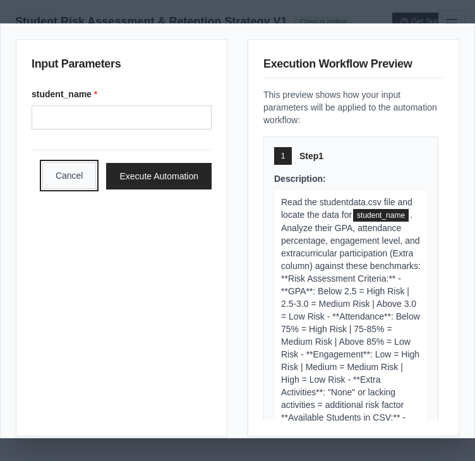
click at [54, 177] on button "Cancel" at bounding box center [69, 175] width 54 height 27
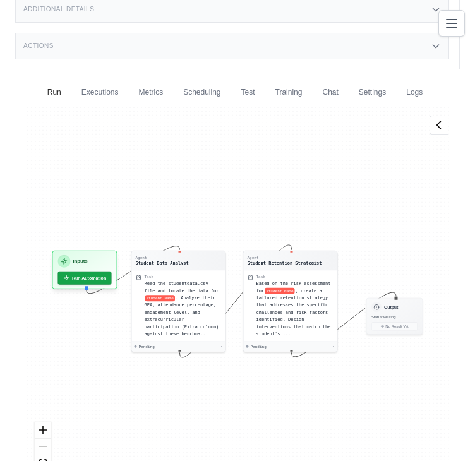
scroll to position [278, 0]
click at [116, 88] on link "Executions" at bounding box center [100, 92] width 52 height 27
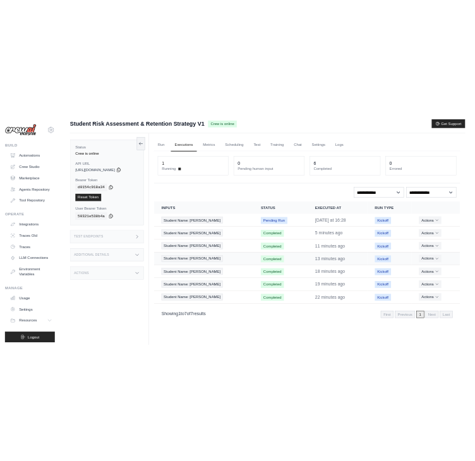
scroll to position [3, 0]
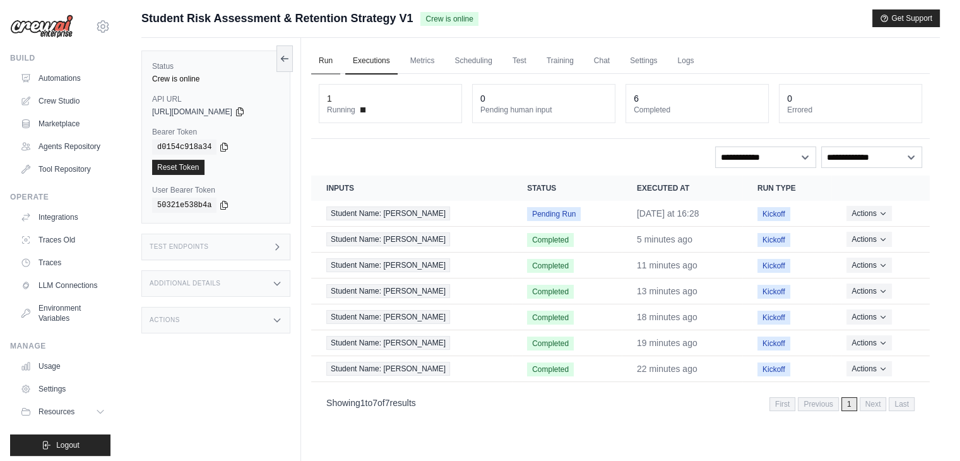
click at [330, 69] on link "Run" at bounding box center [325, 61] width 29 height 27
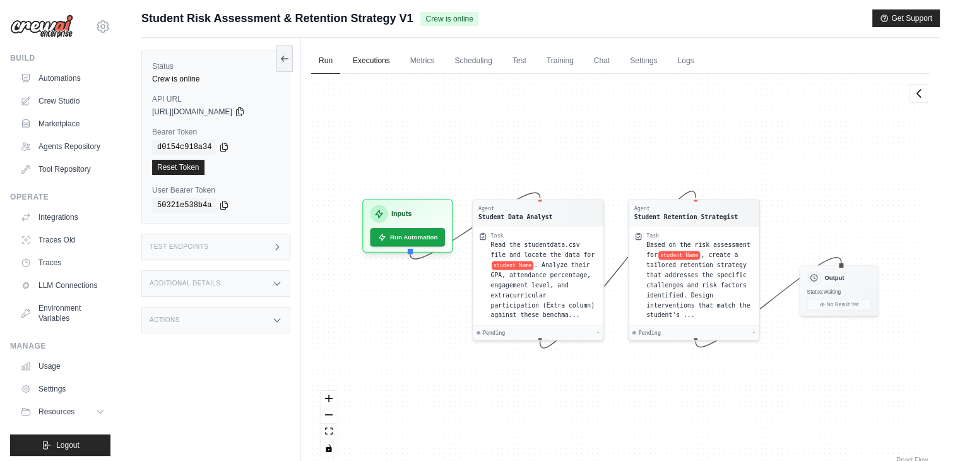
click at [381, 66] on link "Executions" at bounding box center [371, 61] width 52 height 27
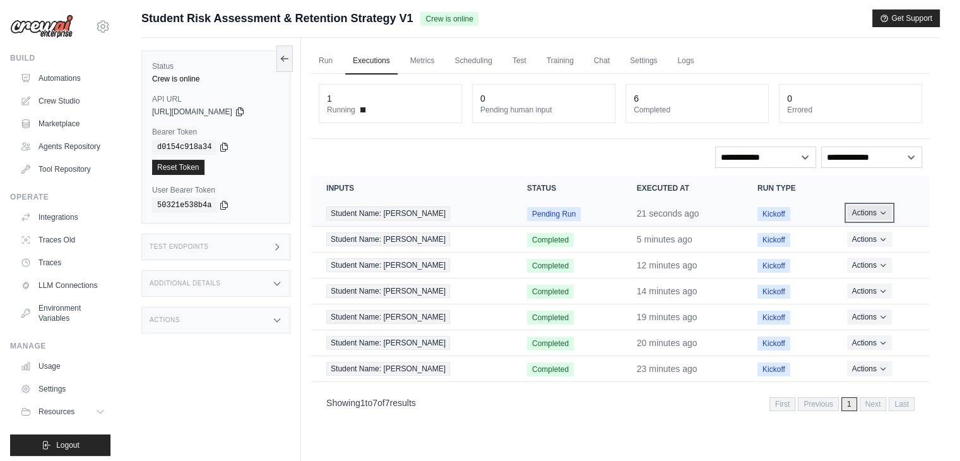
click at [474, 209] on icon "Actions for execution" at bounding box center [883, 213] width 8 height 8
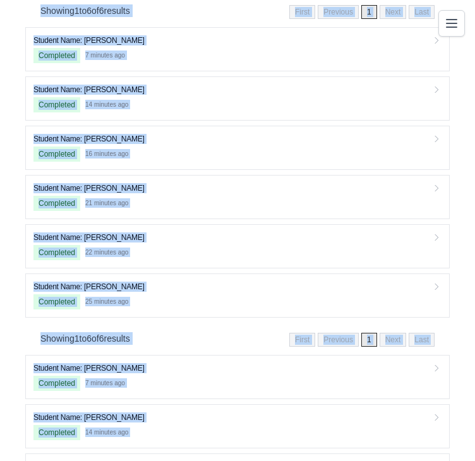
scroll to position [2591, 0]
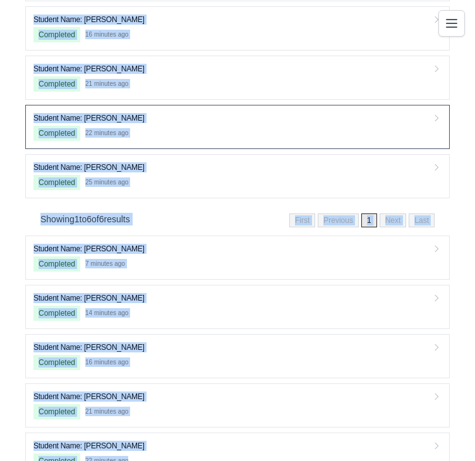
drag, startPoint x: 13, startPoint y: 21, endPoint x: 194, endPoint y: 107, distance: 201.1
copy div "**********"
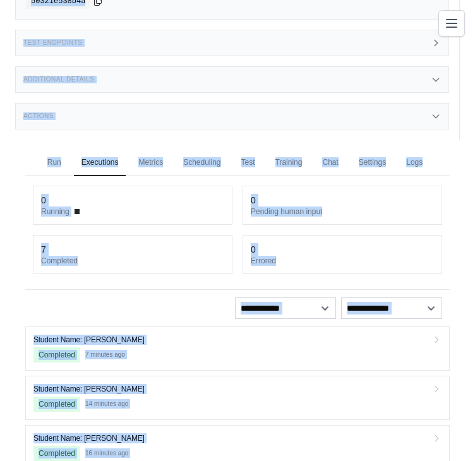
scroll to position [0, 0]
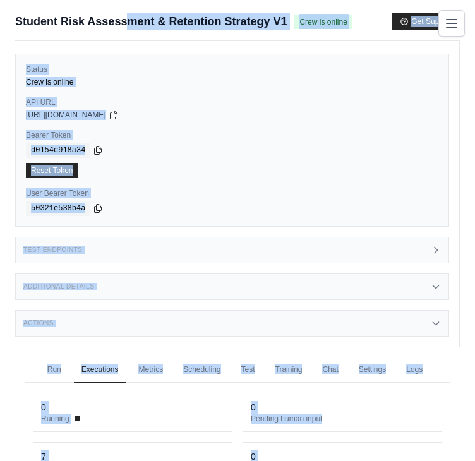
click at [232, 205] on div "50321e538b4a" at bounding box center [232, 208] width 412 height 15
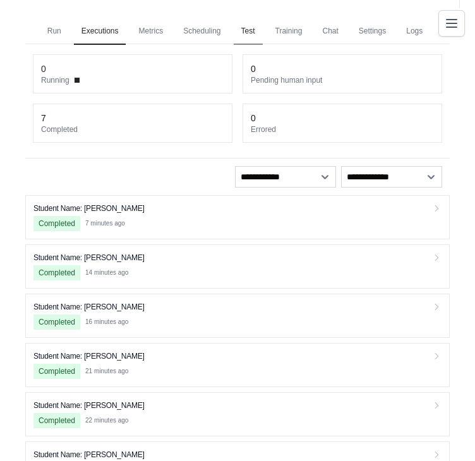
scroll to position [298, 0]
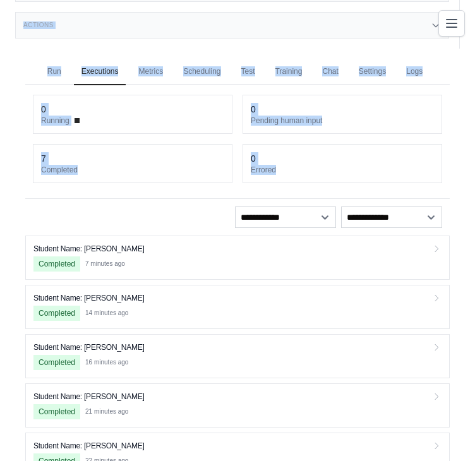
drag, startPoint x: 14, startPoint y: 20, endPoint x: 308, endPoint y: 213, distance: 351.9
copy div "**********"
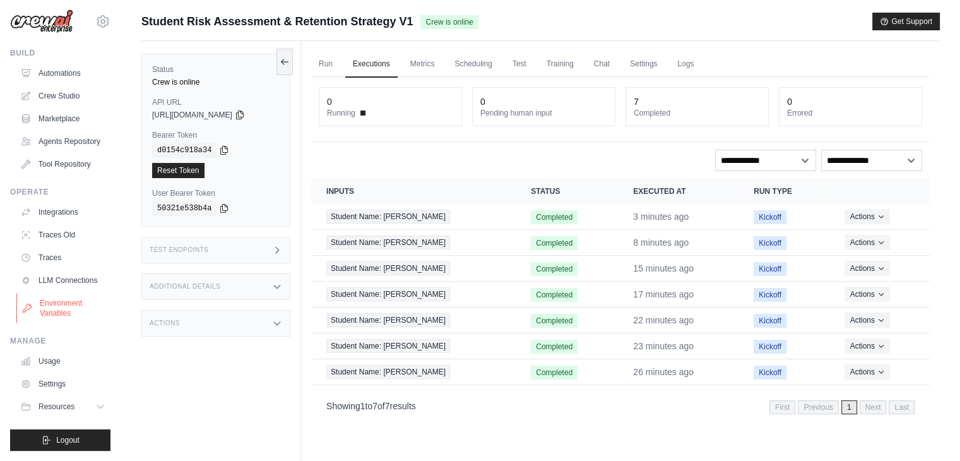
scroll to position [0, 0]
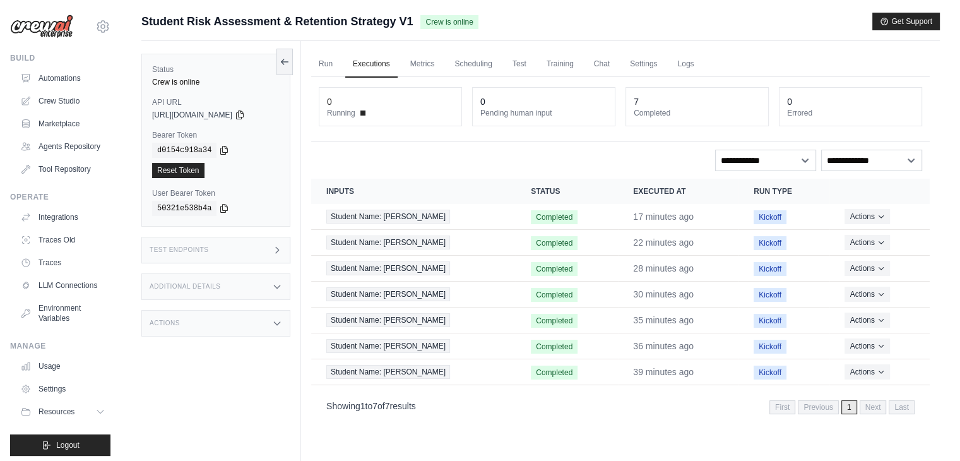
click at [207, 326] on div "Actions" at bounding box center [215, 323] width 149 height 27
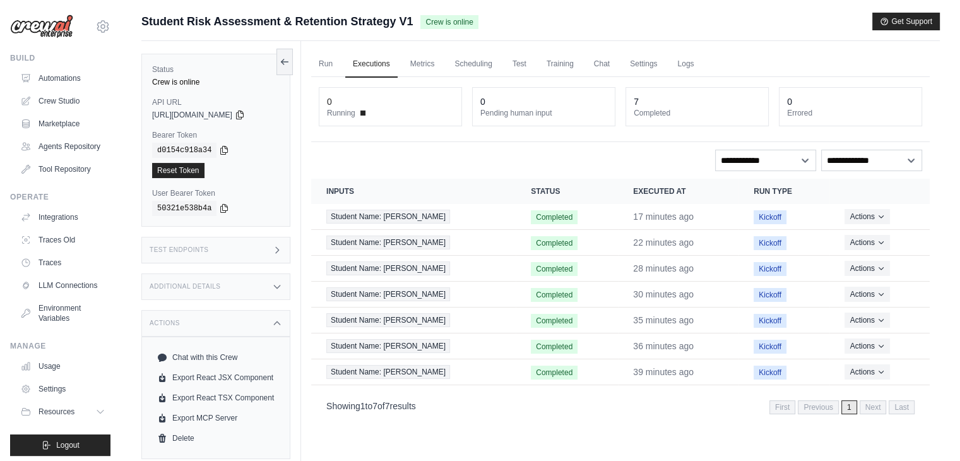
click at [207, 326] on div "Actions" at bounding box center [215, 323] width 149 height 27
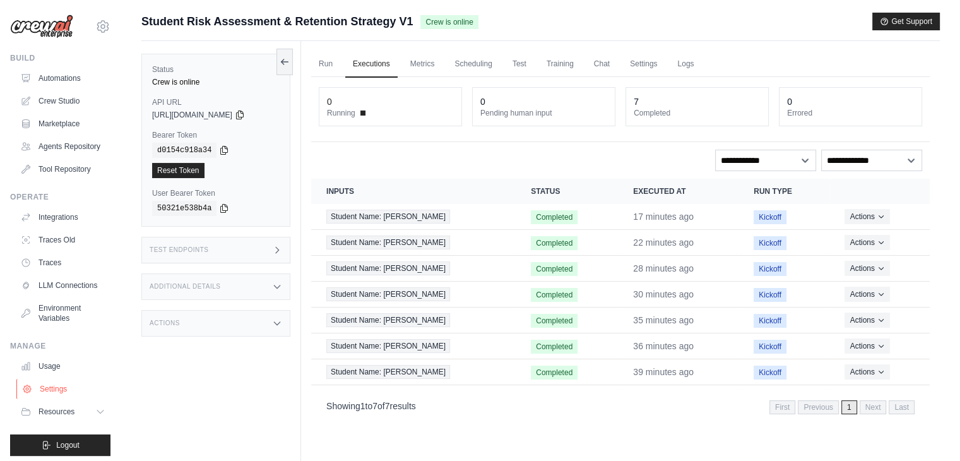
click at [53, 399] on link "Settings" at bounding box center [63, 389] width 95 height 20
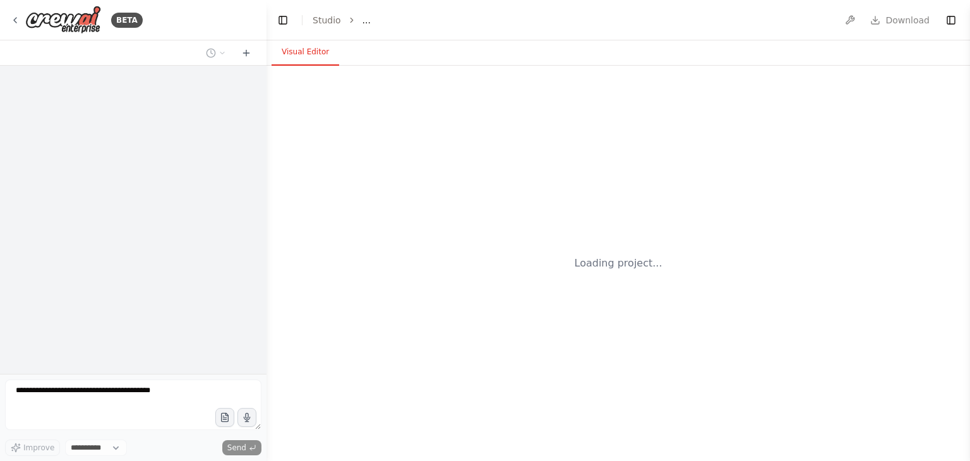
select select "****"
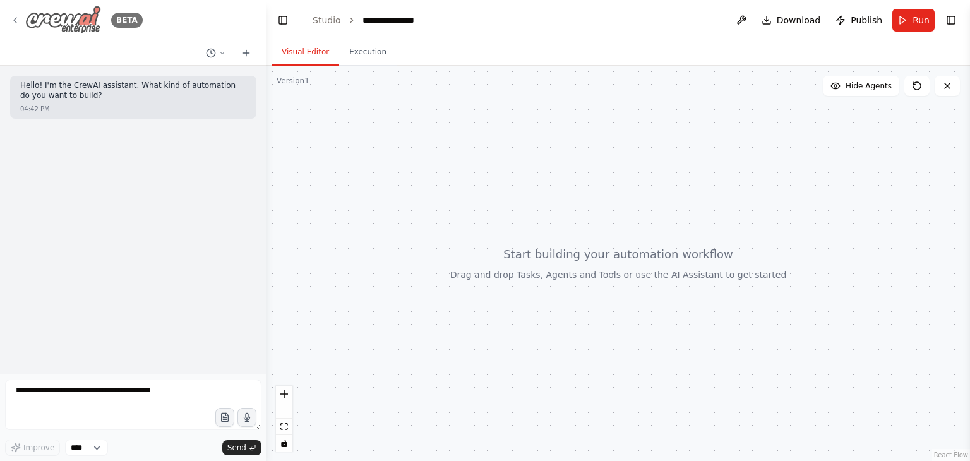
click at [15, 20] on icon at bounding box center [15, 20] width 3 height 5
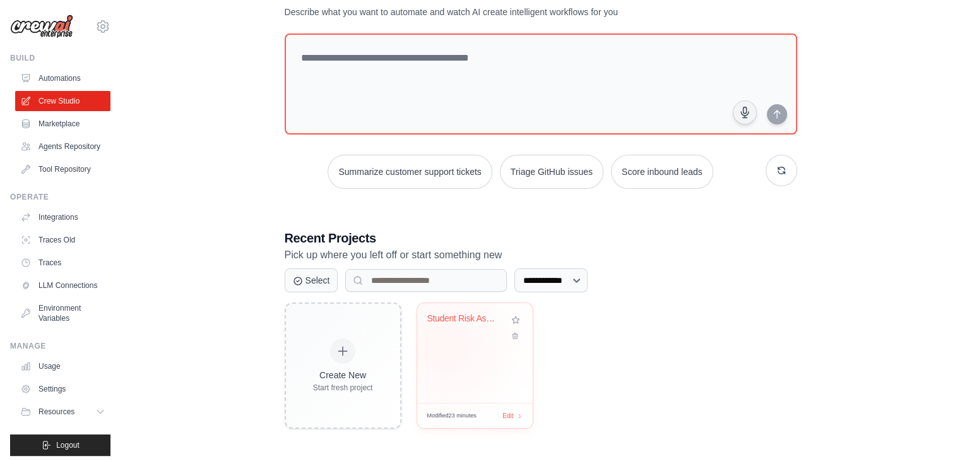
click at [445, 345] on div "Student Risk Assessment & Retention..." at bounding box center [475, 353] width 116 height 100
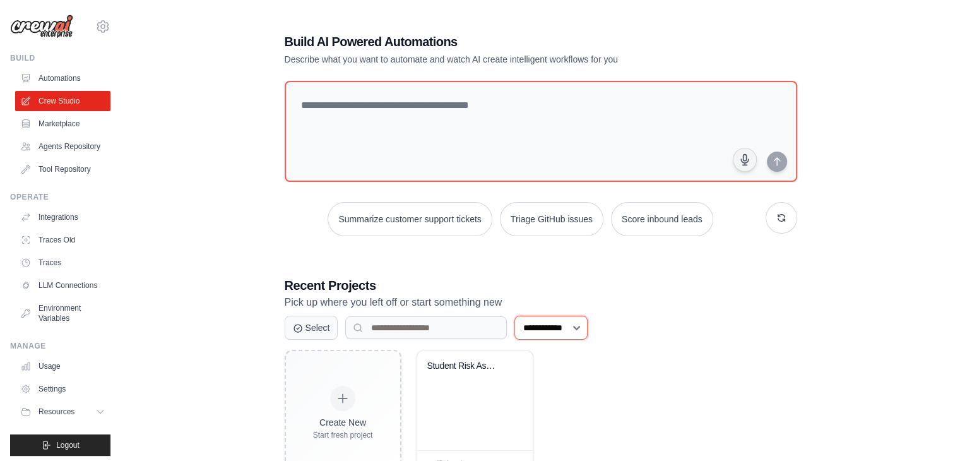
click at [563, 323] on select "**********" at bounding box center [550, 328] width 73 height 24
click at [514, 316] on select "**********" at bounding box center [550, 328] width 73 height 24
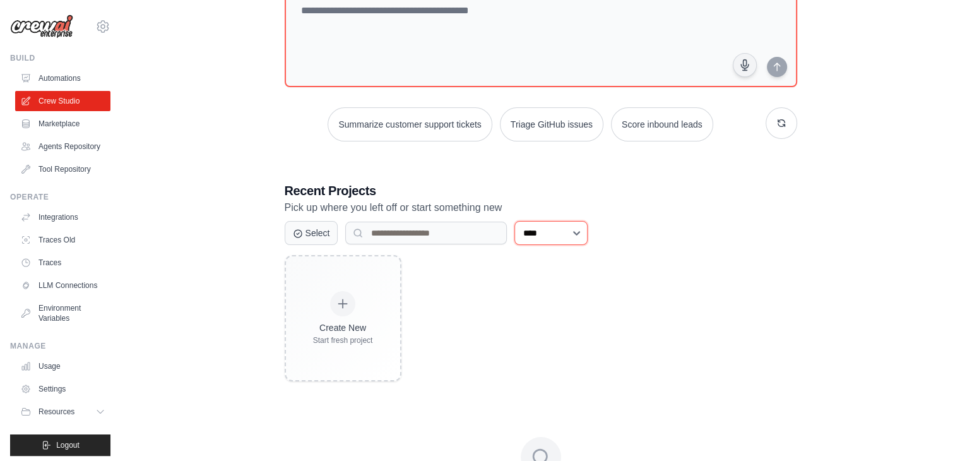
scroll to position [102, 0]
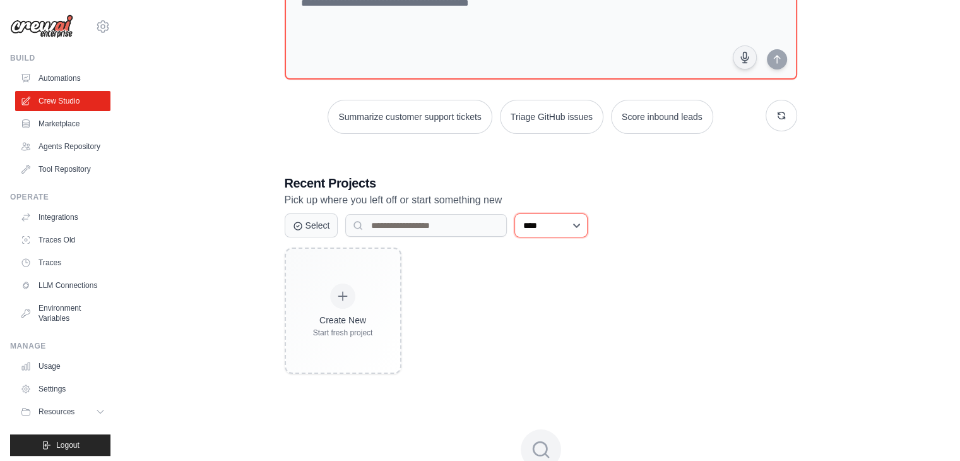
click at [540, 225] on select "**********" at bounding box center [550, 225] width 73 height 24
click at [514, 213] on select "**********" at bounding box center [550, 225] width 73 height 24
click at [552, 224] on select "**********" at bounding box center [550, 225] width 73 height 24
select select "***"
click at [514, 237] on select "**********" at bounding box center [550, 225] width 73 height 24
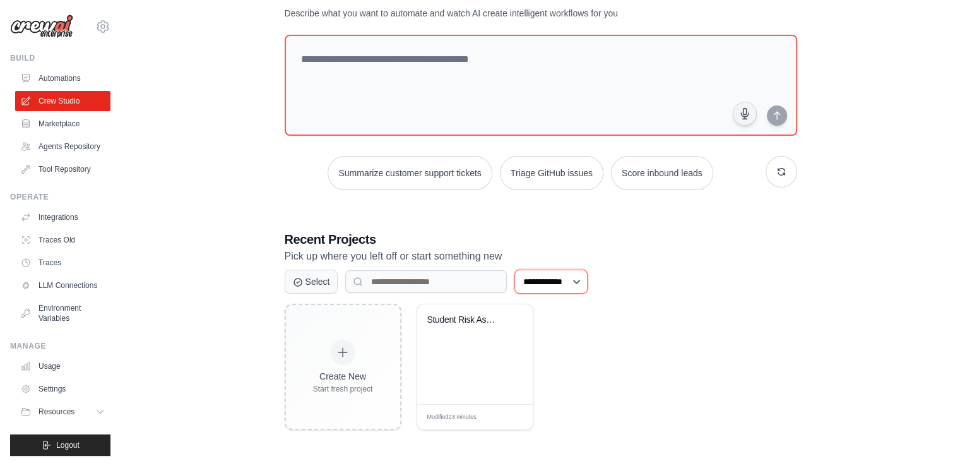
scroll to position [47, 0]
click at [507, 414] on span "Edit" at bounding box center [508, 415] width 12 height 11
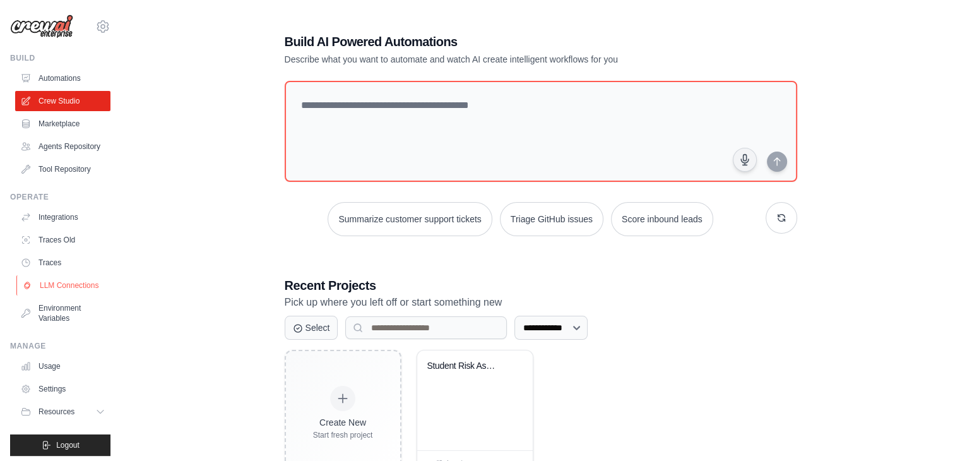
scroll to position [25, 0]
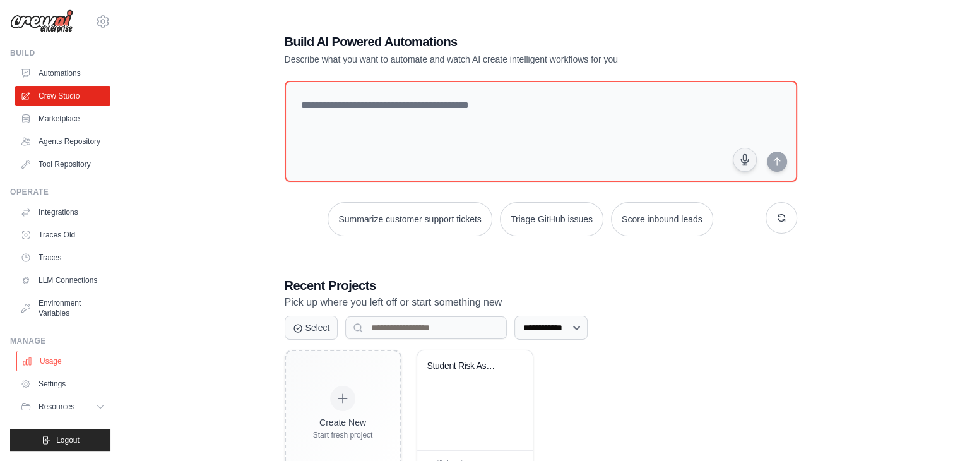
click at [67, 360] on link "Usage" at bounding box center [63, 361] width 95 height 20
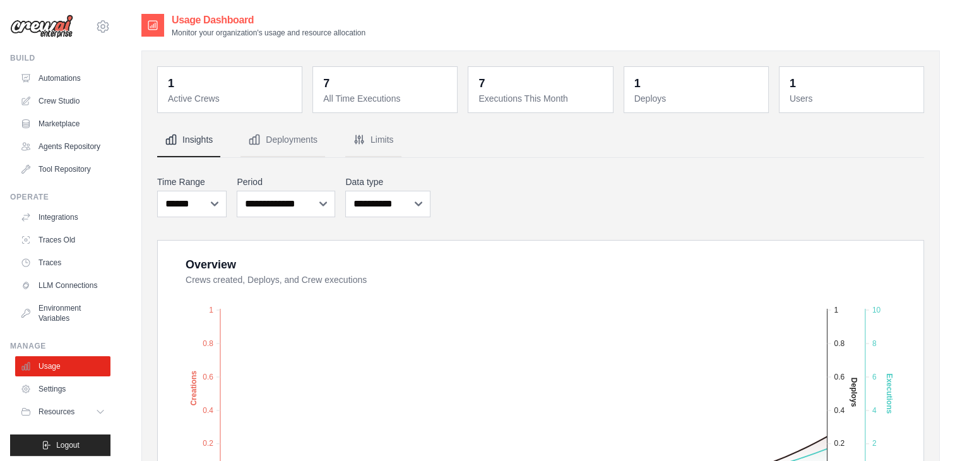
click at [272, 94] on dt "Active Crews" at bounding box center [231, 98] width 126 height 13
click at [195, 97] on dt "Active Crews" at bounding box center [231, 98] width 126 height 13
click at [379, 81] on dd "7" at bounding box center [386, 83] width 126 height 18
click at [707, 92] on dt "Deploys" at bounding box center [697, 98] width 126 height 13
click at [194, 81] on dd "1" at bounding box center [231, 83] width 126 height 18
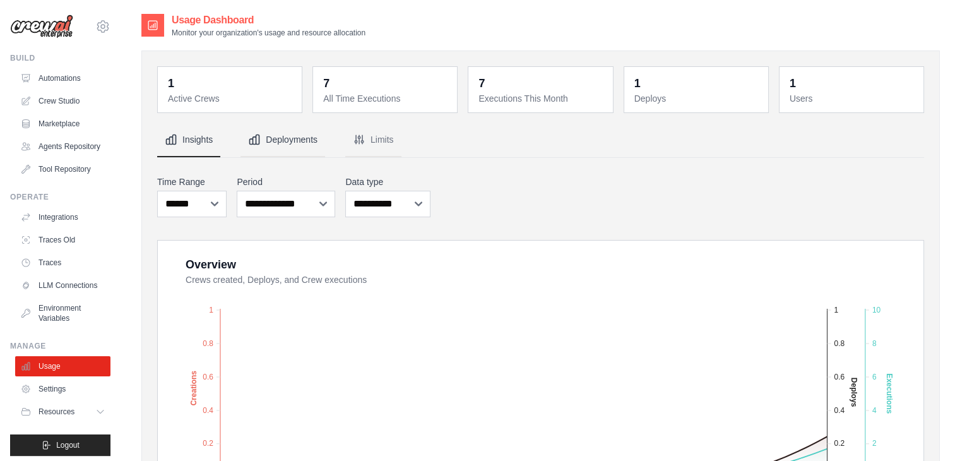
click at [282, 130] on button "Deployments" at bounding box center [283, 140] width 85 height 34
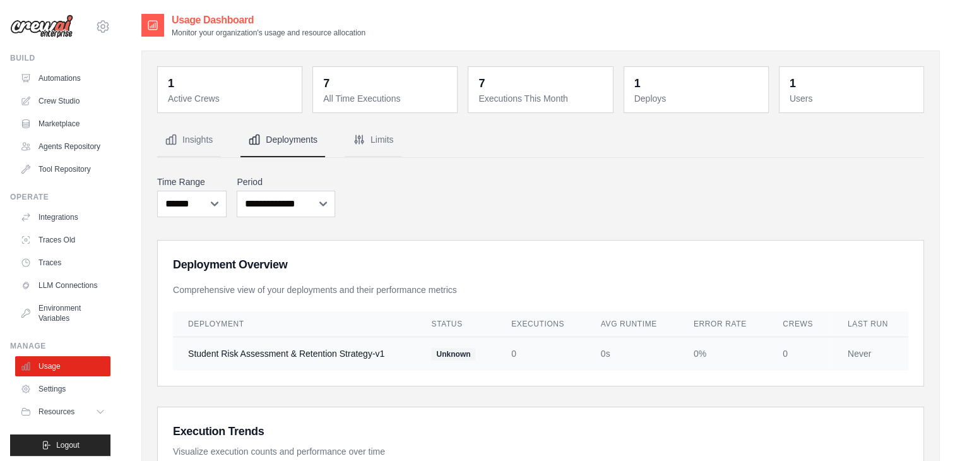
click at [347, 350] on td "Student Risk Assessment & Retention Strategy-v1" at bounding box center [294, 353] width 243 height 34
click at [198, 76] on dd "1" at bounding box center [231, 83] width 126 height 18
click at [66, 225] on link "Integrations" at bounding box center [63, 217] width 95 height 20
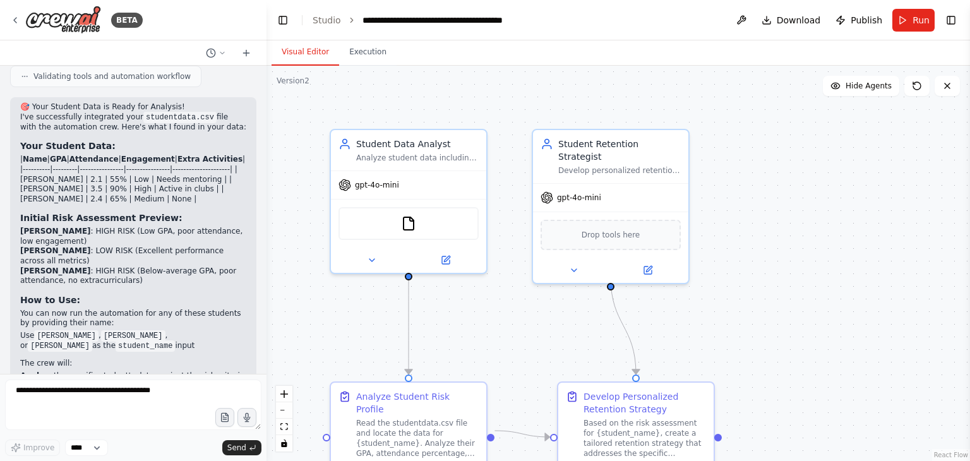
scroll to position [2170, 0]
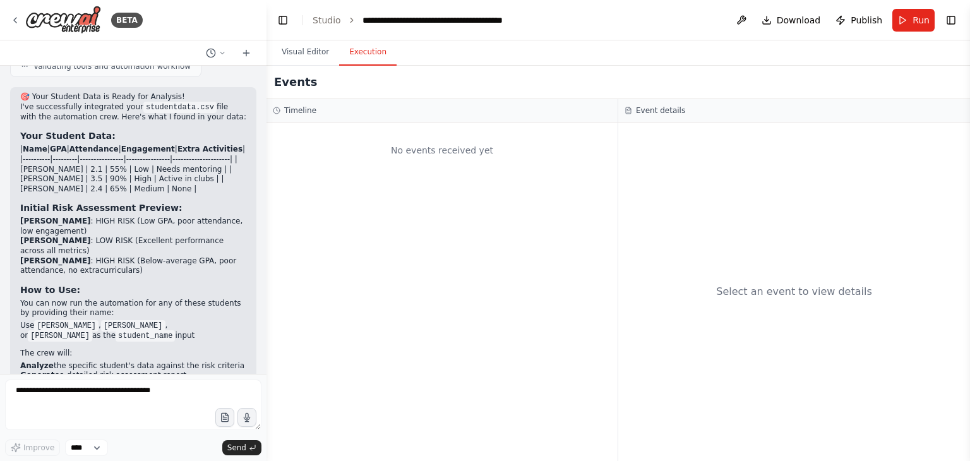
click at [359, 56] on button "Execution" at bounding box center [367, 52] width 57 height 27
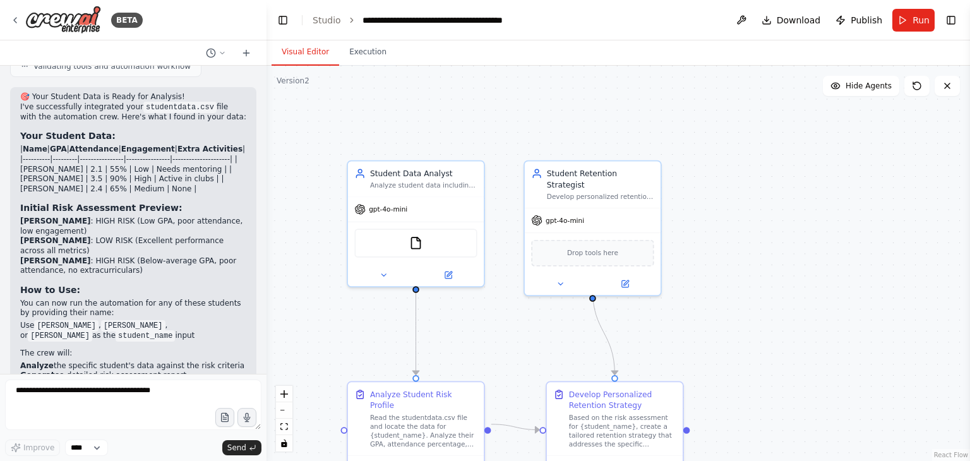
click at [298, 59] on button "Visual Editor" at bounding box center [305, 52] width 68 height 27
click at [16, 26] on div "BETA" at bounding box center [76, 20] width 133 height 28
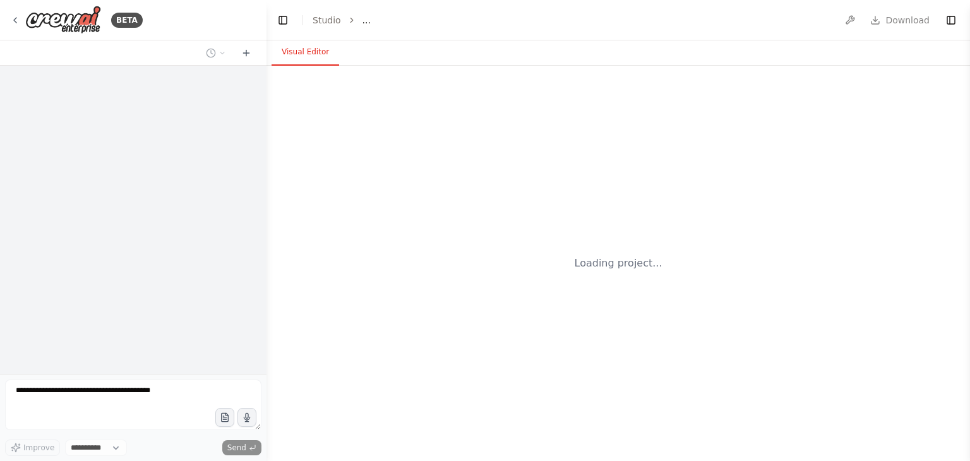
select select "****"
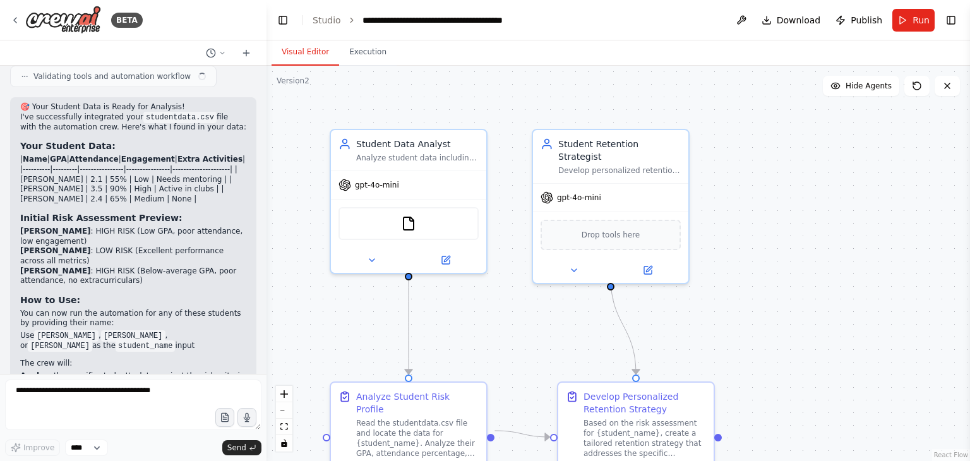
scroll to position [2170, 0]
